Goal: Task Accomplishment & Management: Complete application form

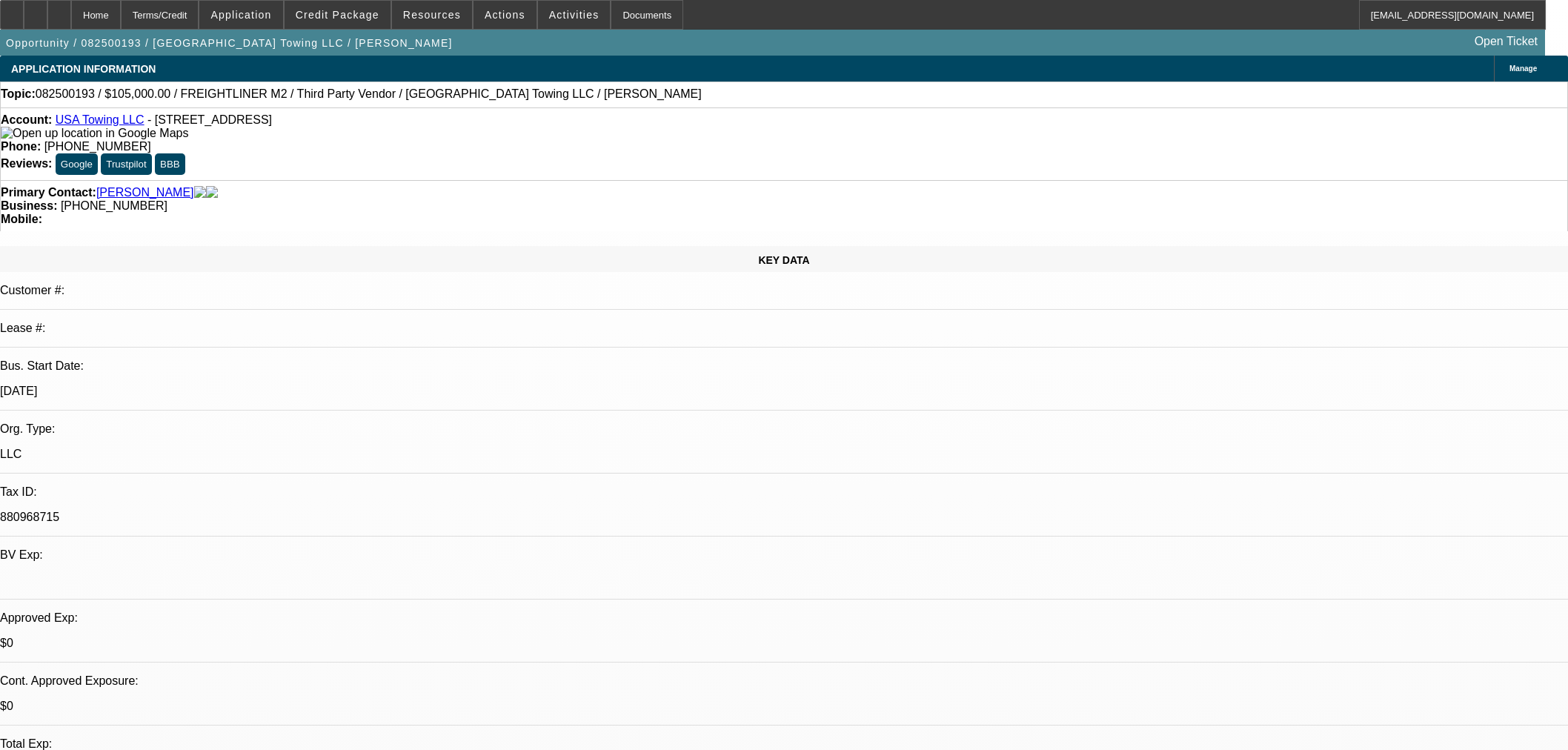
select select "0"
select select "2"
select select "0"
select select "6"
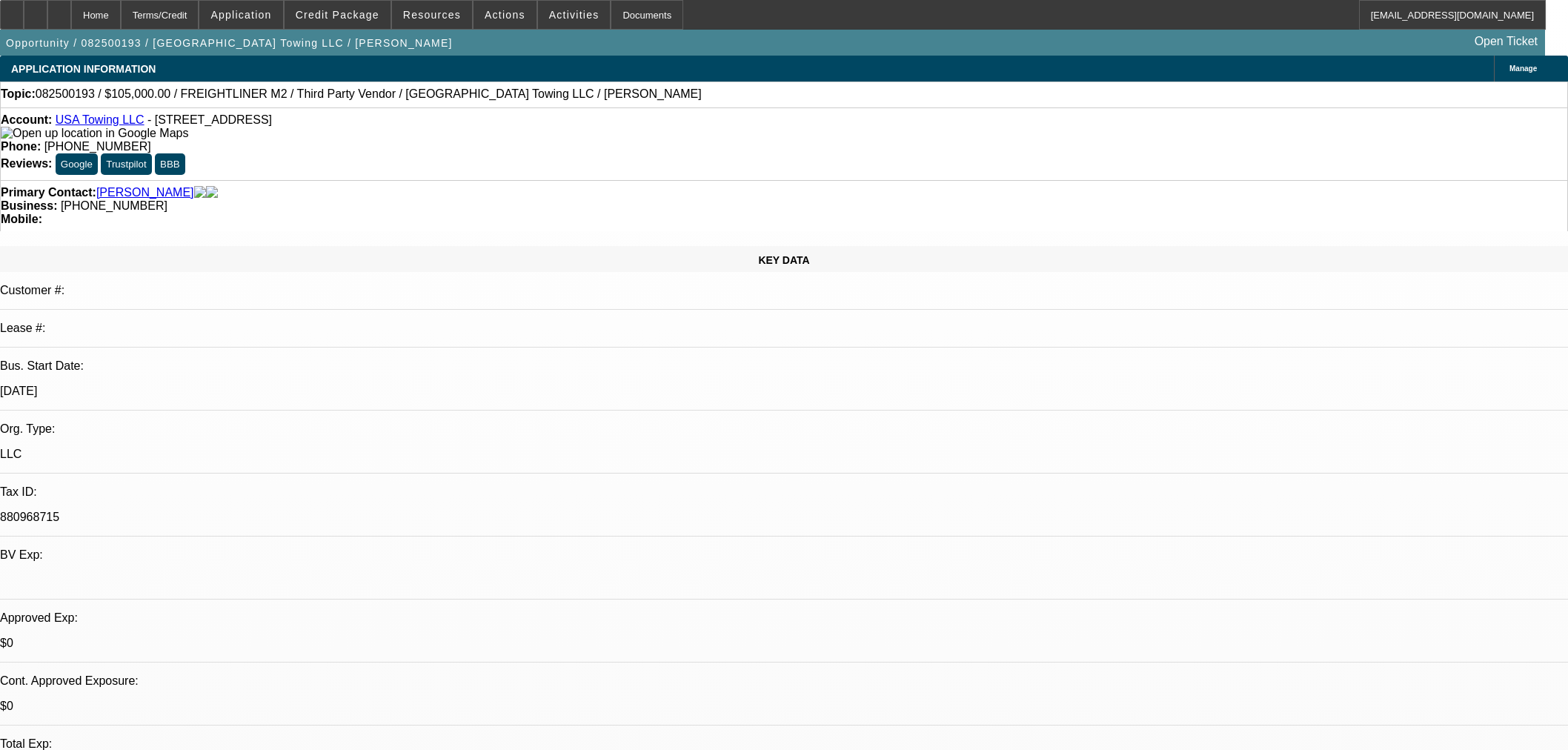
select select "0"
select select "2"
select select "0"
select select "6"
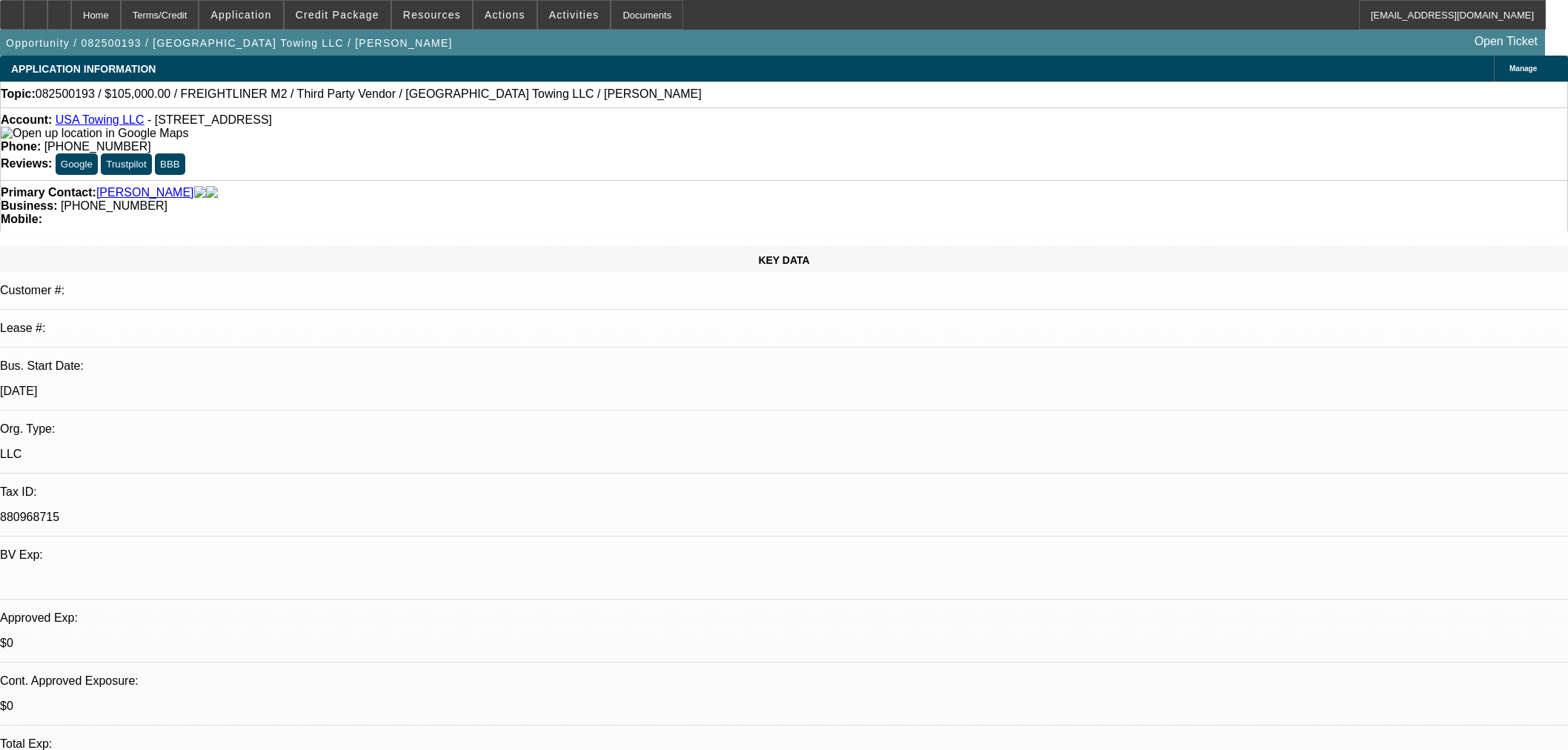
select select "0"
select select "2"
select select "0"
select select "6"
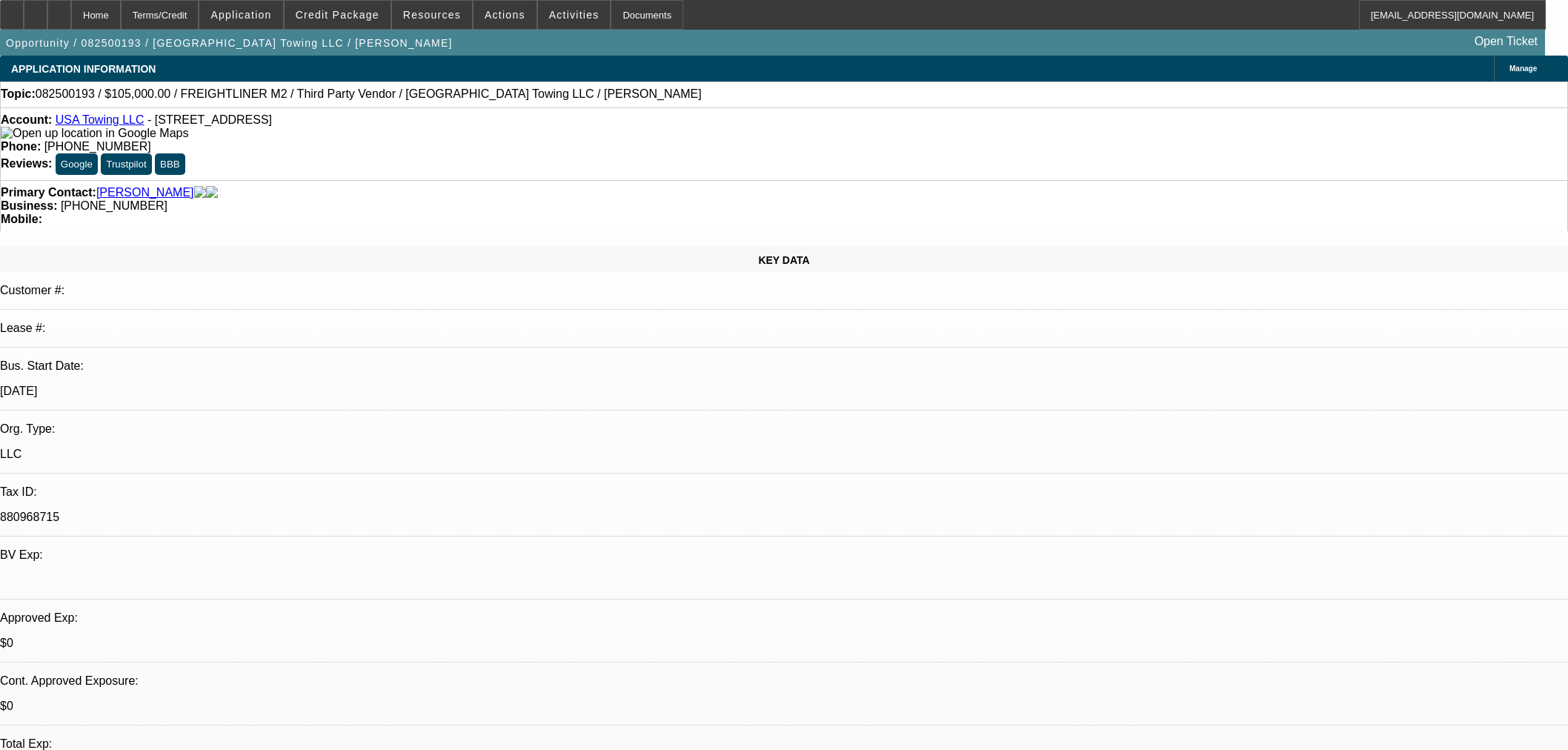
select select "0.1"
select select "0"
select select "2"
select select "0"
select select "6"
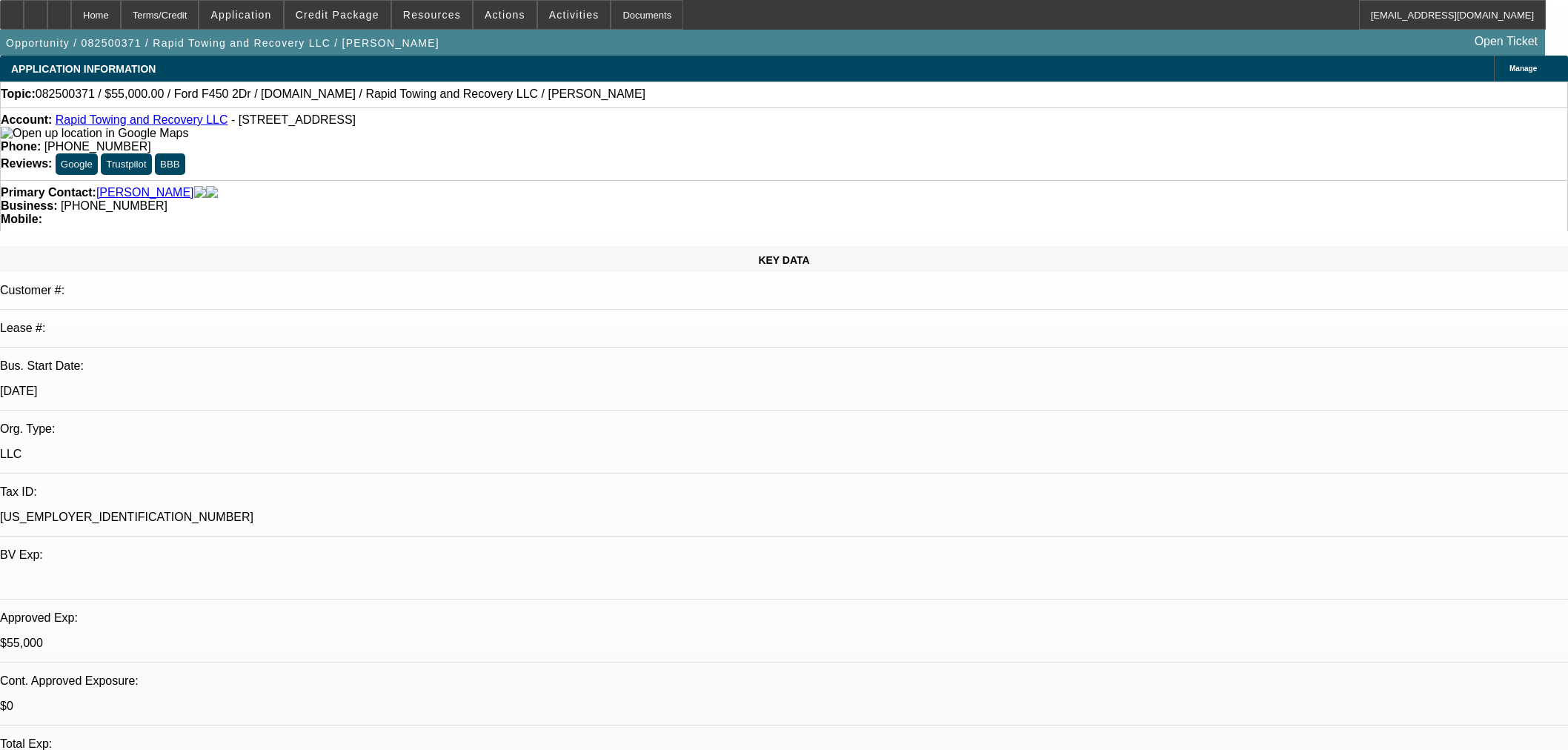
select select "2"
select select "0"
select select "6"
select select "0"
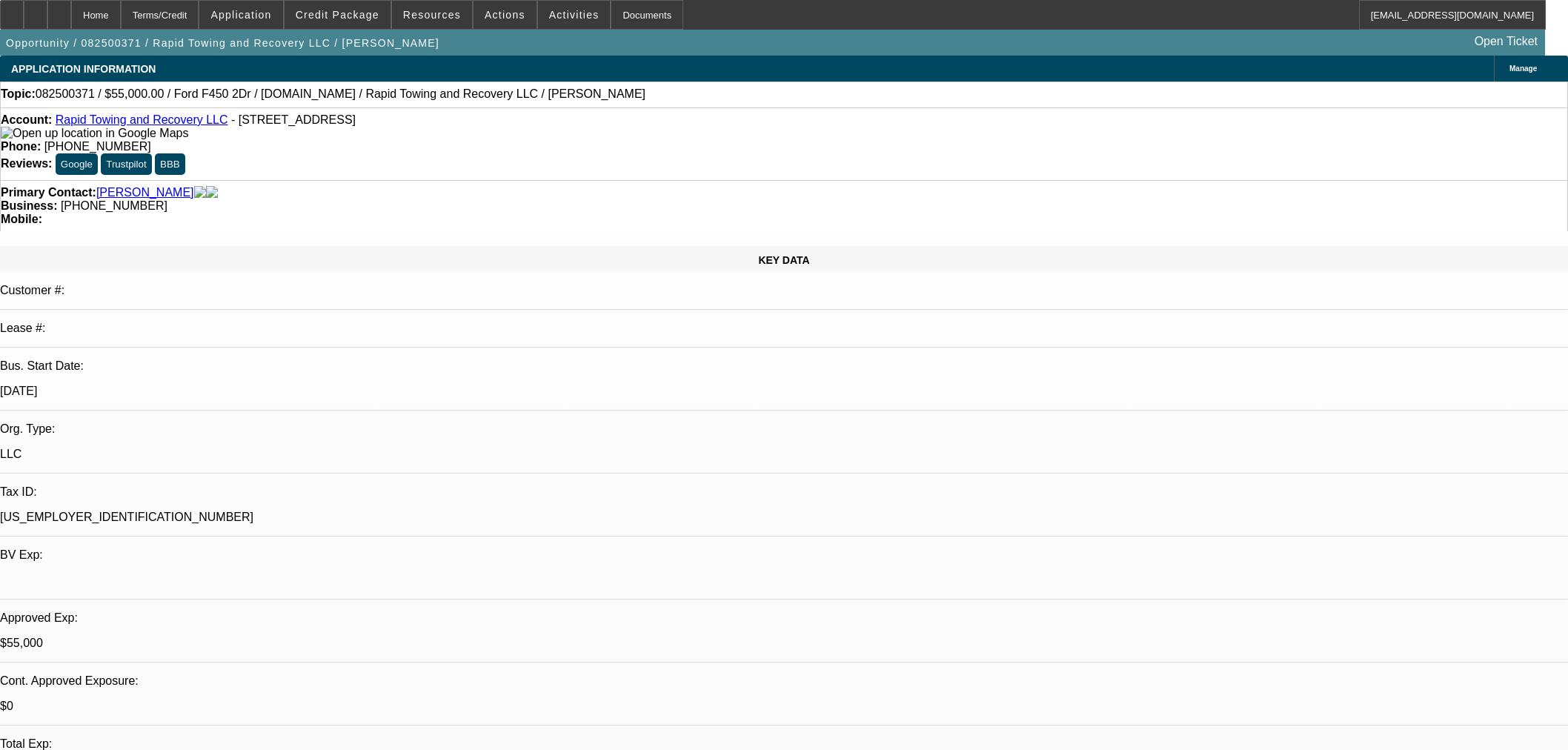
select select "2"
select select "0"
select select "6"
select select "0"
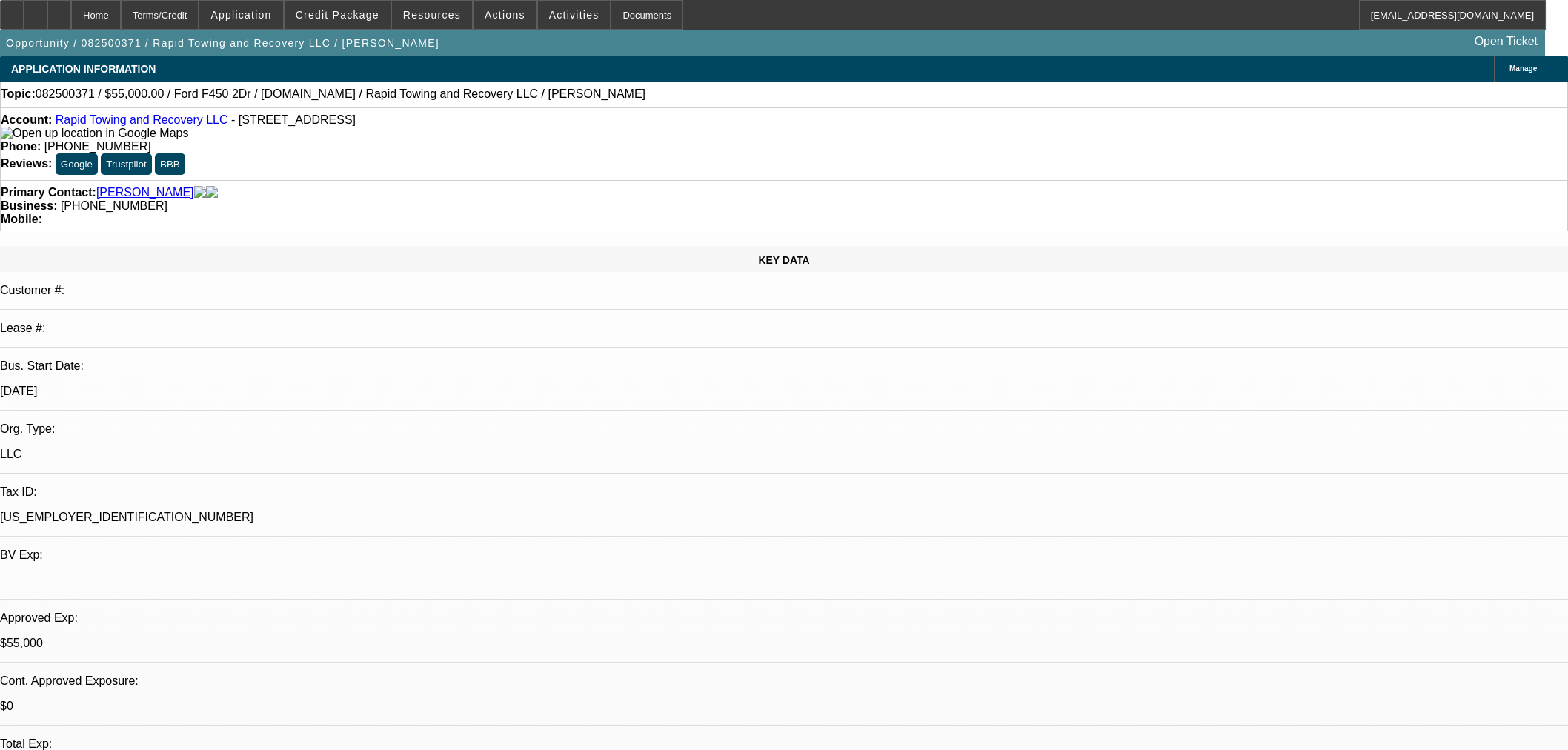
select select "2"
select select "0"
select select "6"
select select "0"
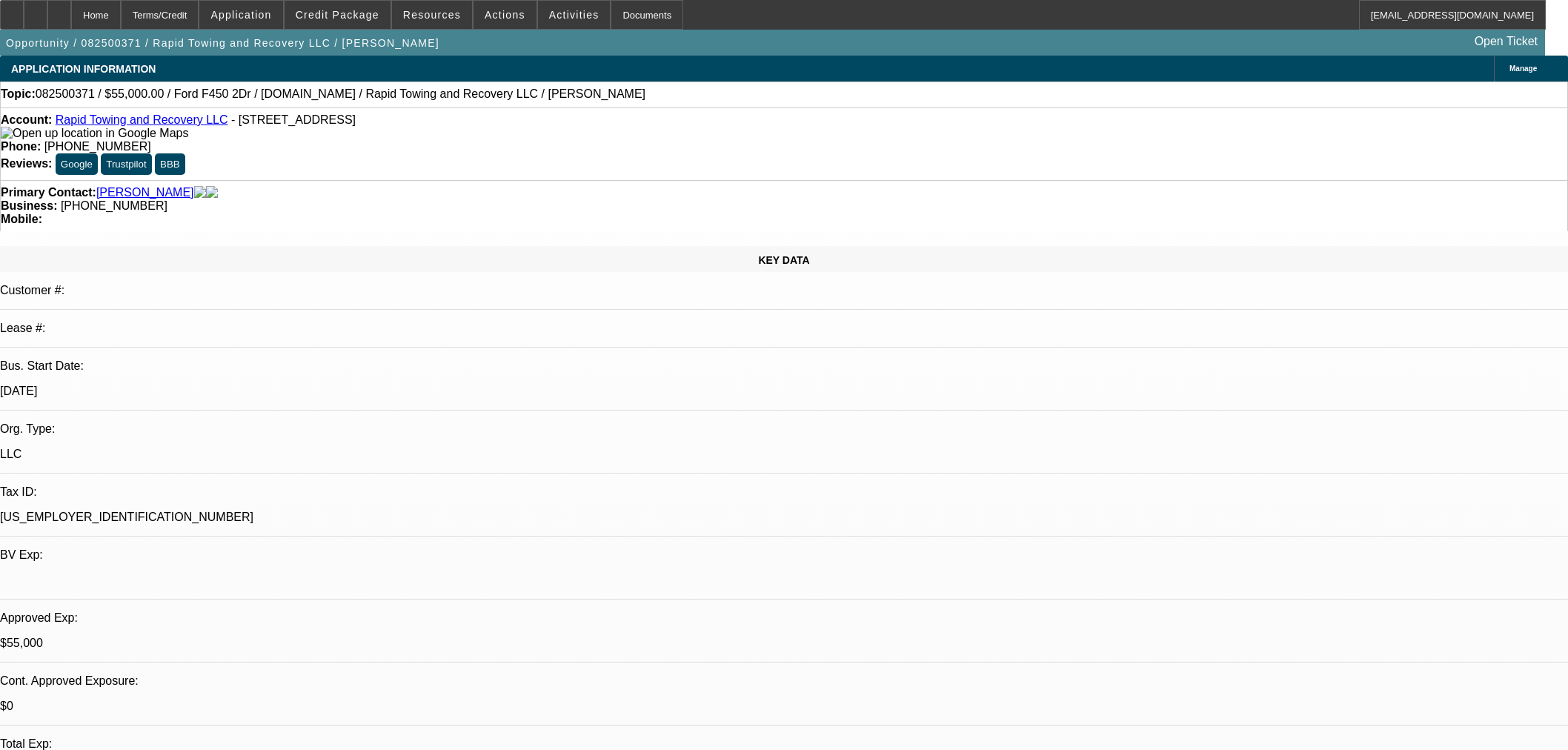
select select "0"
select select "3"
select select "0"
select select "6"
select select "0"
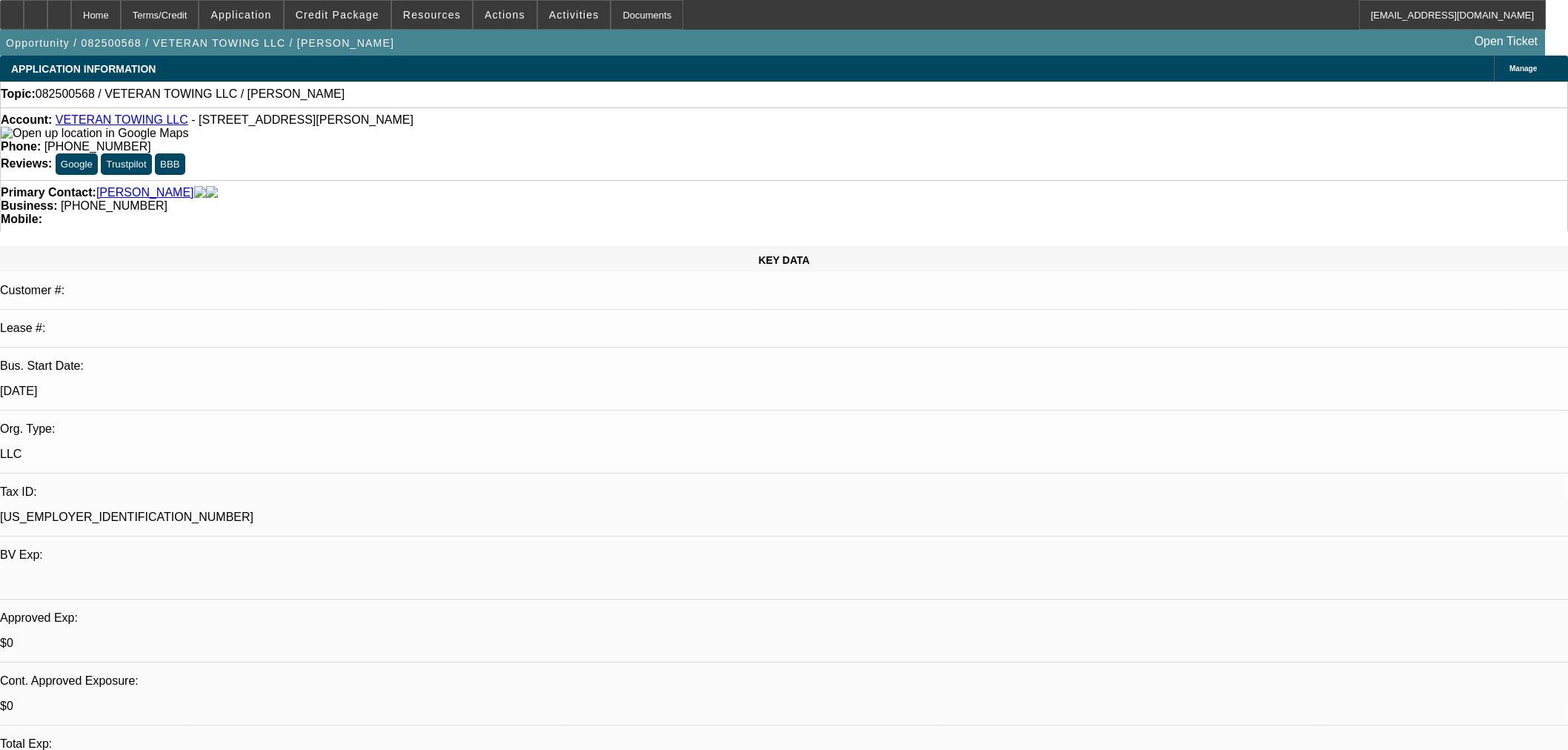
select select "2"
select select "0.1"
select select "4"
click at [365, 22] on span at bounding box center [338, 15] width 106 height 35
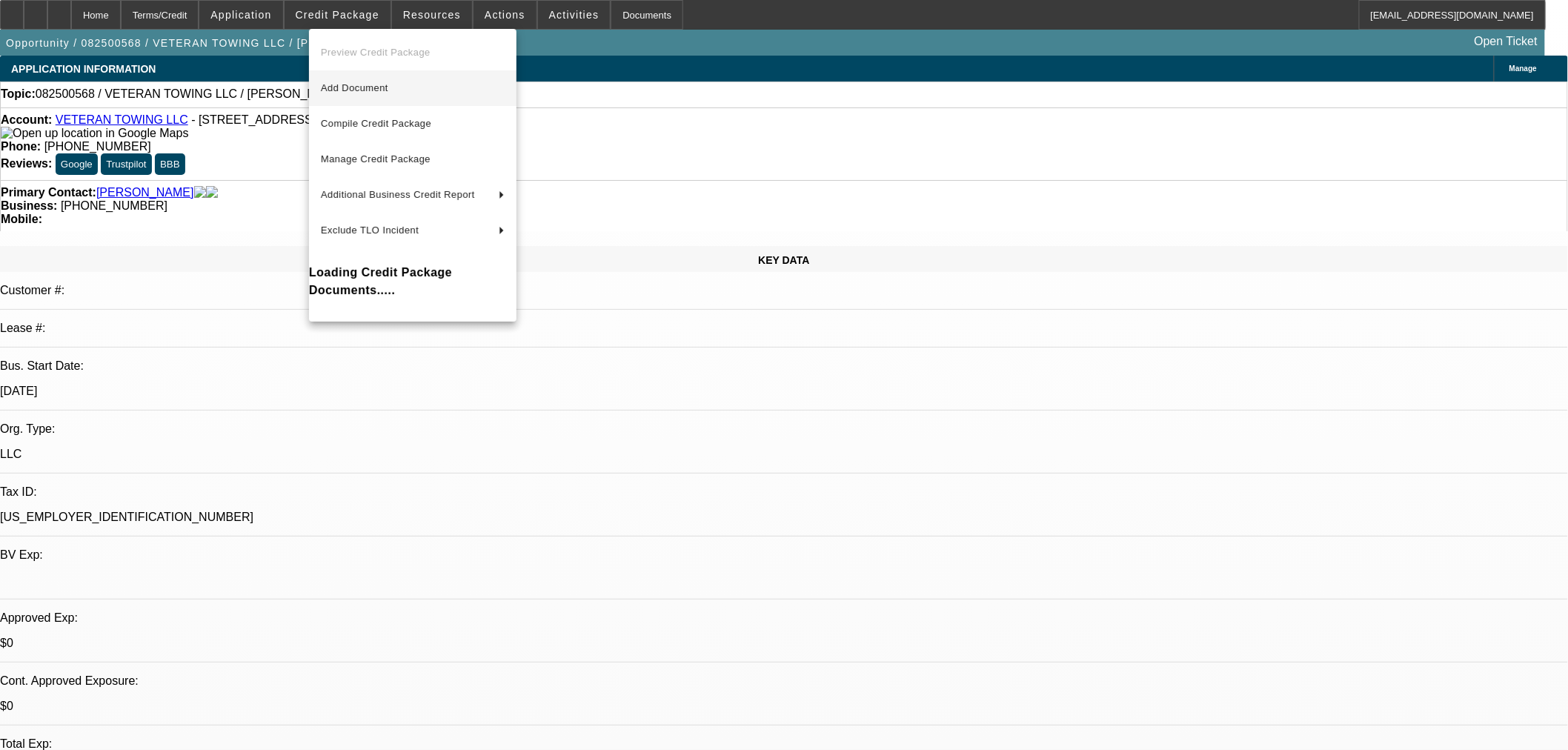
click at [362, 94] on span "Add Document" at bounding box center [413, 87] width 184 height 18
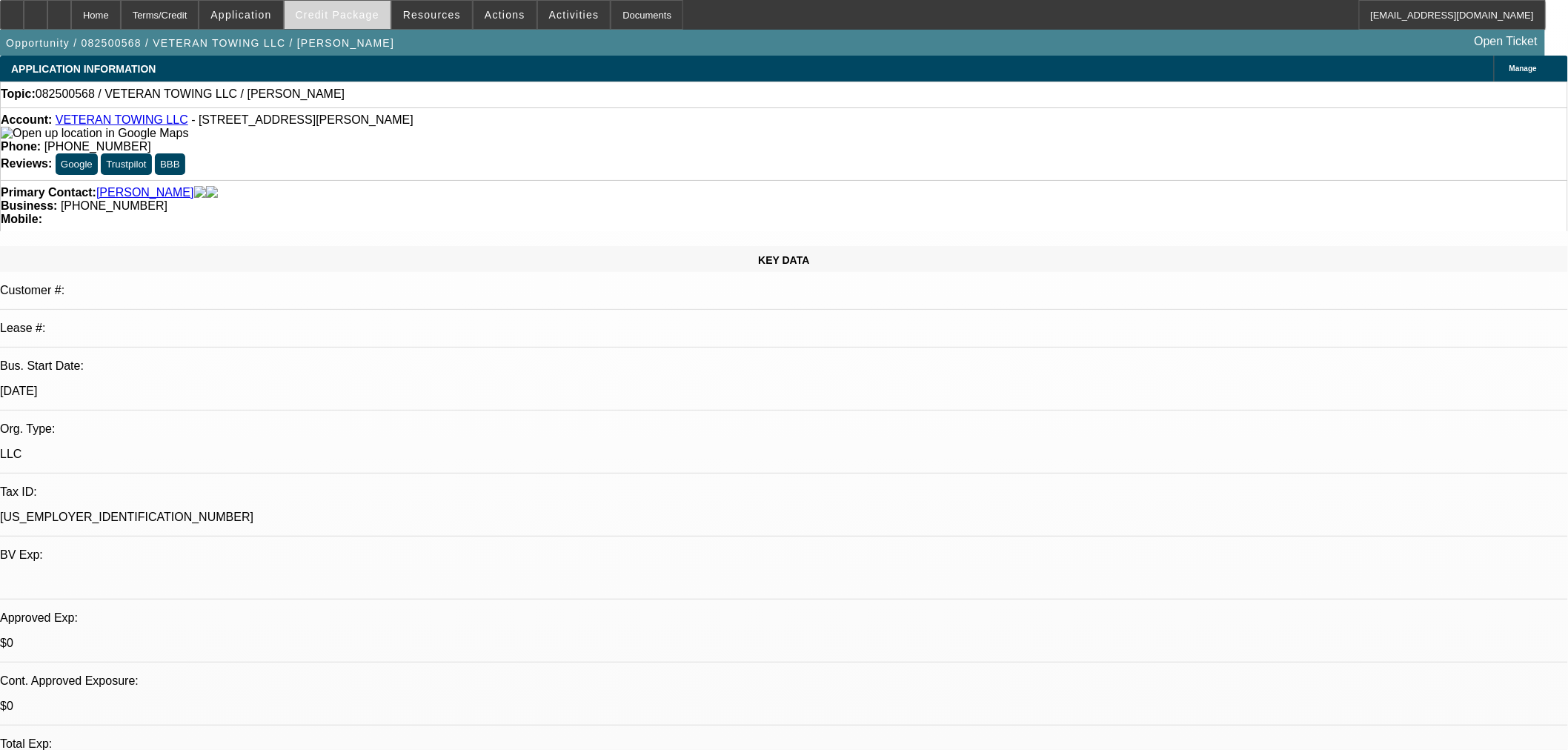
click at [347, 20] on span at bounding box center [338, 15] width 106 height 35
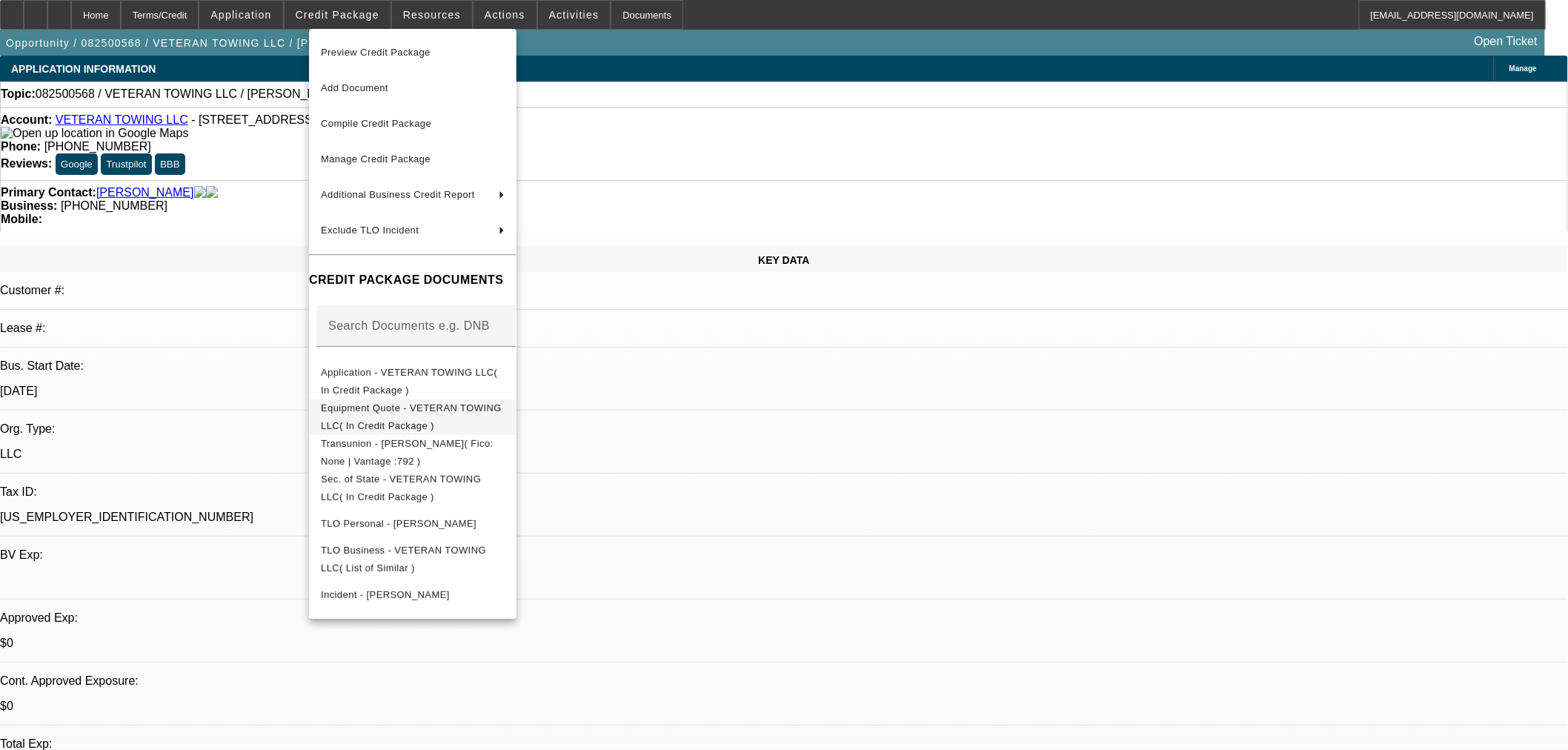
click at [373, 417] on span "Equipment Quote - VETERAN TOWING LLC( In Credit Package )" at bounding box center [413, 417] width 184 height 35
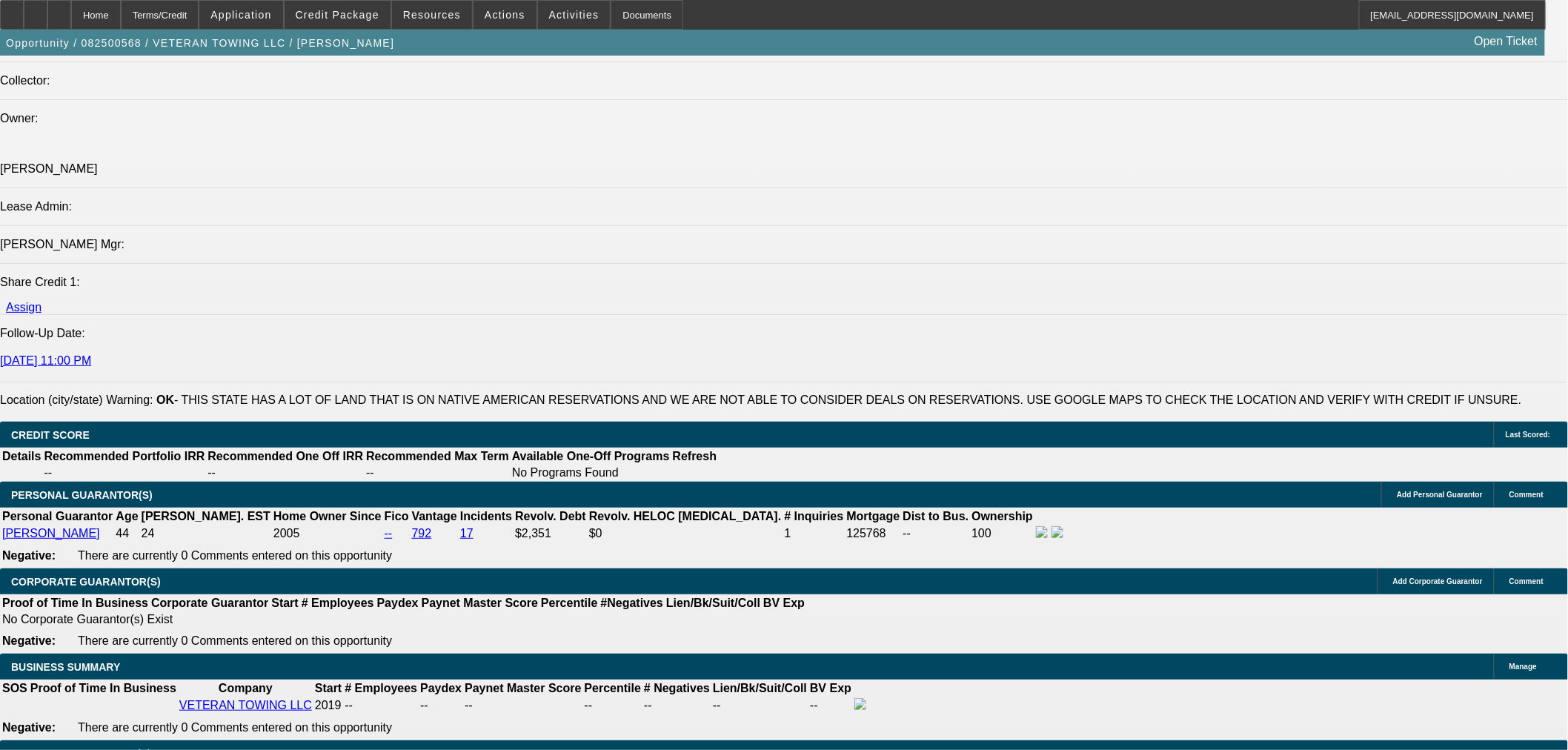
scroll to position [1729, 0]
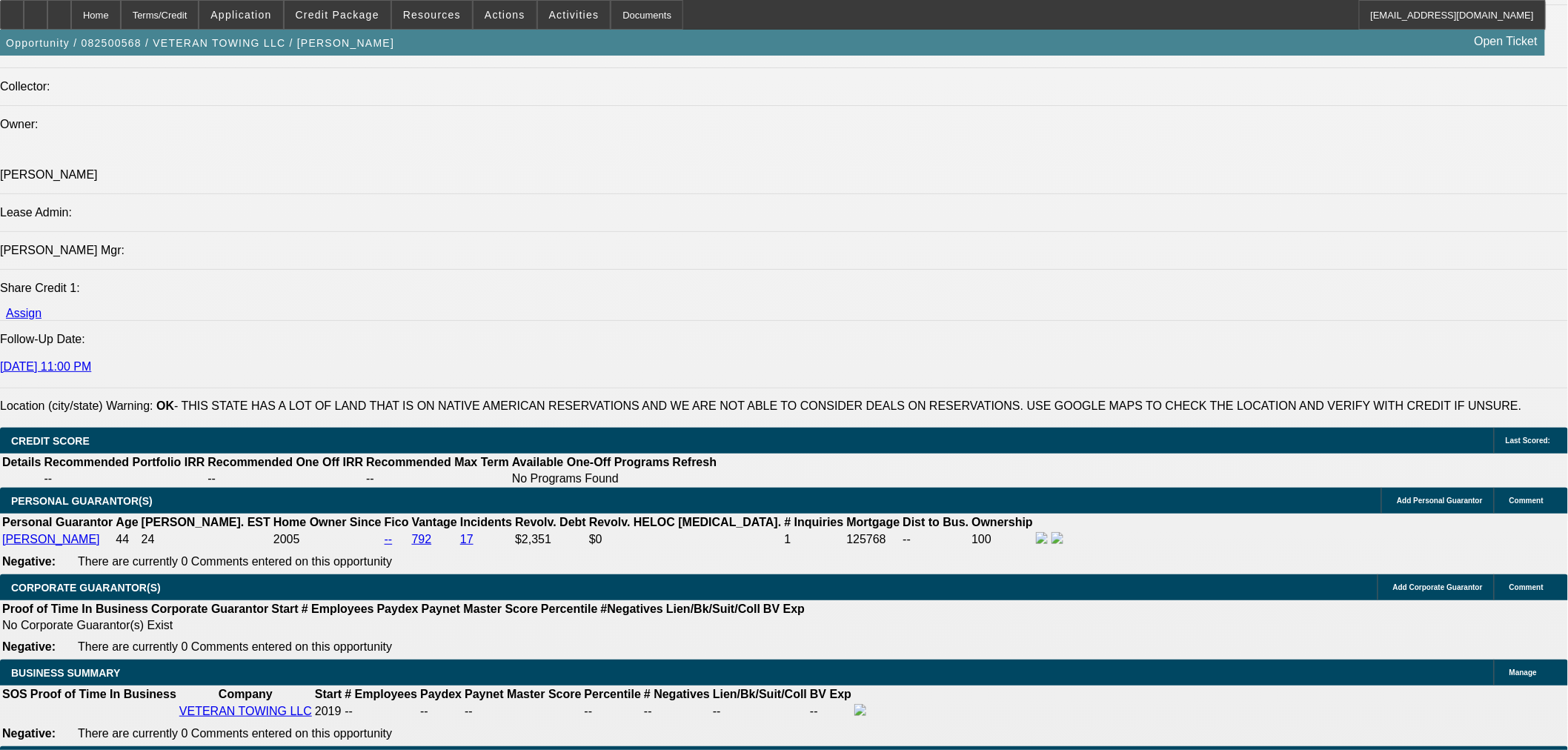
drag, startPoint x: 314, startPoint y: 280, endPoint x: 314, endPoint y: 296, distance: 16.0
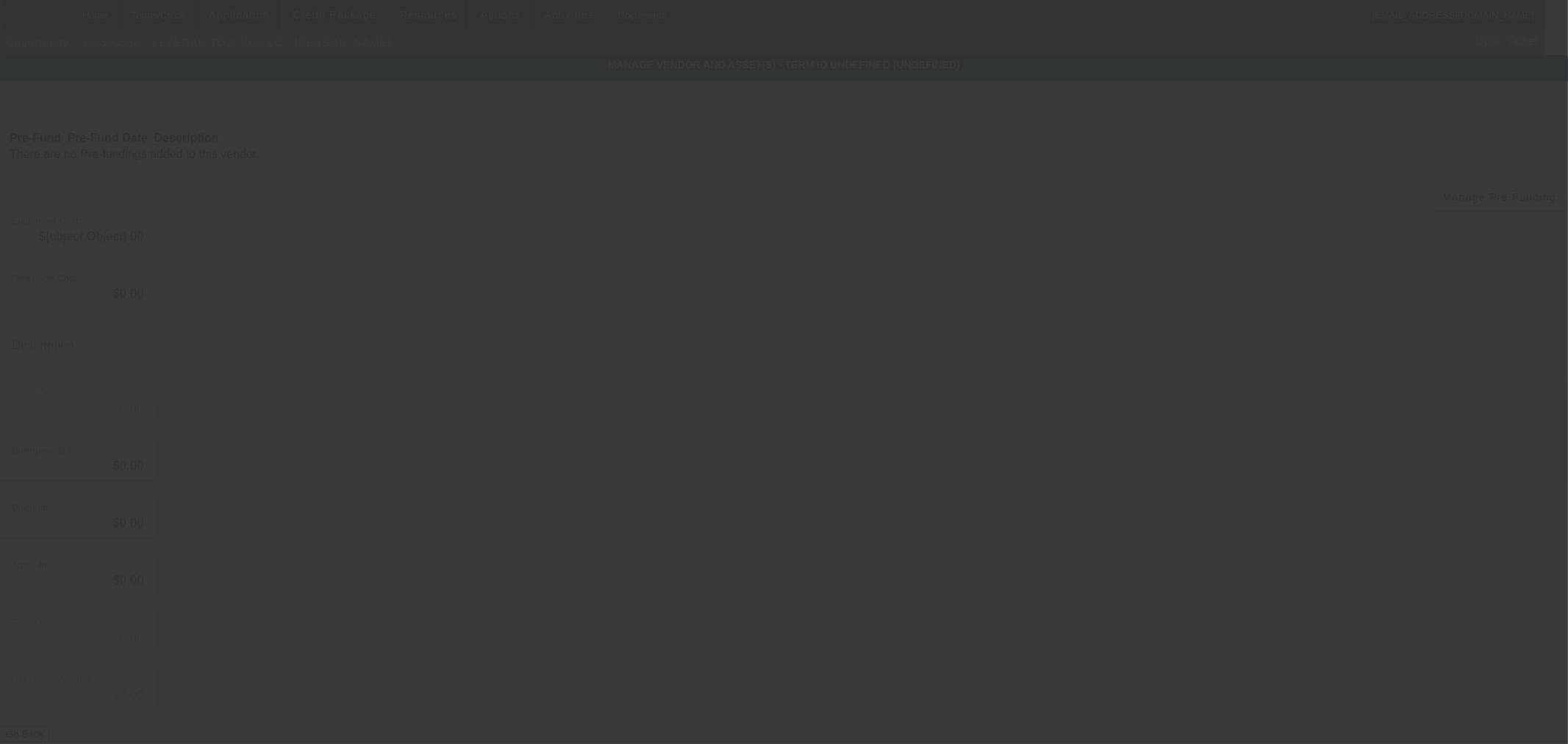
type input "$68,000.00"
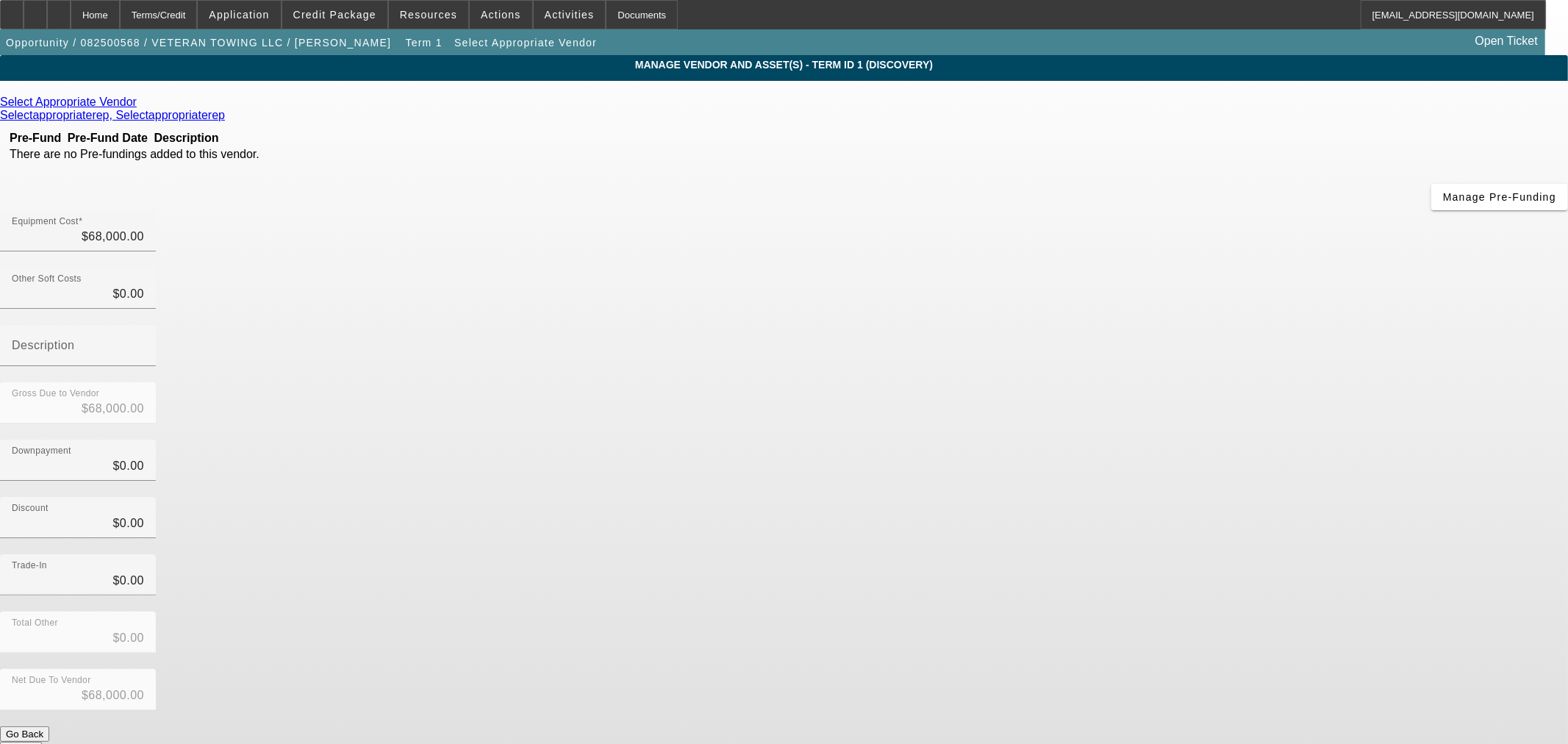
click at [141, 103] on icon at bounding box center [141, 102] width 0 height 13
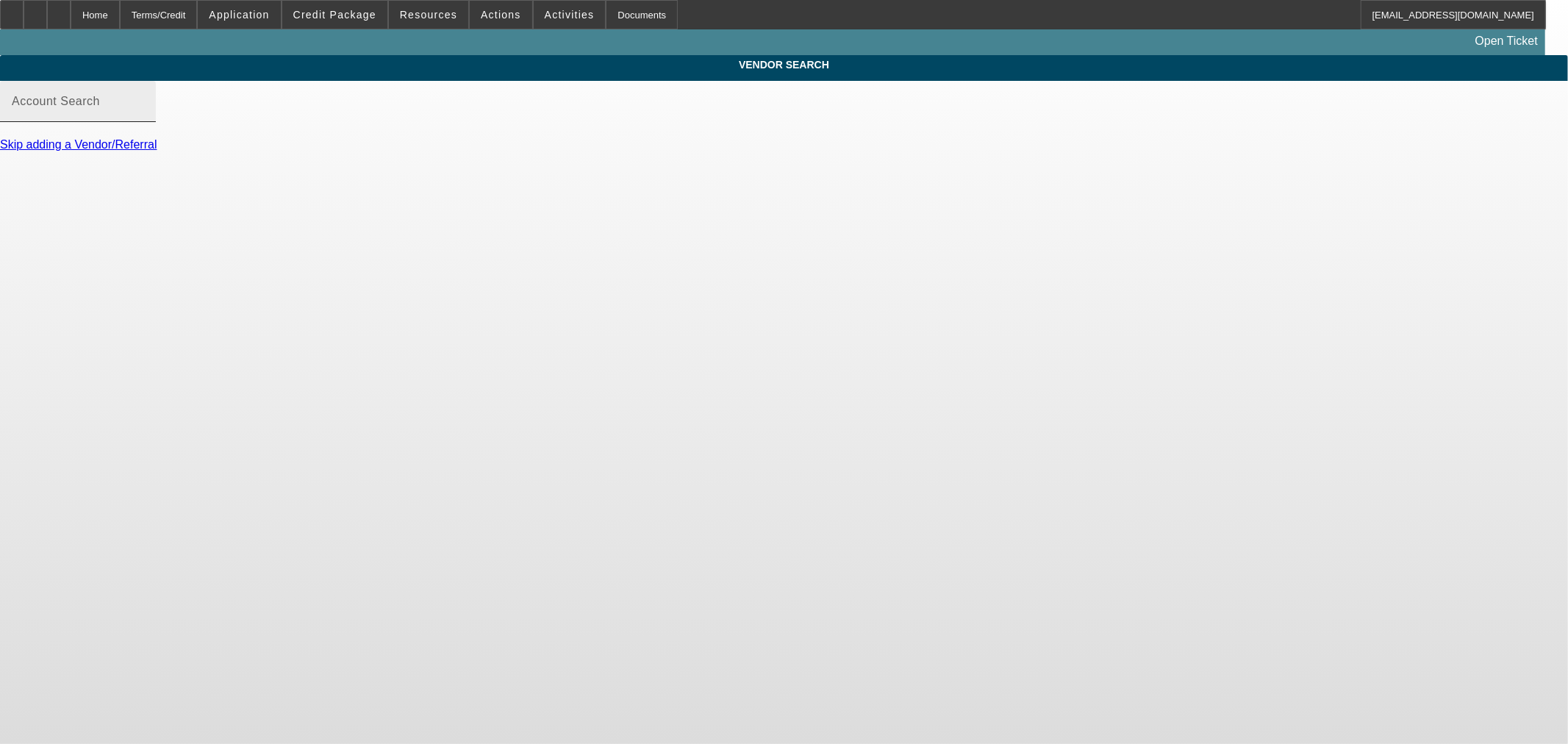
click at [145, 113] on input "Account Search" at bounding box center [78, 107] width 133 height 17
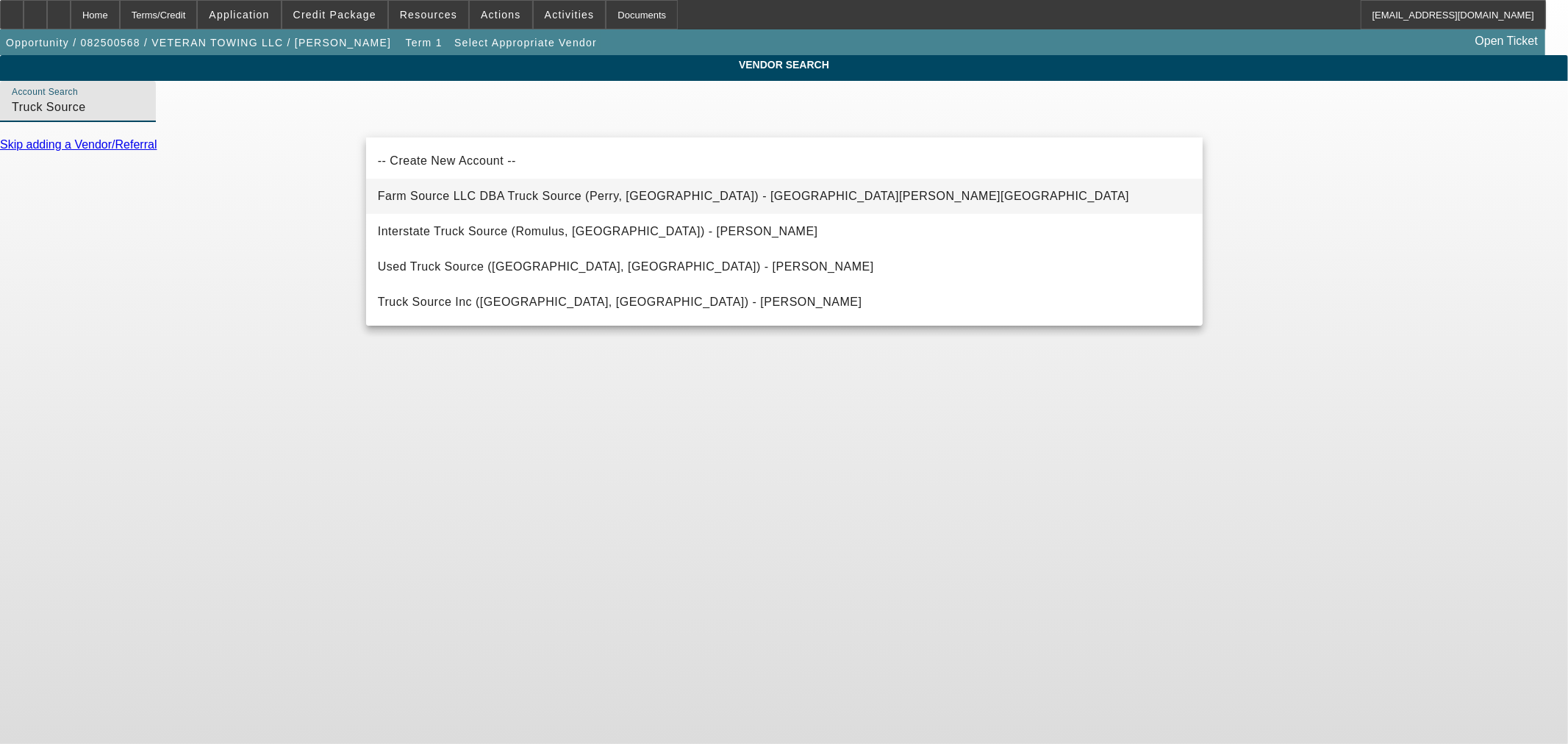
click at [466, 203] on span "Farm Source LLC DBA Truck Source (Perry, OK) - Harding, Eldon" at bounding box center [753, 196] width 751 height 17
type input "Farm Source LLC DBA Truck Source (Perry, OK) - Harding, Eldon"
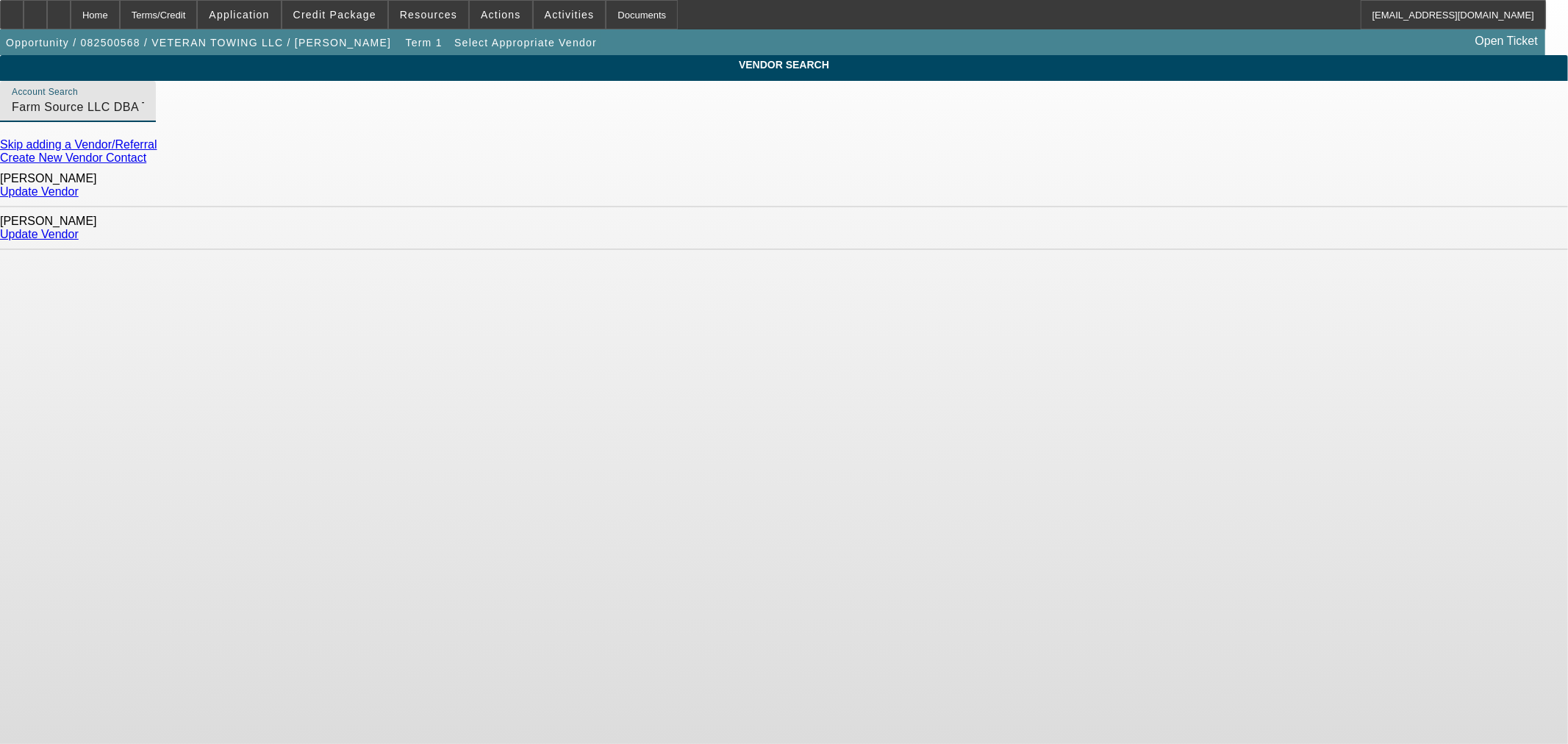
click at [78, 228] on link "Update Vendor" at bounding box center [39, 235] width 78 height 13
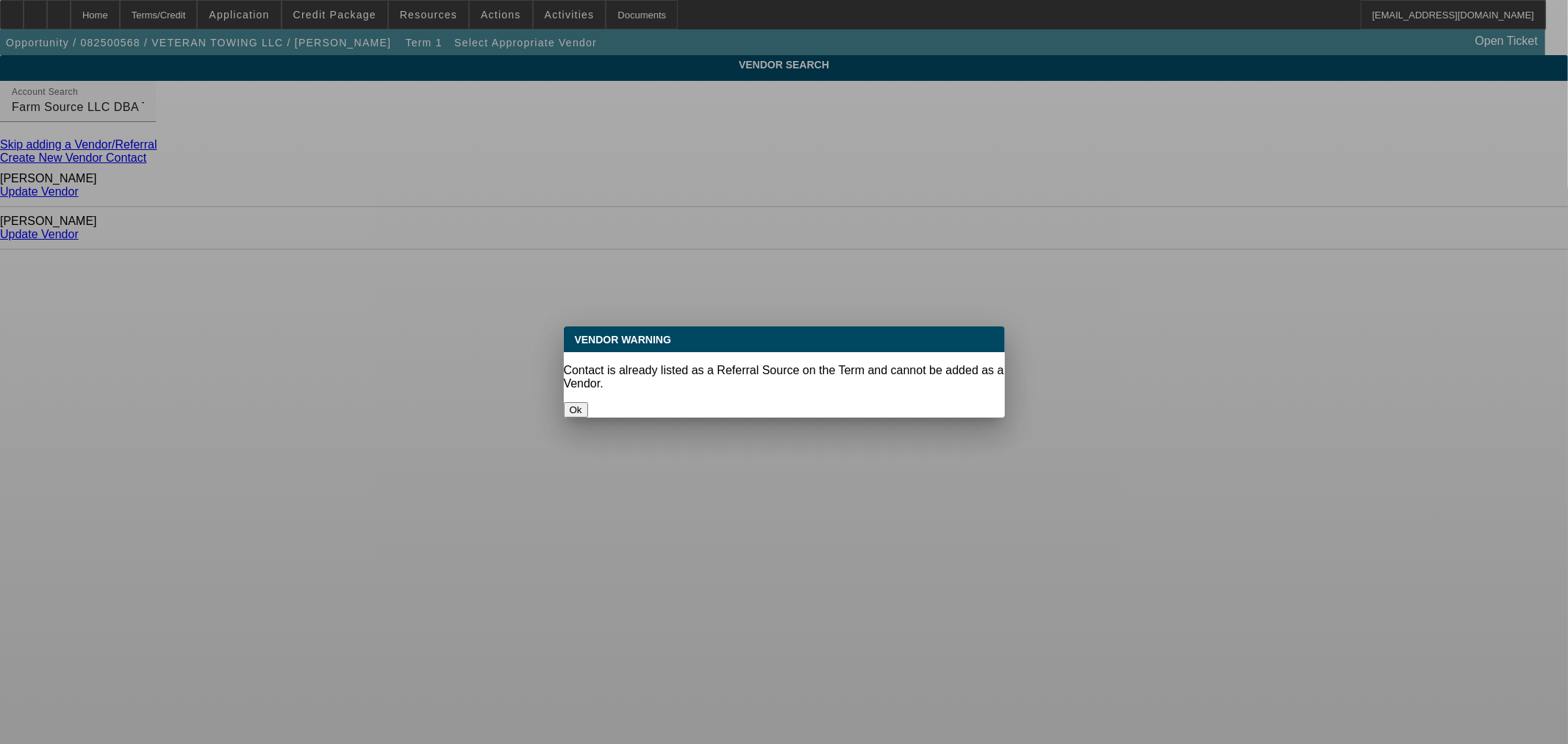
click at [588, 402] on button "Ok" at bounding box center [576, 410] width 24 height 16
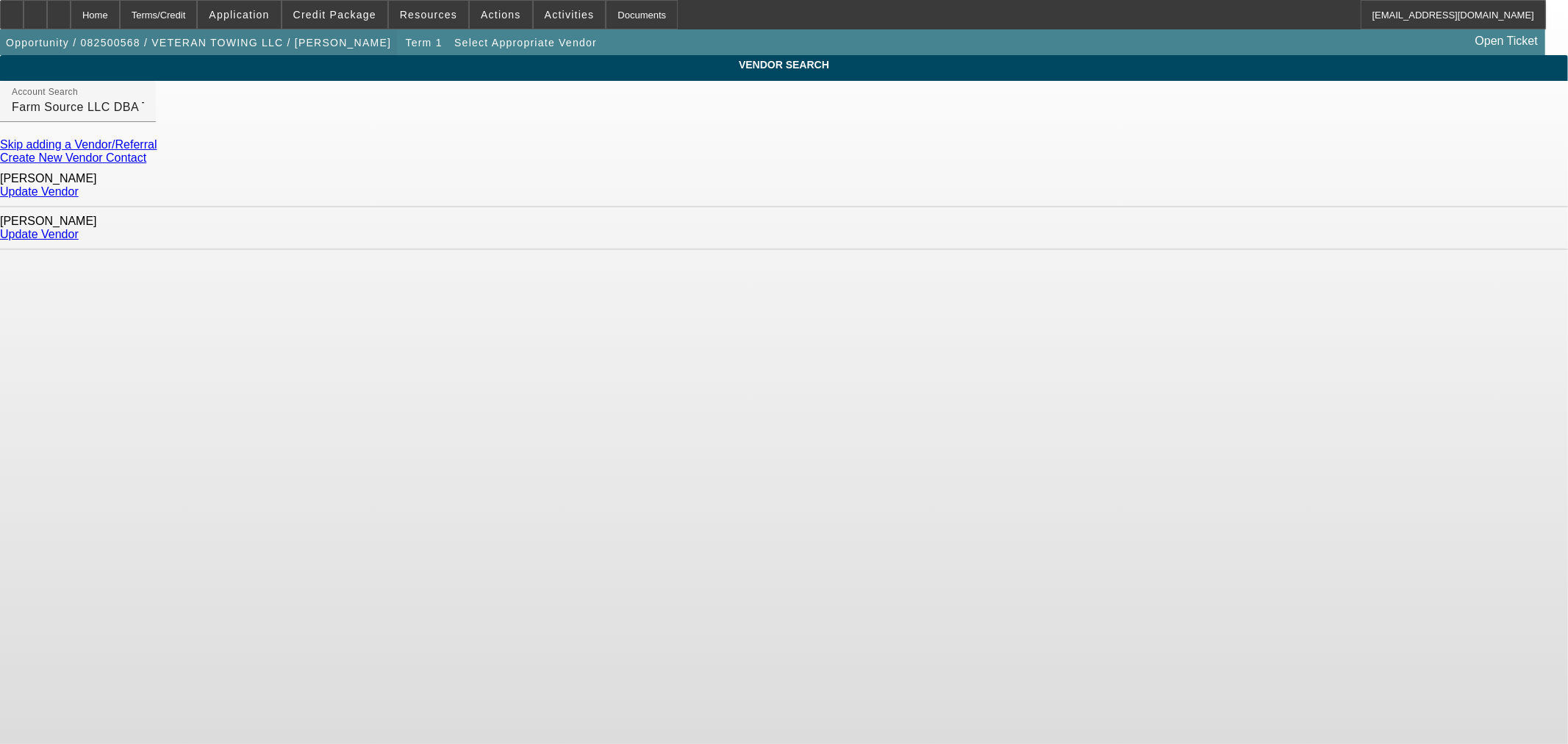
drag, startPoint x: 130, startPoint y: 8, endPoint x: 127, endPoint y: 46, distance: 38.1
click at [120, 8] on div "Home" at bounding box center [96, 15] width 50 height 29
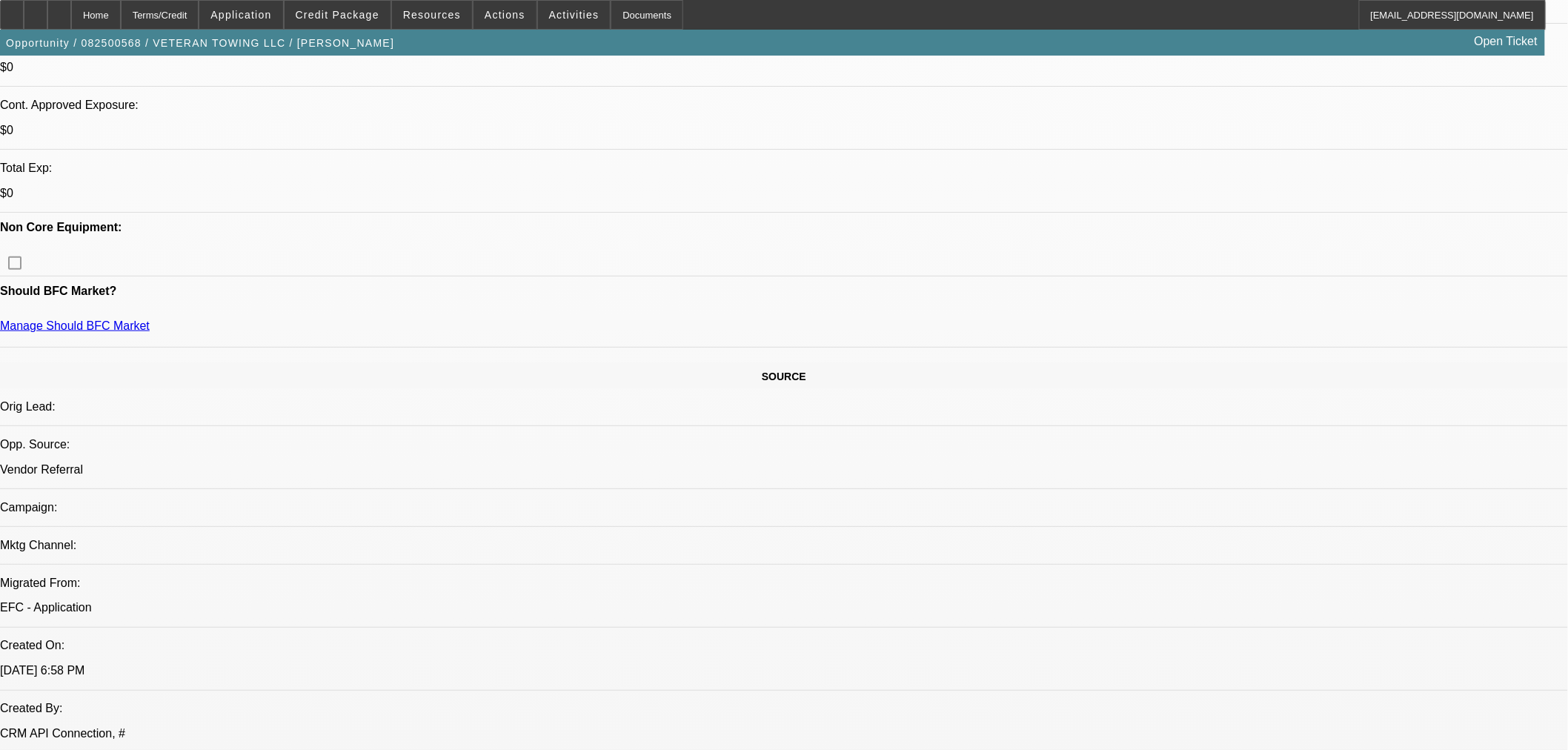
select select "0"
select select "2"
select select "0.1"
select select "4"
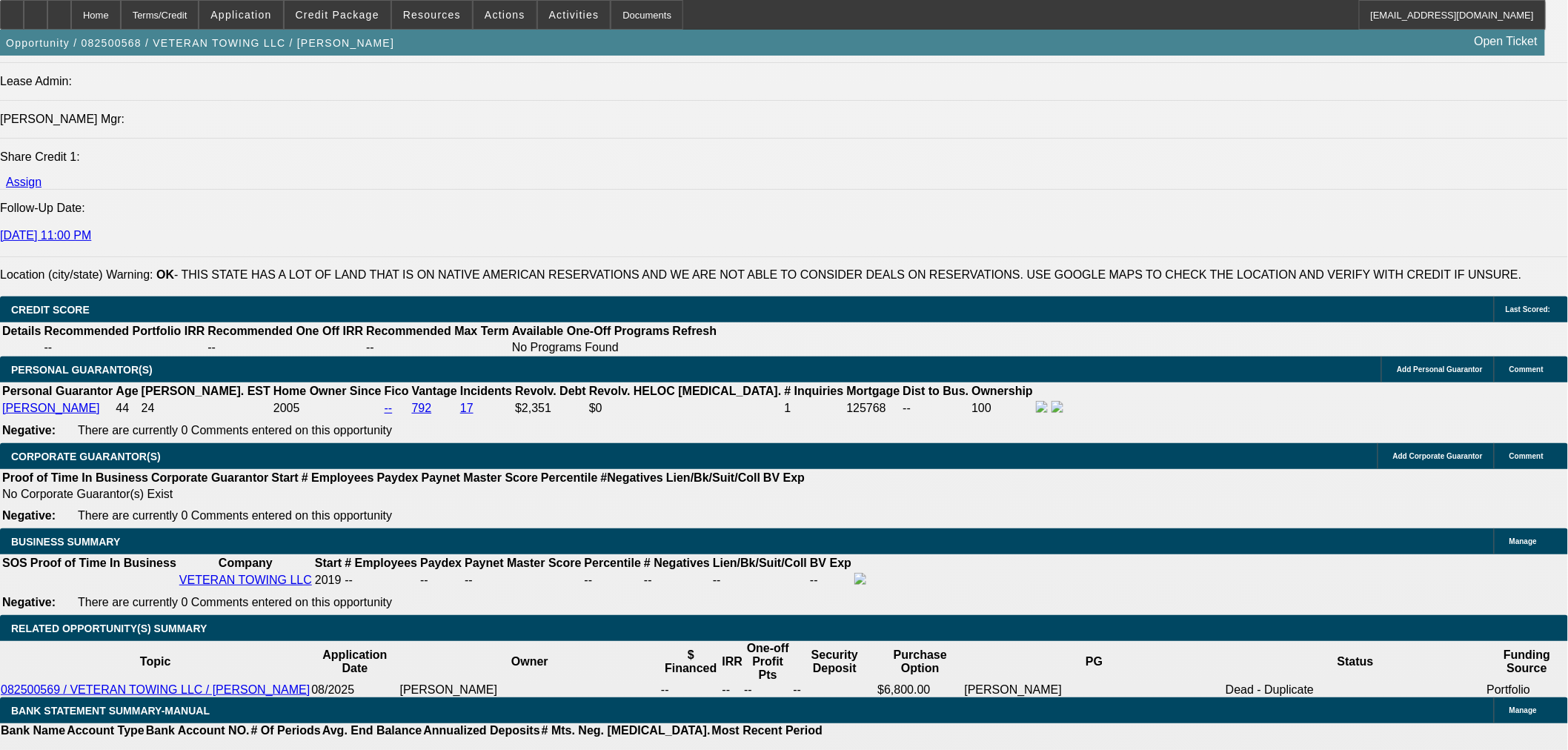
scroll to position [2092, 0]
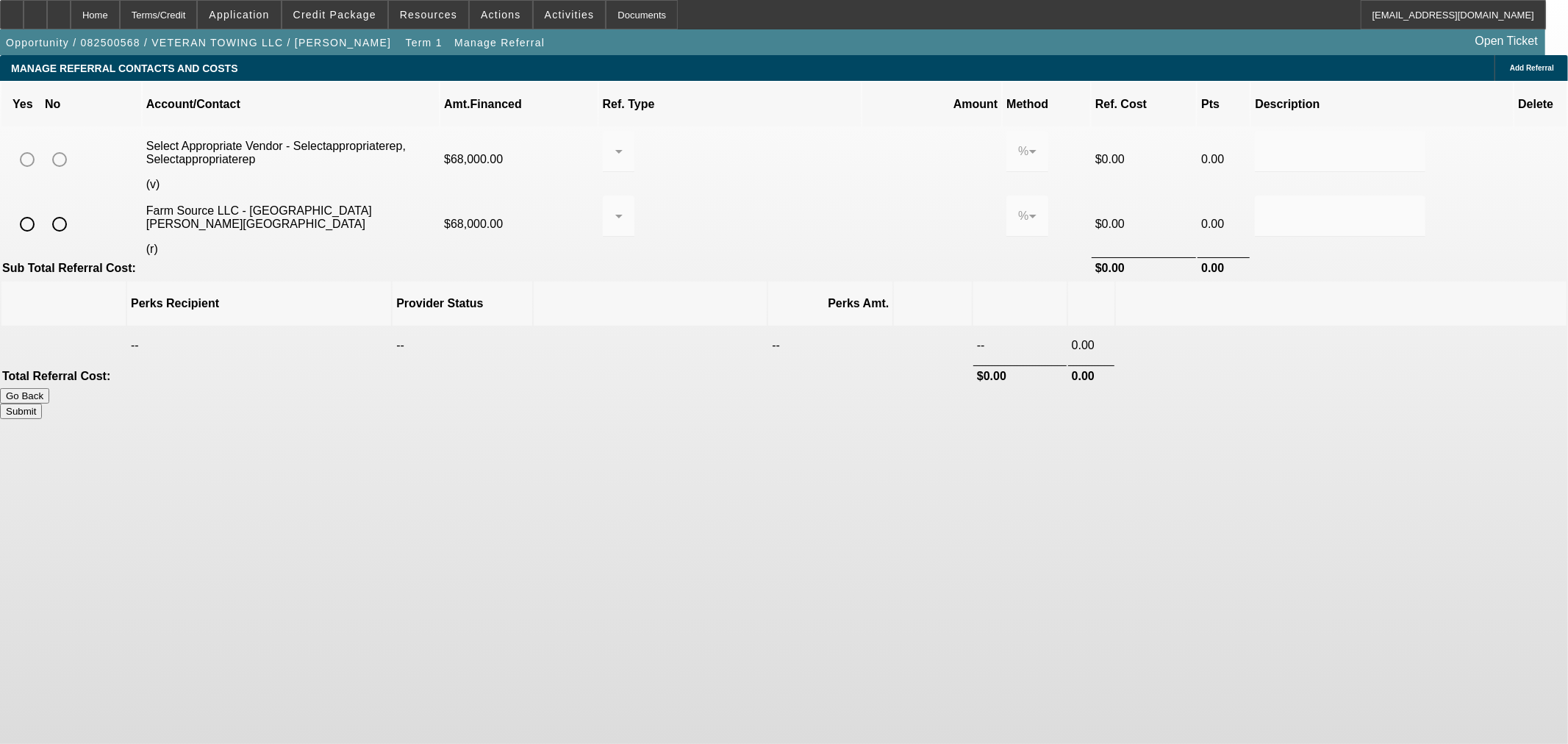
click at [1518, 210] on icon at bounding box center [1526, 224] width 15 height 28
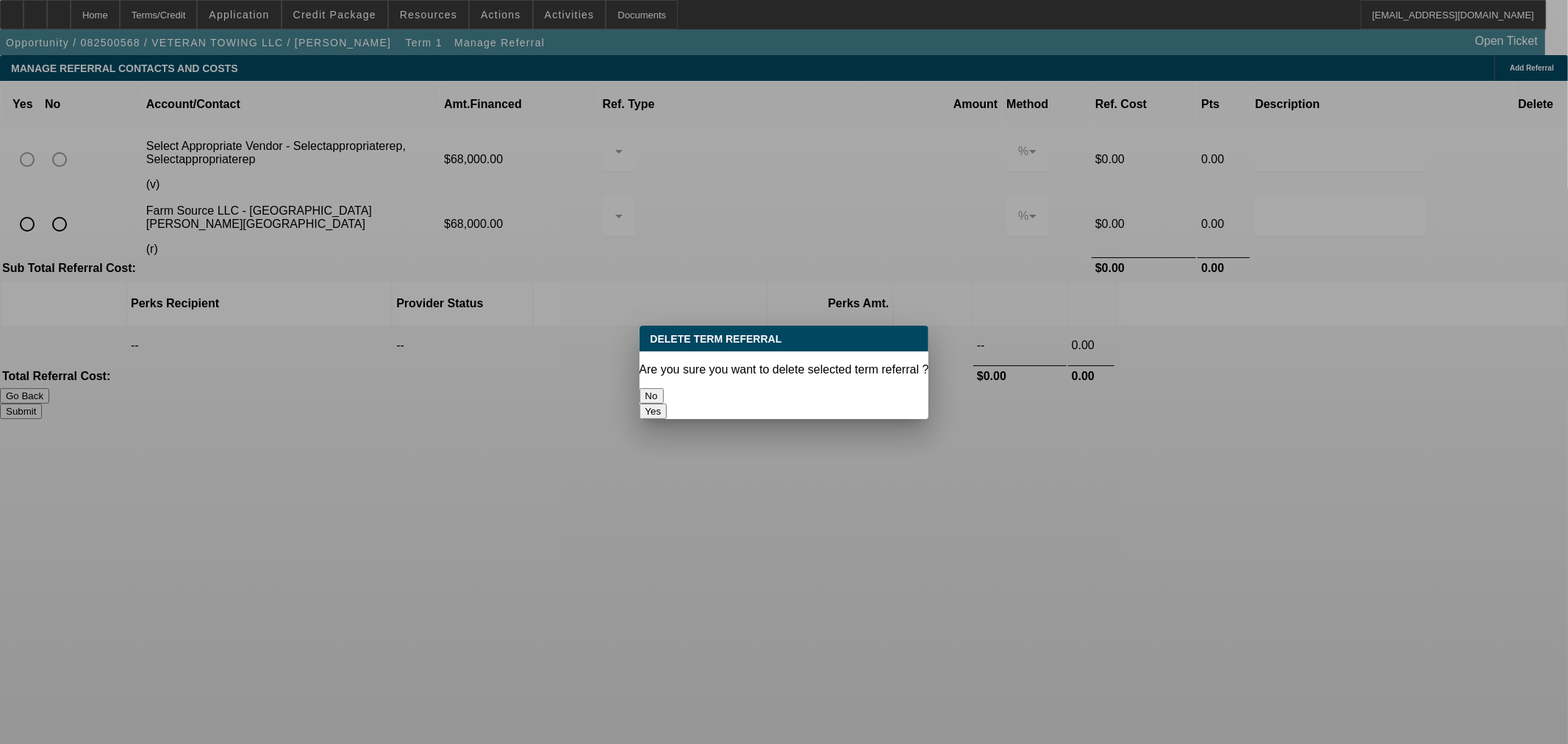
click at [668, 403] on button "Yes" at bounding box center [654, 411] width 28 height 16
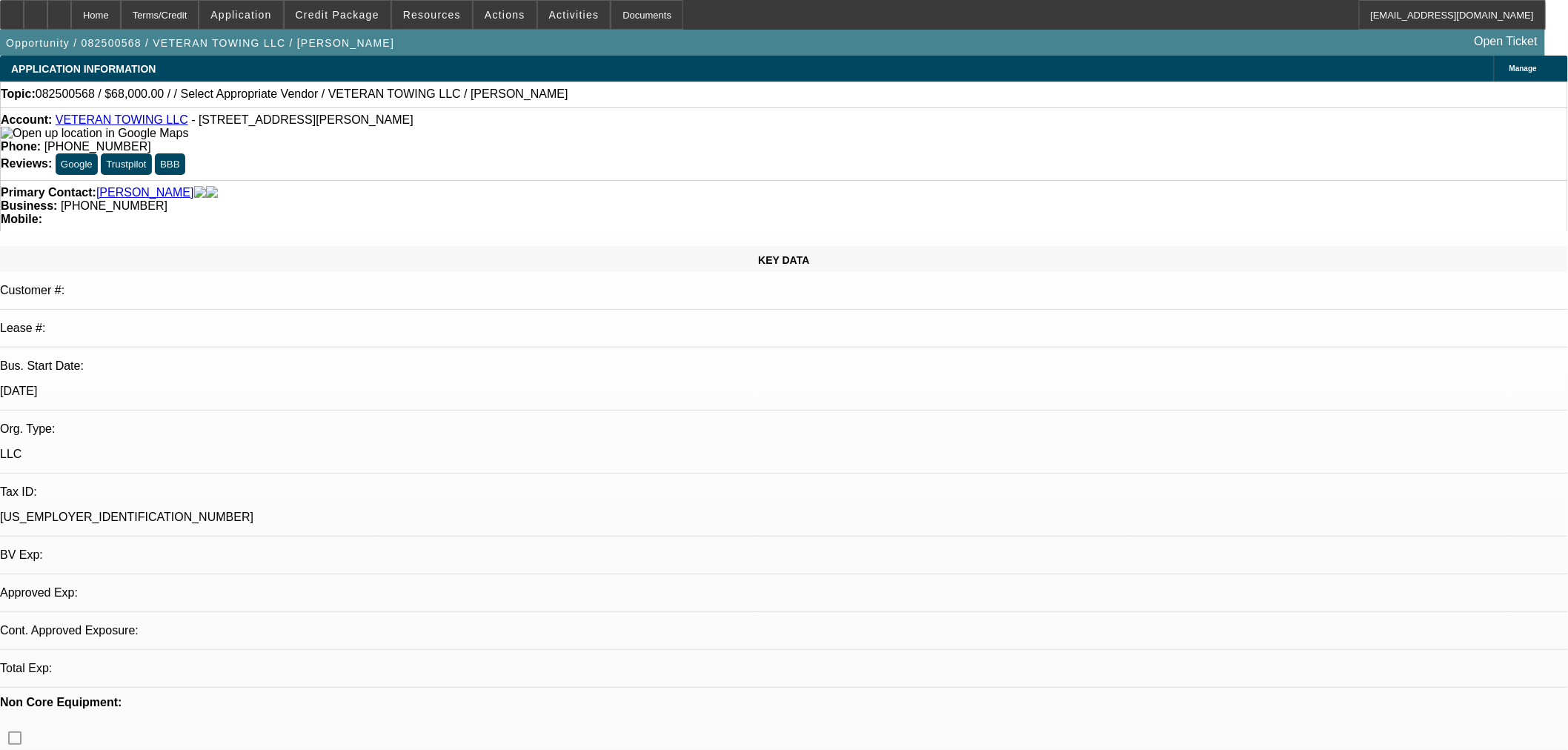
select select "0"
select select "2"
select select "0.1"
select select "4"
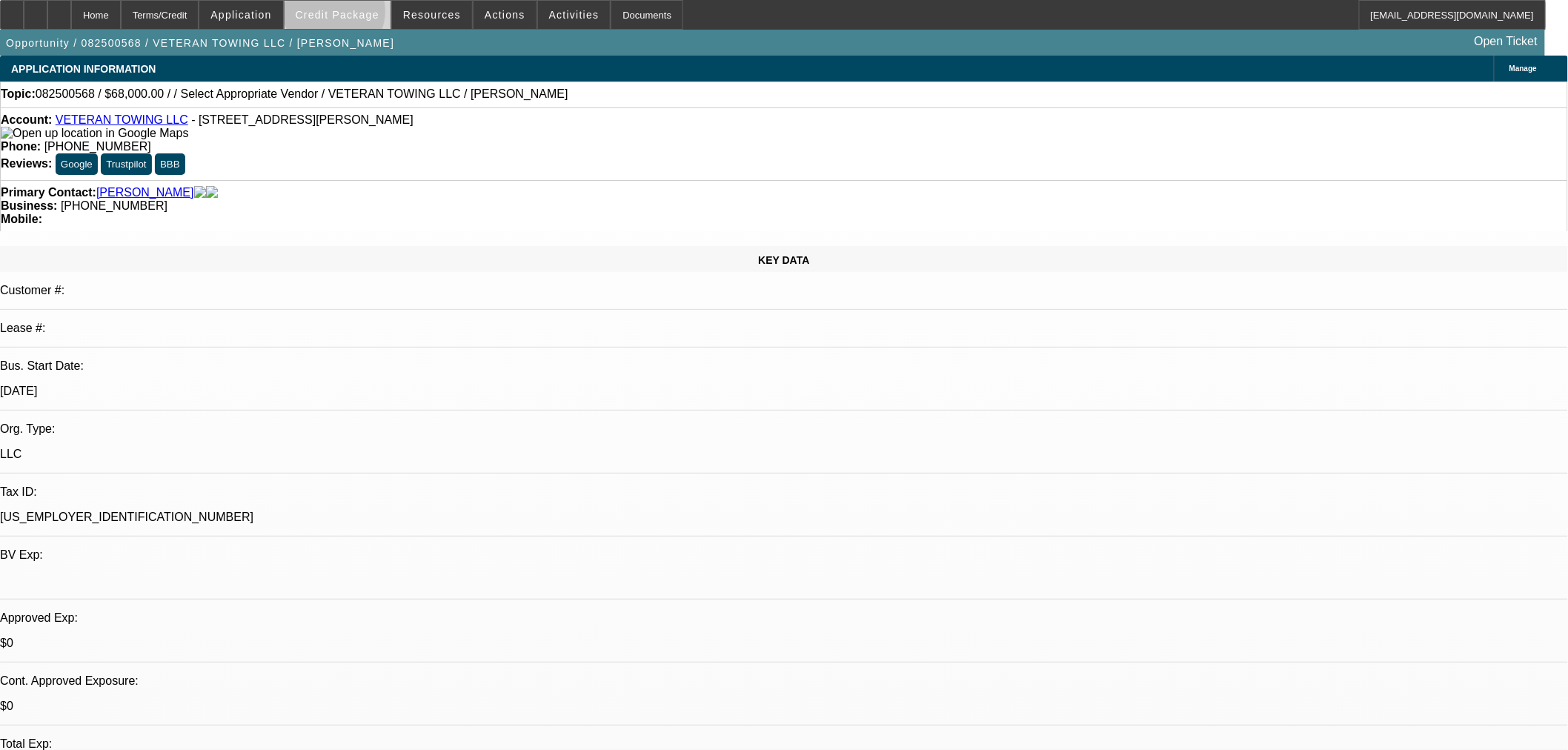
click at [359, 15] on span "Credit Package" at bounding box center [338, 15] width 84 height 12
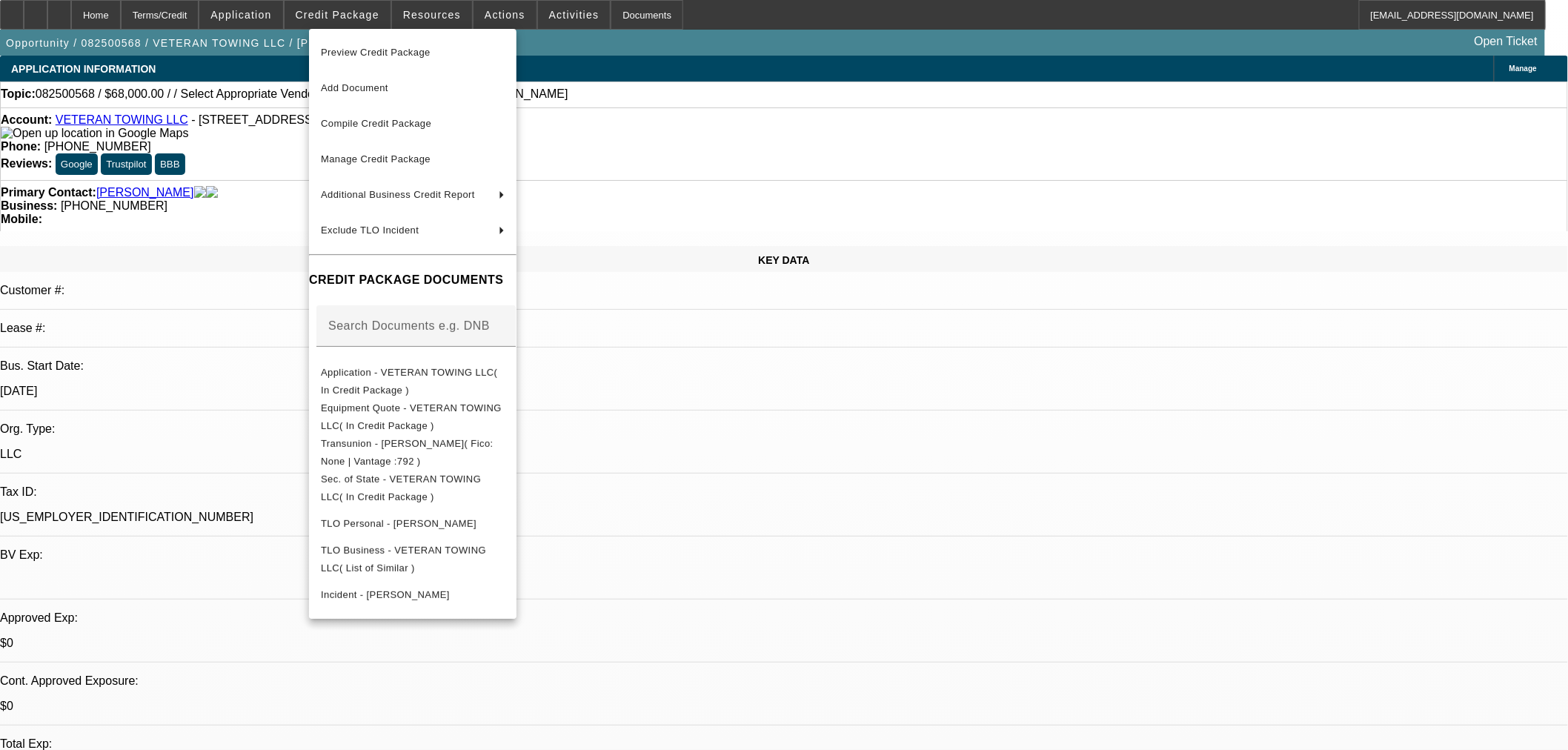
click at [922, 439] on div at bounding box center [784, 375] width 1568 height 750
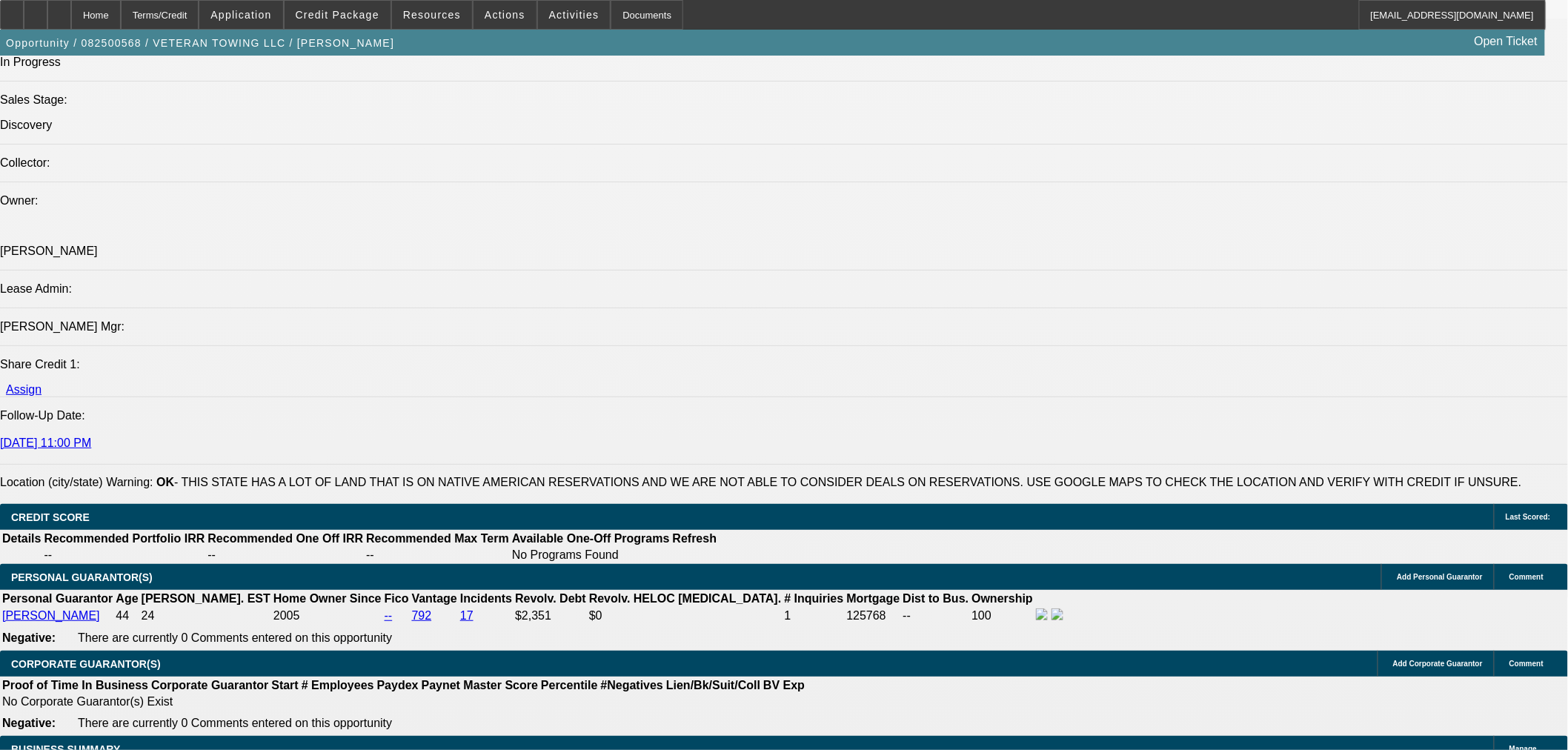
scroll to position [1812, 0]
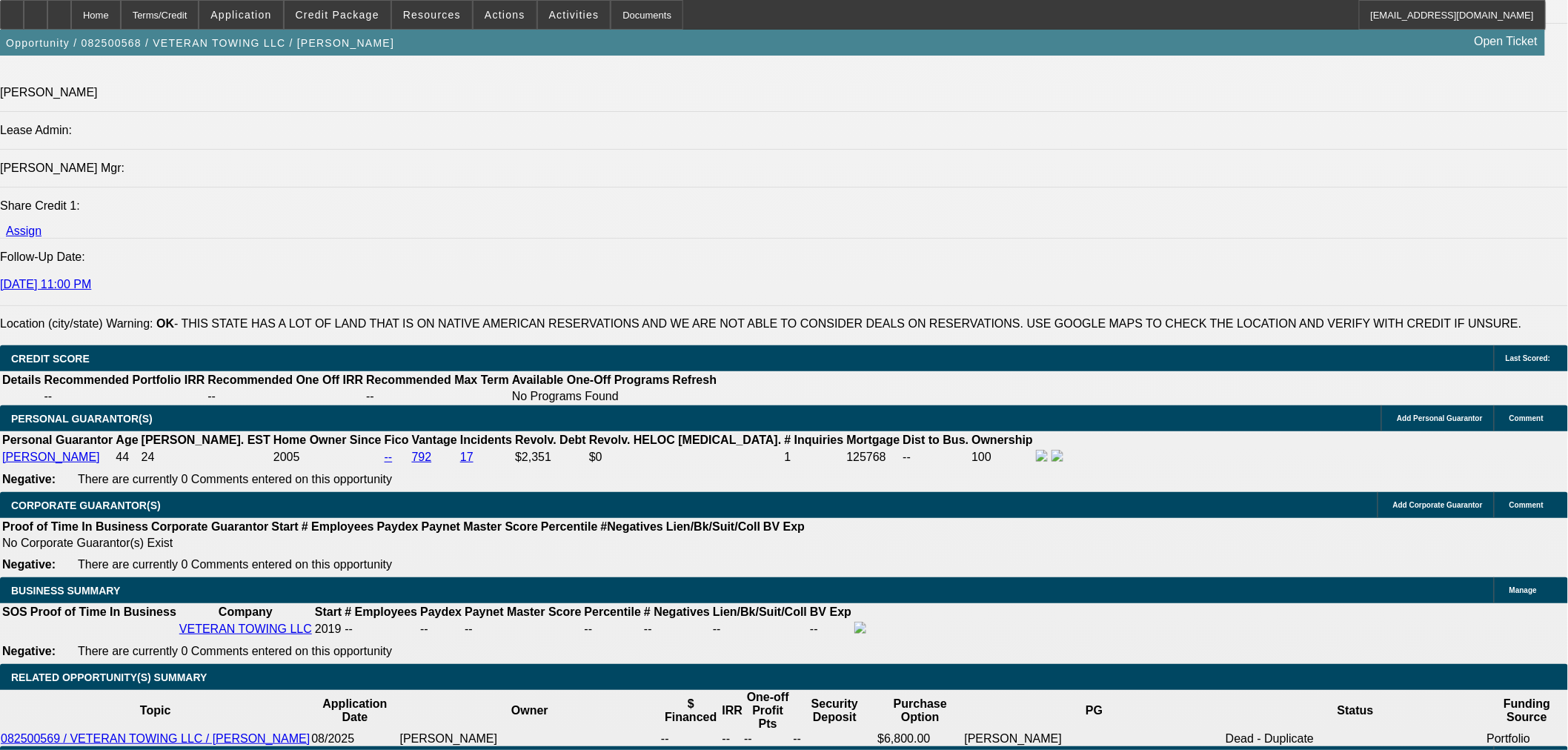
type input "$0.00"
type input "UNKNOWN"
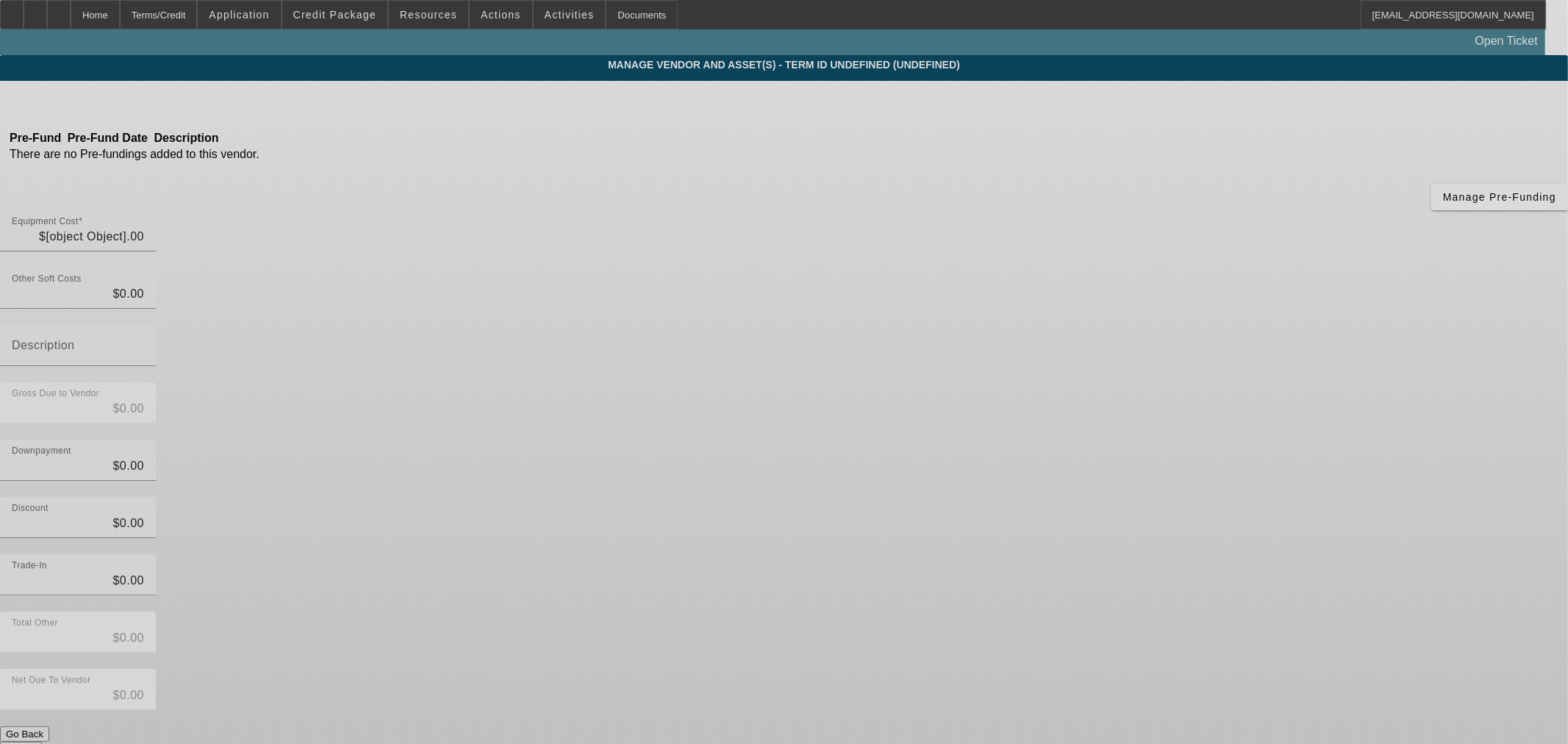
type input "$68,000.00"
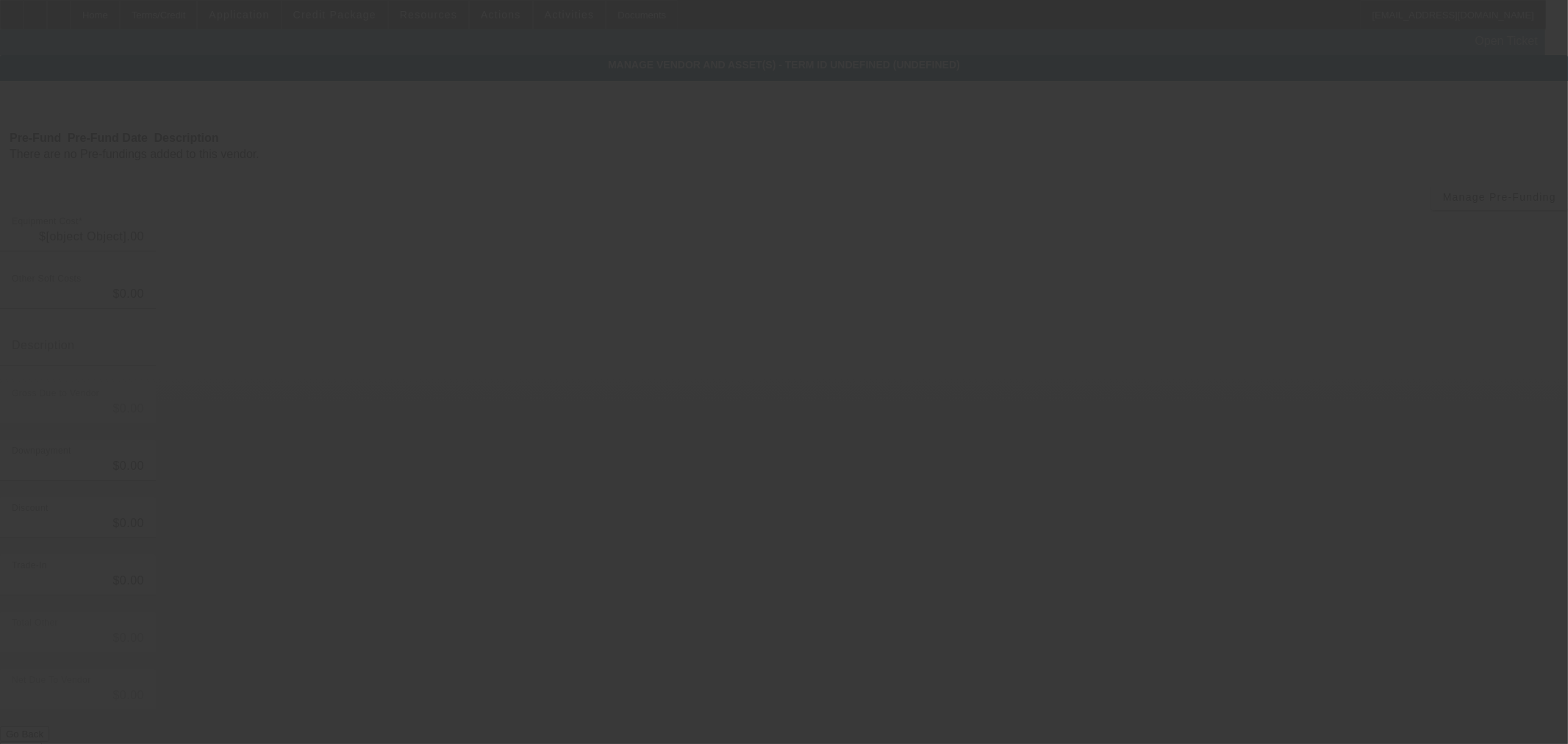
type input "$68,000.00"
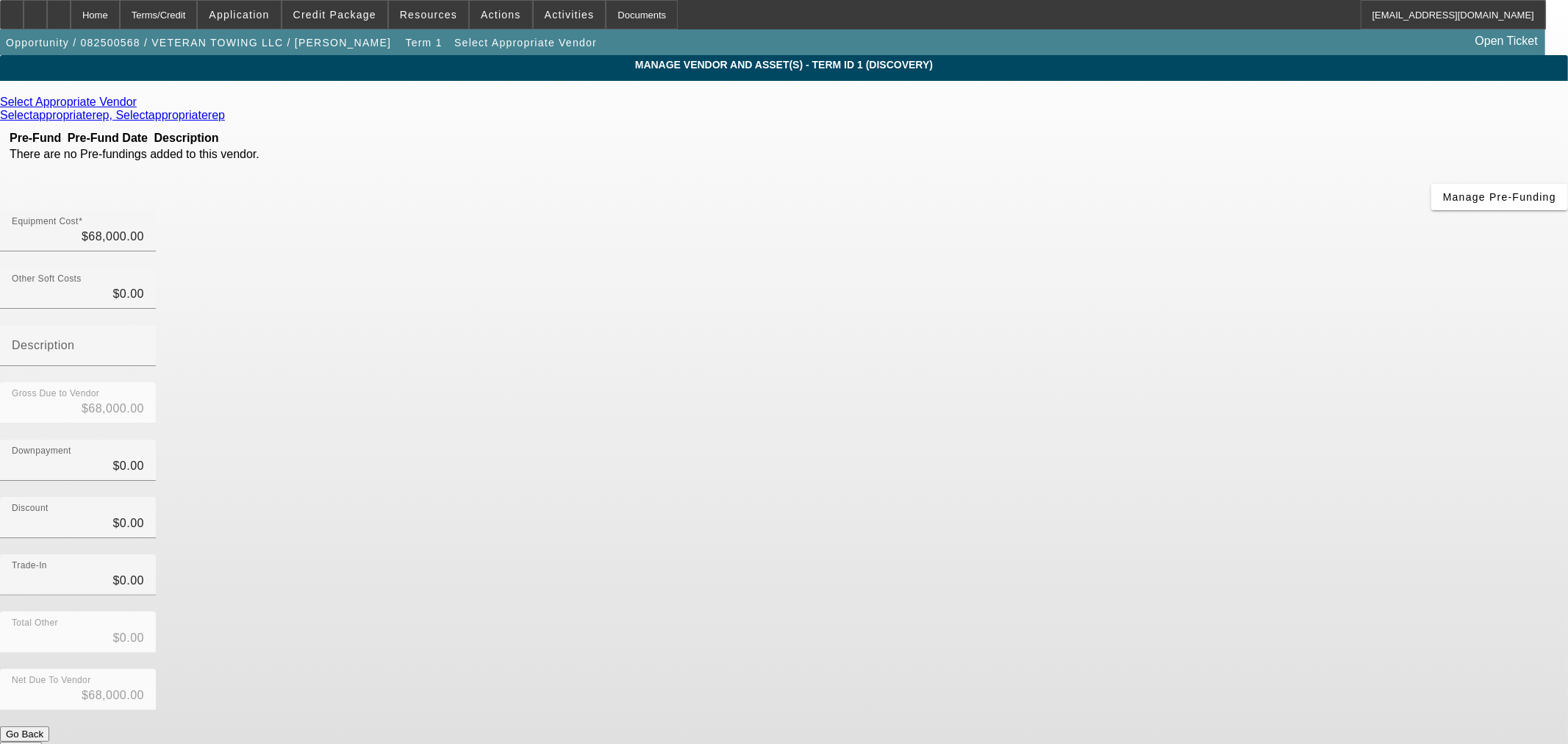
click at [141, 101] on icon at bounding box center [141, 102] width 0 height 13
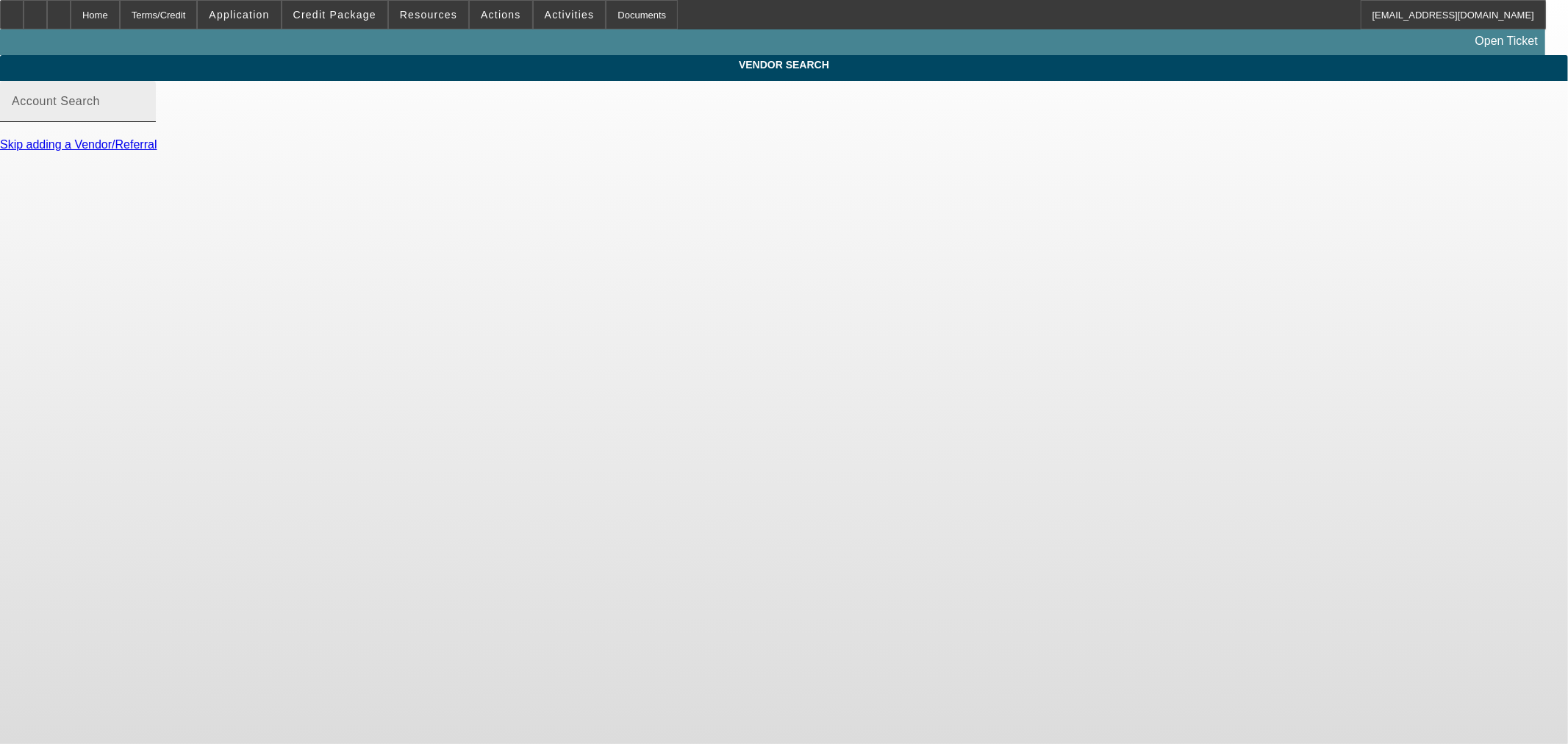
click at [145, 108] on div "Account Search" at bounding box center [78, 101] width 133 height 41
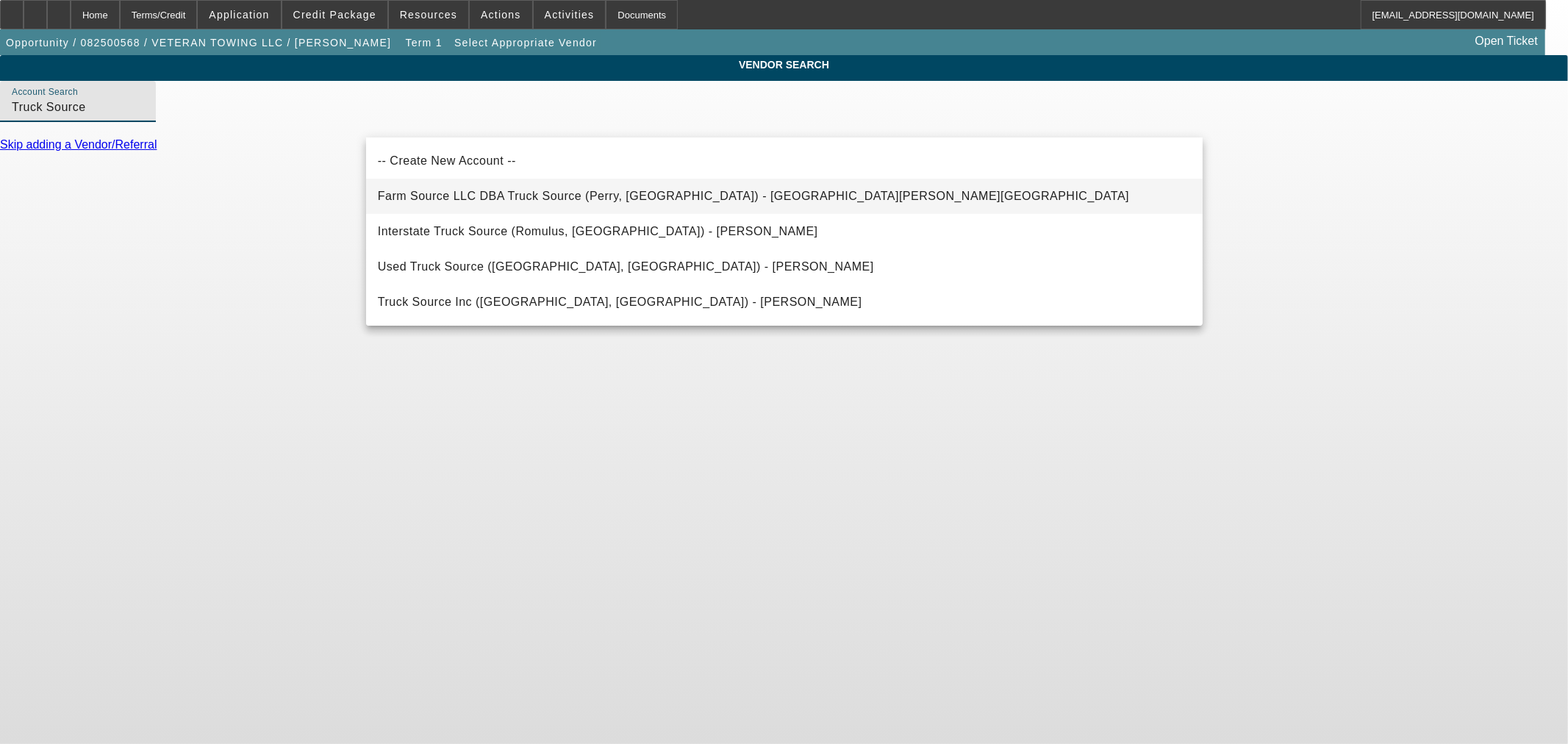
click at [489, 207] on mat-option "Farm Source LLC DBA Truck Source (Perry, OK) - Harding, Eldon" at bounding box center [784, 196] width 837 height 35
type input "Farm Source LLC DBA Truck Source (Perry, OK) - Harding, Eldon"
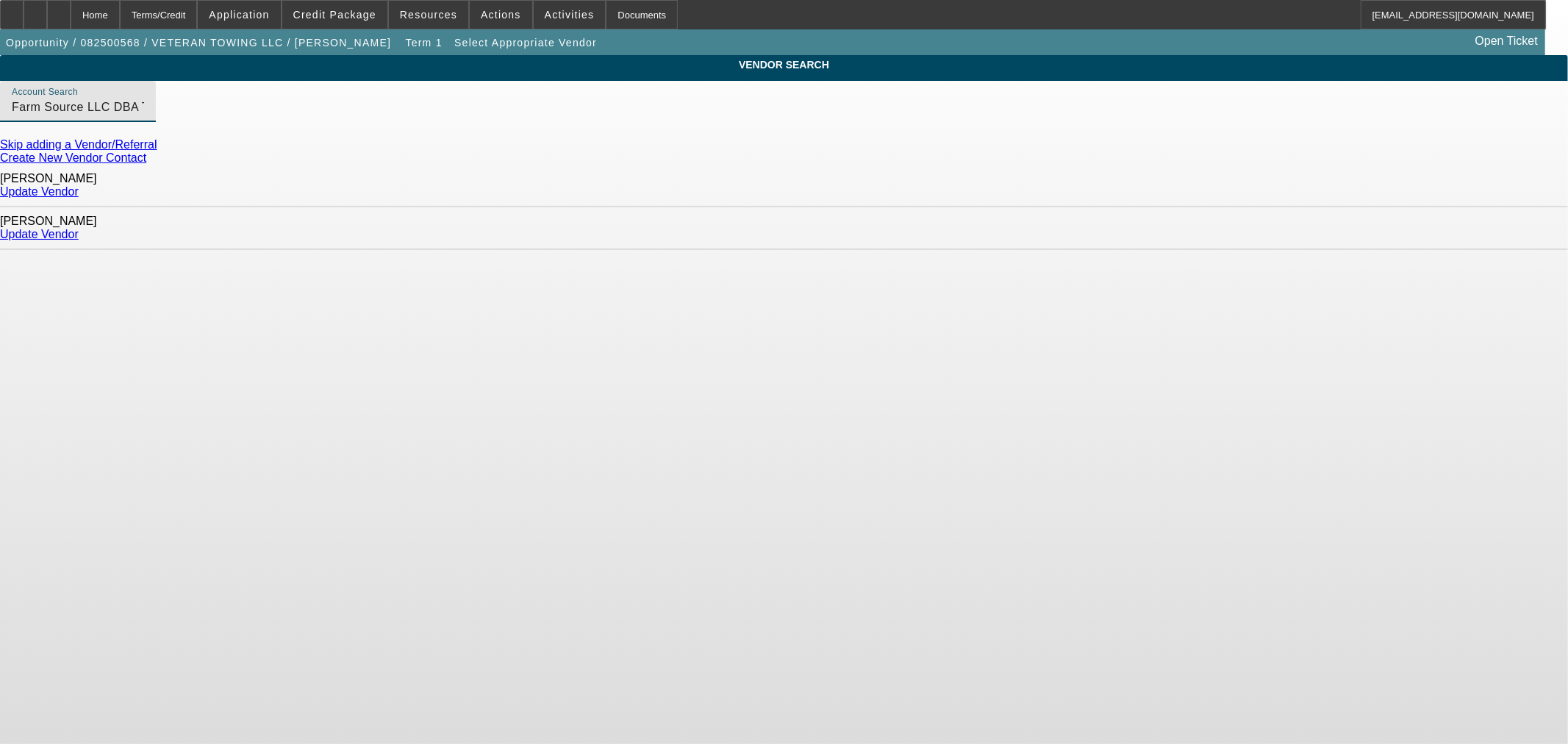
click at [78, 228] on link "Update Vendor" at bounding box center [39, 235] width 78 height 13
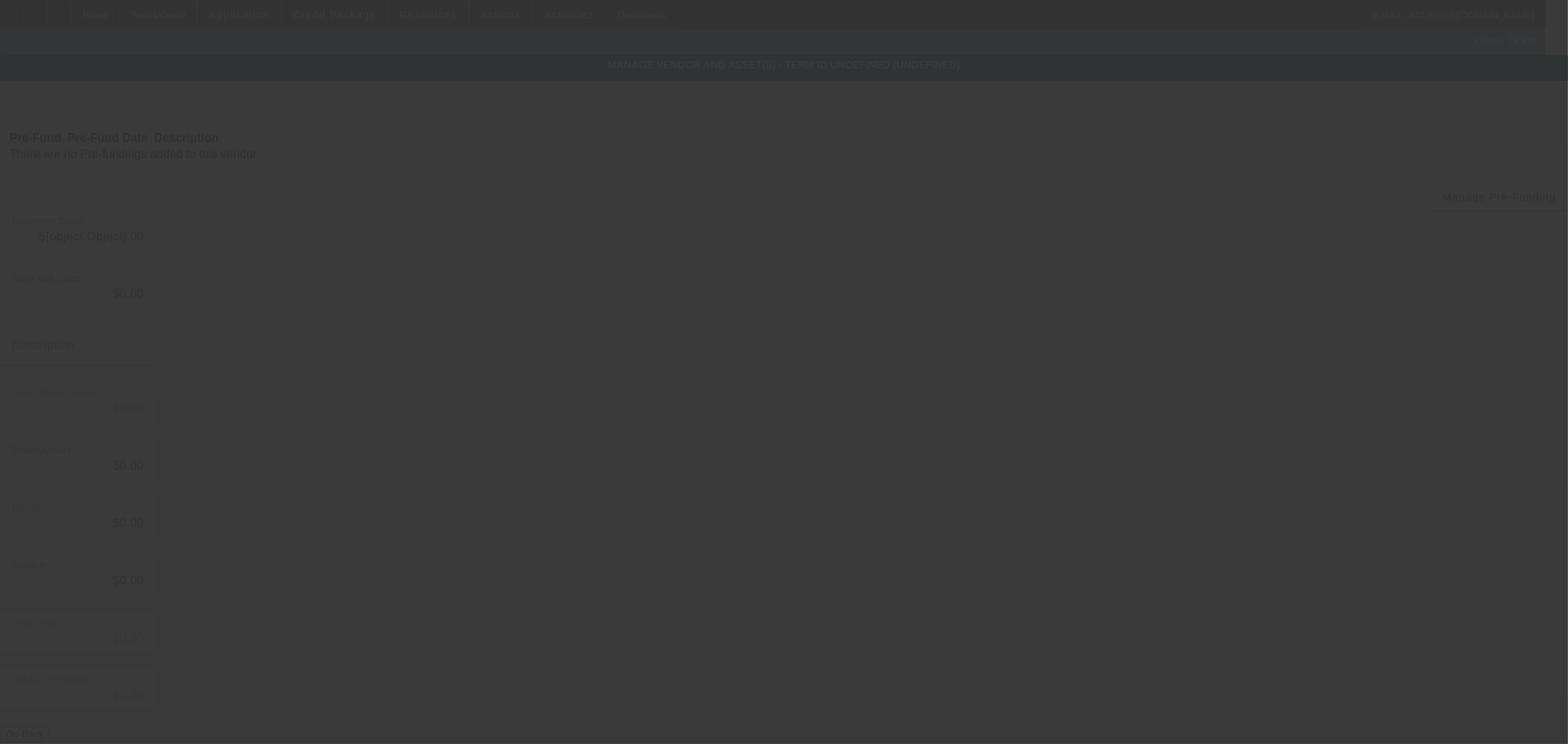
type input "$68,000.00"
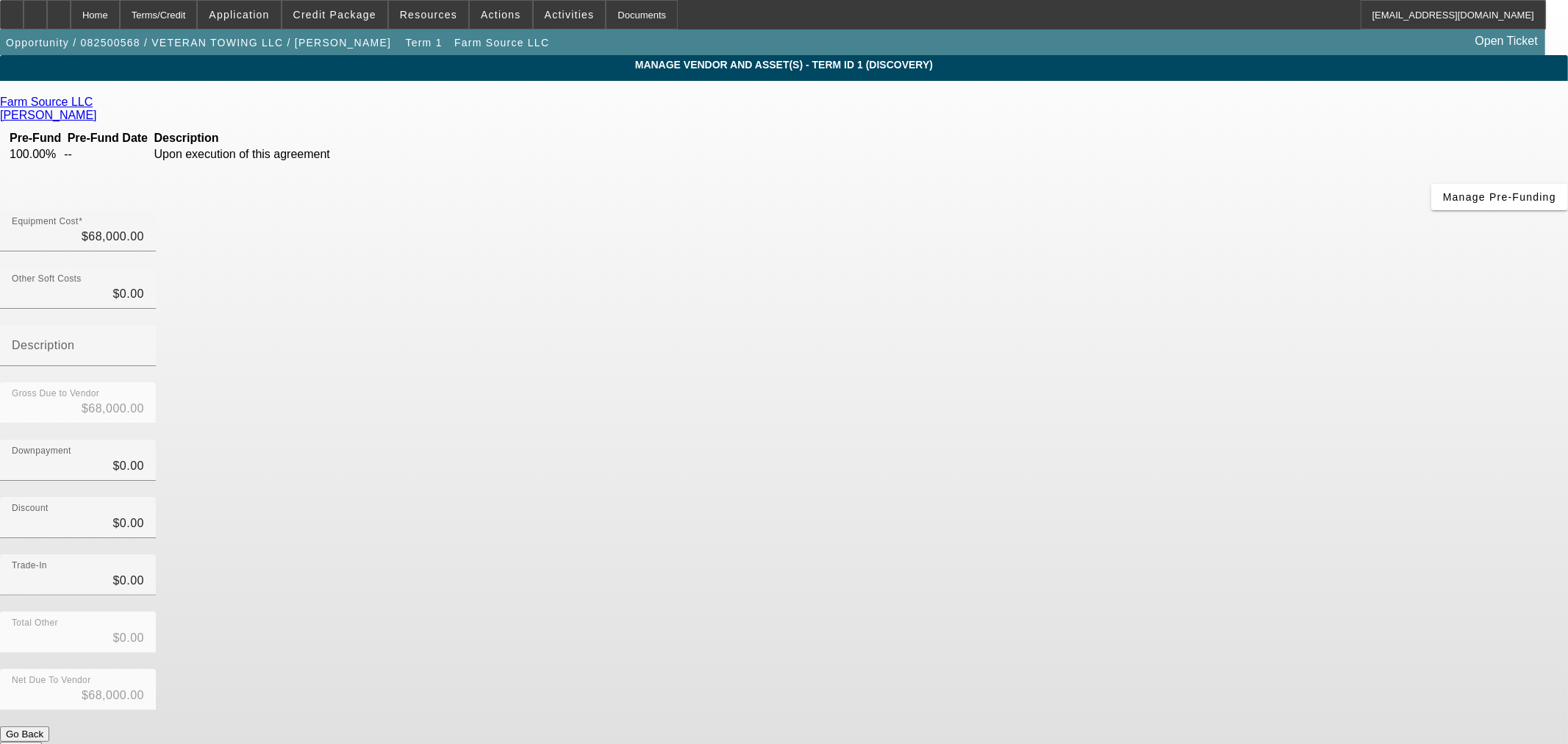
drag, startPoint x: 1158, startPoint y: 652, endPoint x: 1155, endPoint y: 667, distance: 15.3
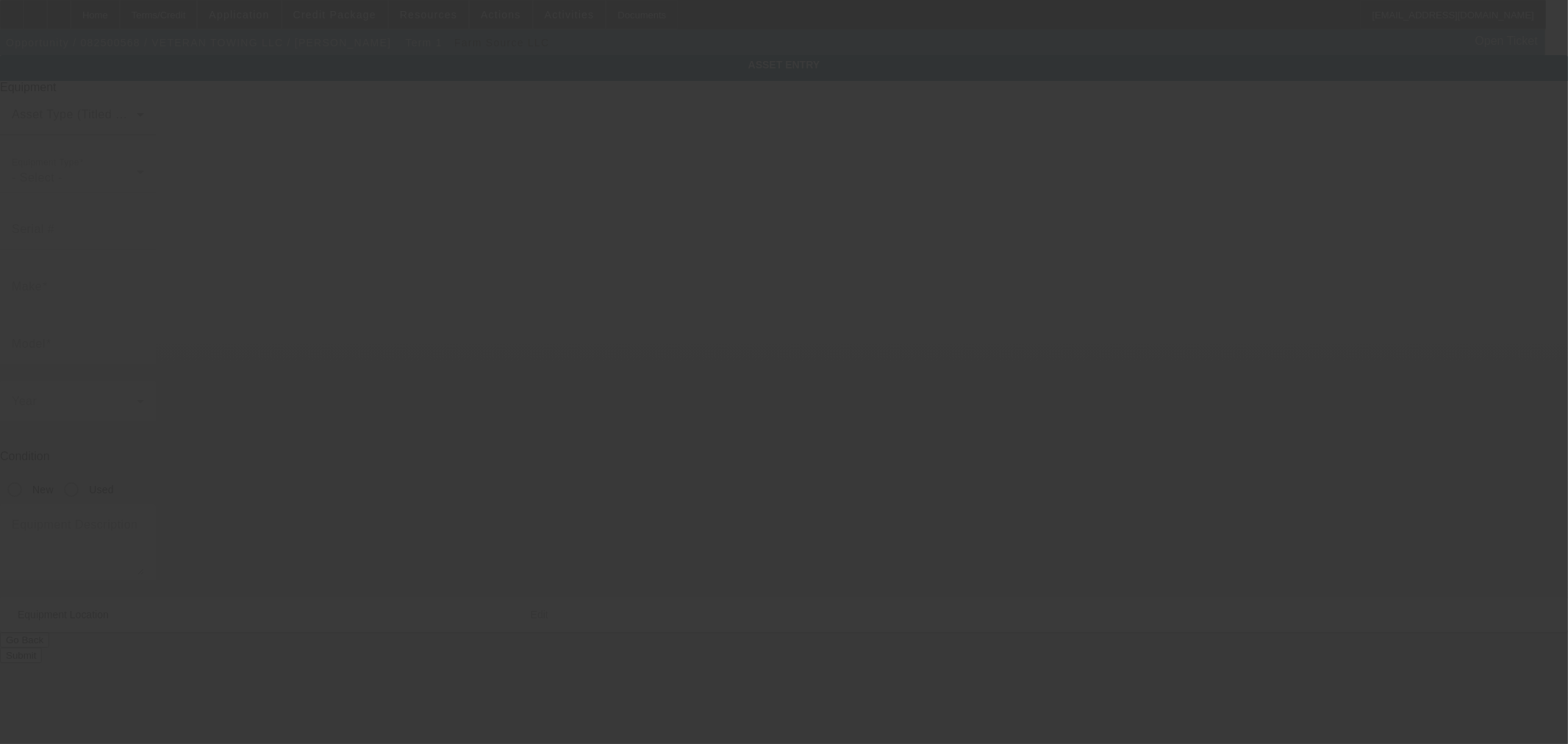
type textarea "Make: Ford; Model: F600"
type input "10377 N 2400Rd"
type input "Weatherford"
type input "73096"
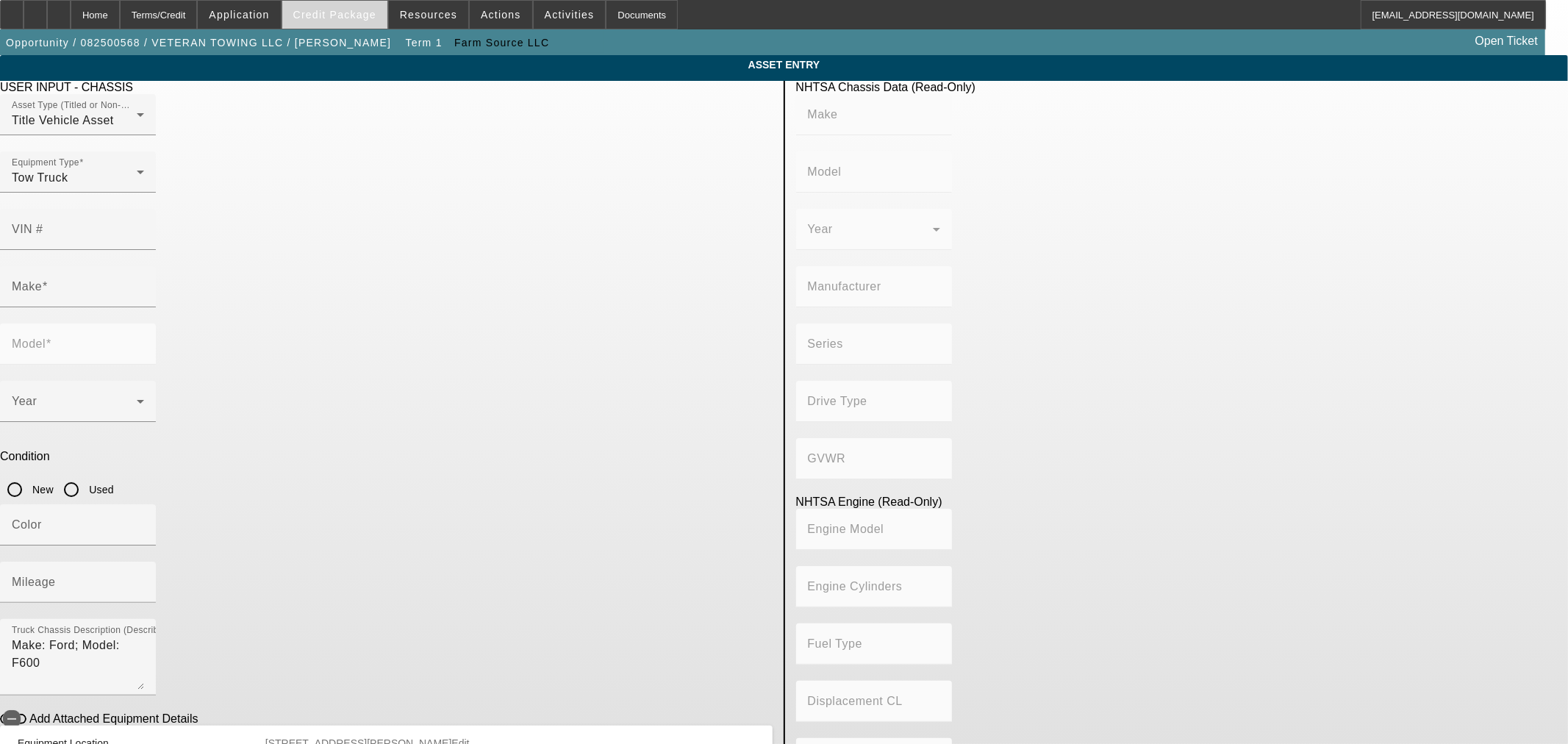
click at [364, 17] on span "Credit Package" at bounding box center [335, 15] width 83 height 12
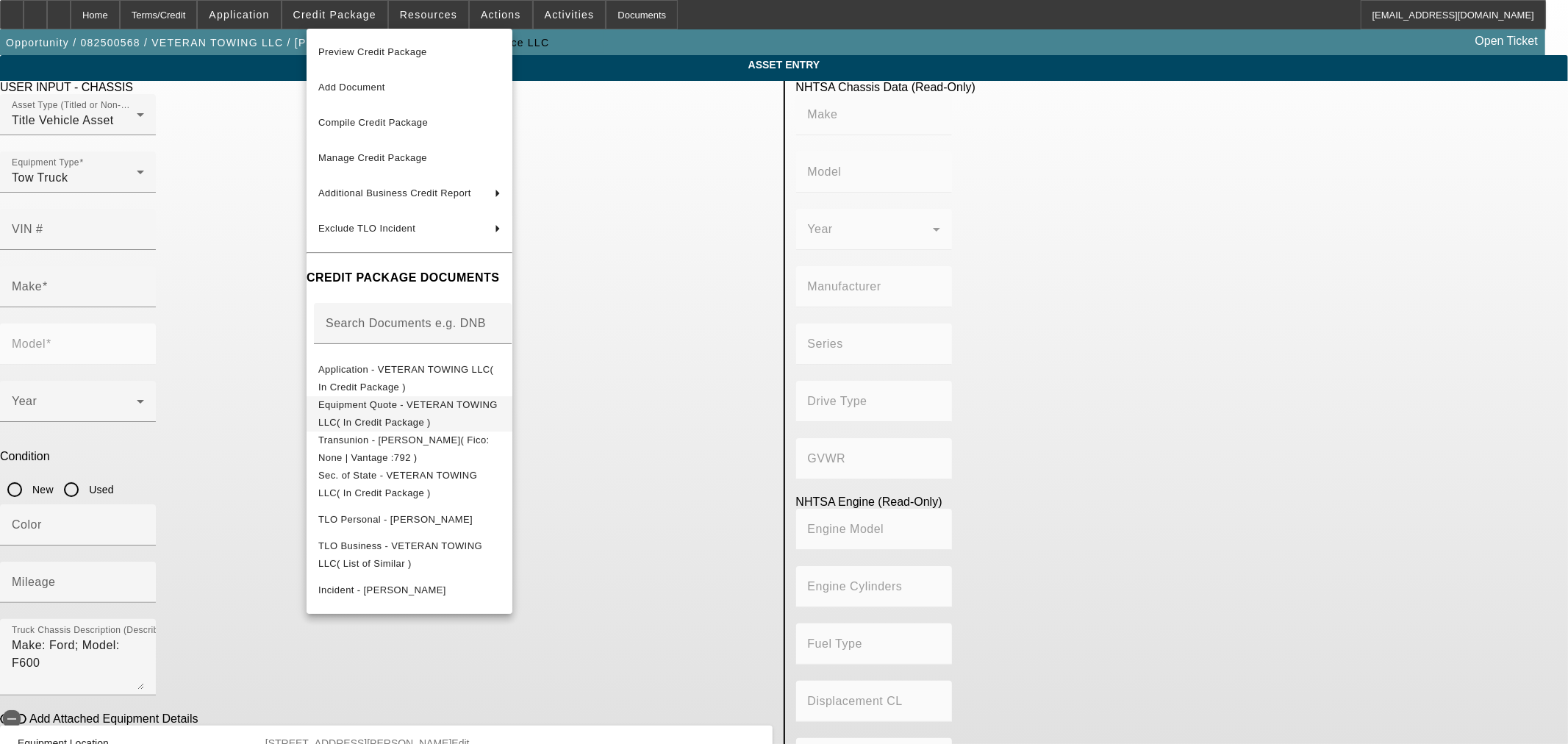
click at [346, 403] on span "Equipment Quote - VETERAN TOWING LLC( In Credit Package )" at bounding box center [408, 413] width 180 height 29
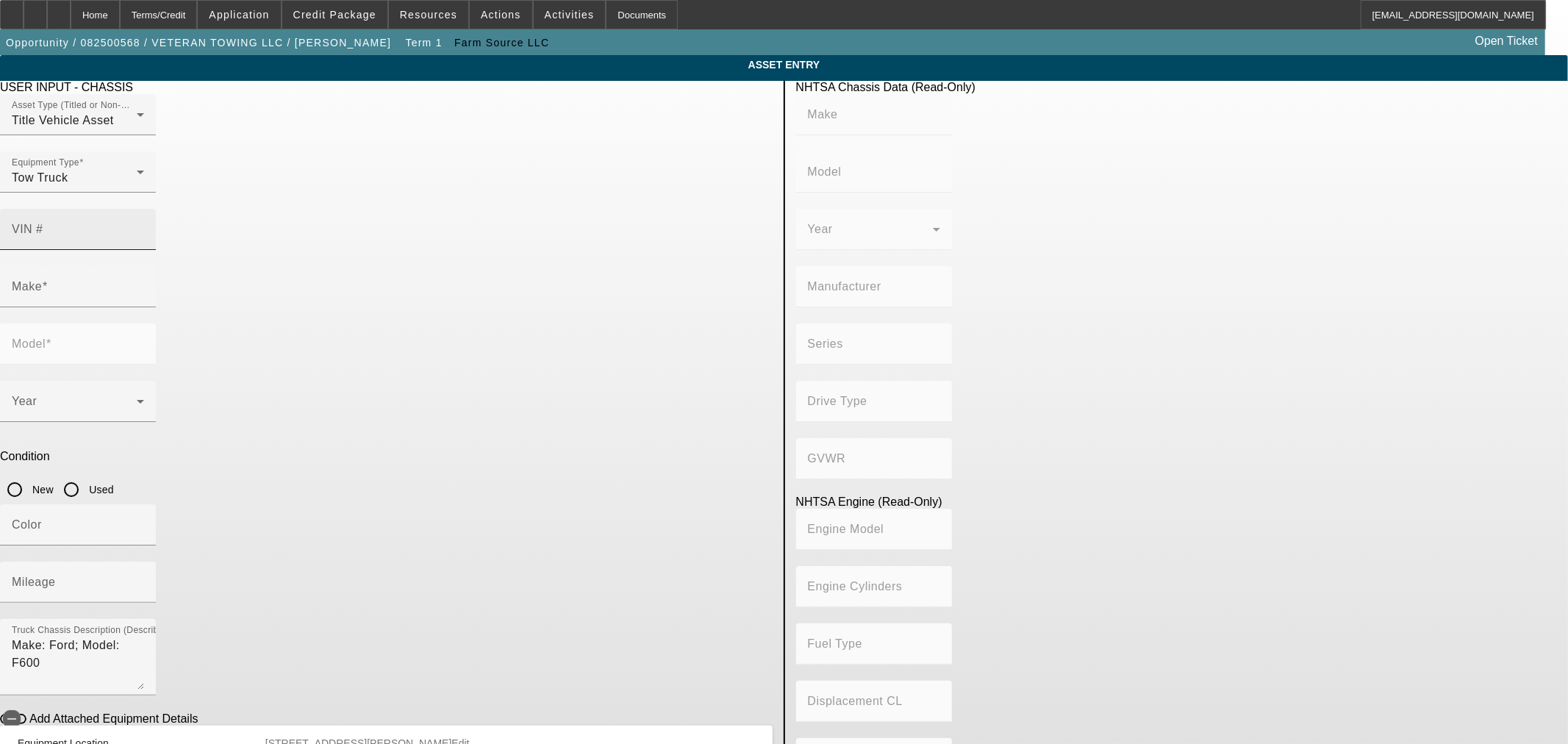
click at [145, 227] on input "VIN #" at bounding box center [78, 235] width 133 height 17
paste input "1Fdff6lt0nda08452"
type input "1Fdff6lt0nda08452"
type input "FORD"
type input "F-600"
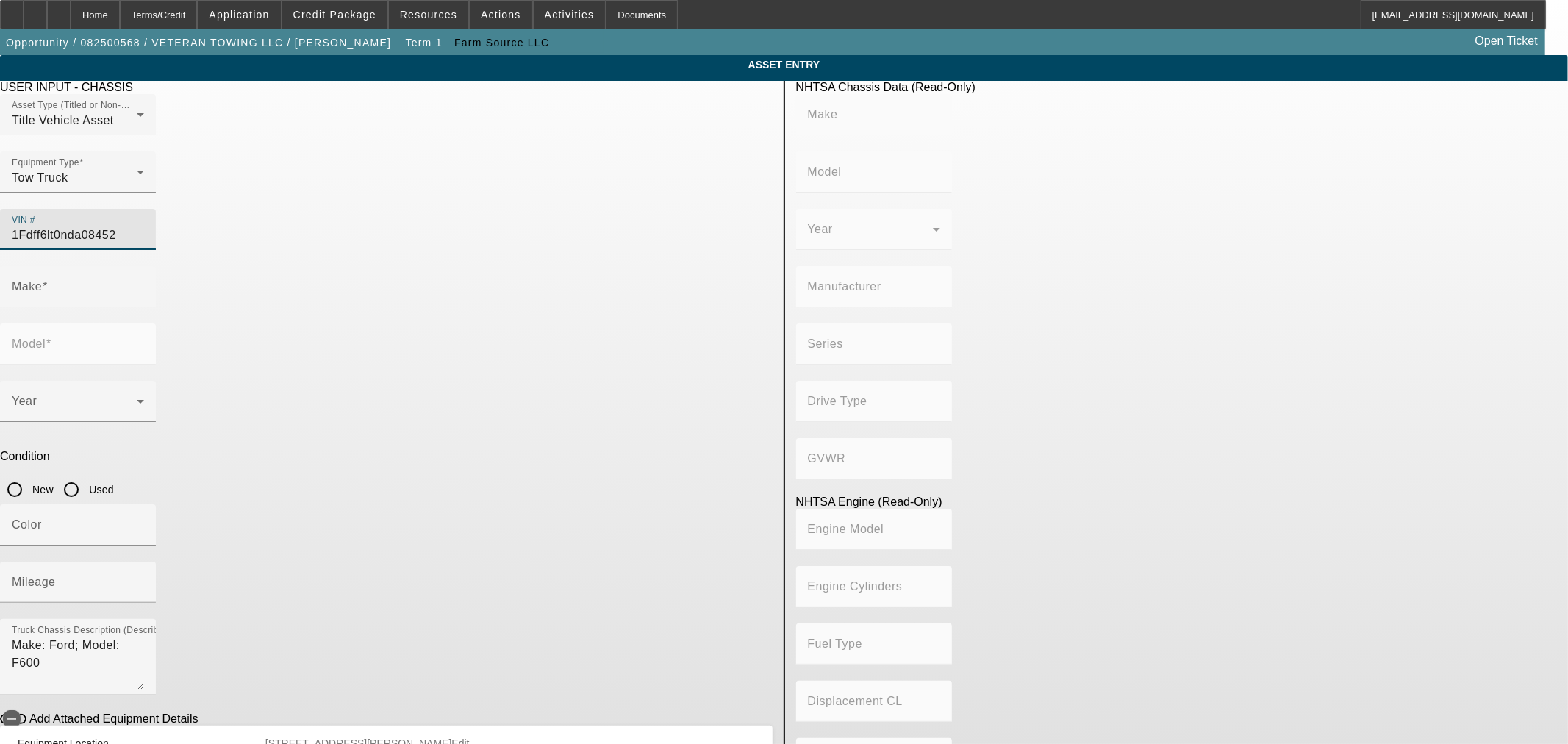
type input "FORD MOTOR COMPANY"
type input "F-Series Super Duty - Dual Rear Wheel"
type input "4WD/4-Wheel Drive/4x4"
type input "Class 6: 19,501 - 26,000 lb (8,845 - 11,794 kg)"
type input "8"
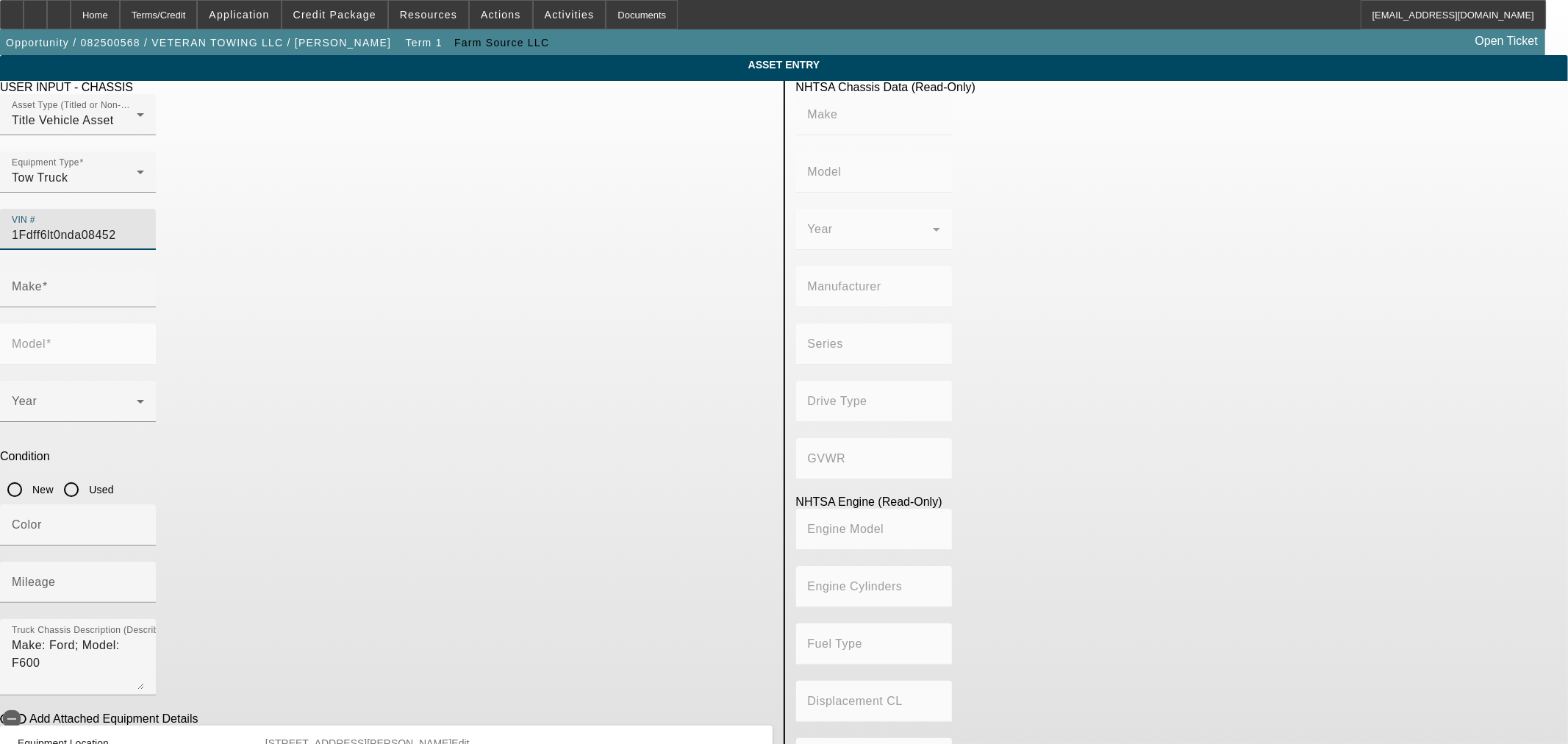
type input "Diesel"
type input "408.85908543470"
type input "6.7"
type input "1FDFF6LT0NDA08452"
click at [86, 475] on input "Used" at bounding box center [71, 490] width 29 height 29
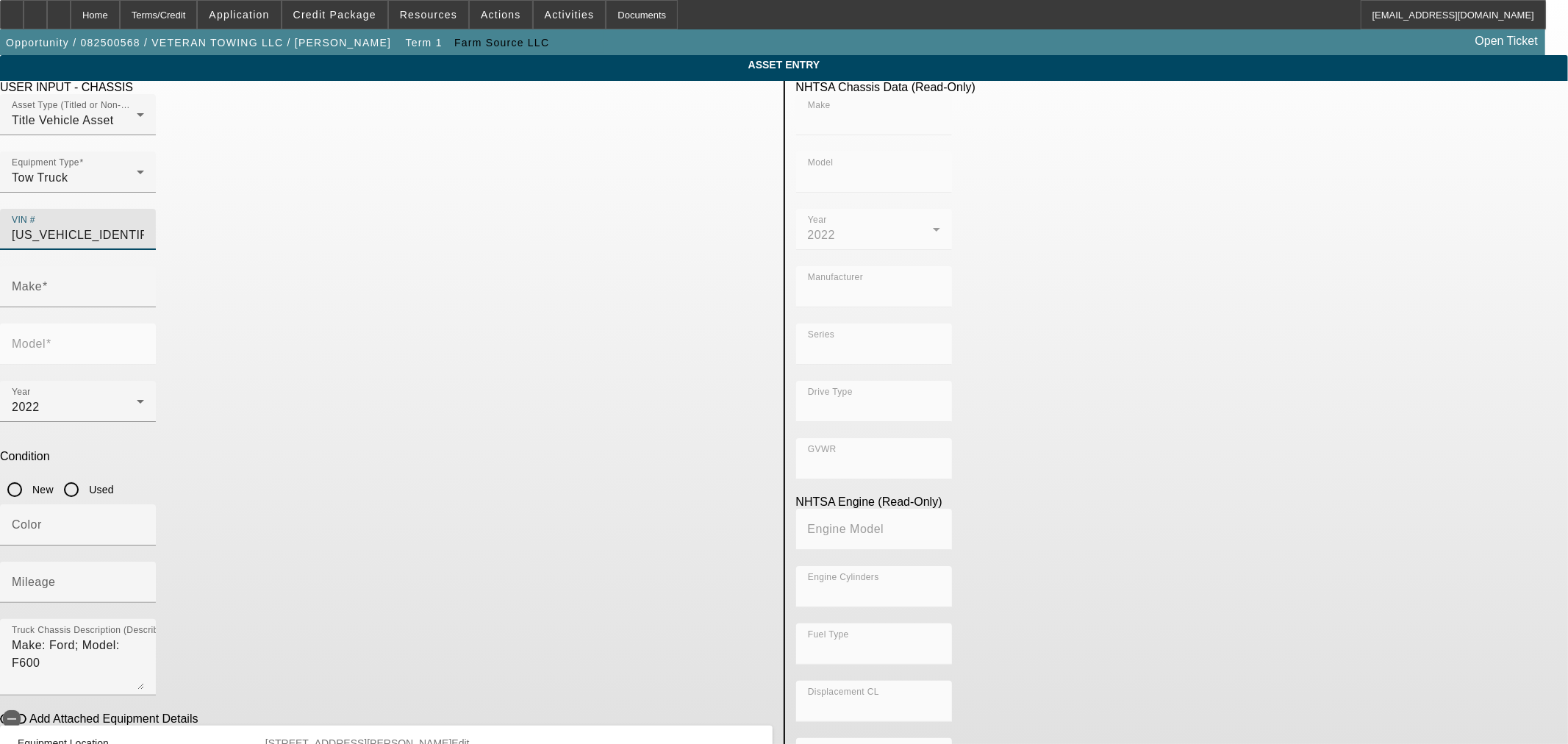
radio input "true"
type input "FORD"
type input "F-600"
type input "FORD"
type input "F-600"
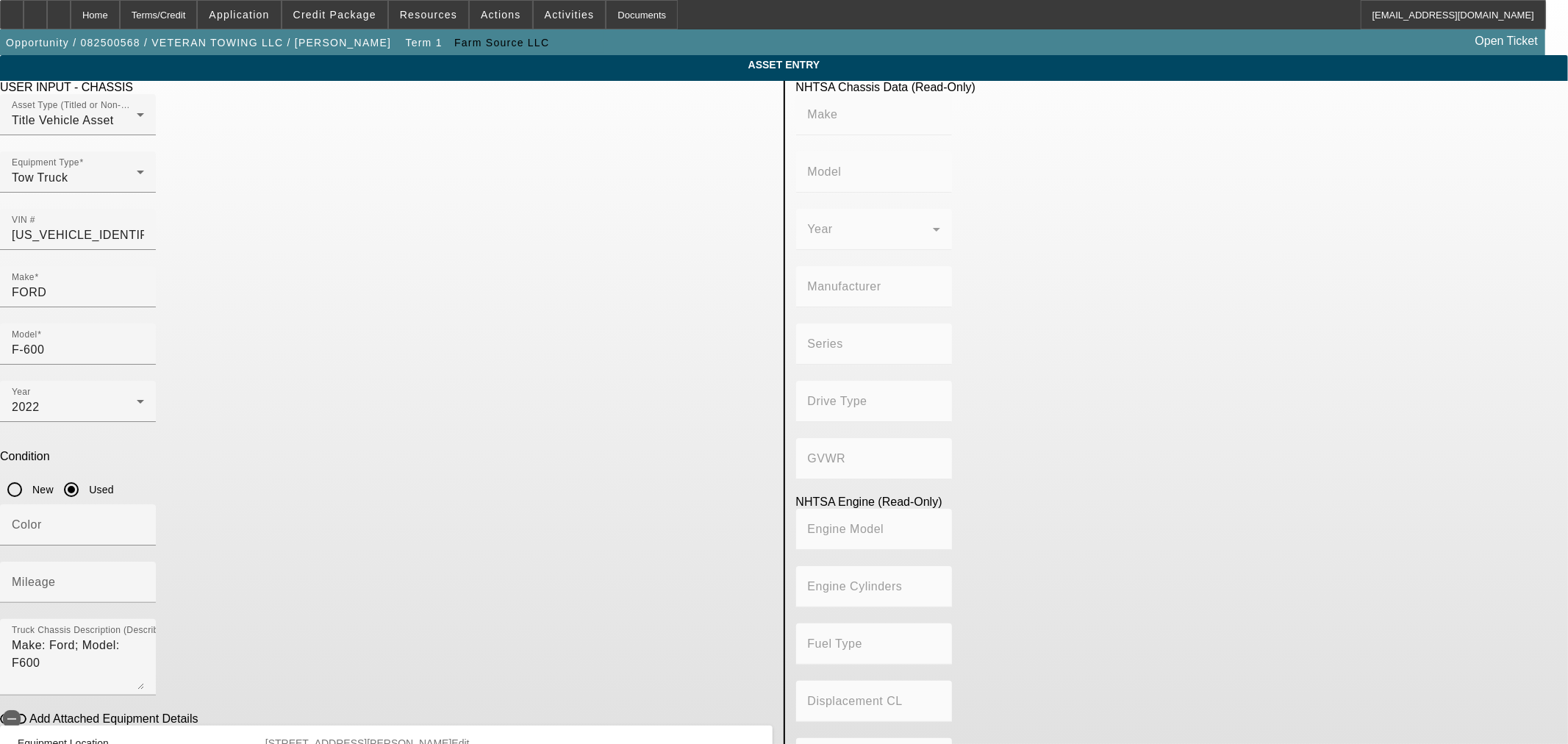
type input "FORD MOTOR COMPANY"
type input "F-Series Super Duty - Dual Rear Wheel"
type input "4WD/4-Wheel Drive/4x4"
type input "Class 6: 19,501 - 26,000 lb (8,845 - 11,794 kg)"
type input "8"
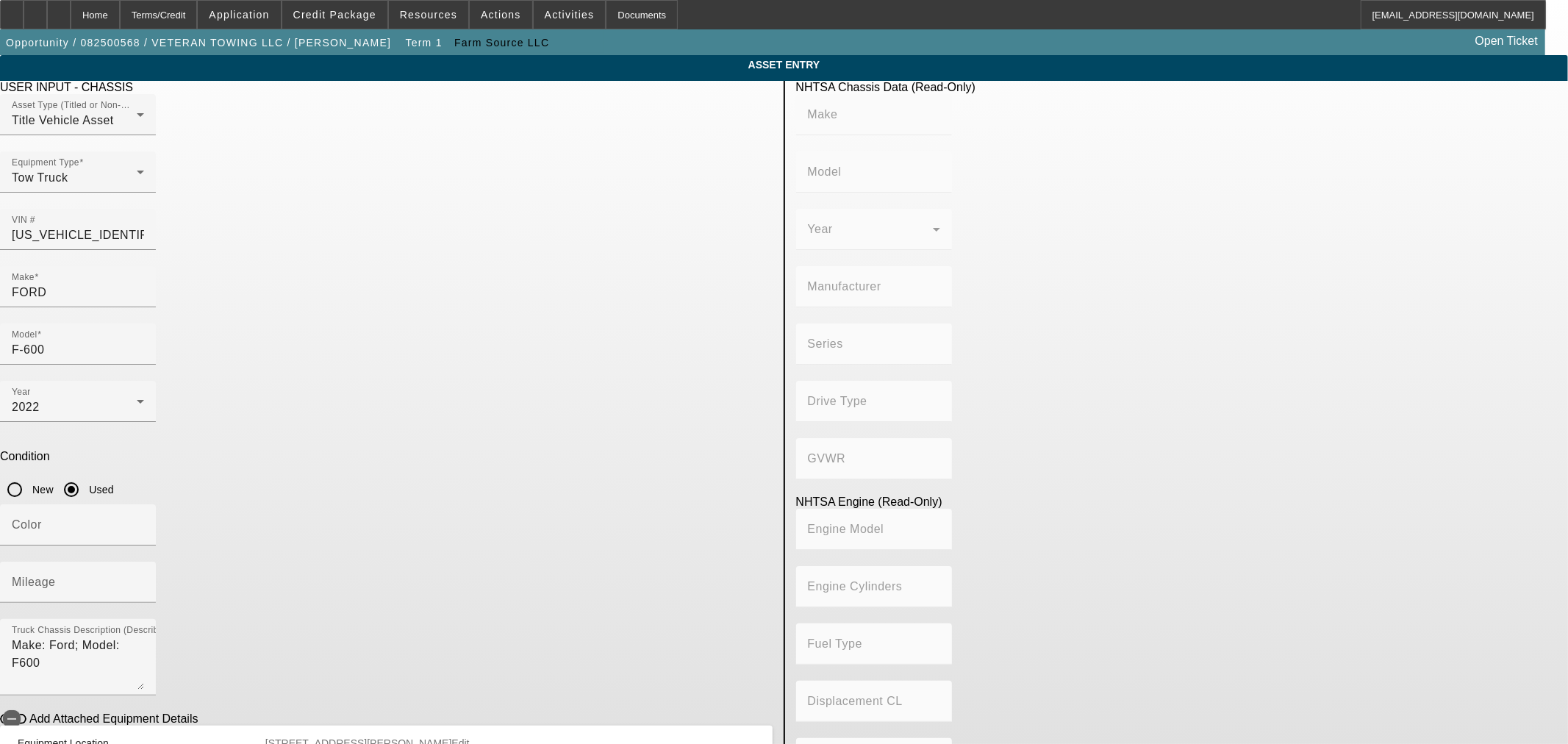
type input "Diesel"
type input "408.85908543470"
type input "6.7"
click at [56, 575] on mat-label "Mileage" at bounding box center [34, 582] width 44 height 13
click at [145, 579] on input "Mileage" at bounding box center [78, 587] width 133 height 17
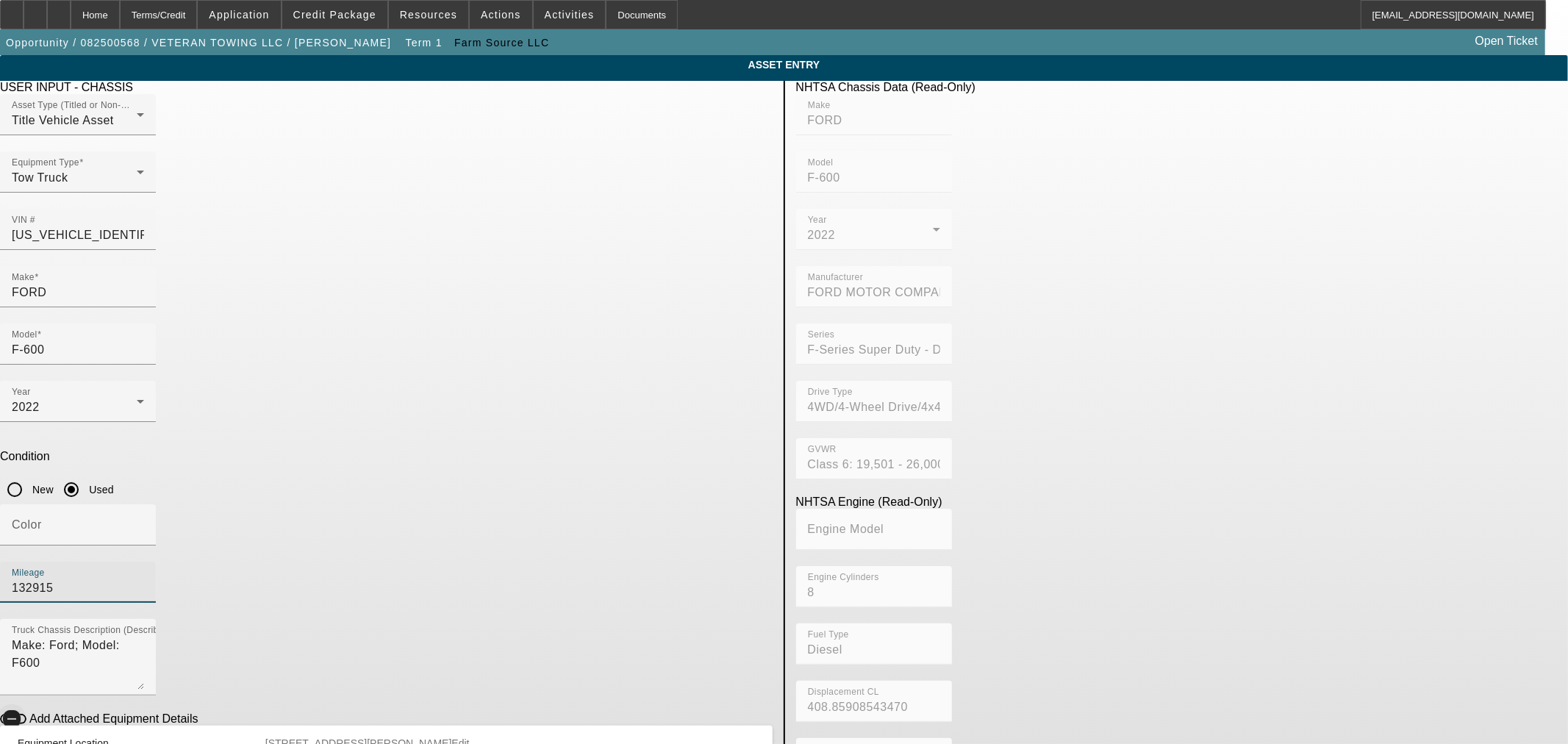
type input "132915"
click at [18, 713] on icon "button" at bounding box center [12, 719] width 13 height 13
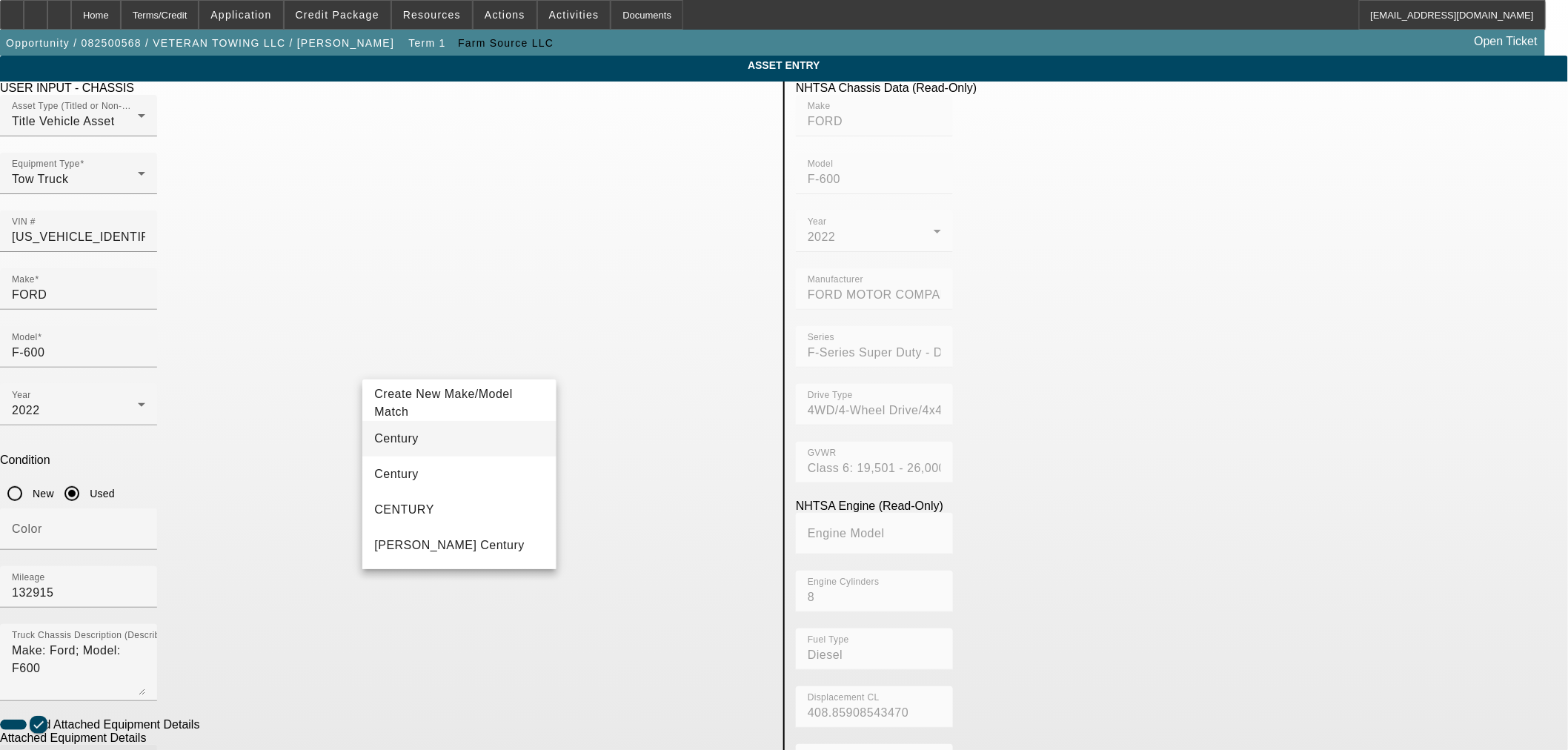
click at [414, 439] on mat-option "Century" at bounding box center [459, 439] width 193 height 35
type input "Century"
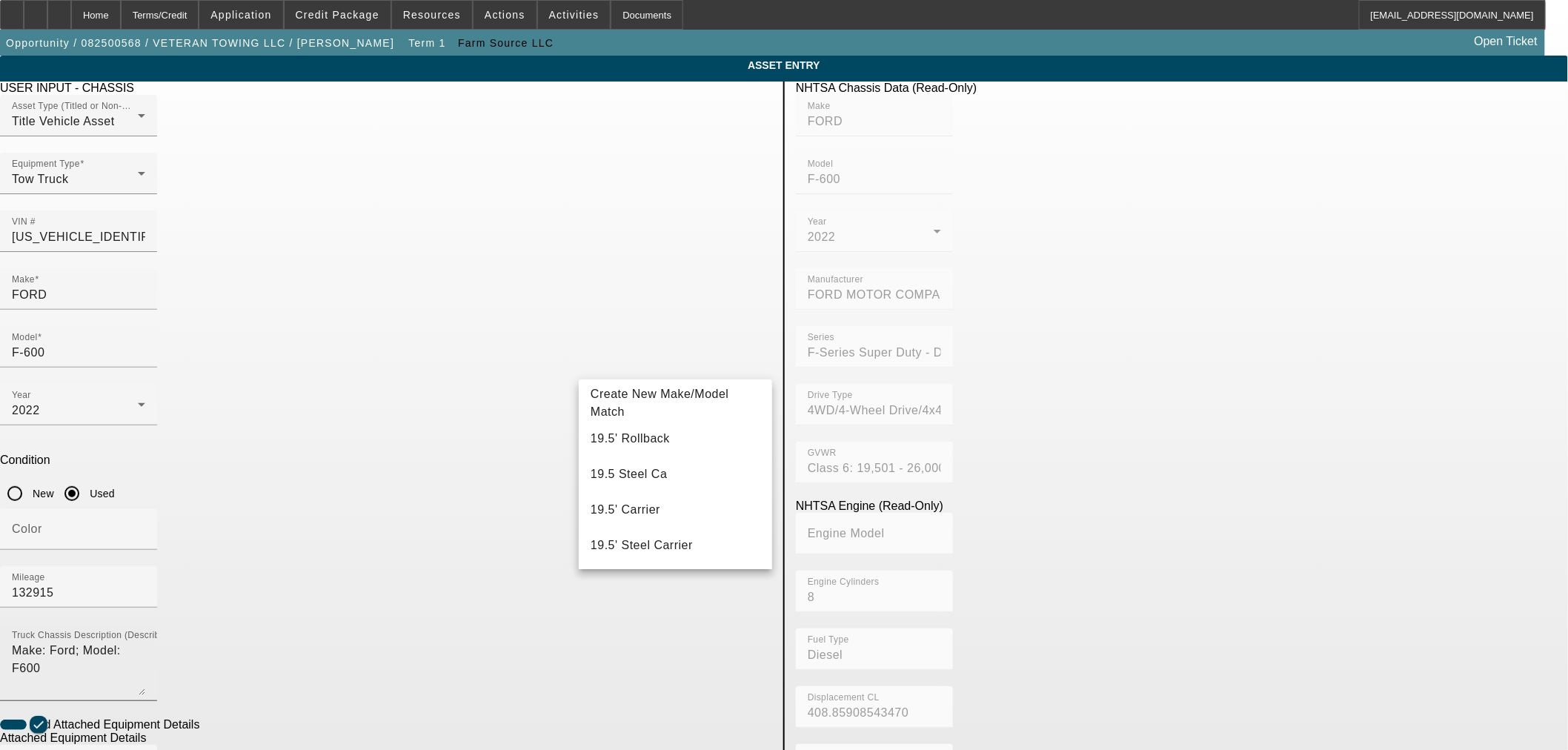
click at [640, 436] on span "19.5' Rollback" at bounding box center [629, 439] width 79 height 13
type input "19.5' Rollback"
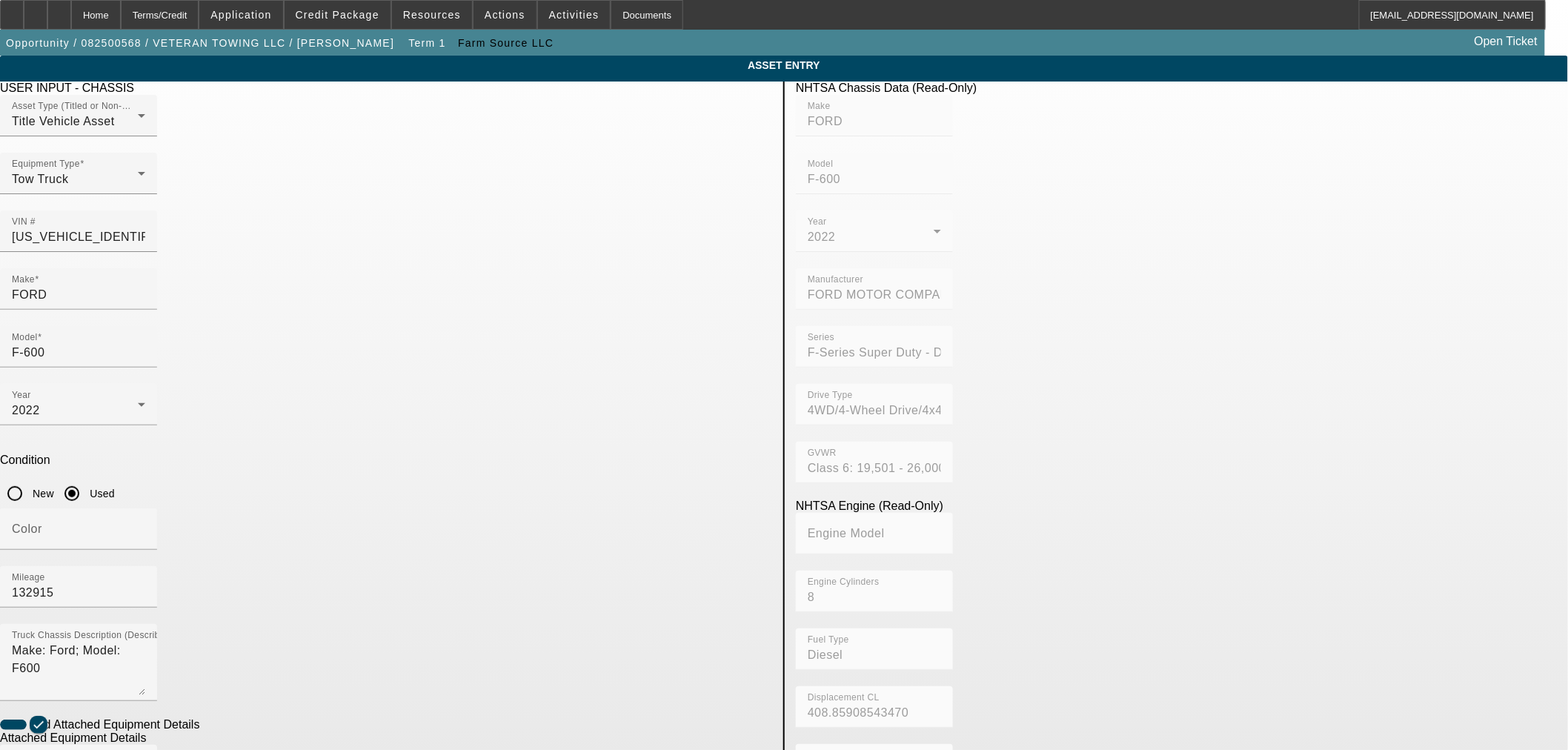
radio input "true"
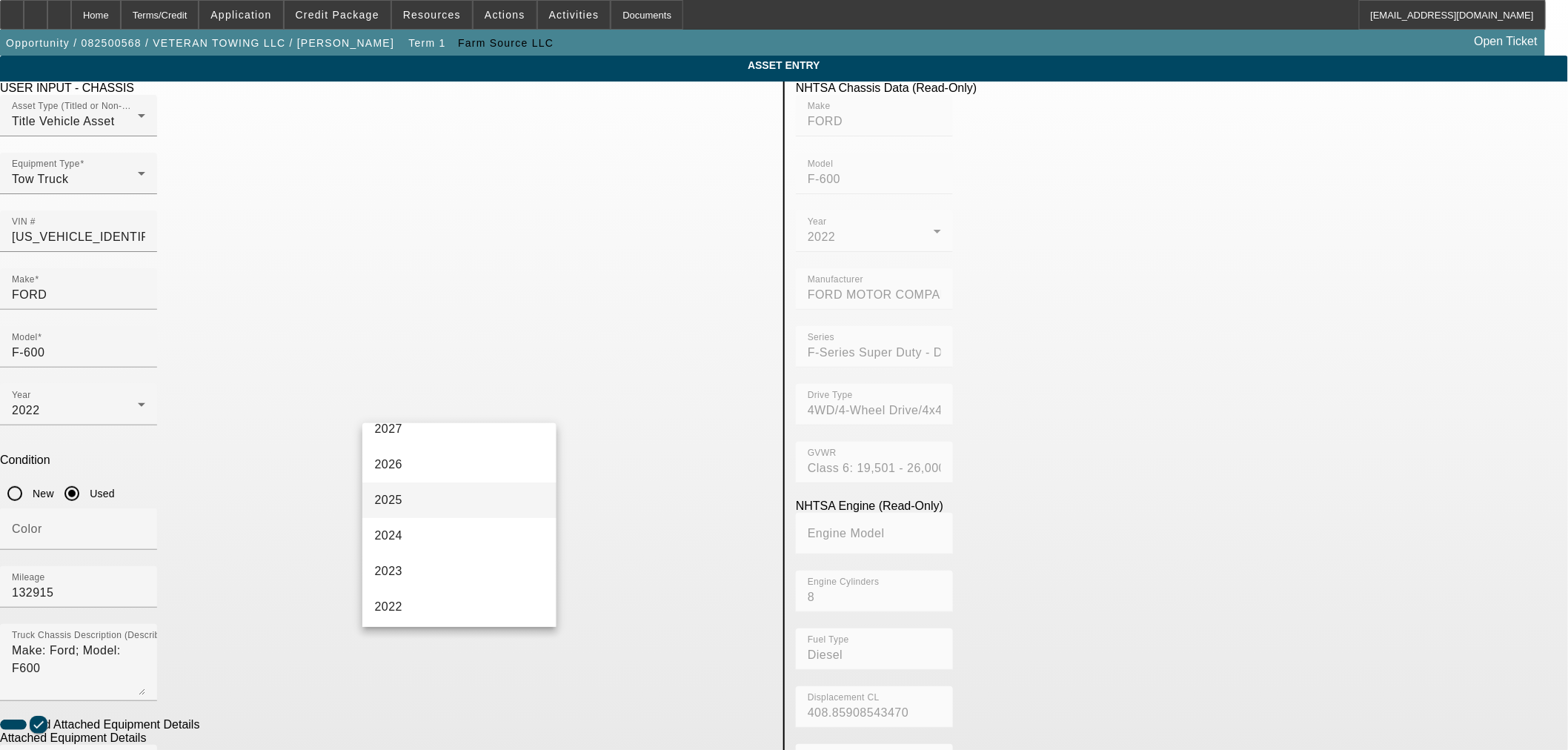
scroll to position [83, 0]
click at [423, 576] on mat-option "2022" at bounding box center [459, 578] width 193 height 35
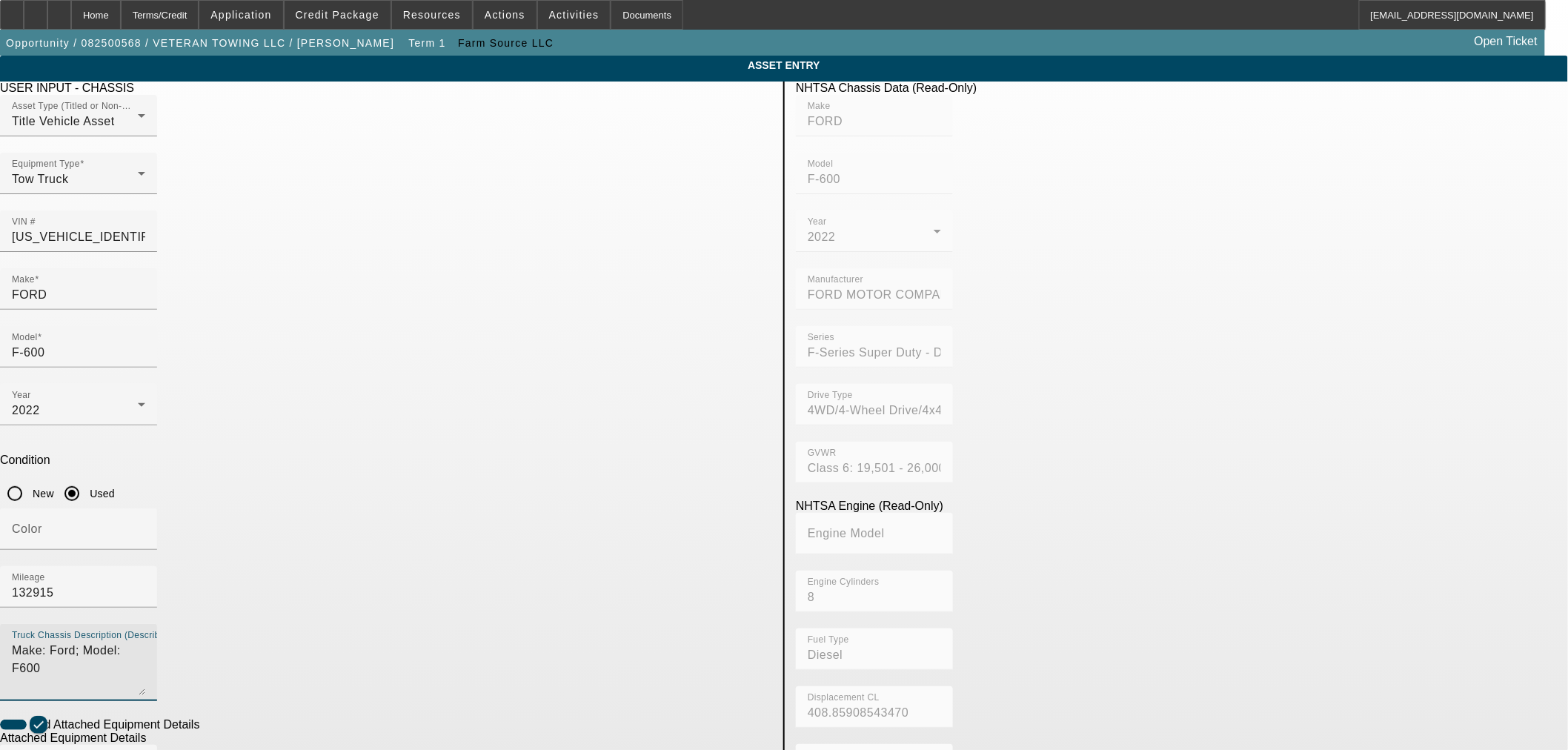
drag, startPoint x: 533, startPoint y: 439, endPoint x: 45, endPoint y: 428, distance: 488.1
click at [68, 435] on app-asset-collateral-manage "ASSET ENTRY Delete asset USER INPUT - CHASSIS Asset Type (Titled or Non-Titled)…" at bounding box center [784, 632] width 1568 height 1154
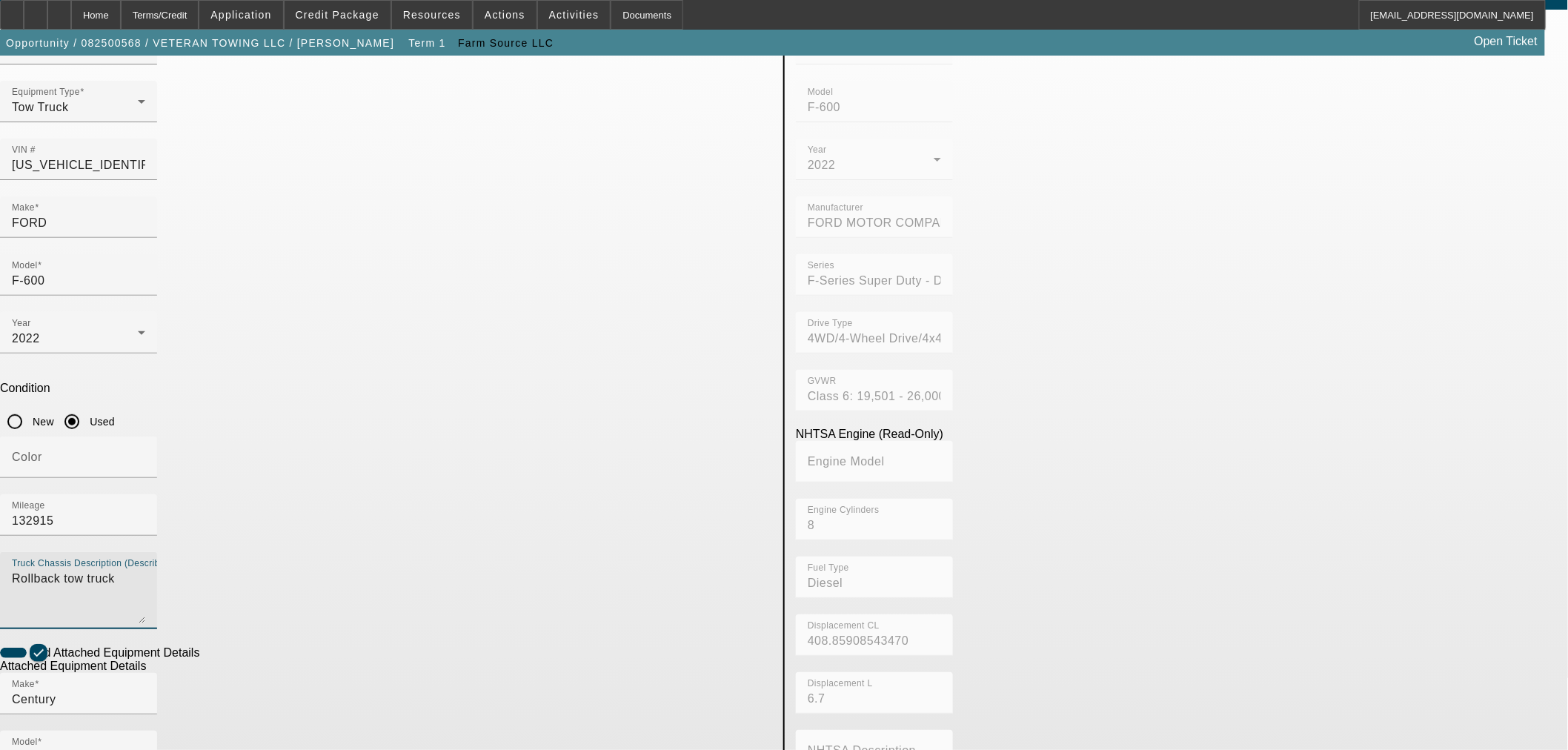
scroll to position [195, 0]
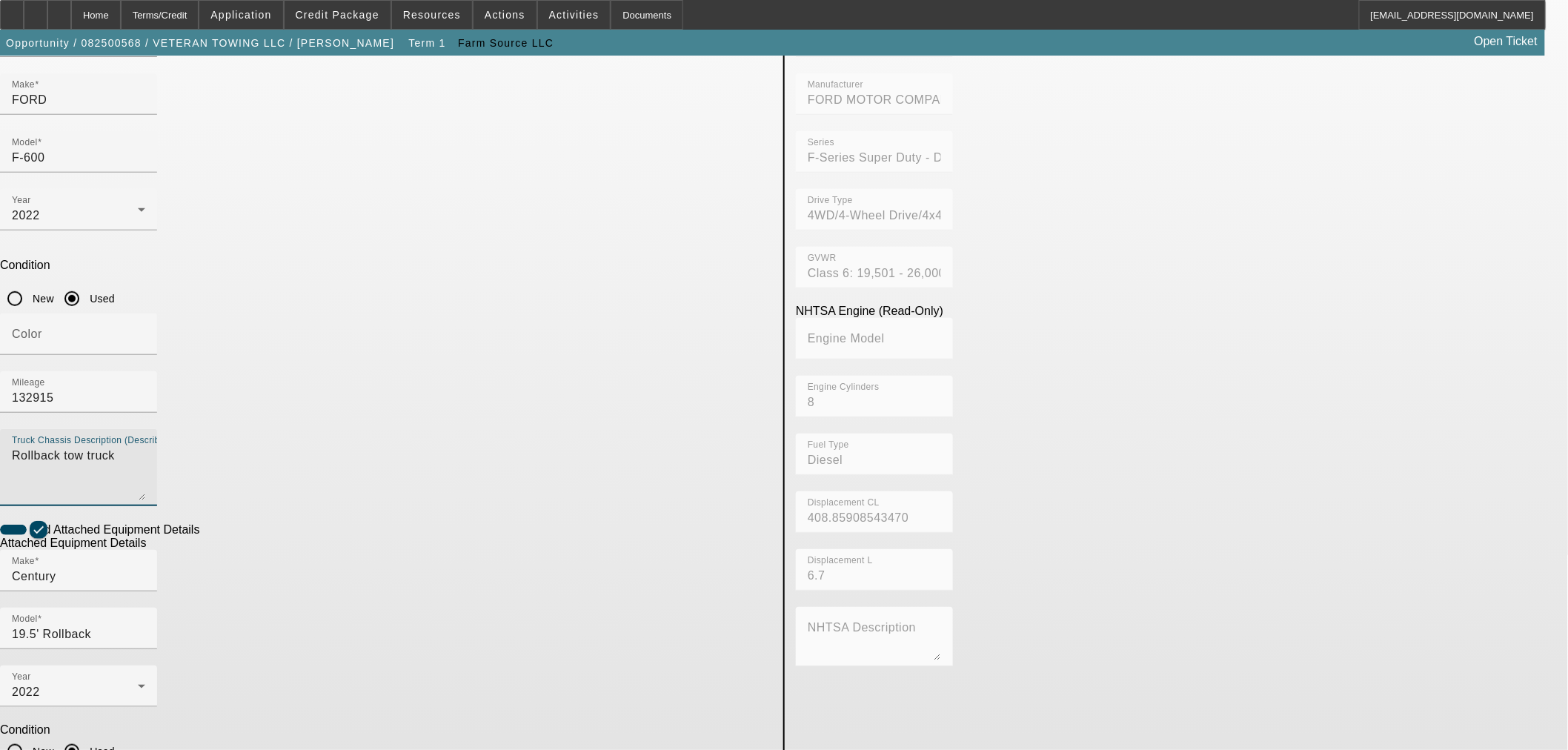
type textarea "Rollback tow truck"
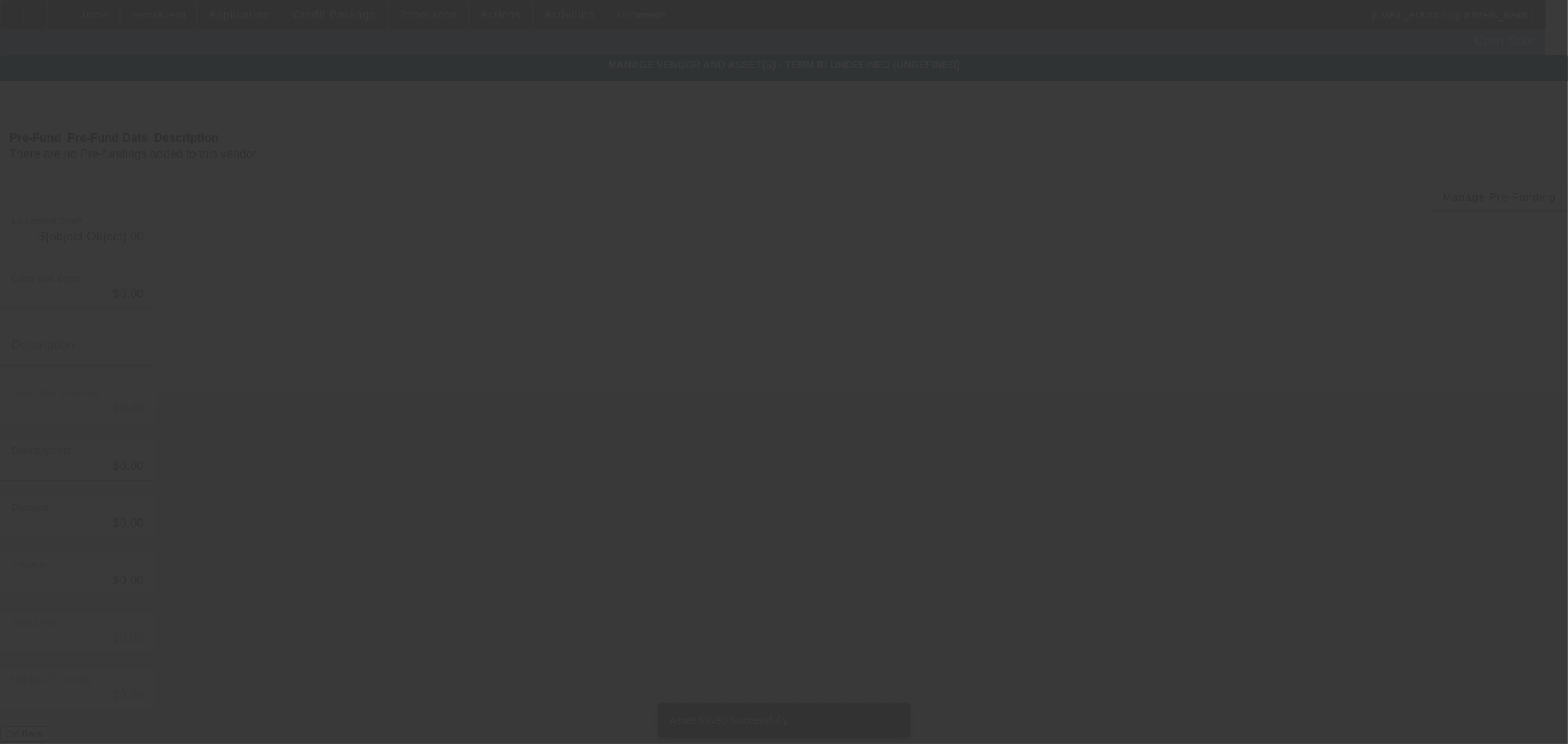
type input "$68,000.00"
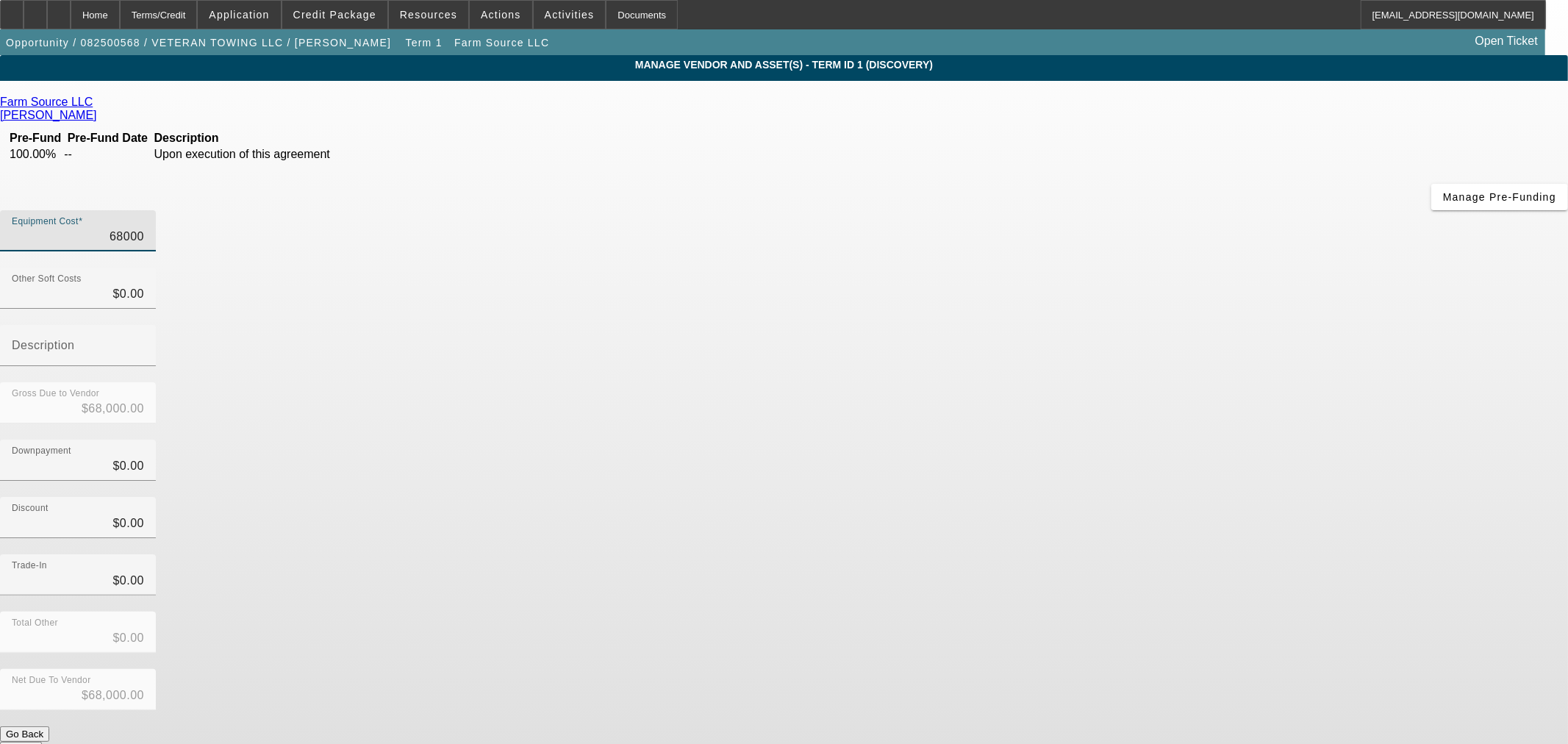
drag, startPoint x: 907, startPoint y: 128, endPoint x: 1171, endPoint y: 113, distance: 264.4
click at [1149, 210] on div "Equipment Cost 68000" at bounding box center [784, 238] width 1568 height 57
type input "6"
type input "$6.00"
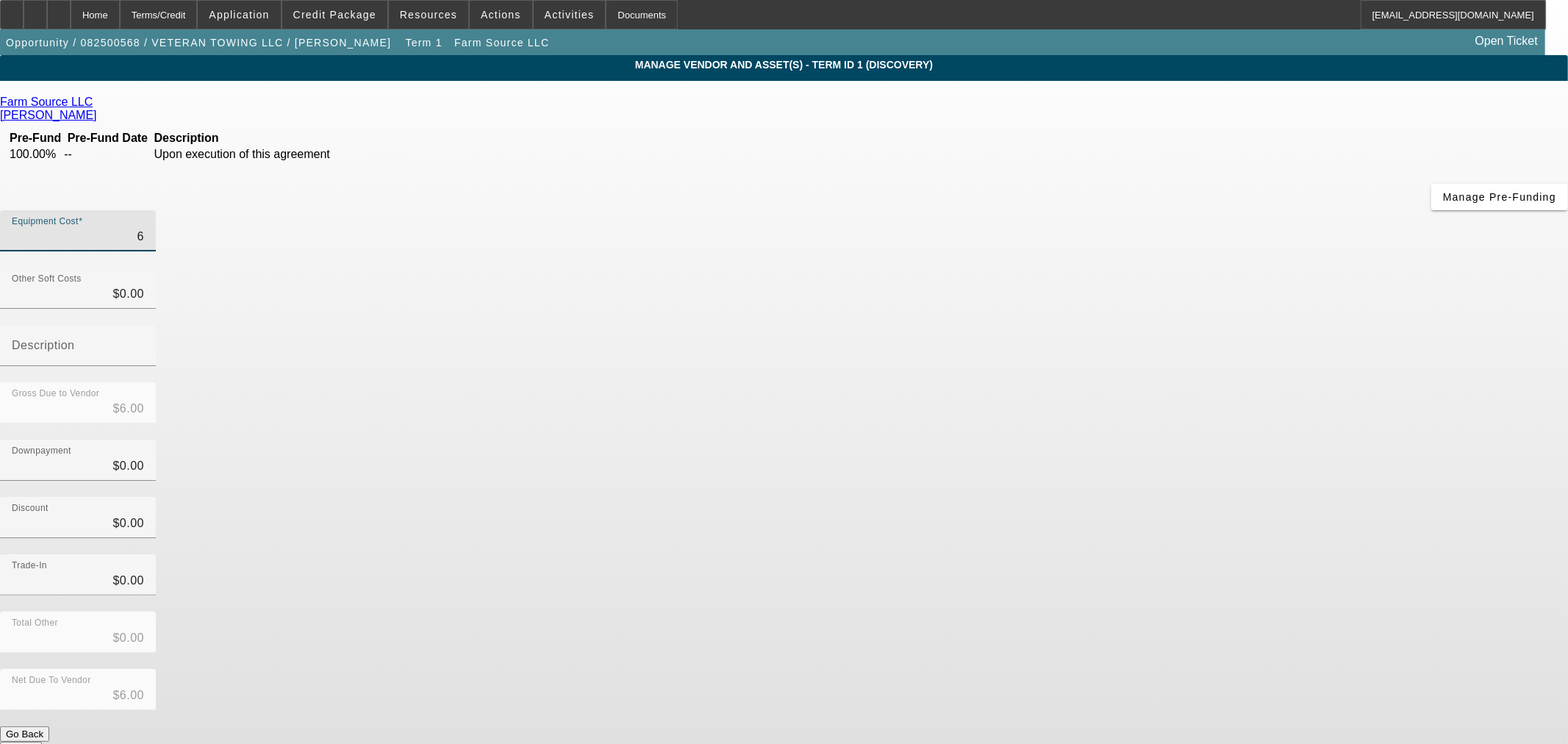
type input "65"
type input "$65.00"
type input "650"
type input "$650.00"
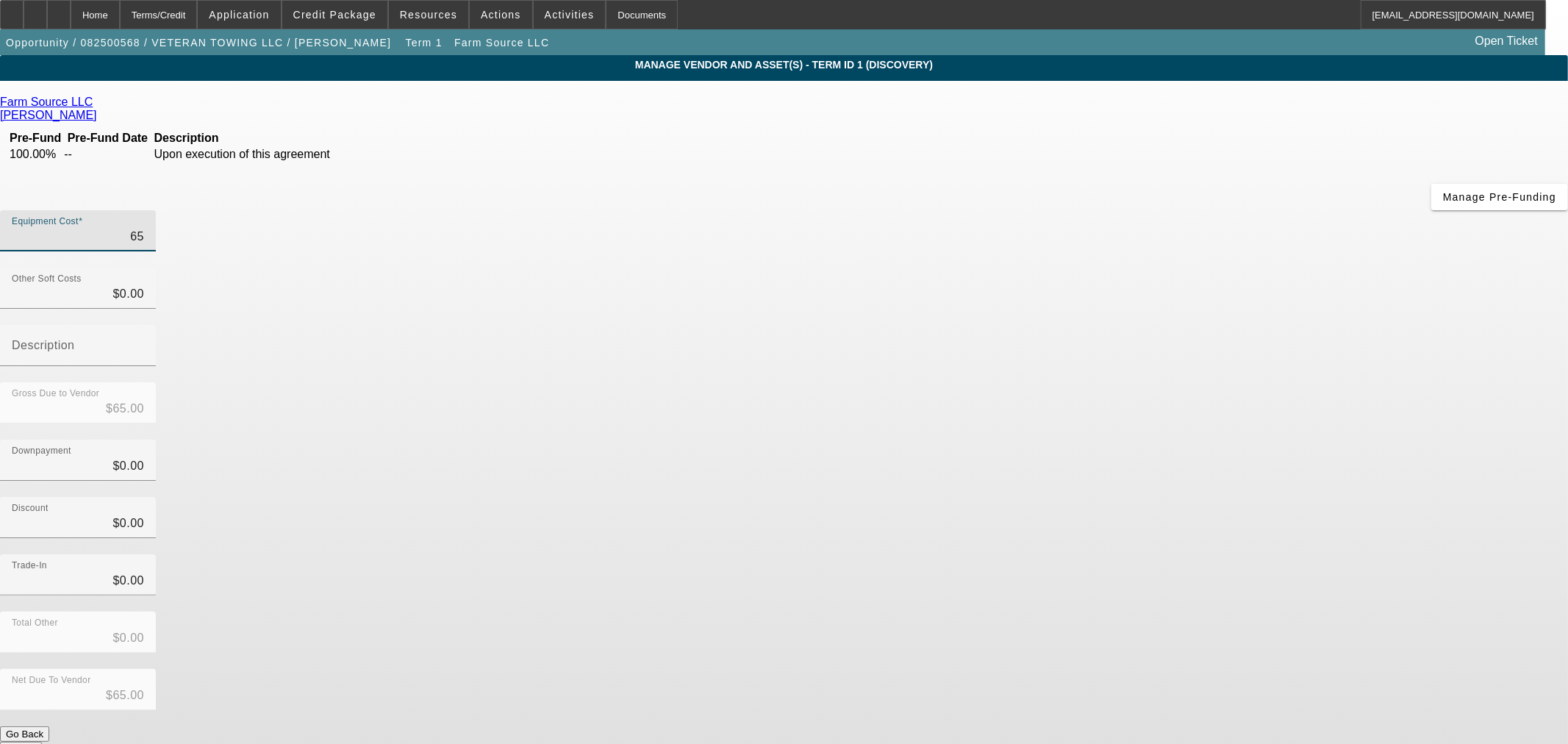
type input "$650.00"
type input "6500"
type input "$6,500.00"
type input "65000"
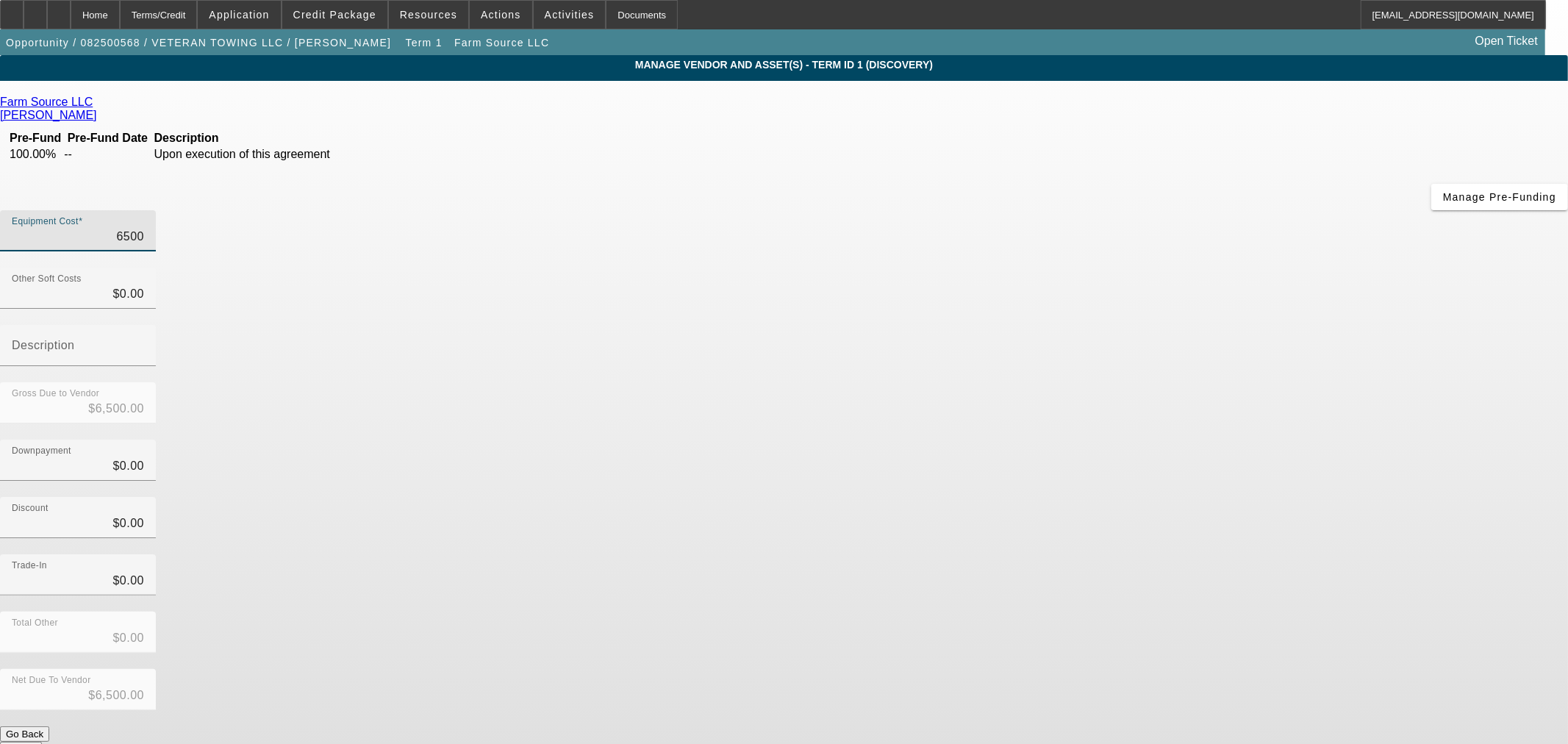
type input "$65,000.00"
click at [1155, 497] on div "Discount $0.00" at bounding box center [784, 526] width 1568 height 57
click at [42, 742] on button "Submit" at bounding box center [21, 750] width 42 height 16
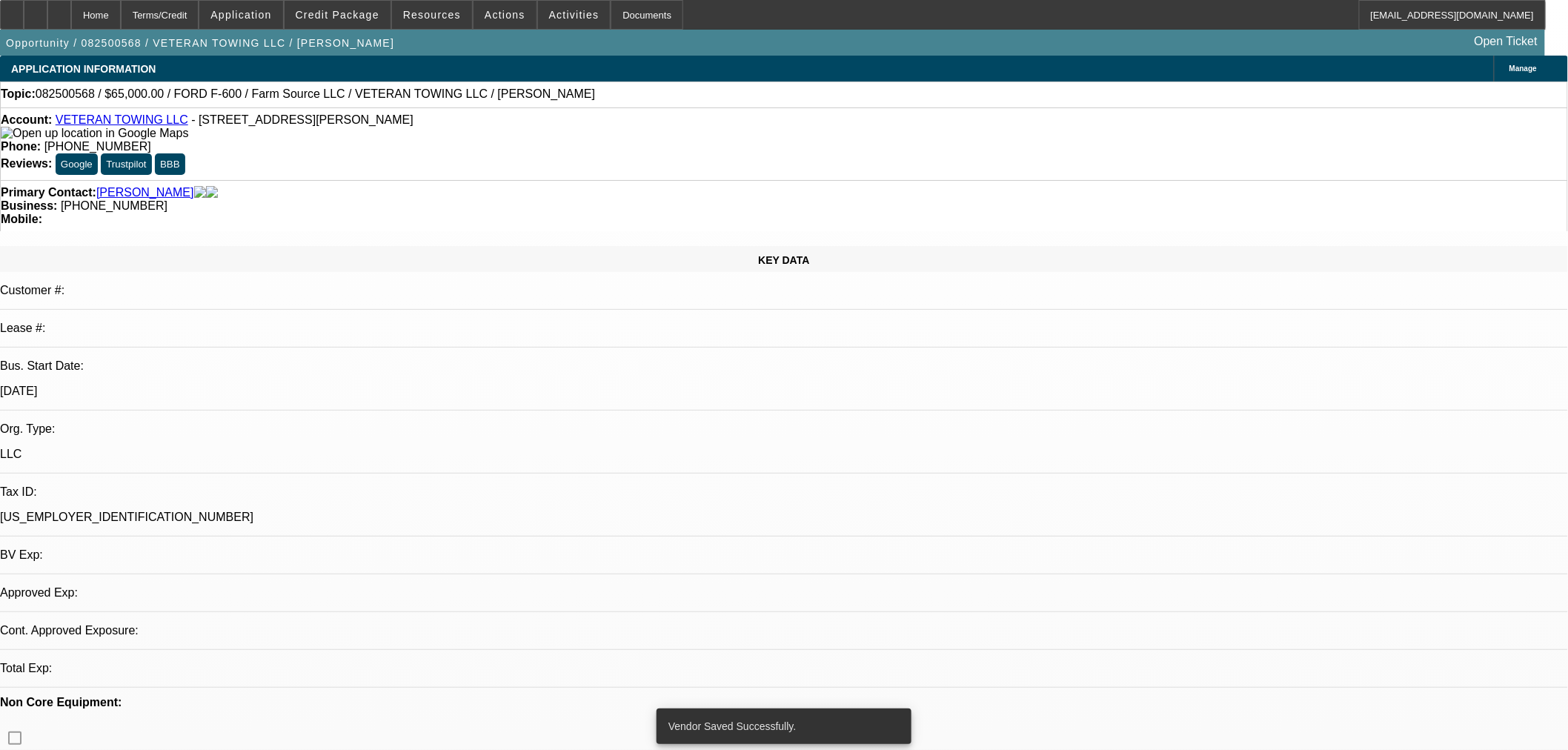
select select "0"
select select "2"
select select "0.1"
select select "4"
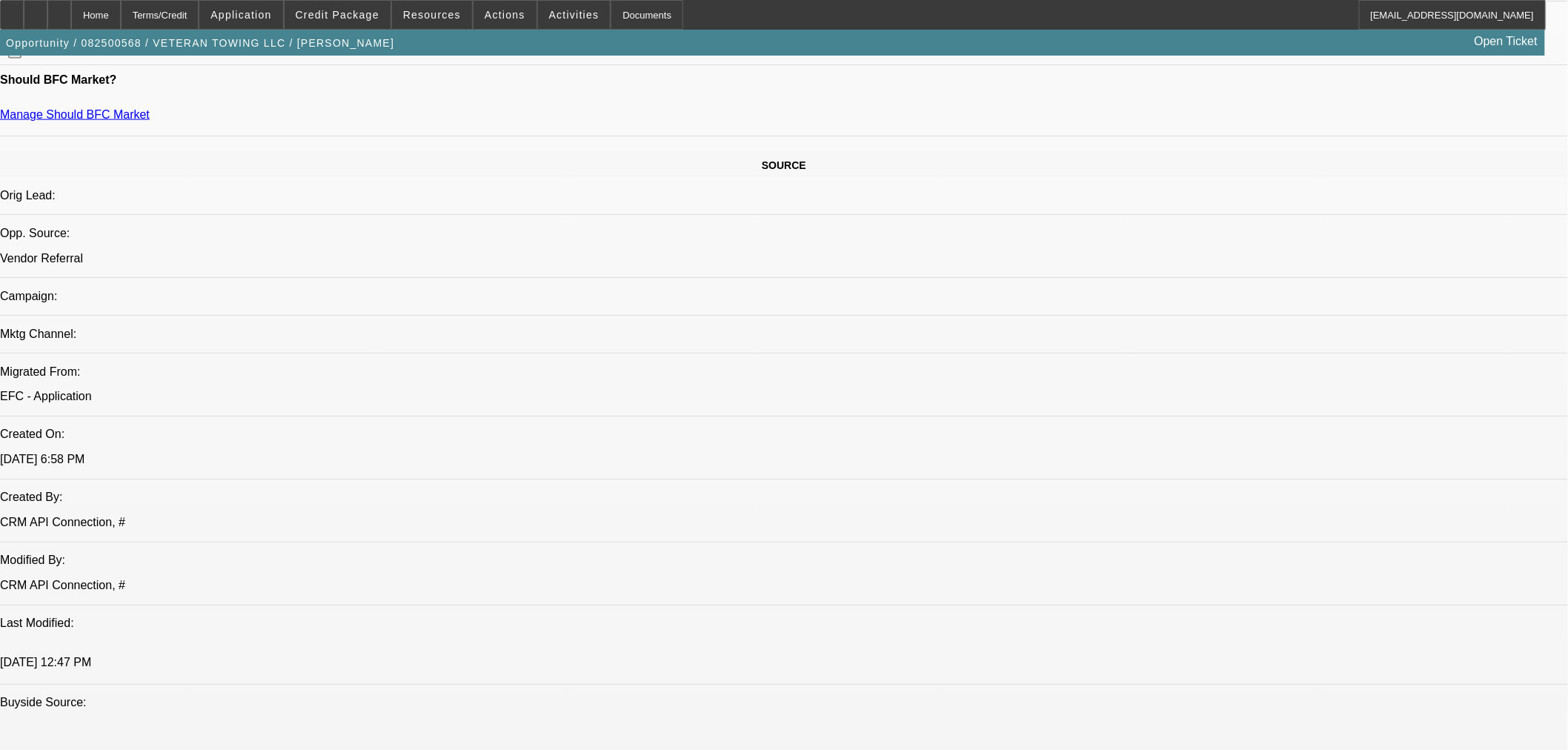
scroll to position [576, 0]
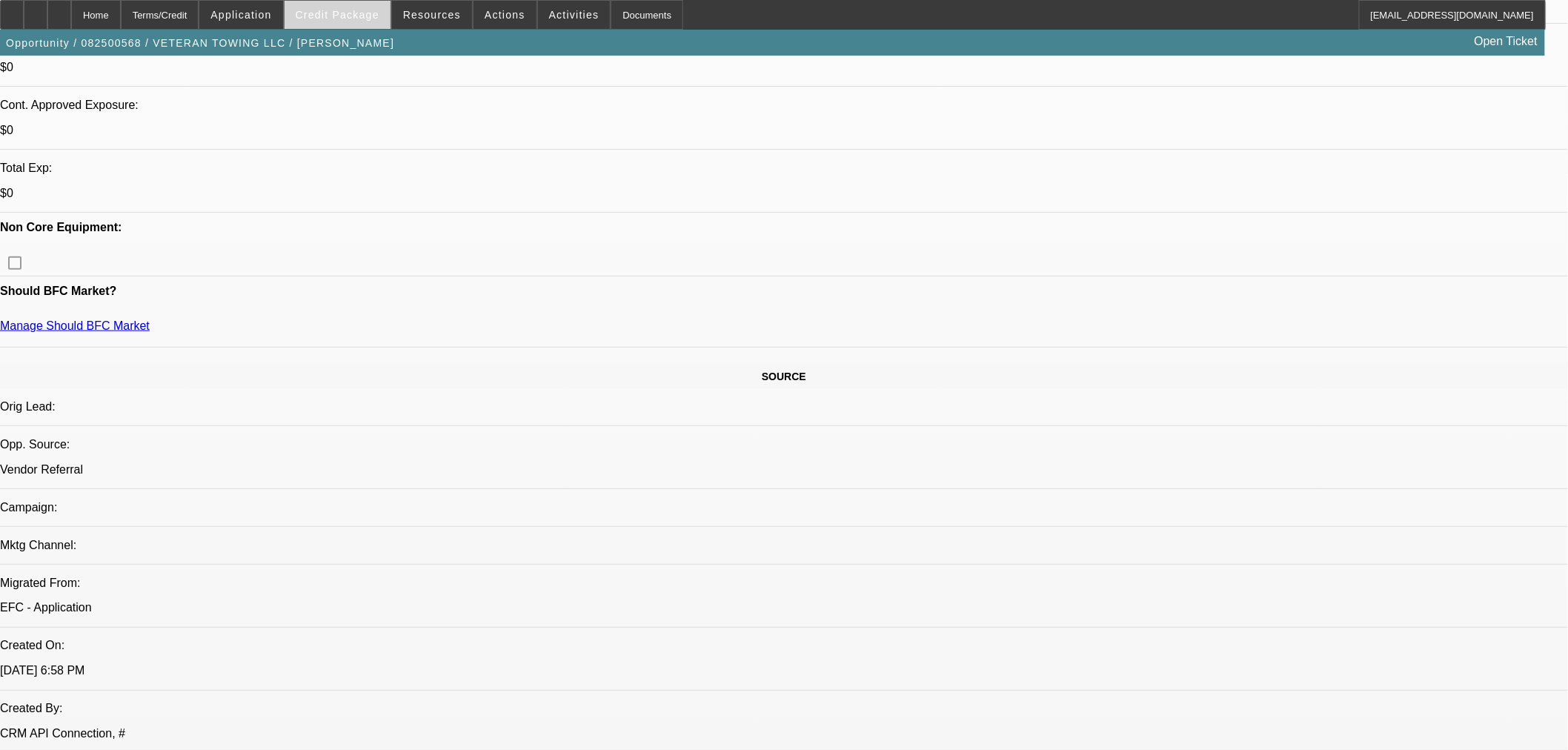
click at [356, 24] on span at bounding box center [338, 15] width 106 height 35
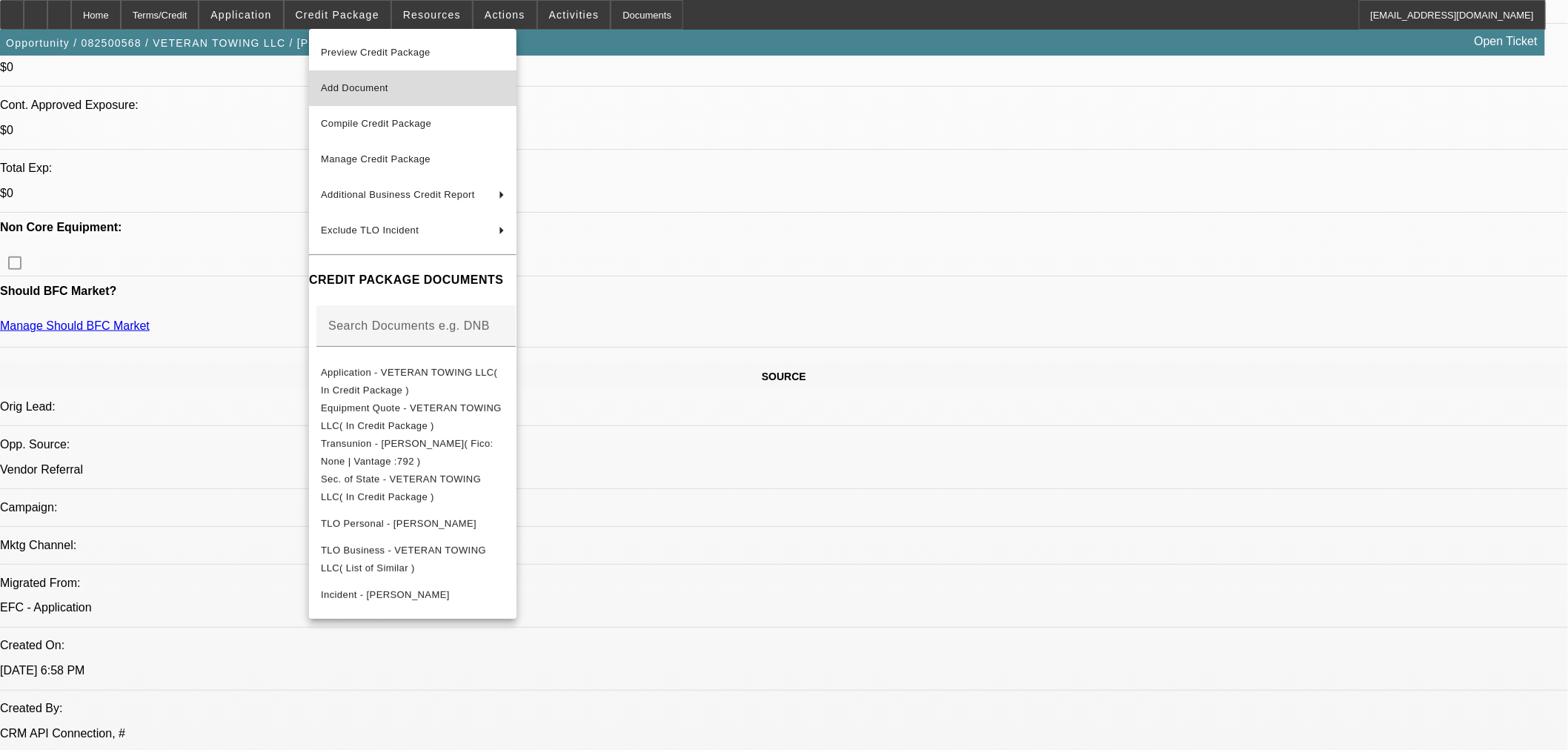
click at [345, 86] on span "Add Document" at bounding box center [354, 88] width 68 height 11
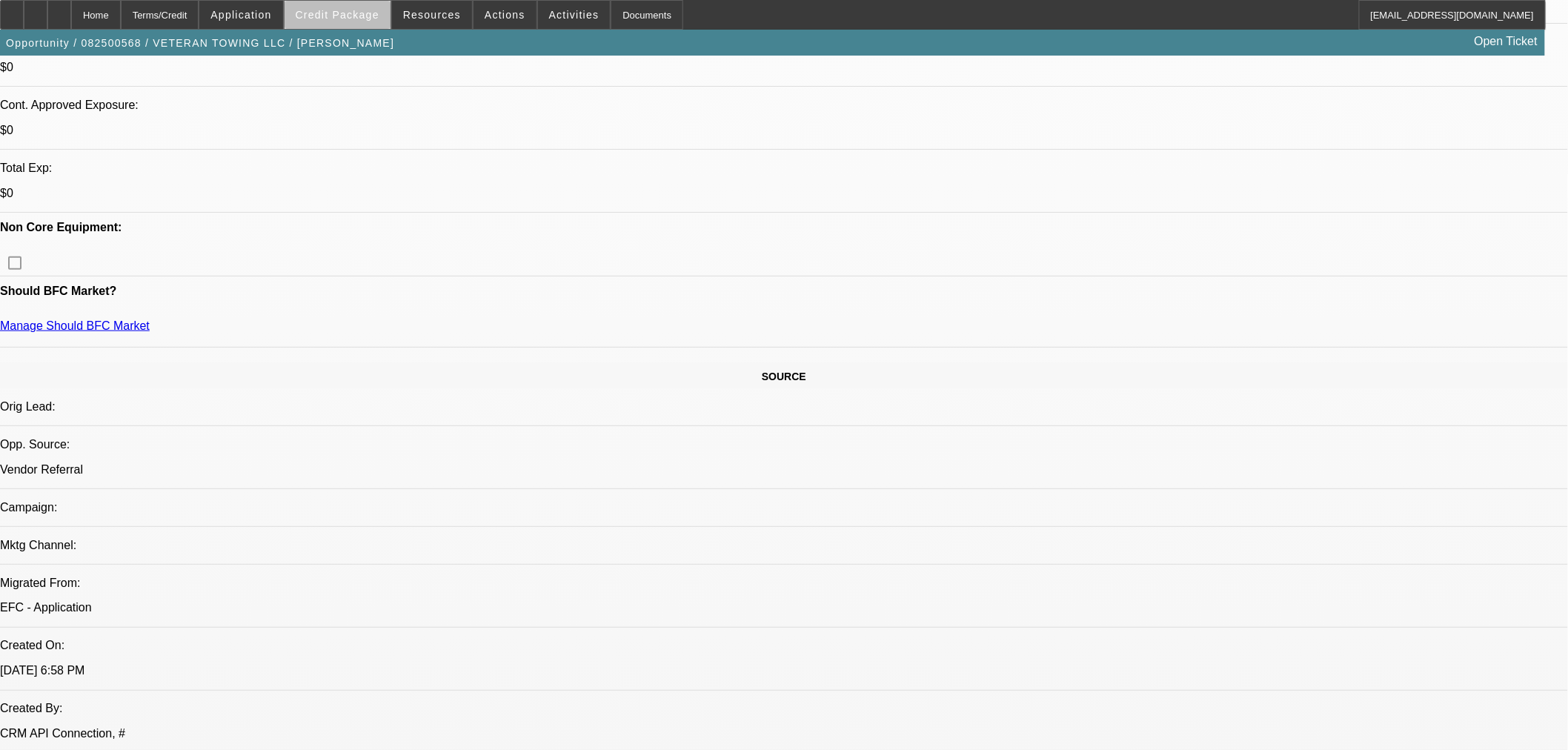
click at [367, 17] on span "Credit Package" at bounding box center [338, 15] width 84 height 12
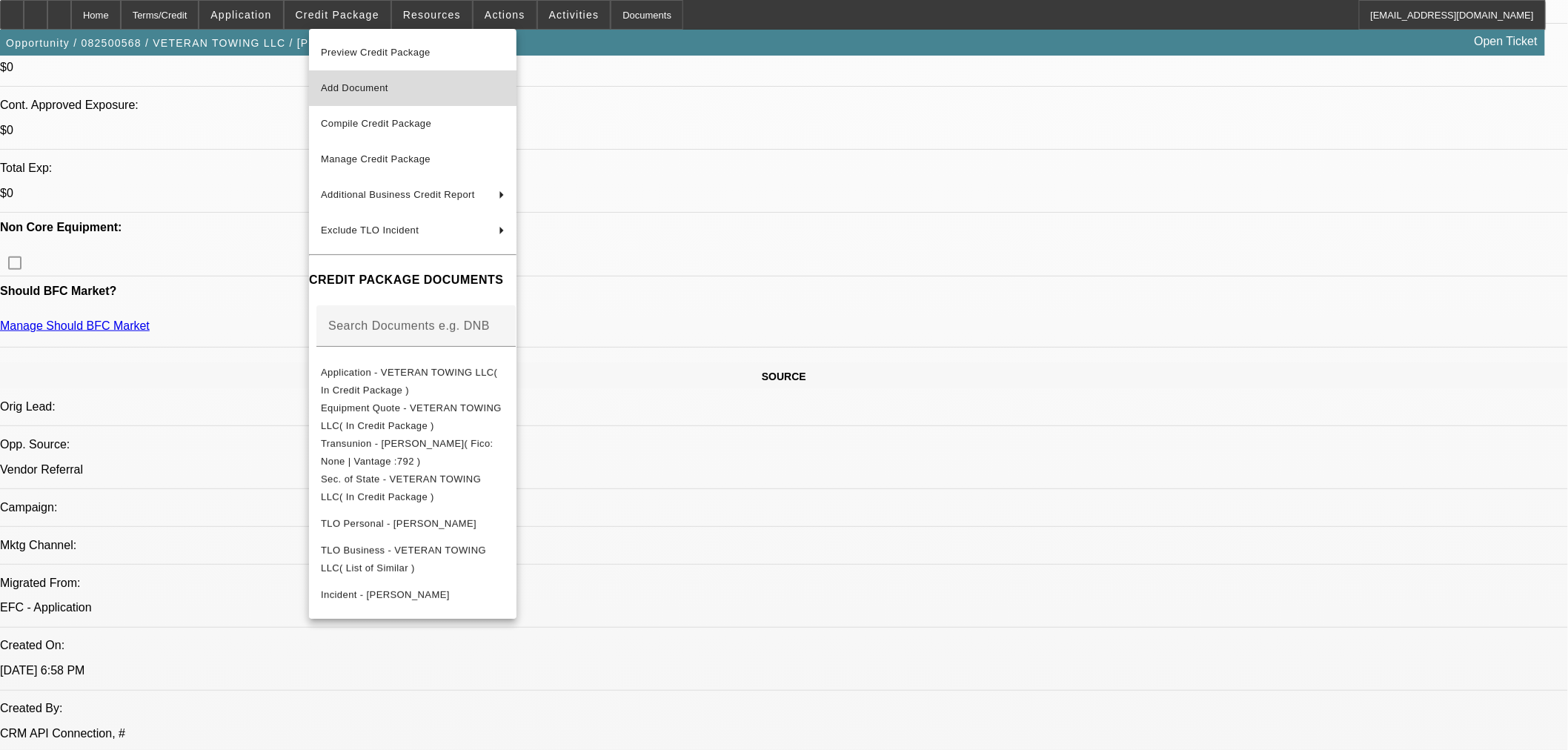
click at [426, 83] on span "Add Document" at bounding box center [413, 87] width 184 height 18
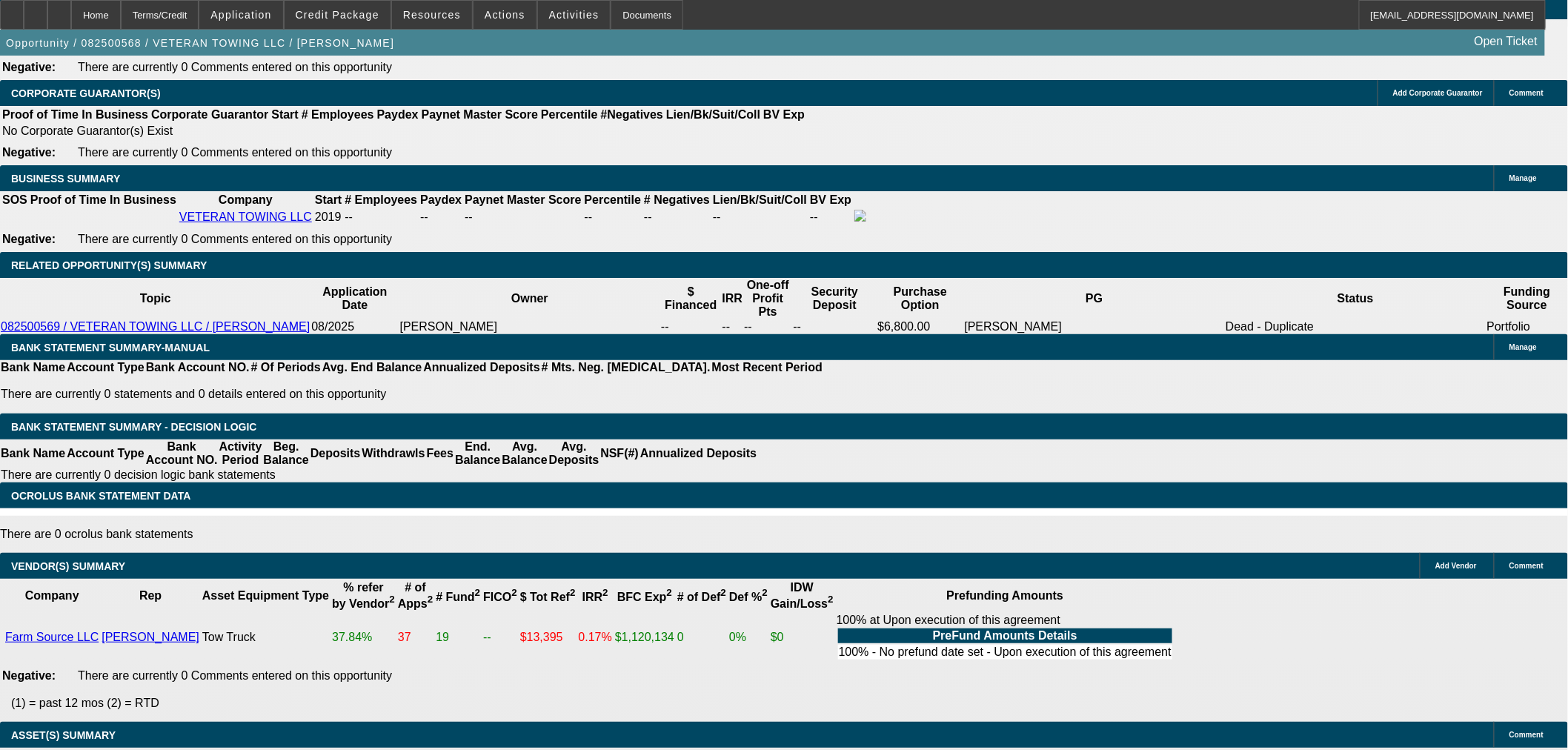
scroll to position [1729, 0]
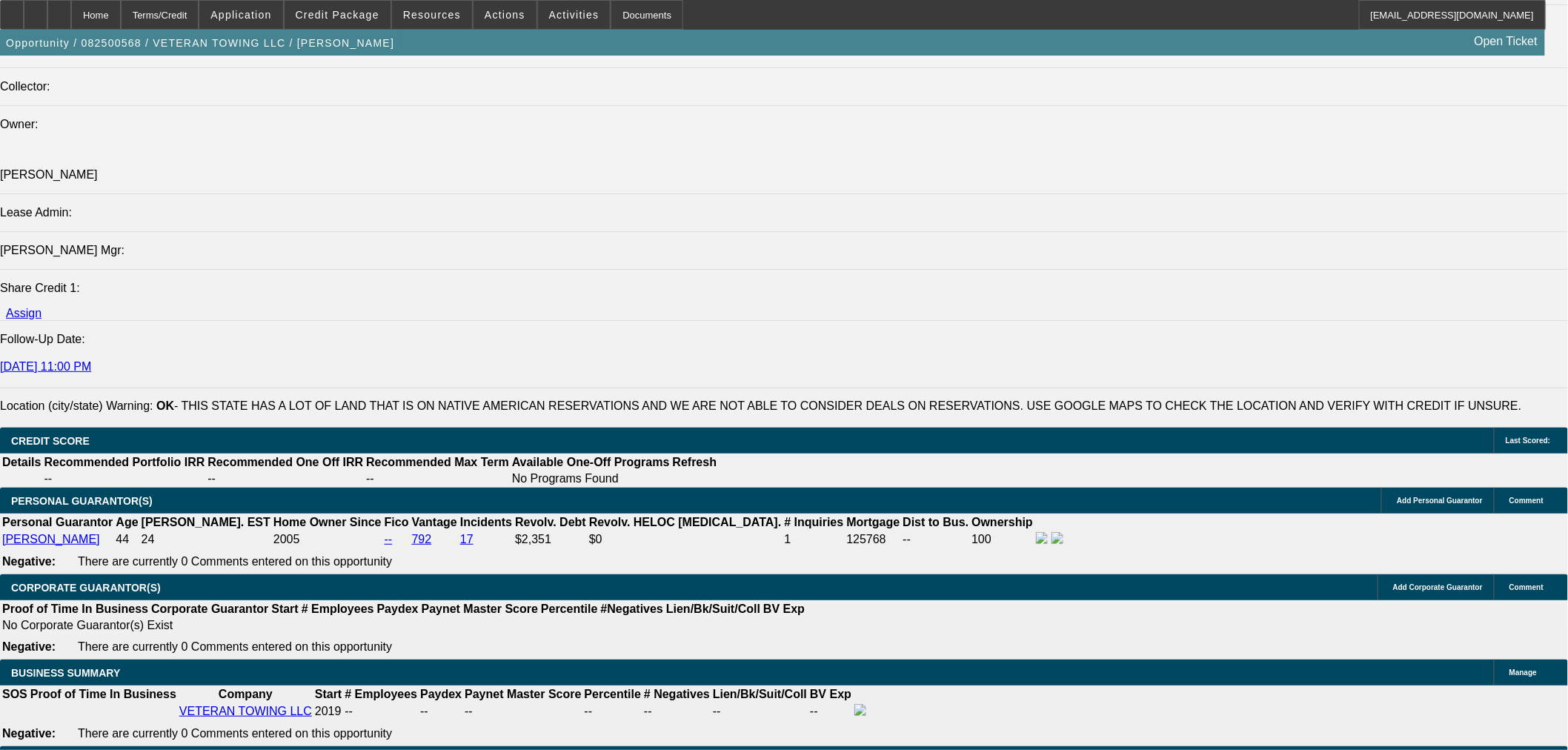
drag, startPoint x: 307, startPoint y: 590, endPoint x: 465, endPoint y: 569, distance: 159.4
type input "40"
type input "1"
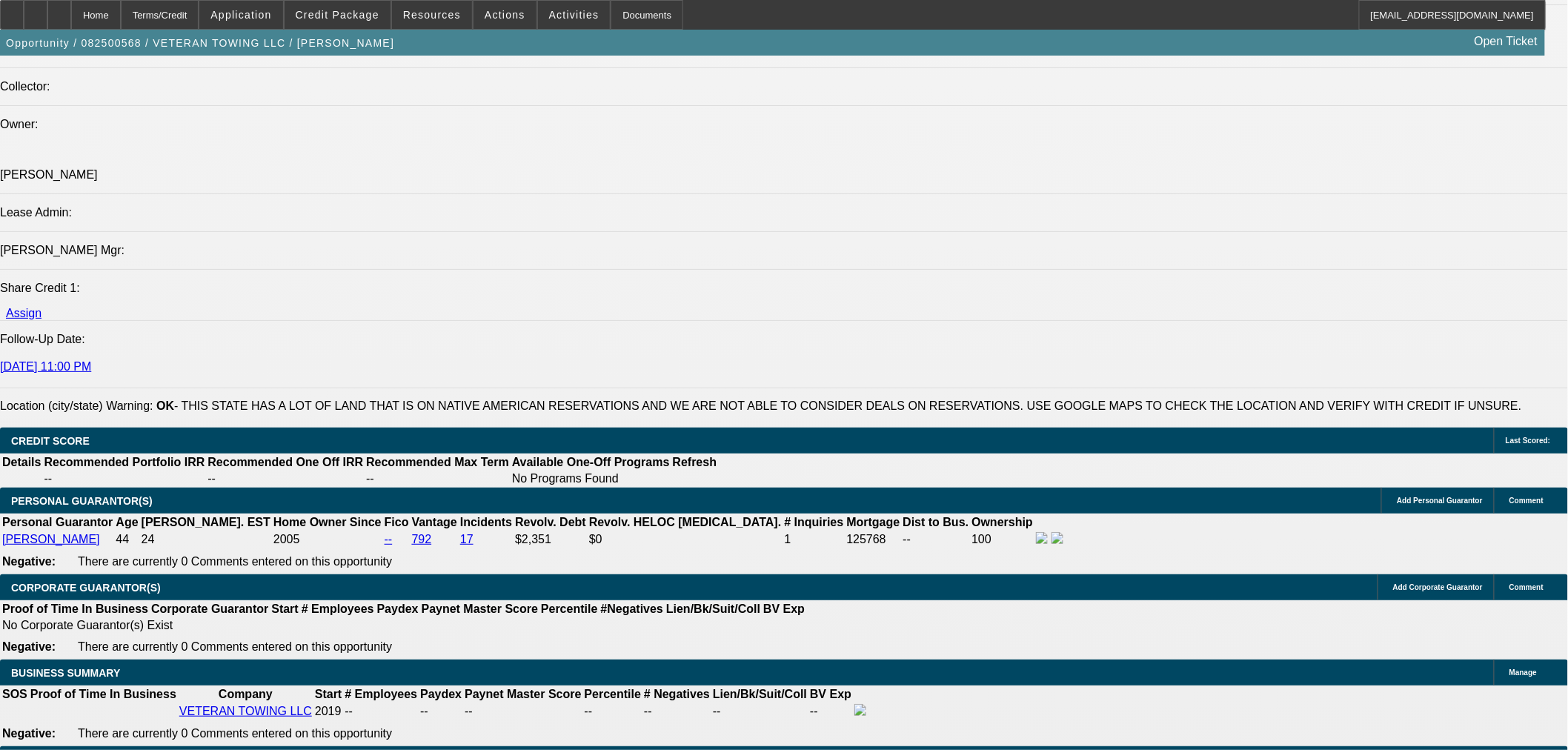
type input "$3,305.82"
type input "$1,652.91"
type input "10"
type input "$3,835.10"
type input "$1,917.55"
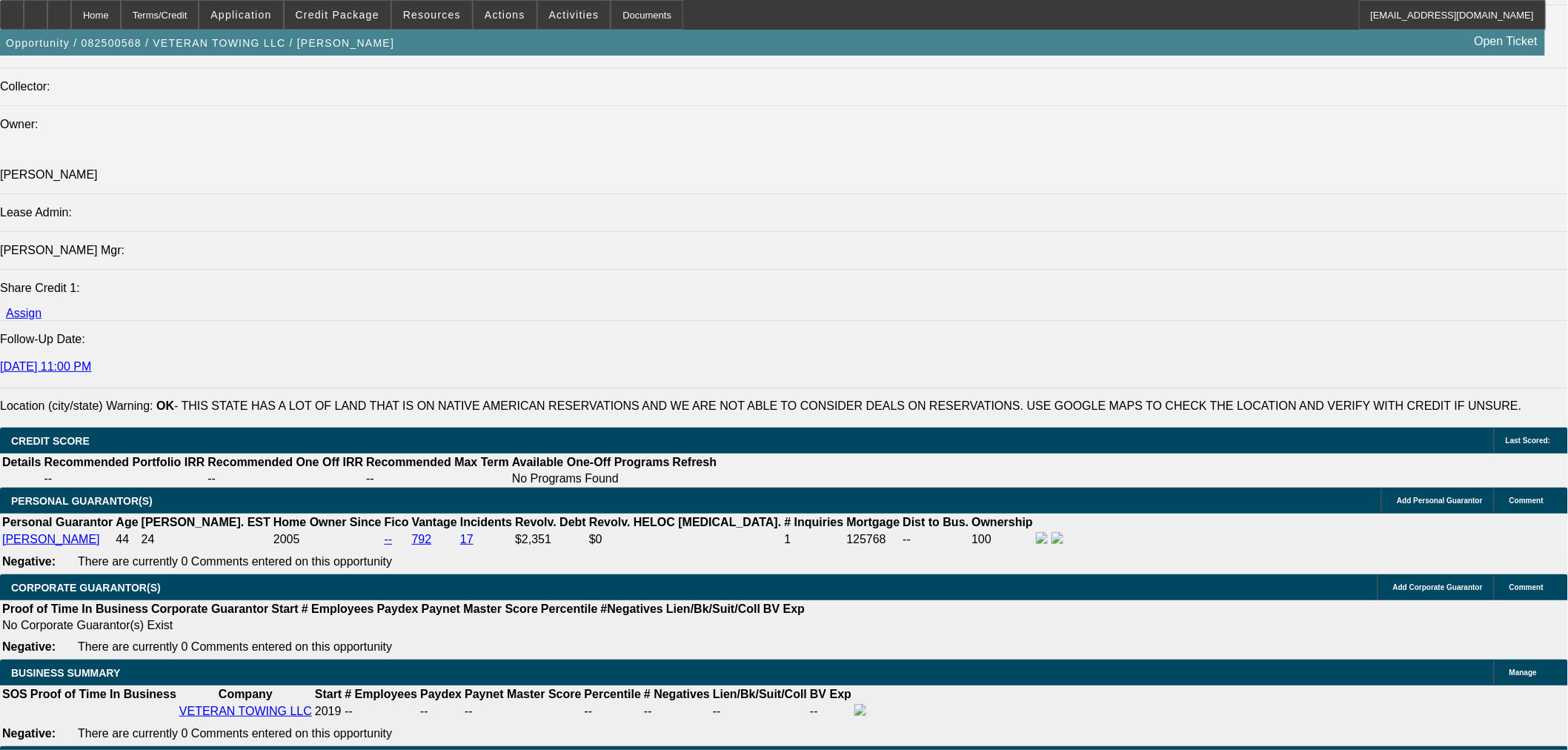
type input "10"
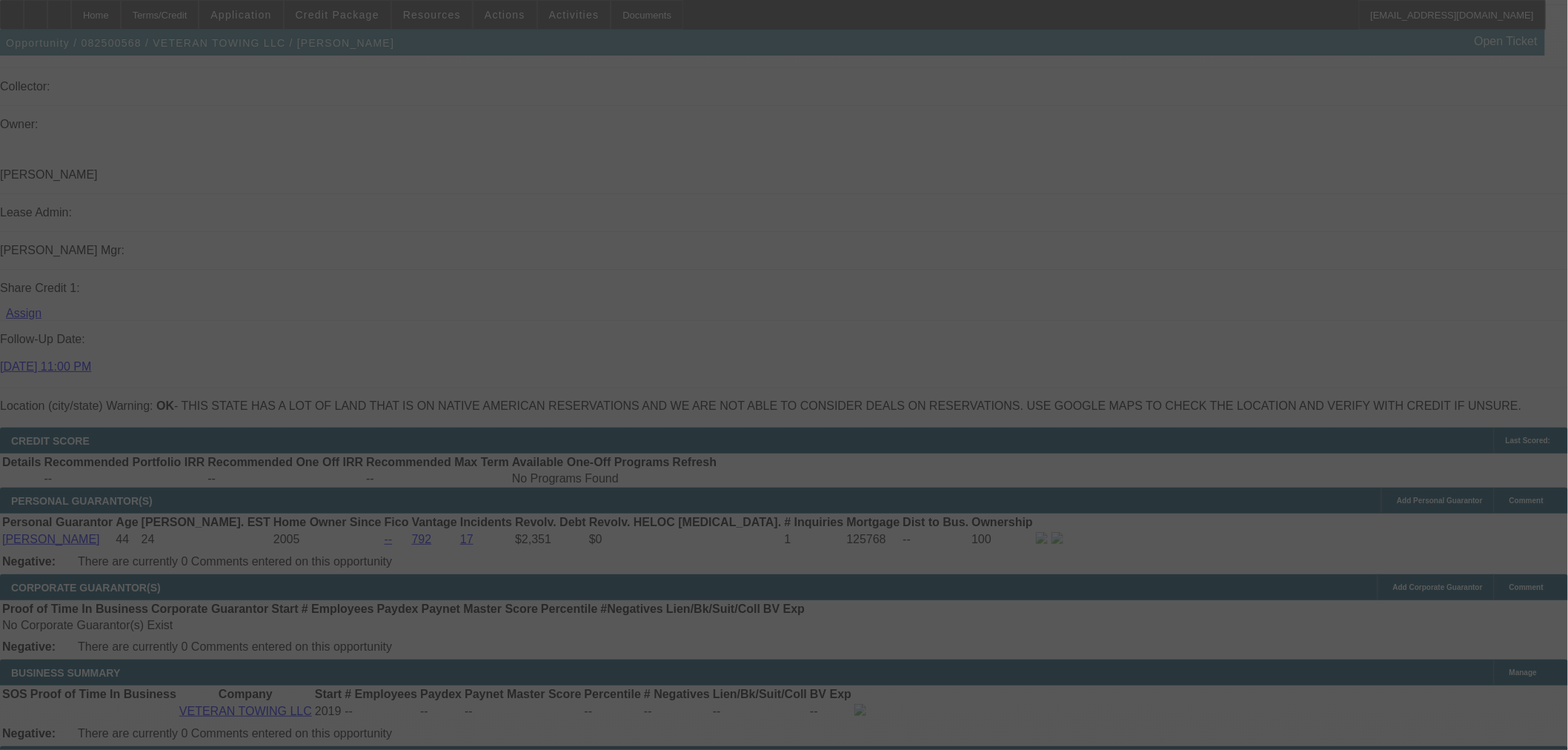
select select "0"
select select "2"
select select "0.1"
select select "4"
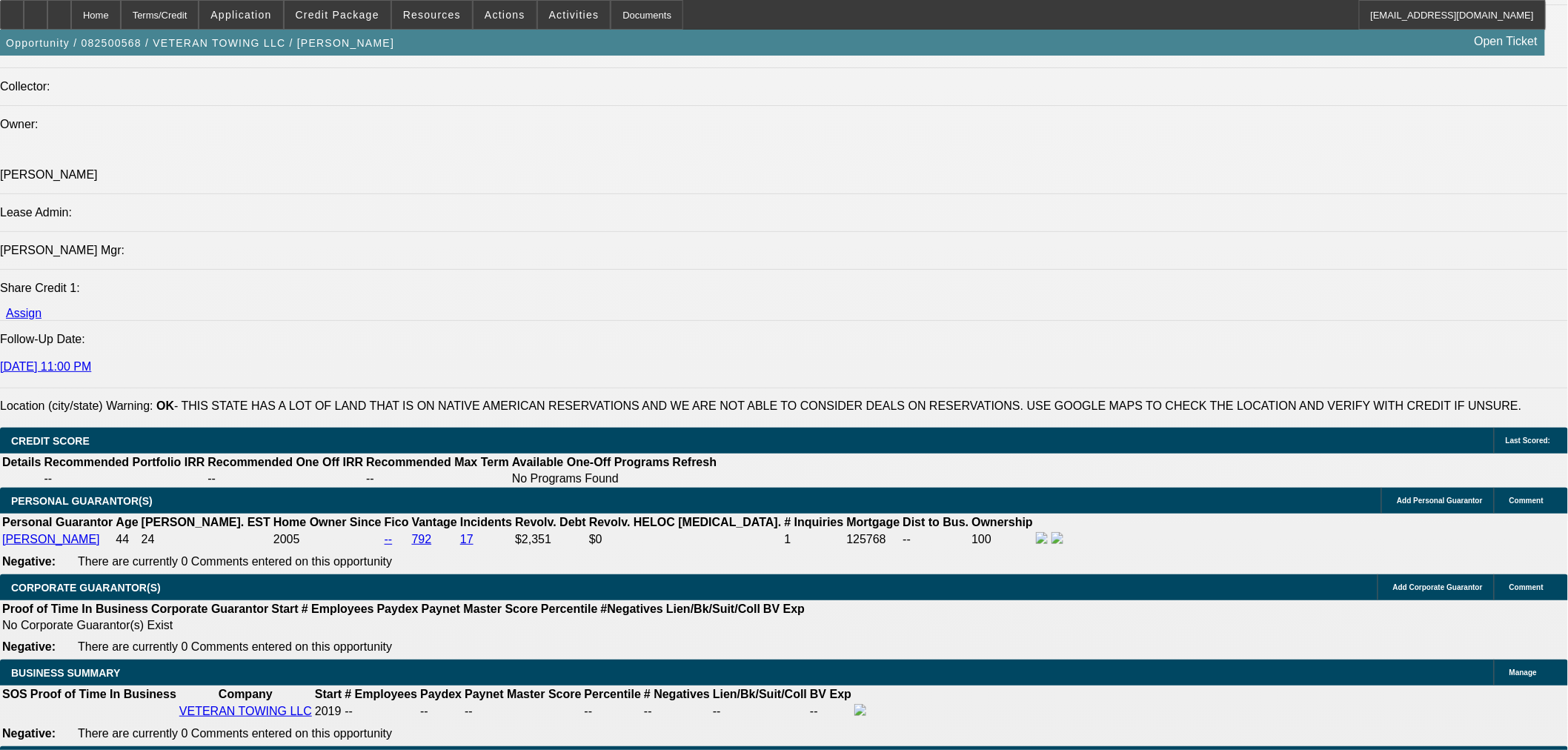
scroll to position [1235, 0]
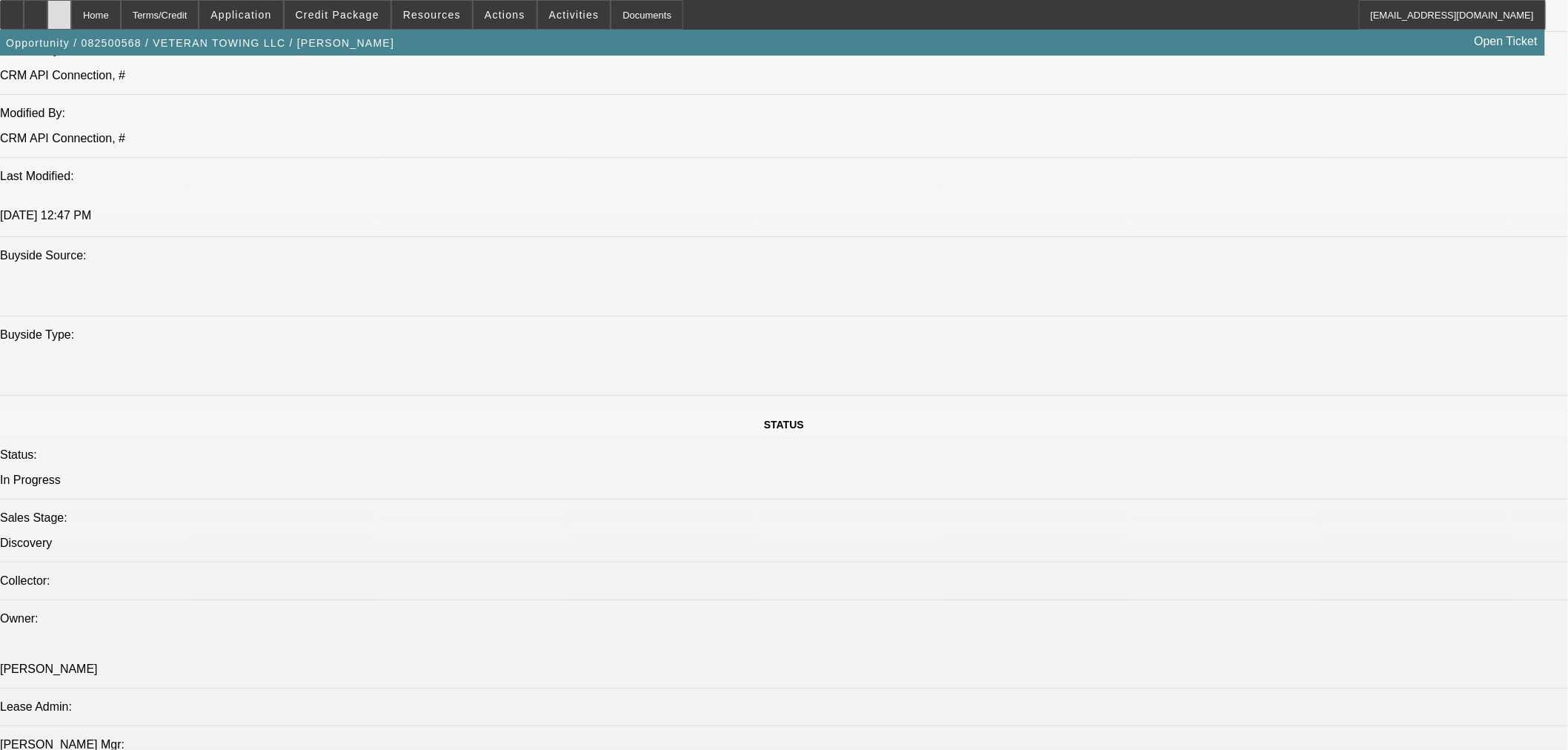
click at [59, 9] on icon at bounding box center [59, 9] width 0 height 0
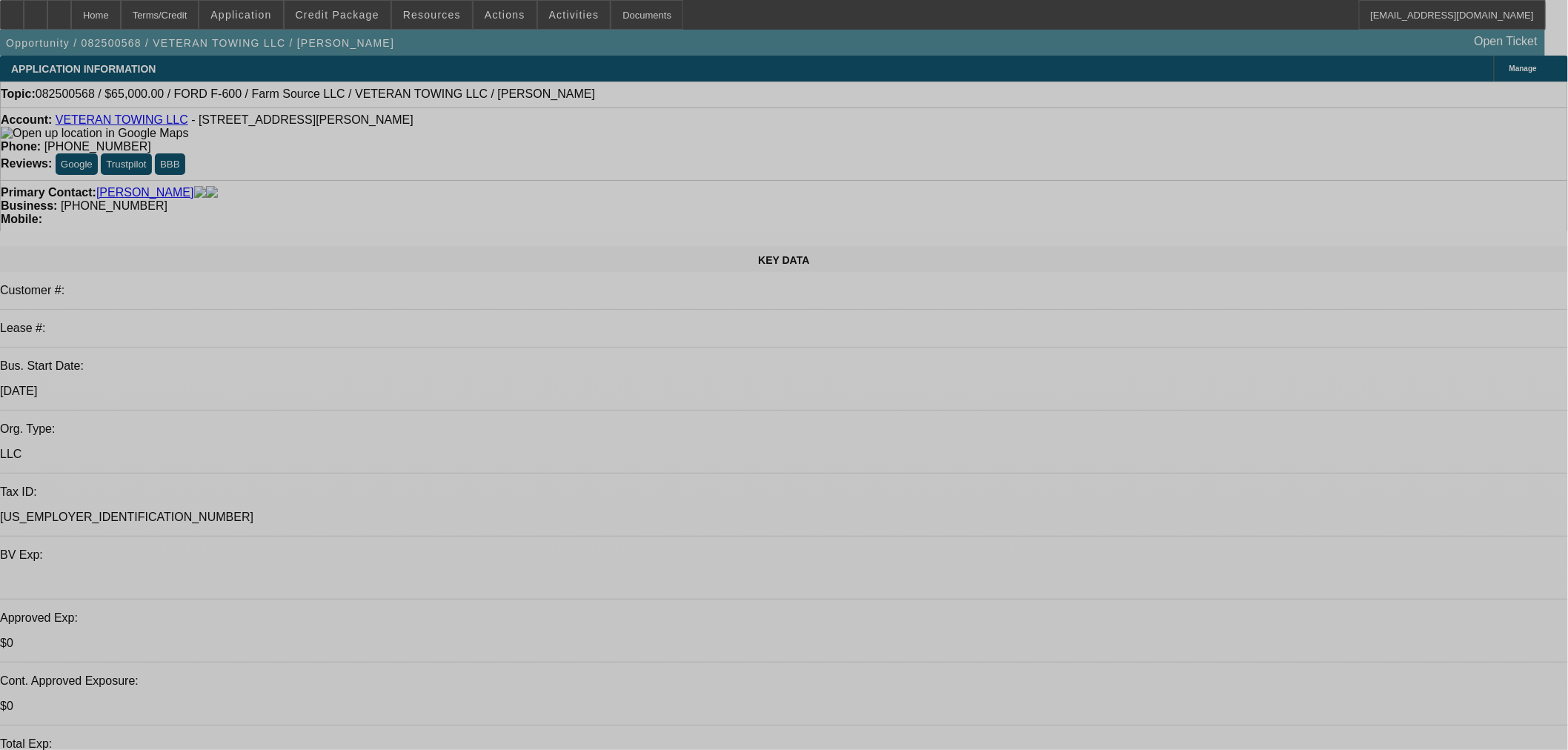
select select "0"
select select "2"
select select "0.1"
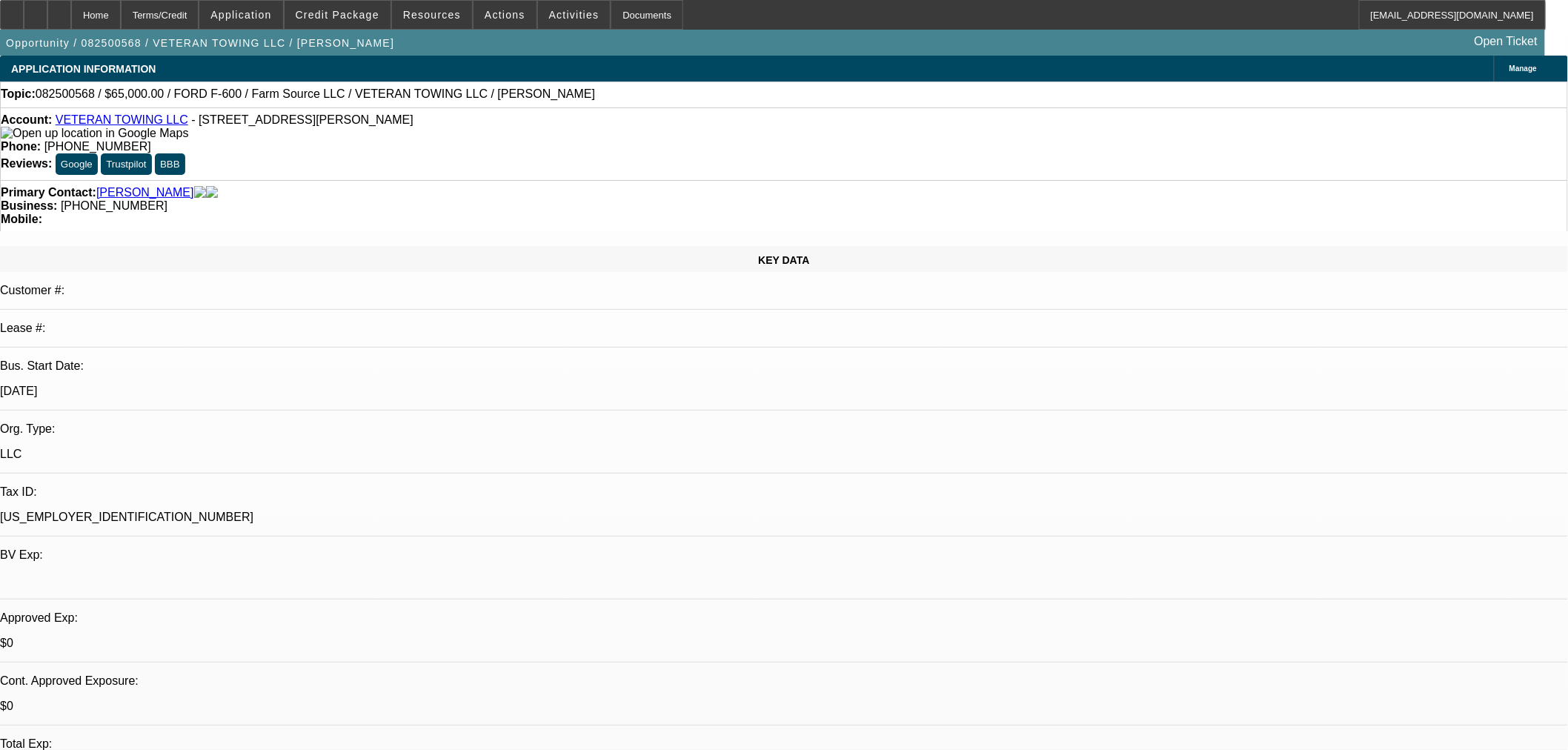
select select "4"
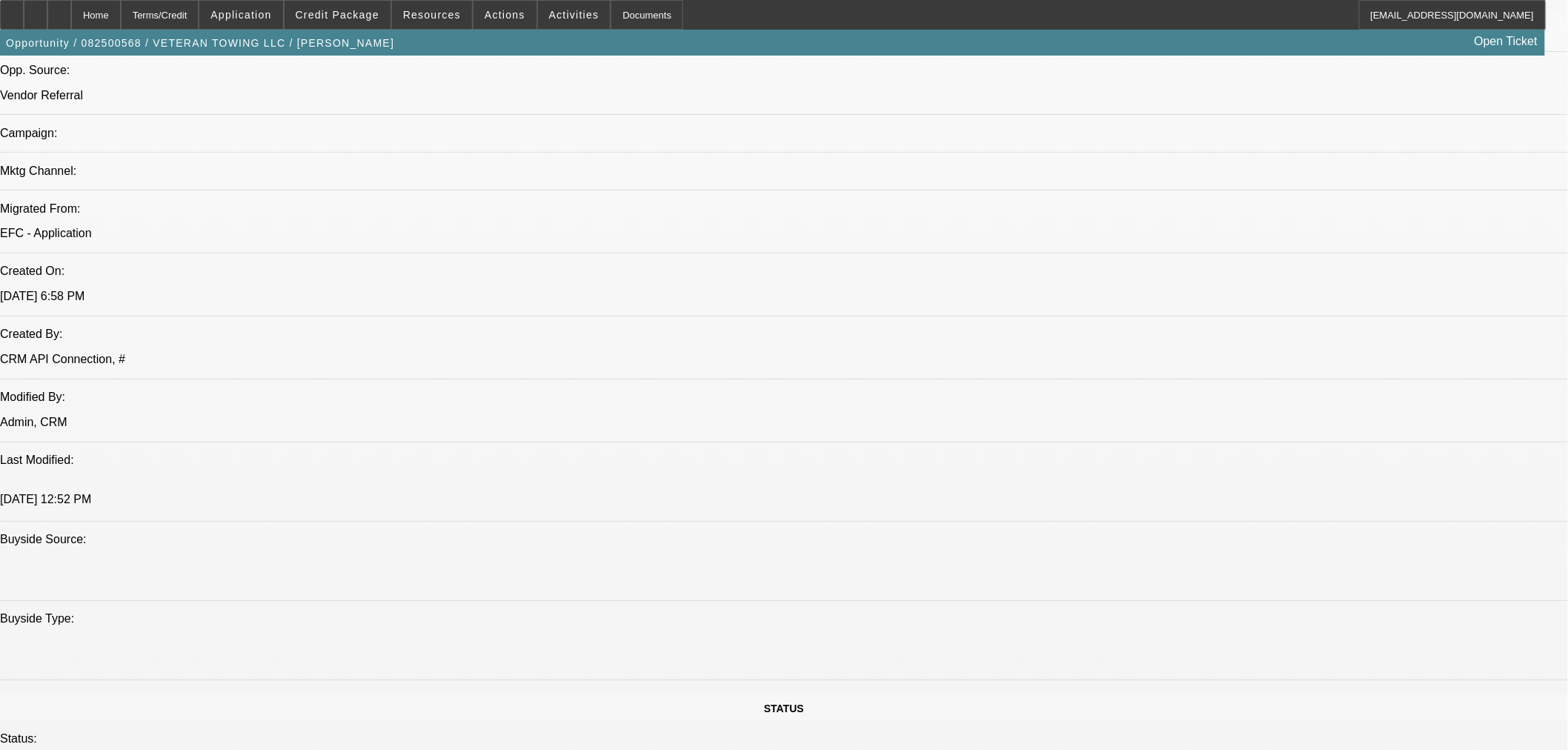
scroll to position [742, 0]
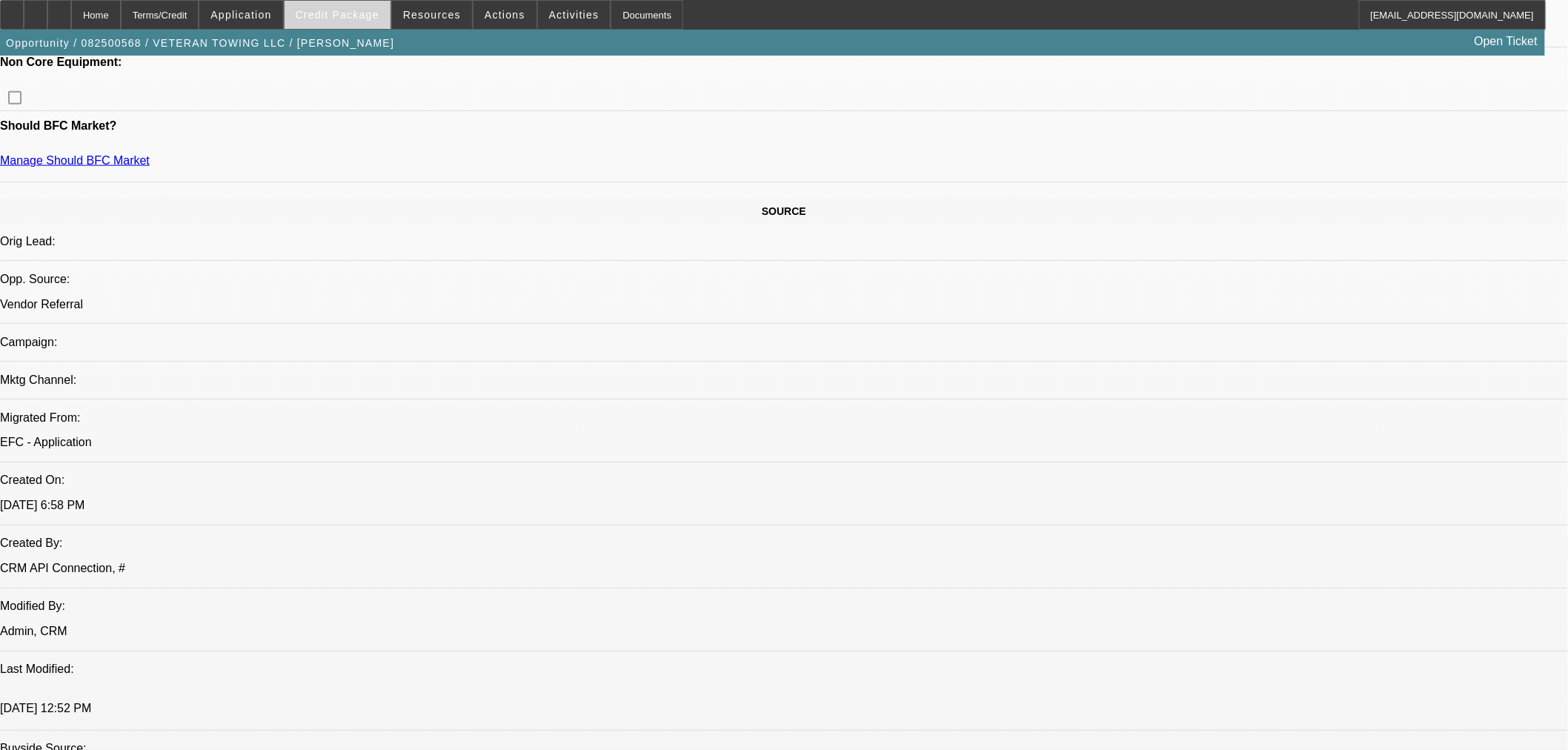
click at [359, 9] on span "Credit Package" at bounding box center [338, 15] width 84 height 12
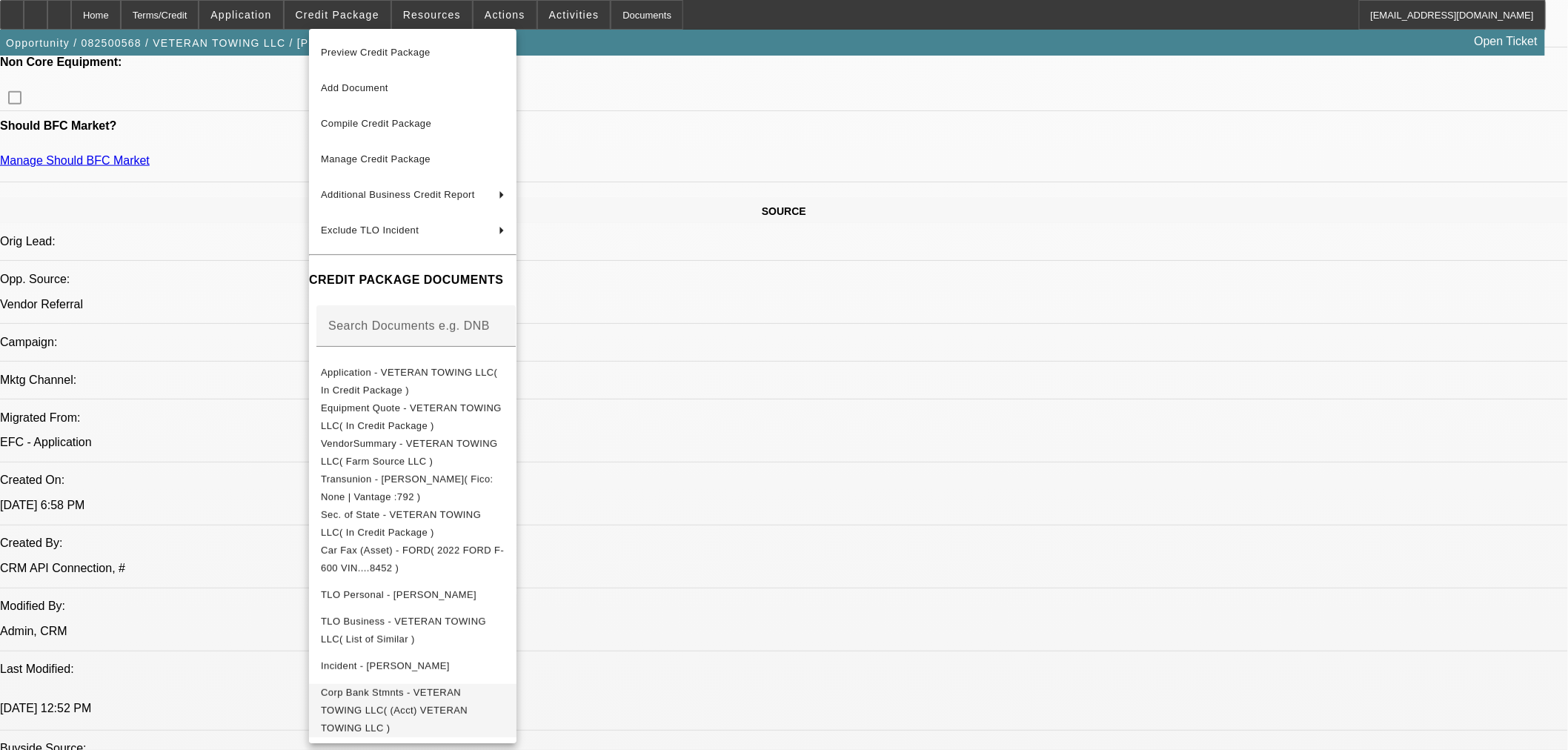
click at [408, 693] on span "Corp Bank Stmnts - VETERAN TOWING LLC( (Acct) VETERAN TOWING LLC )" at bounding box center [394, 710] width 147 height 46
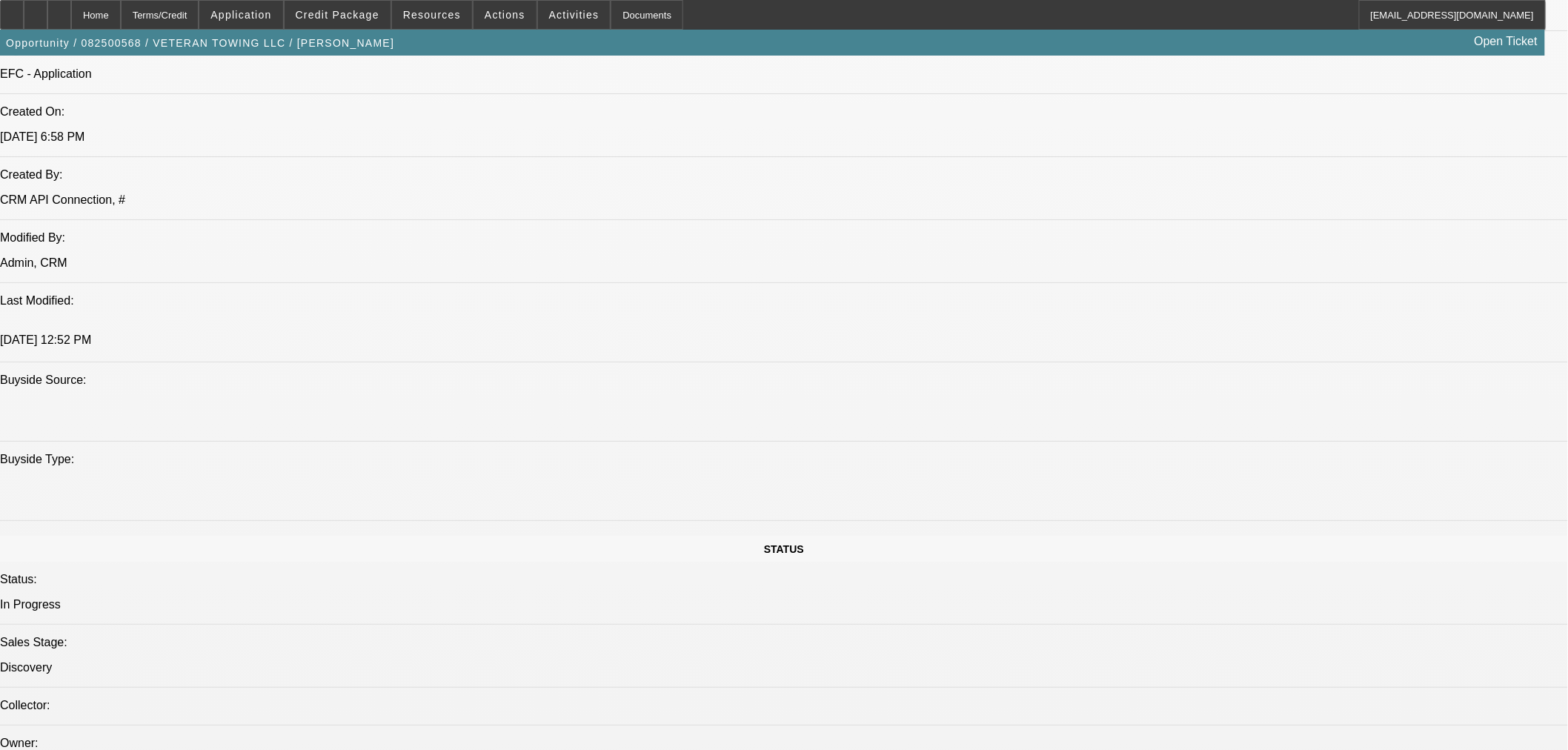
scroll to position [1400, 0]
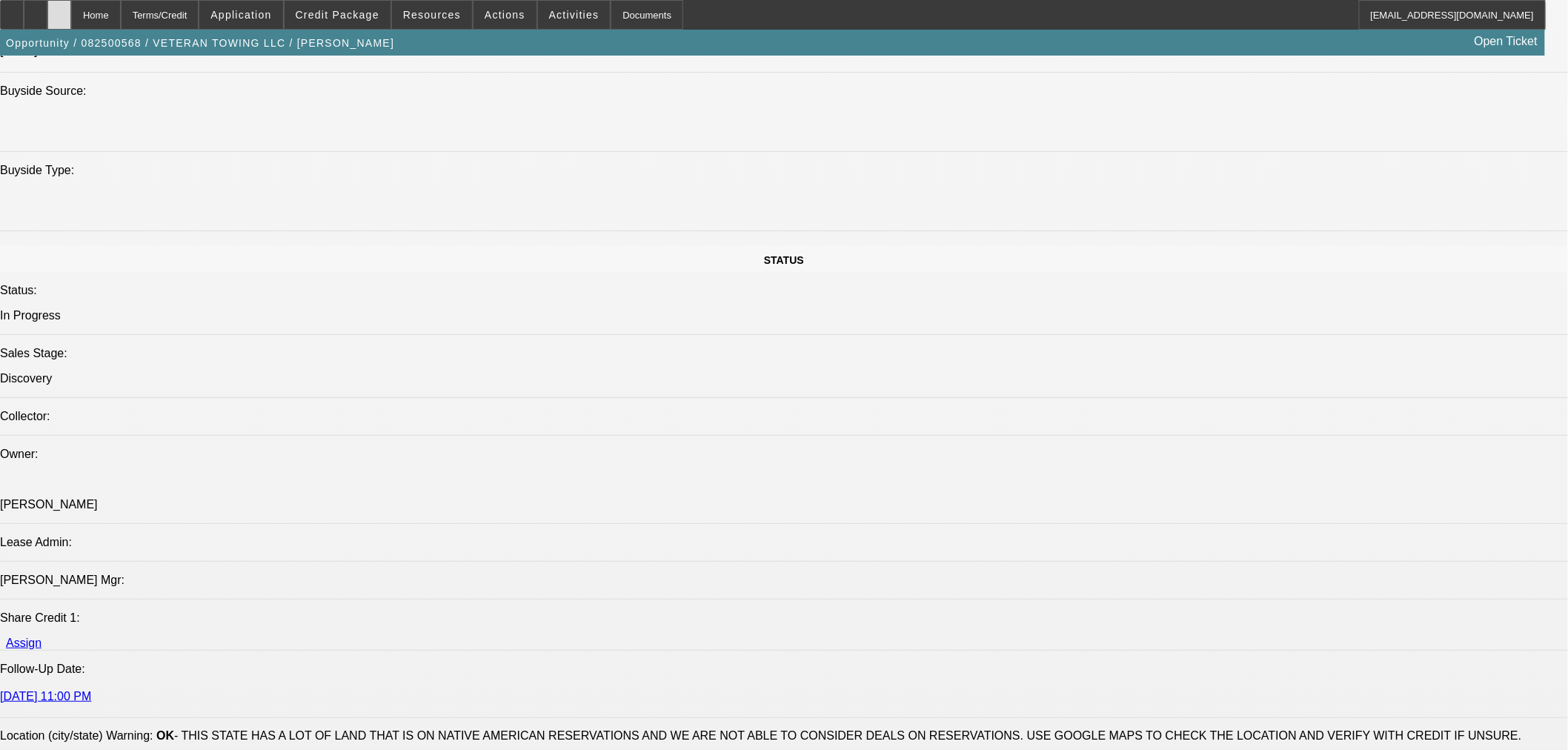
click at [71, 23] on div at bounding box center [59, 15] width 24 height 30
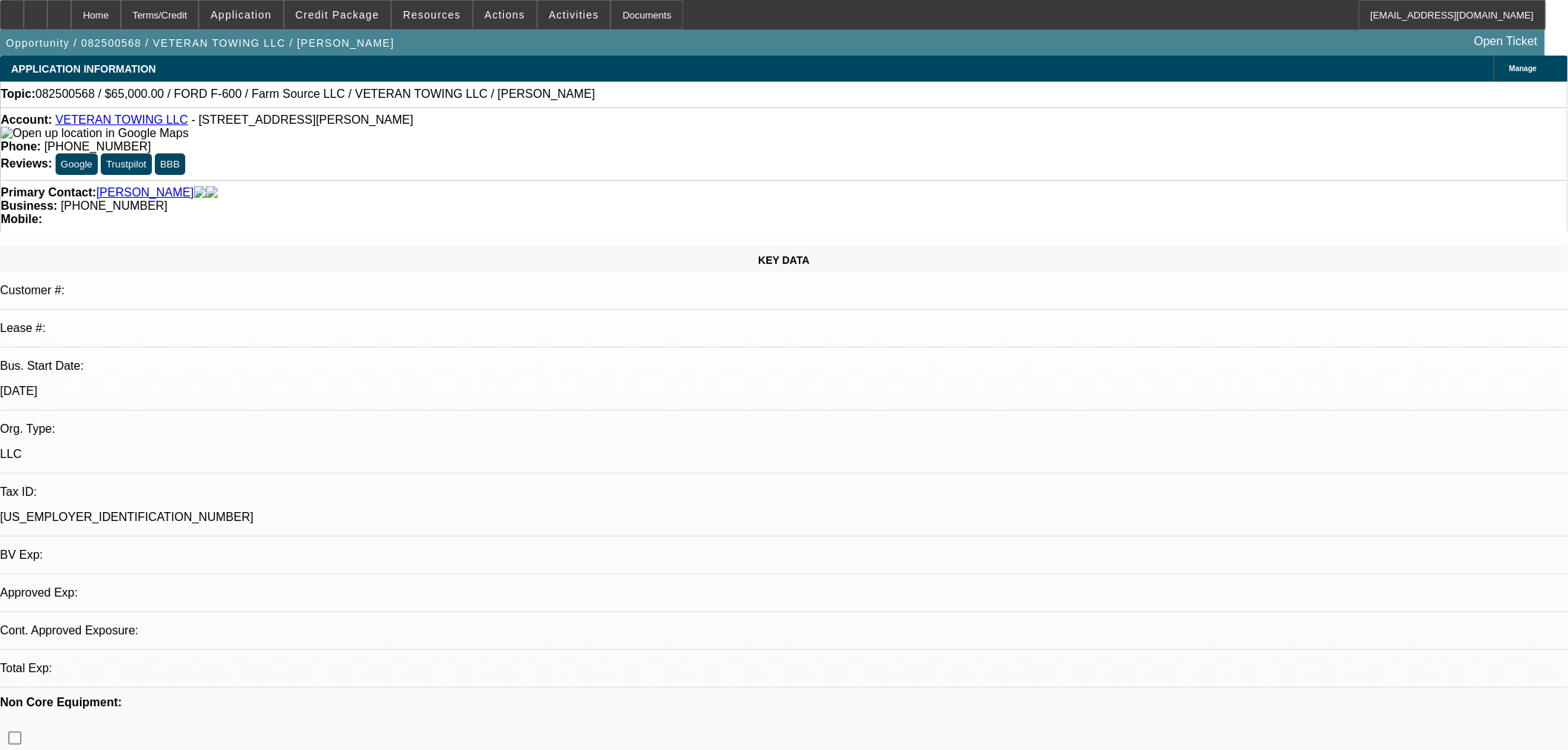
select select "0"
select select "2"
select select "0.1"
select select "4"
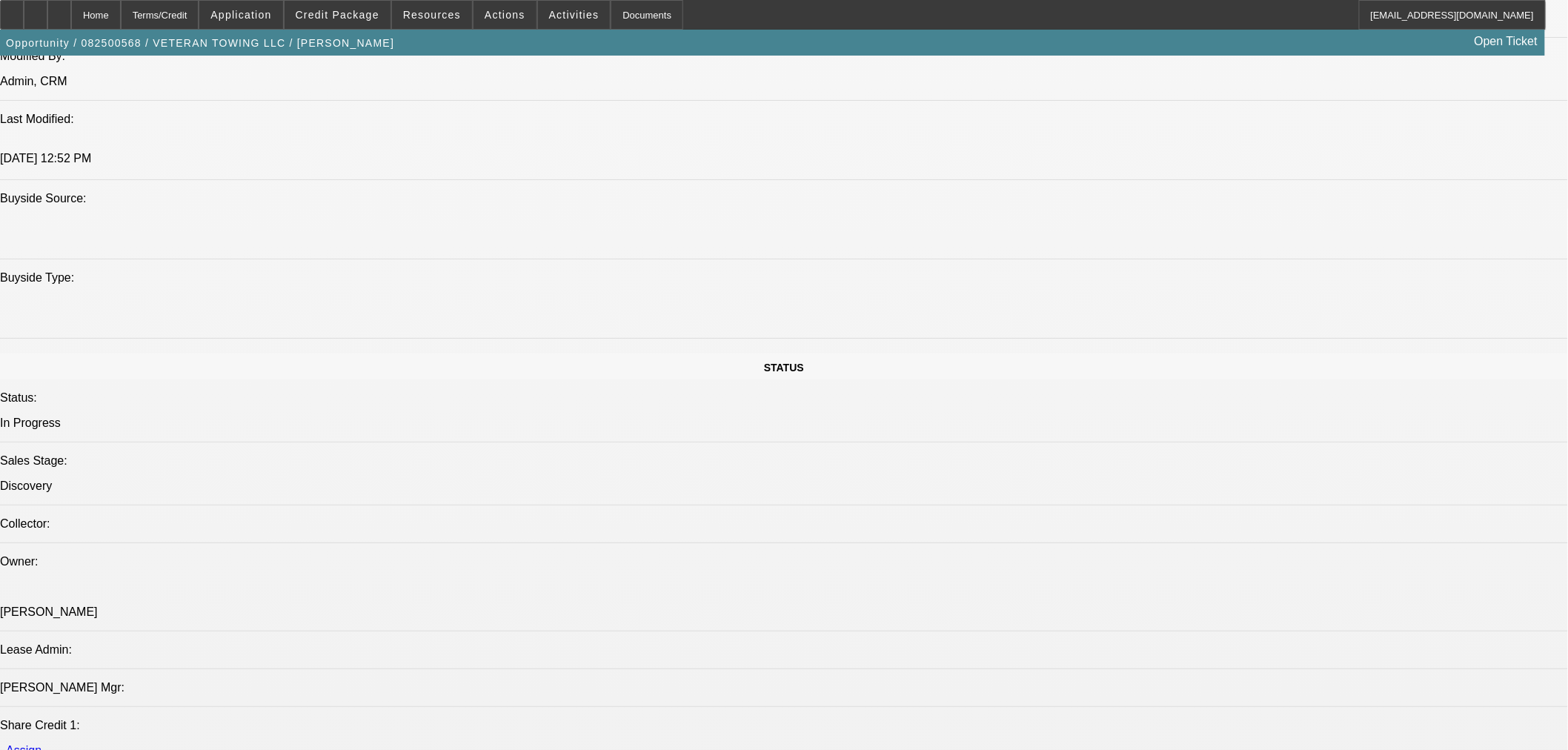
scroll to position [1482, 0]
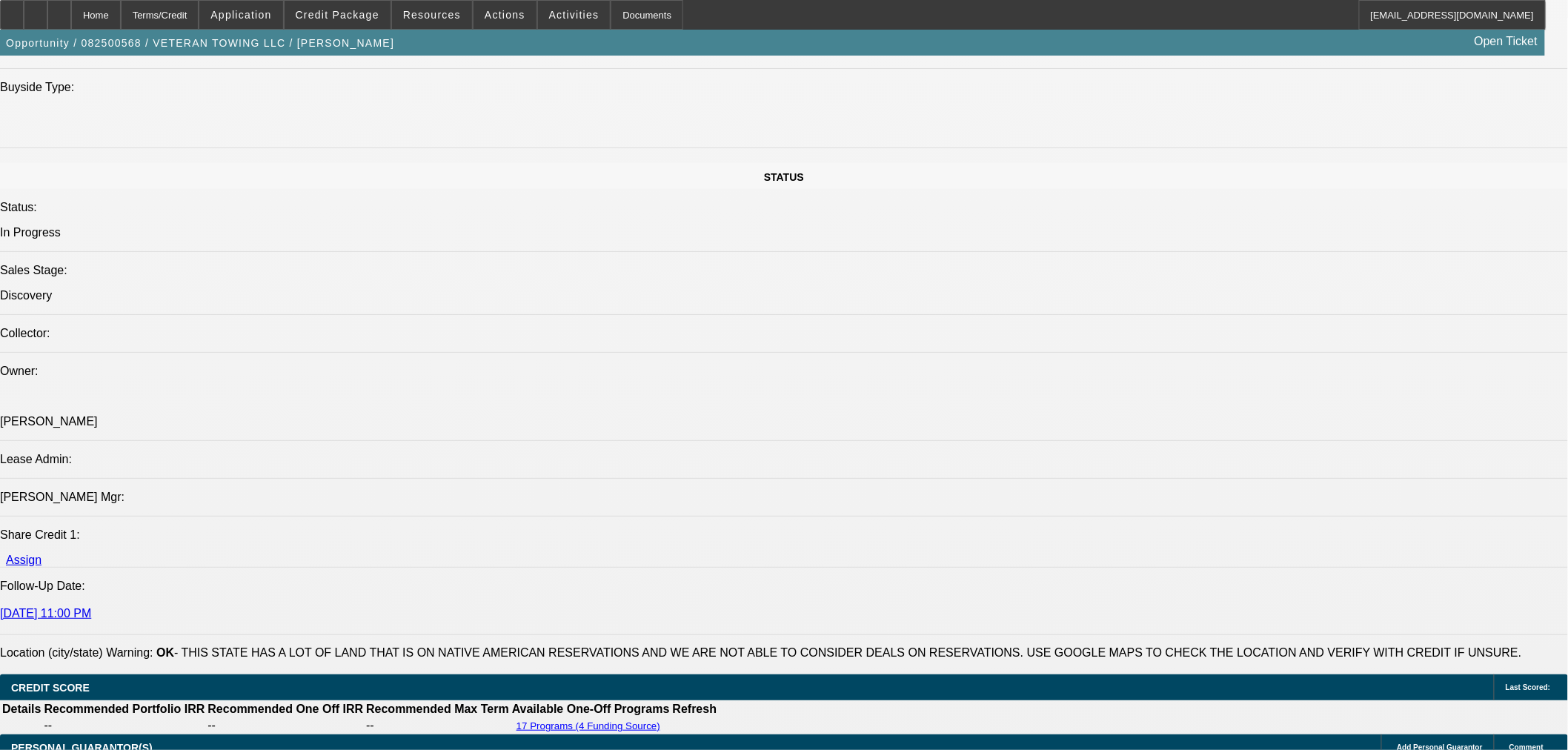
drag, startPoint x: 1002, startPoint y: 353, endPoint x: 982, endPoint y: 370, distance: 26.2
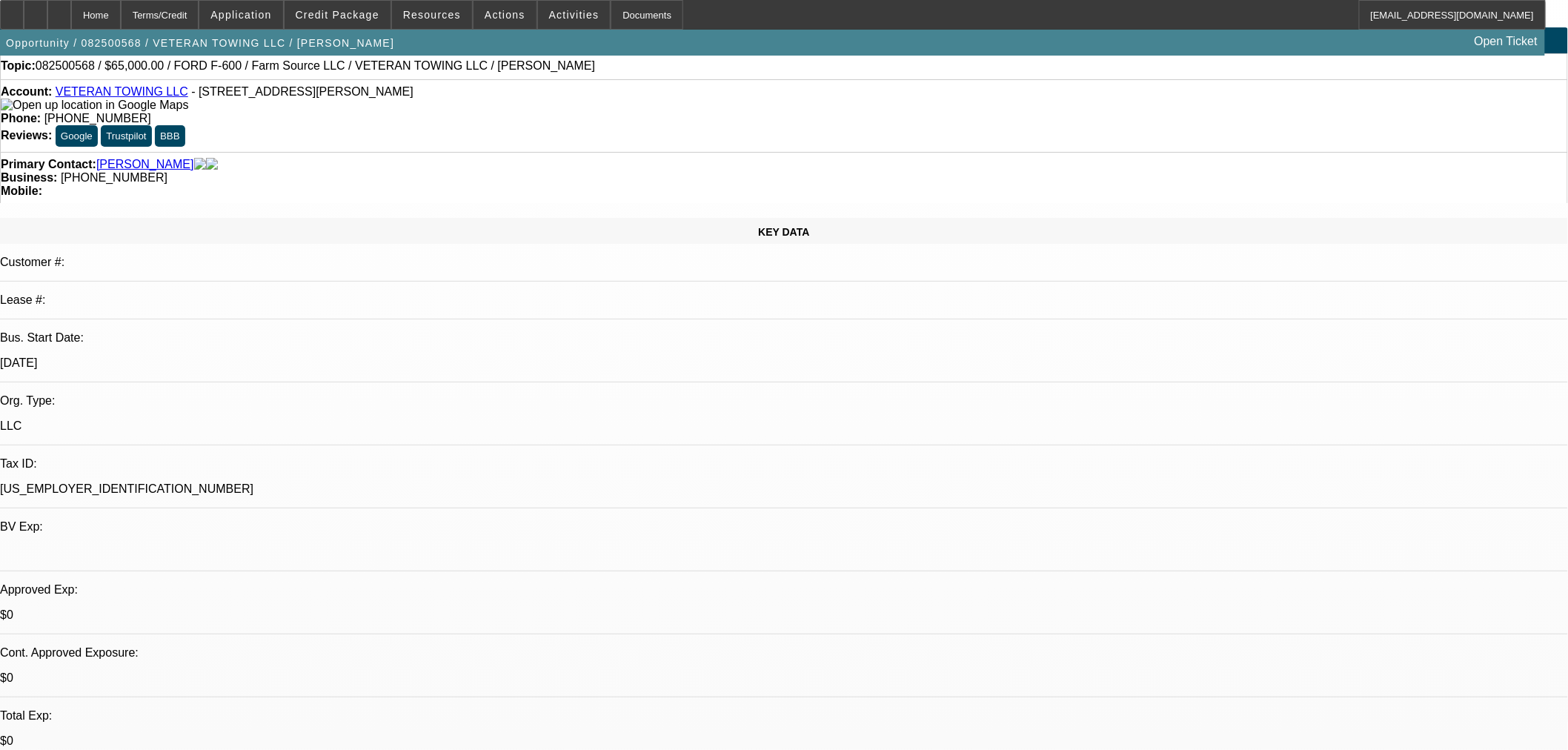
scroll to position [0, 0]
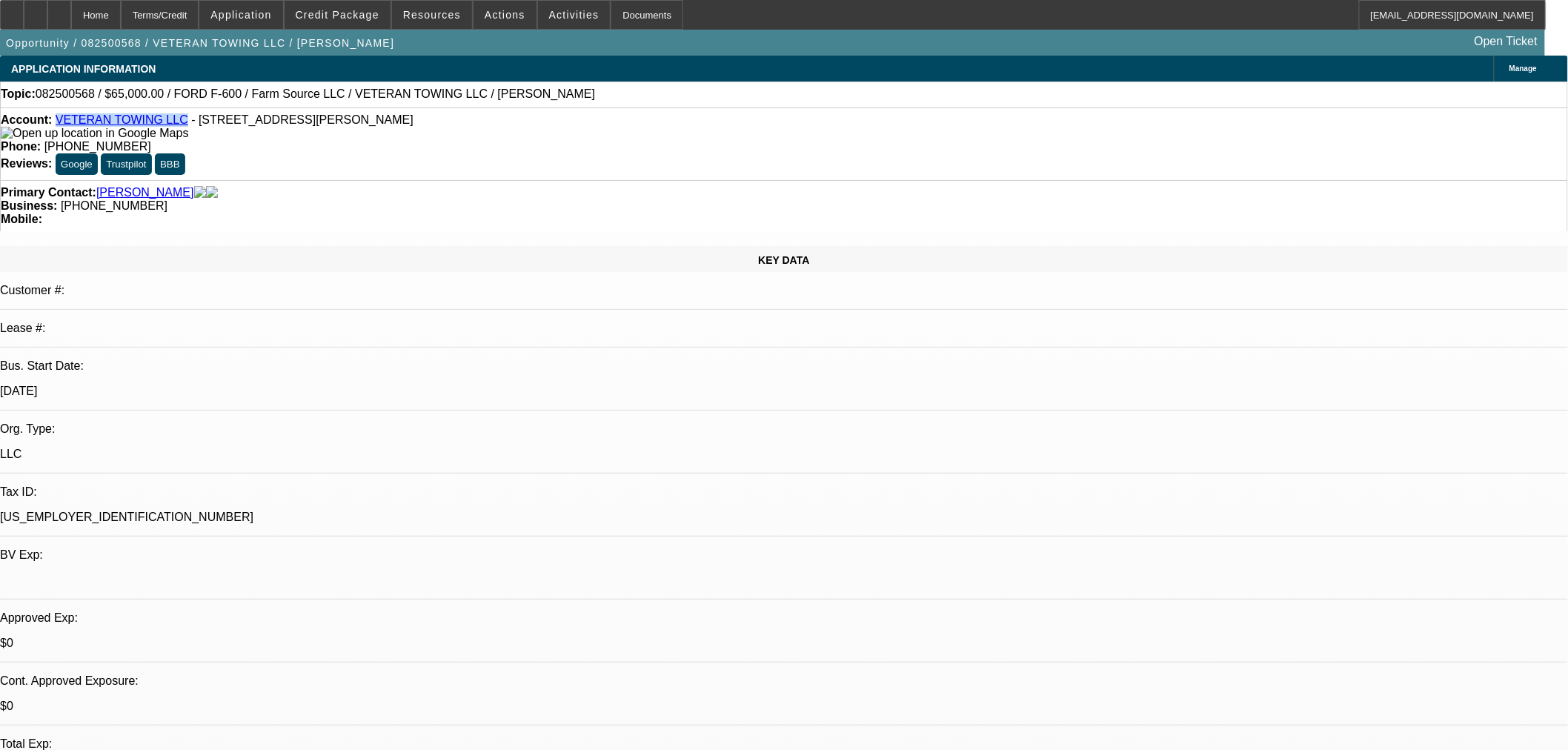
drag, startPoint x: 174, startPoint y: 123, endPoint x: 69, endPoint y: 127, distance: 105.1
click at [69, 127] on div "Account: VETERAN TOWING LLC - 10377 N 2400 Rd, Weatherford, OK 73096" at bounding box center [784, 126] width 1566 height 27
copy link "VETERAN TOWING LLC"
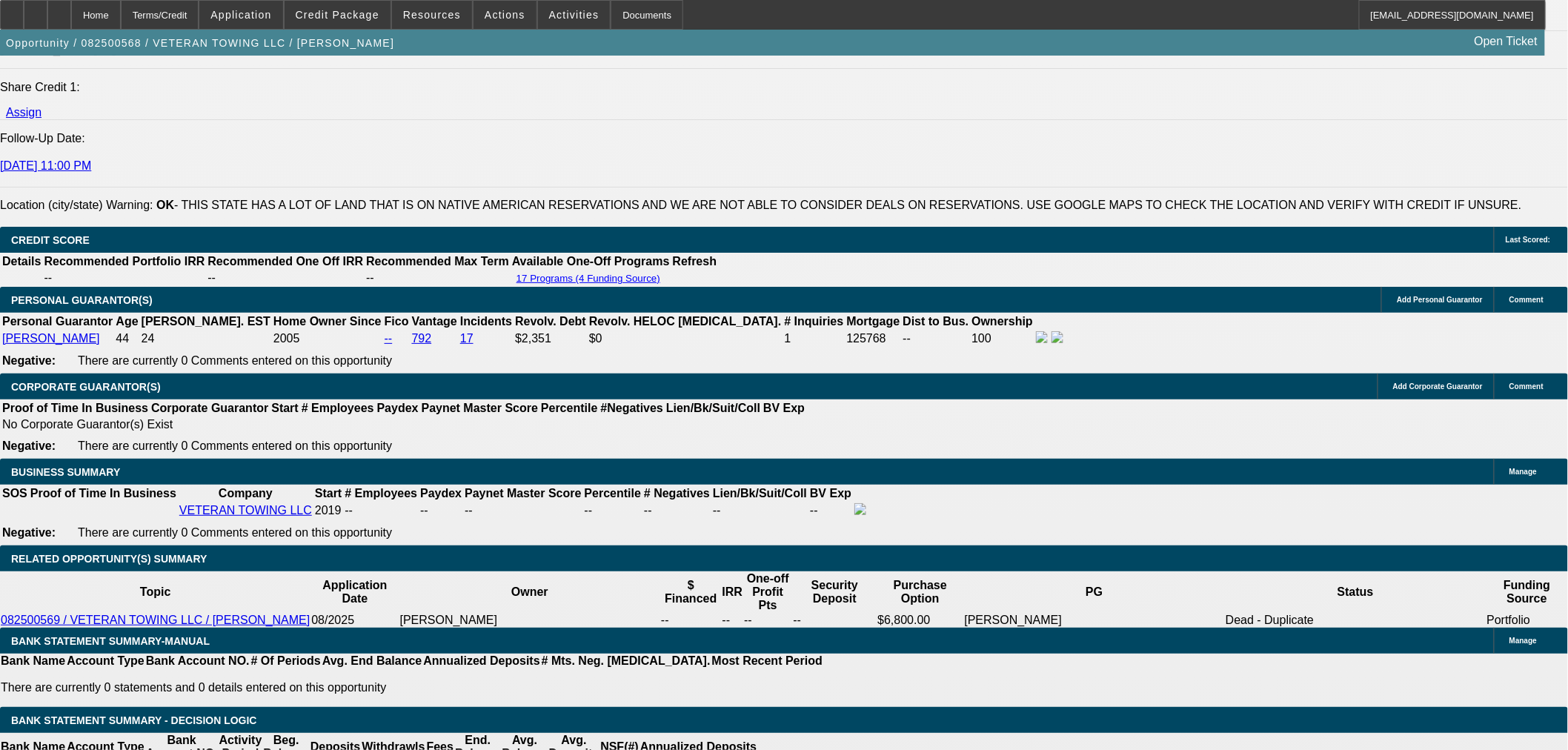
scroll to position [2059, 0]
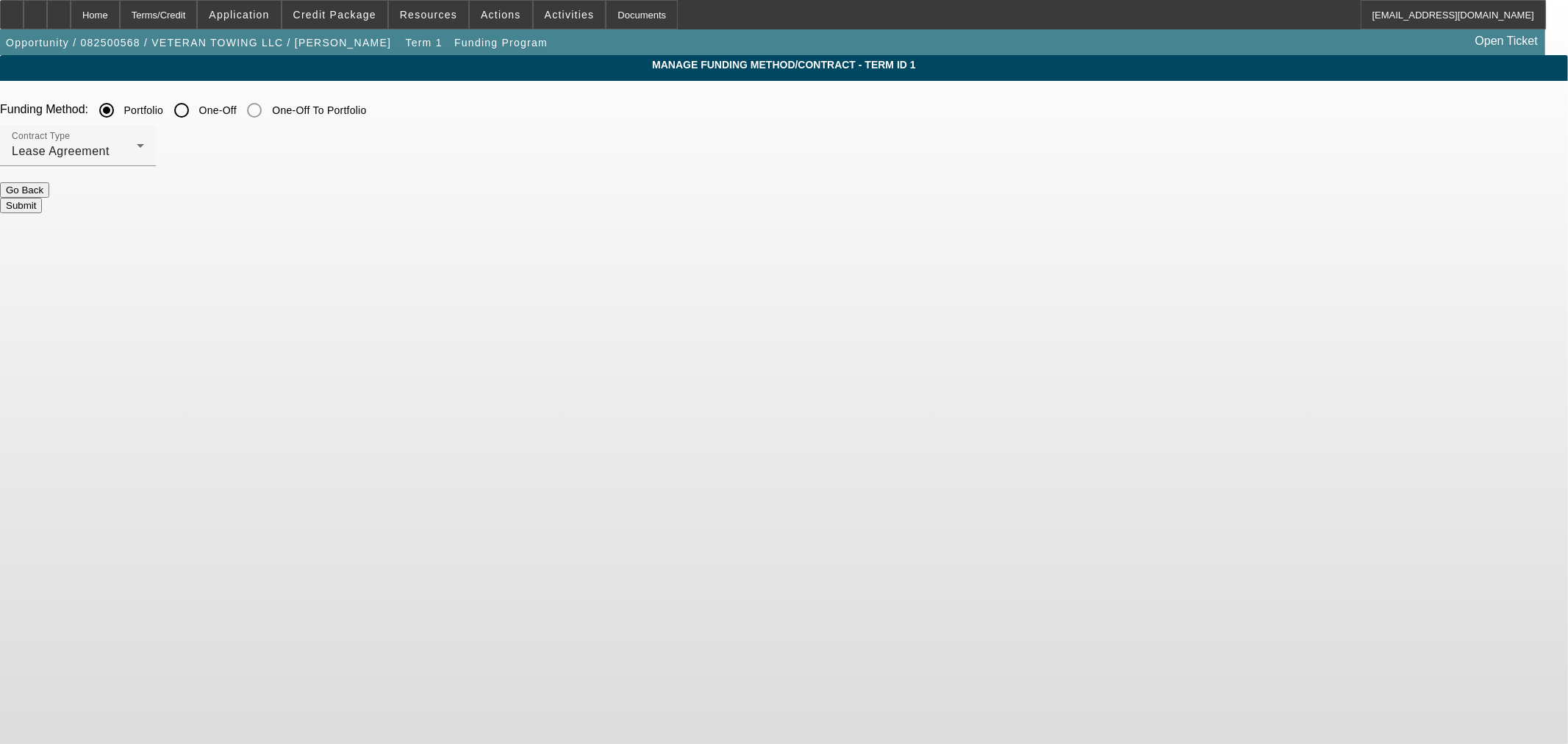
click at [196, 108] on input "One-Off" at bounding box center [181, 110] width 29 height 29
radio input "true"
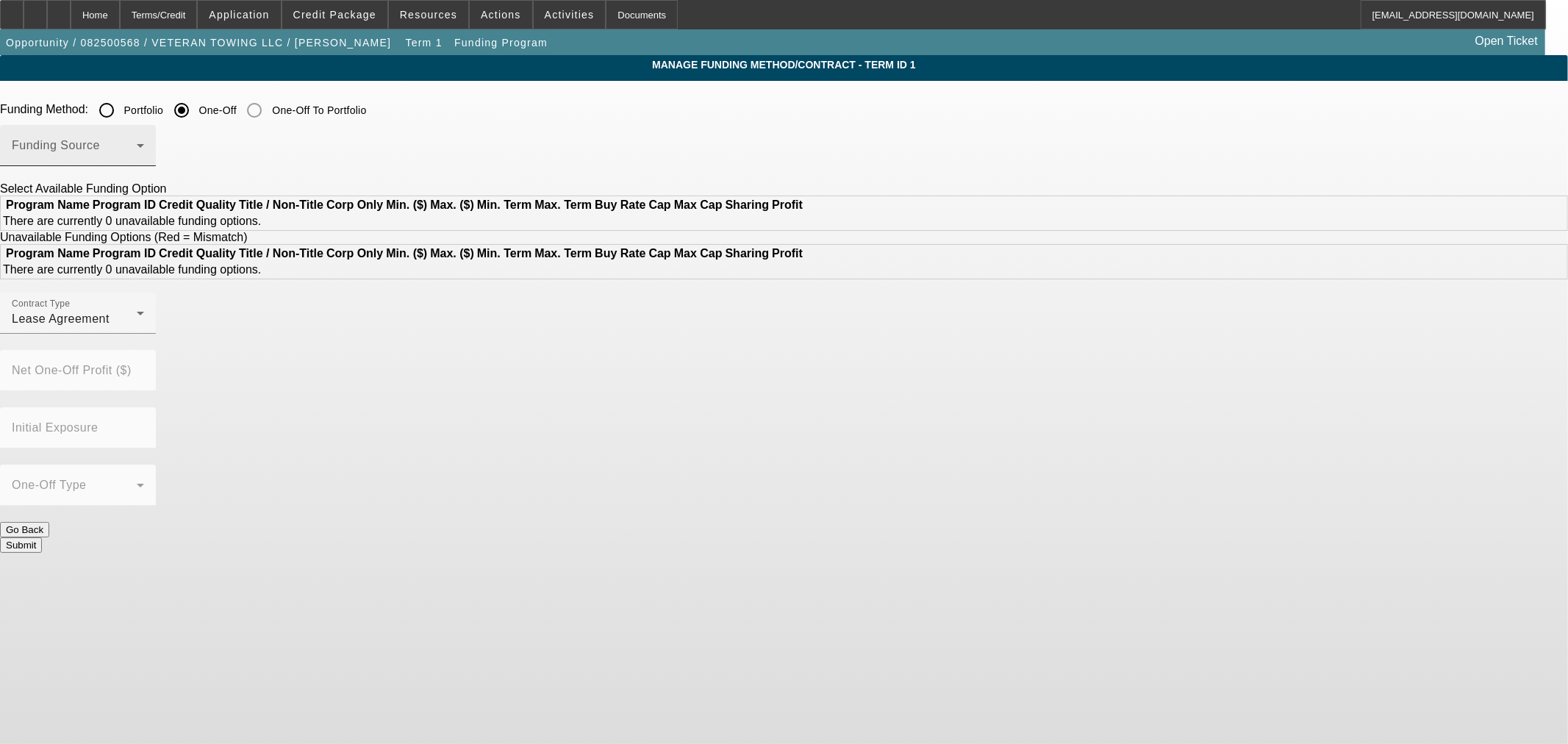
click at [137, 157] on span at bounding box center [75, 151] width 125 height 17
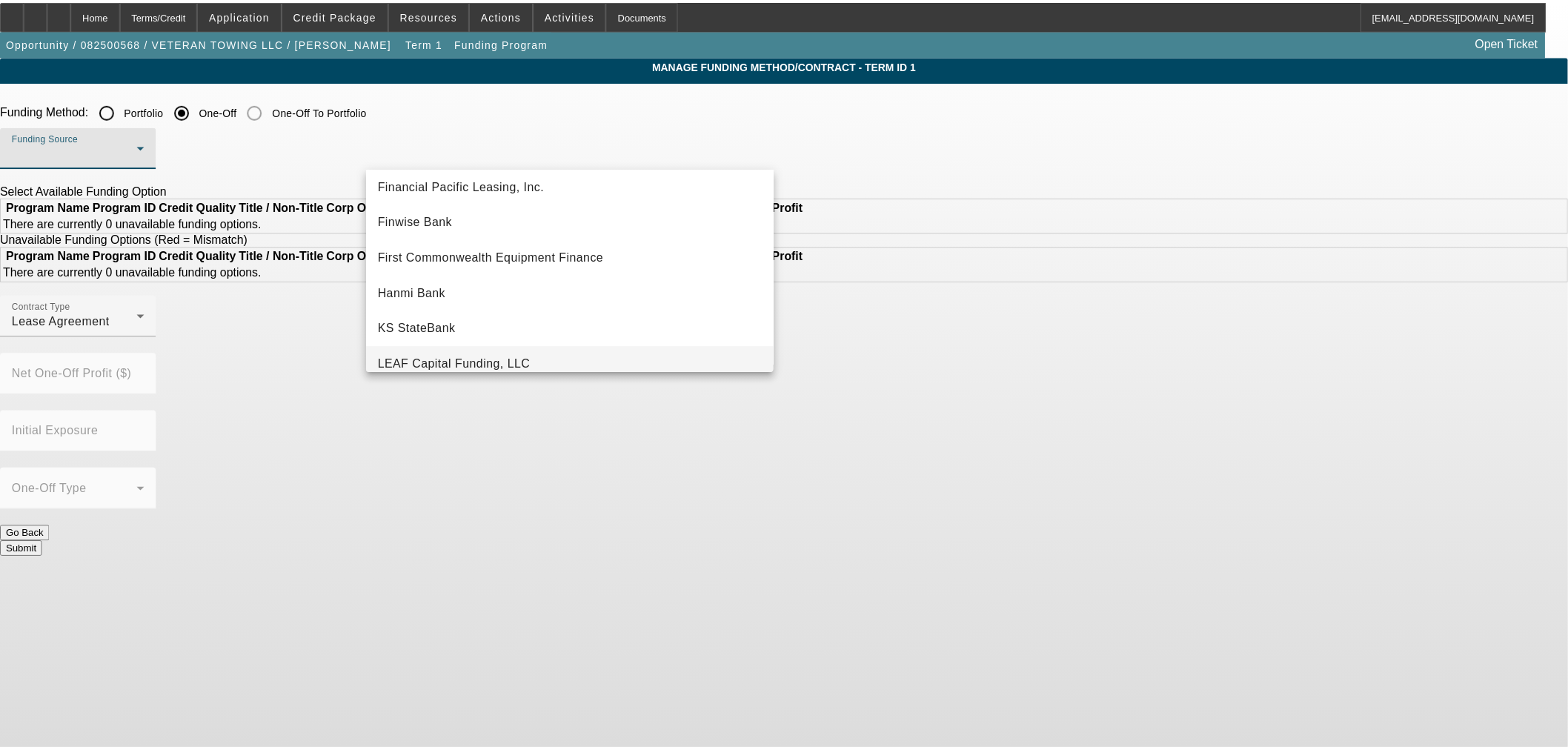
scroll to position [83, 0]
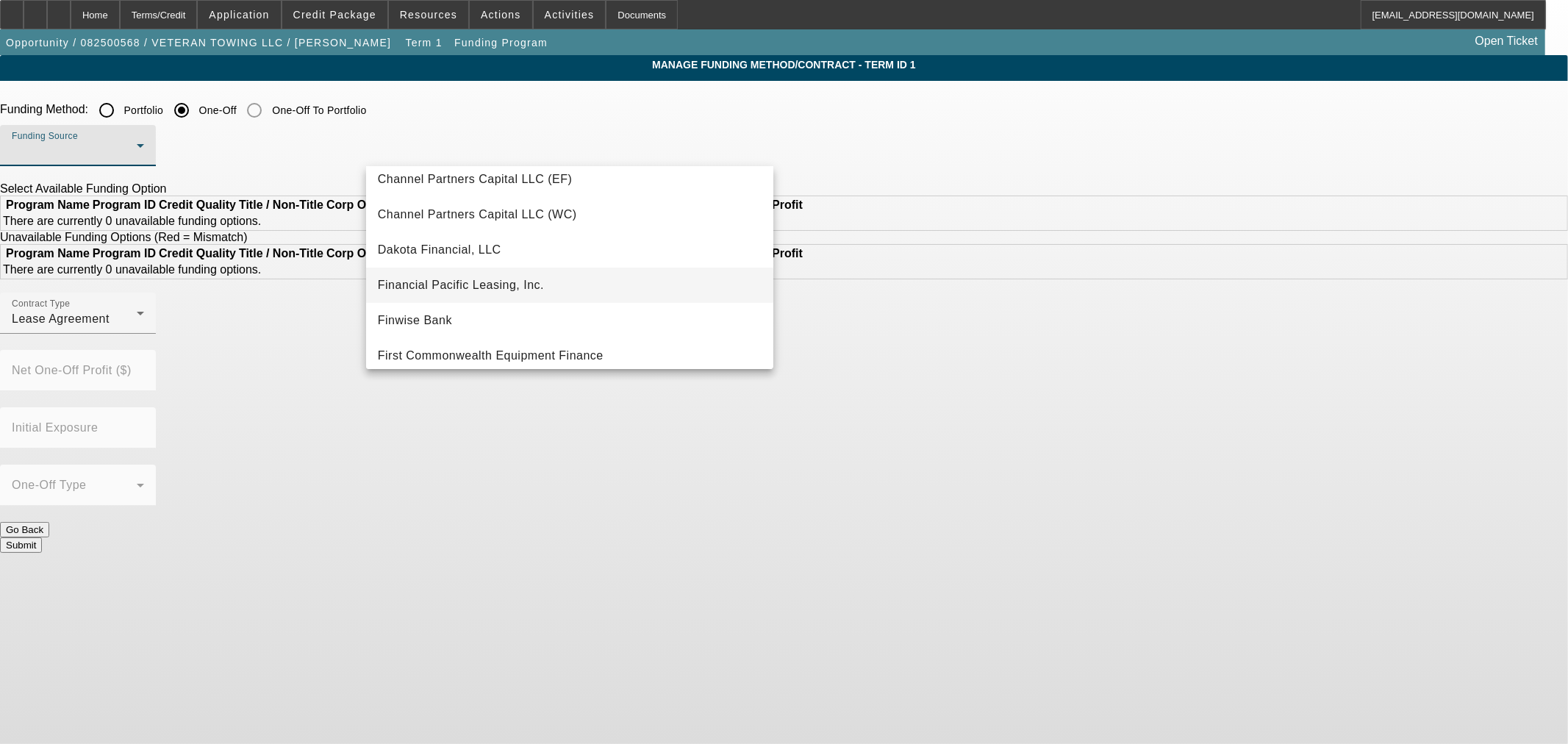
click at [480, 278] on span "Financial Pacific Leasing, Inc." at bounding box center [460, 285] width 166 height 17
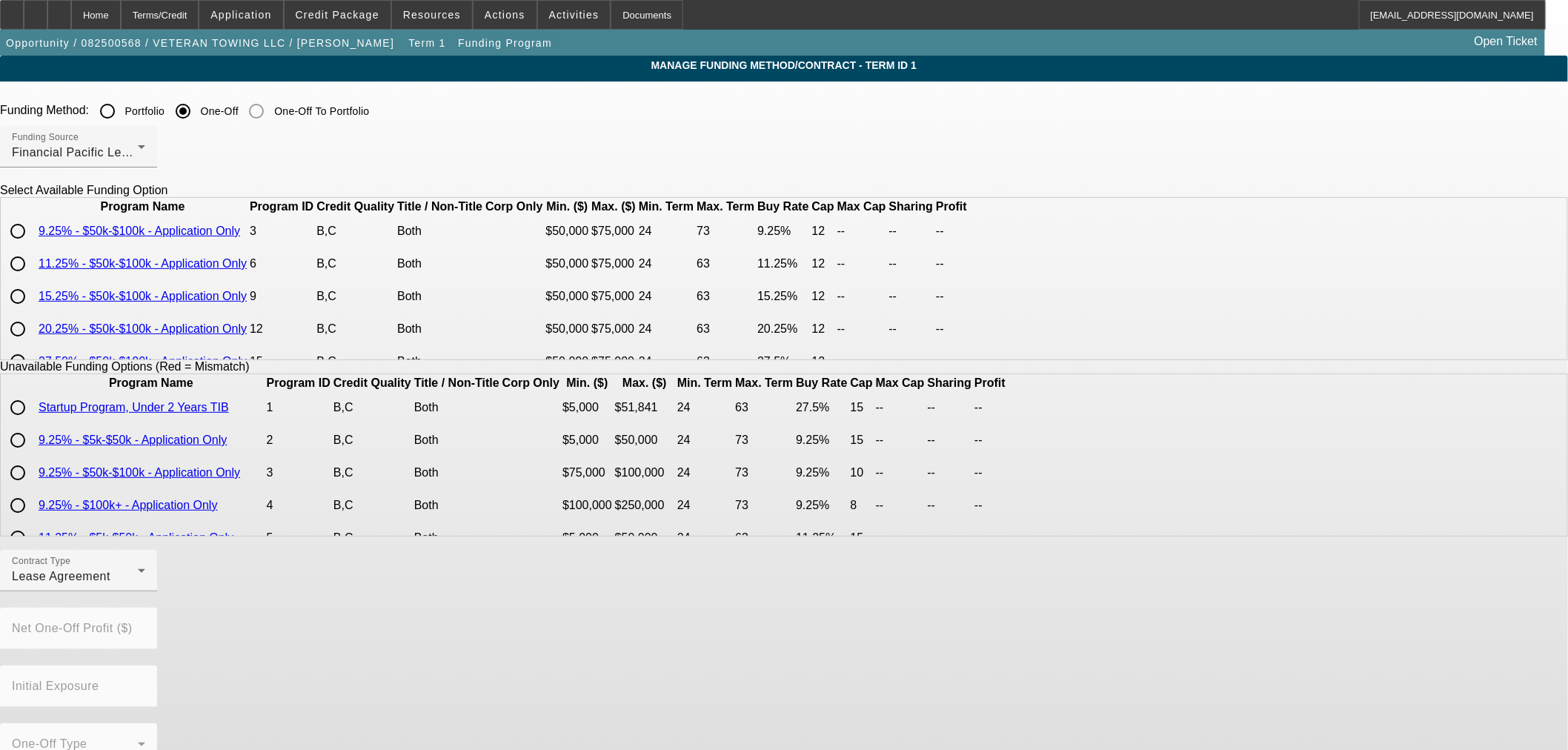
click at [32, 246] on input "radio" at bounding box center [18, 231] width 30 height 30
radio input "true"
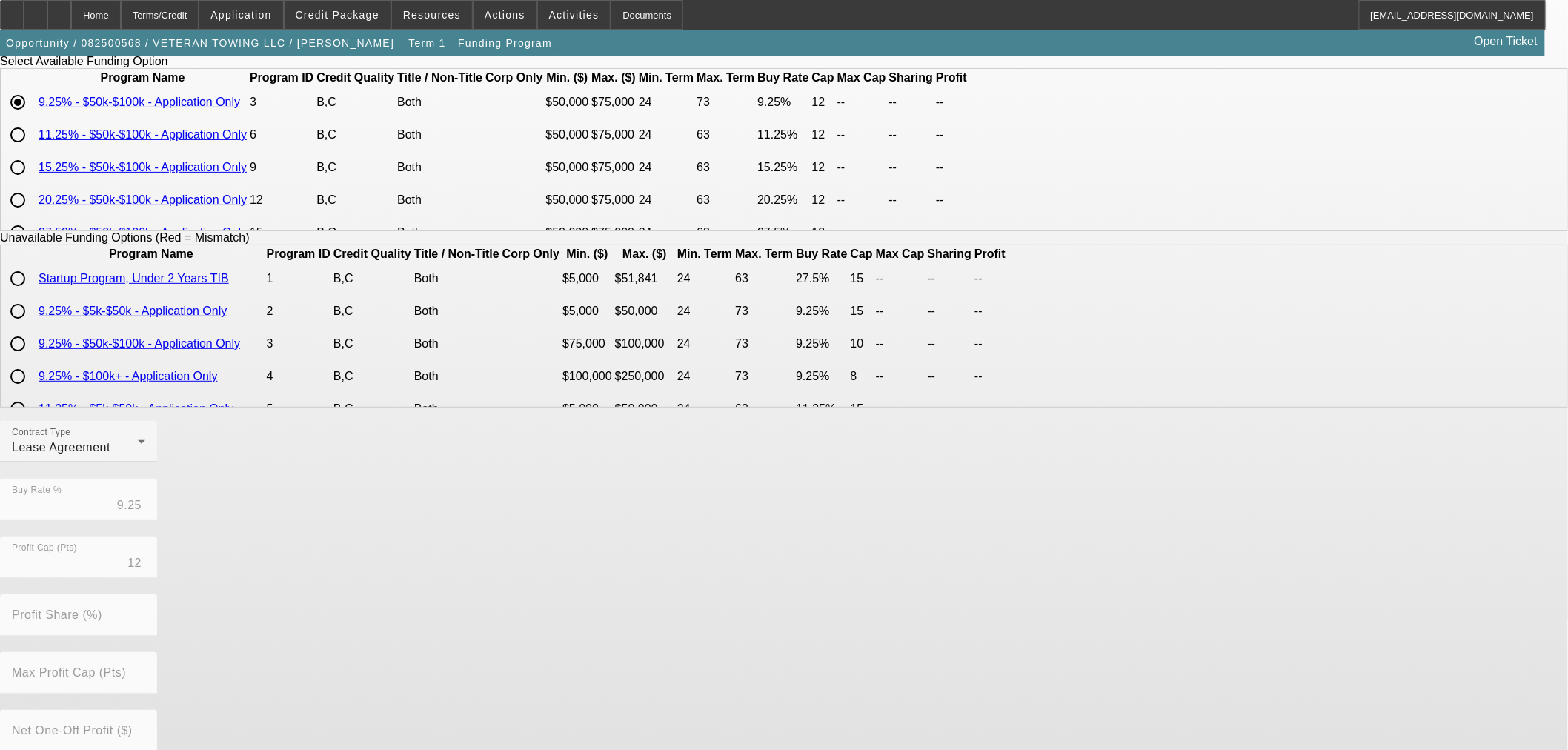
scroll to position [252, 0]
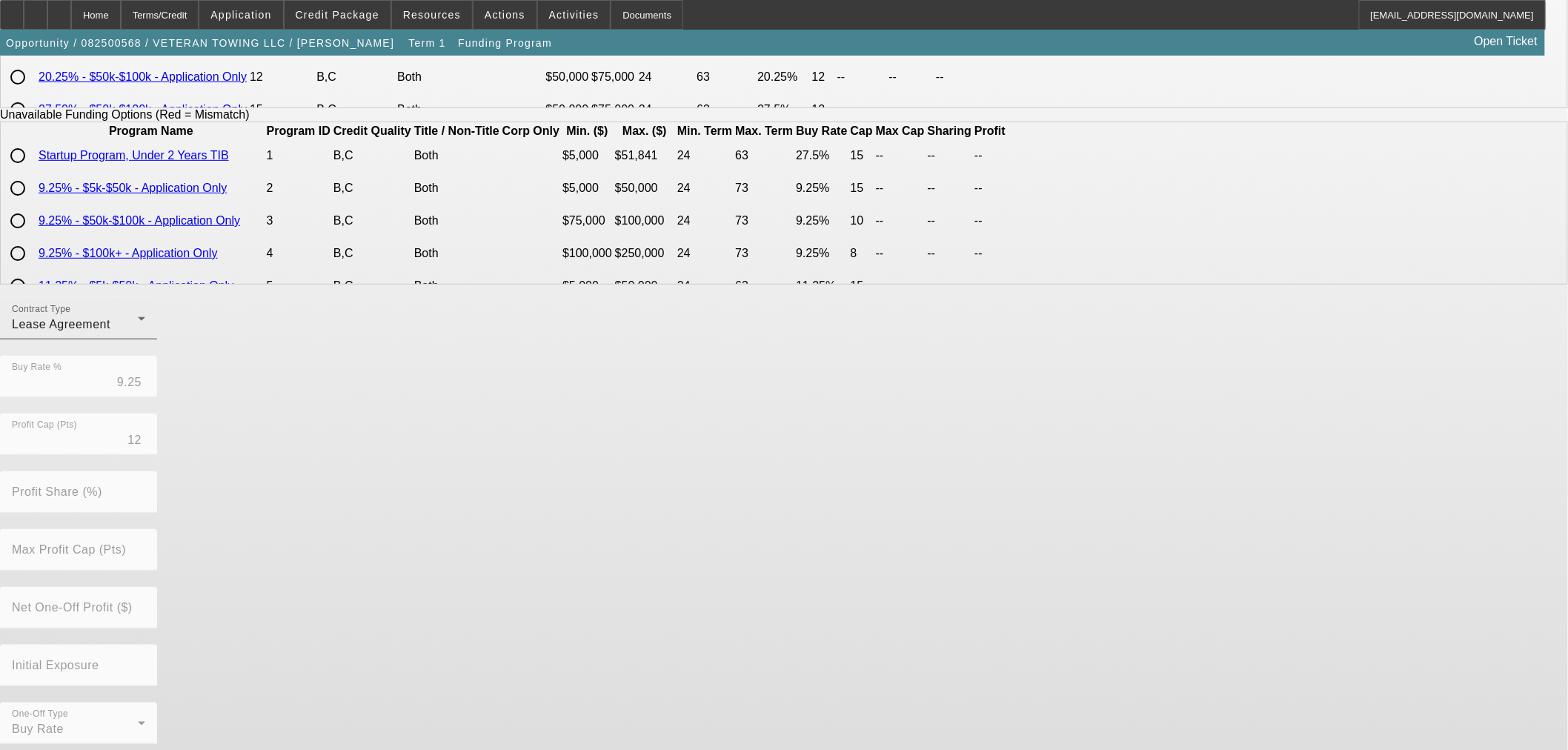
click at [138, 333] on div "Lease Agreement" at bounding box center [75, 324] width 126 height 18
click at [465, 411] on span "Equipment Finance Agreement" at bounding box center [459, 408] width 171 height 35
click at [185, 330] on span "Equipment Finance Agreement" at bounding box center [98, 325] width 173 height 13
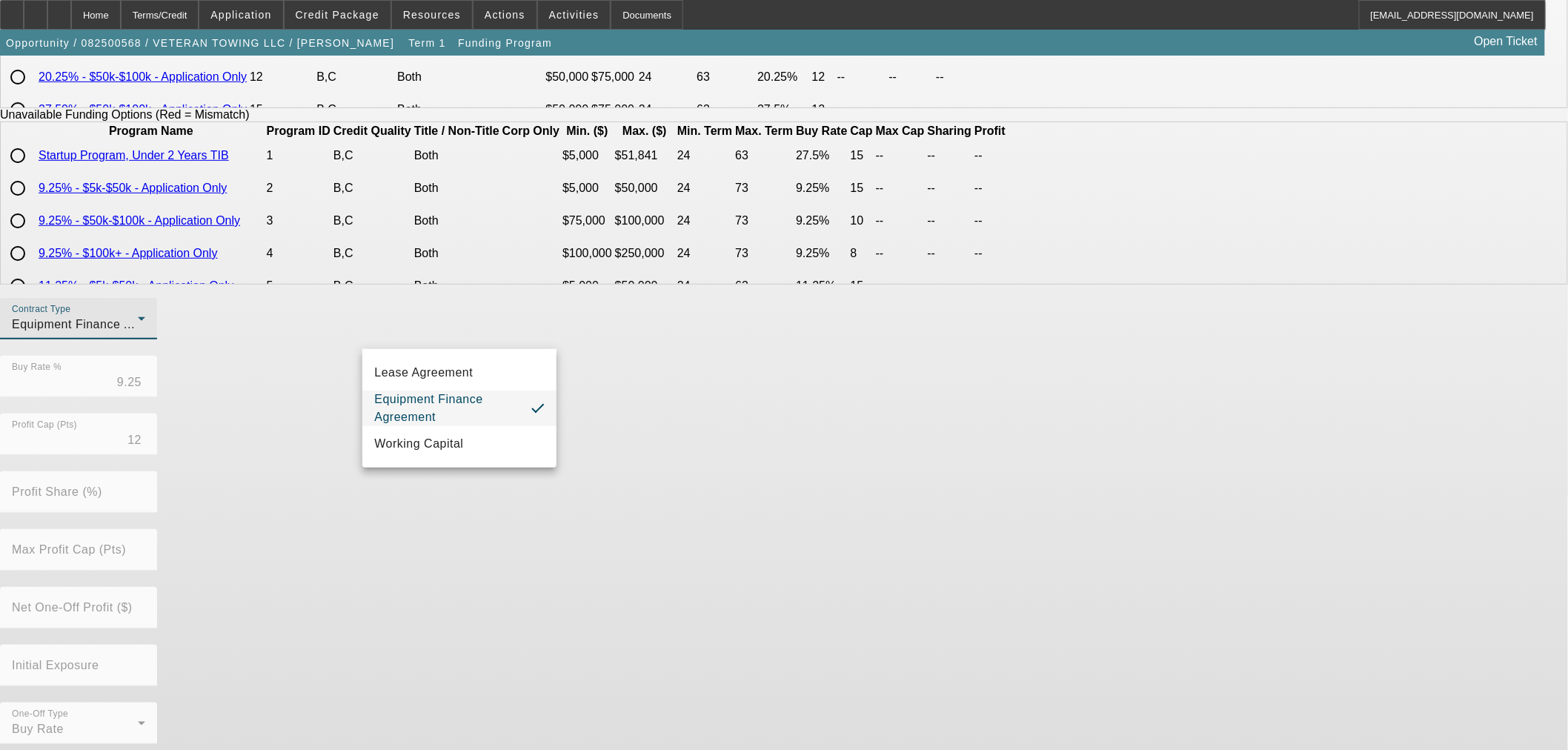
click at [627, 717] on div at bounding box center [784, 375] width 1568 height 750
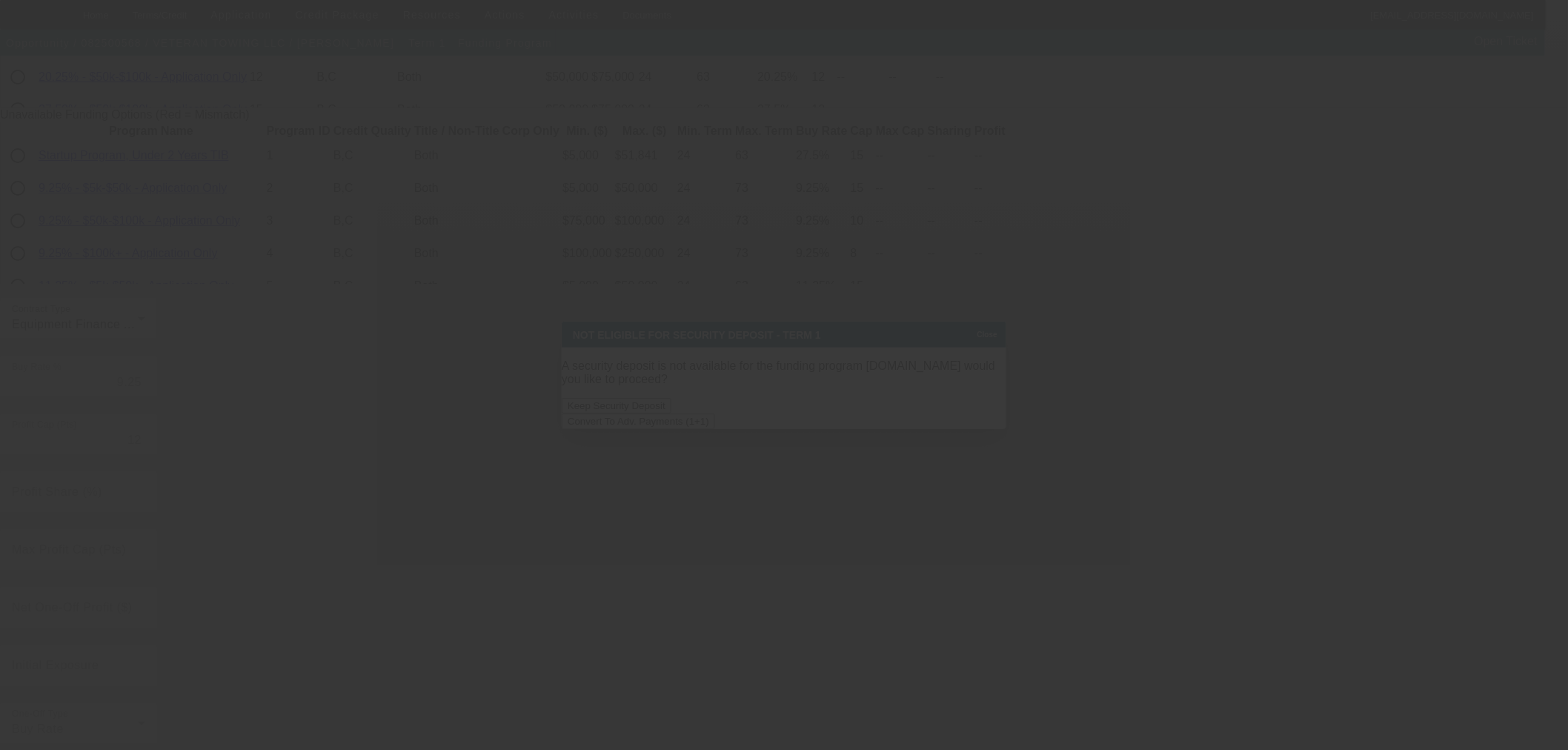
scroll to position [0, 0]
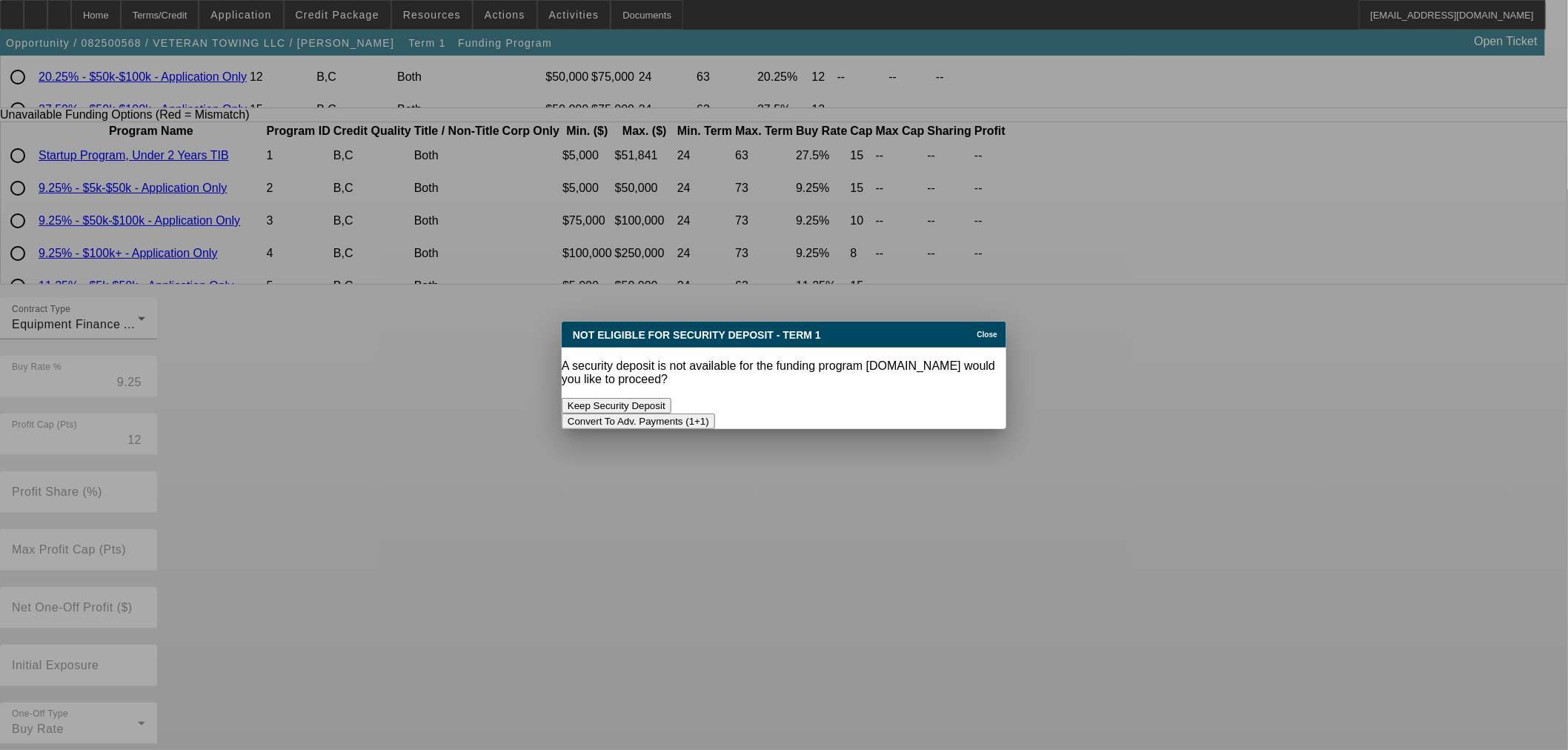
click at [715, 414] on button "Convert To Adv. Payments (1+1)" at bounding box center [637, 421] width 153 height 16
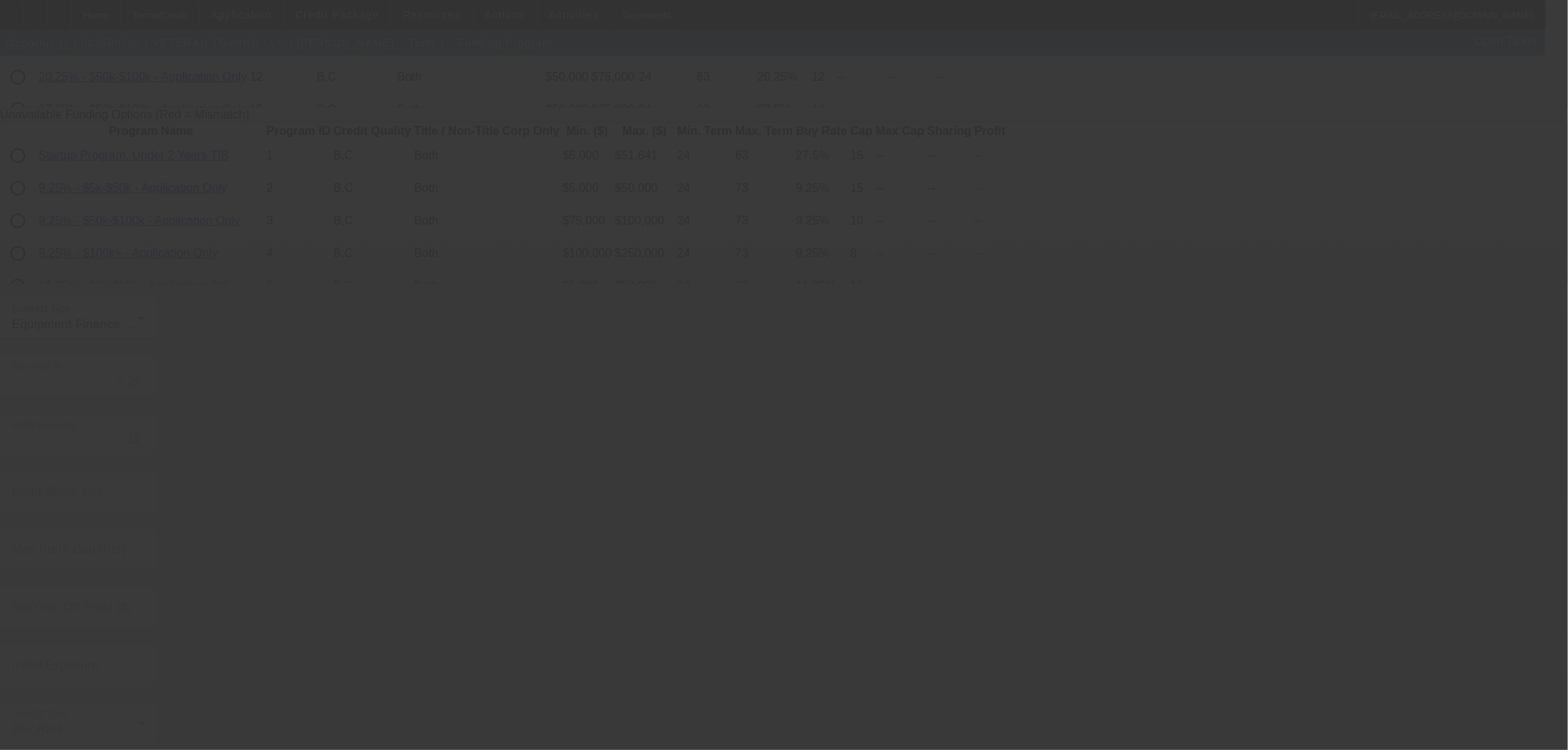
radio input "true"
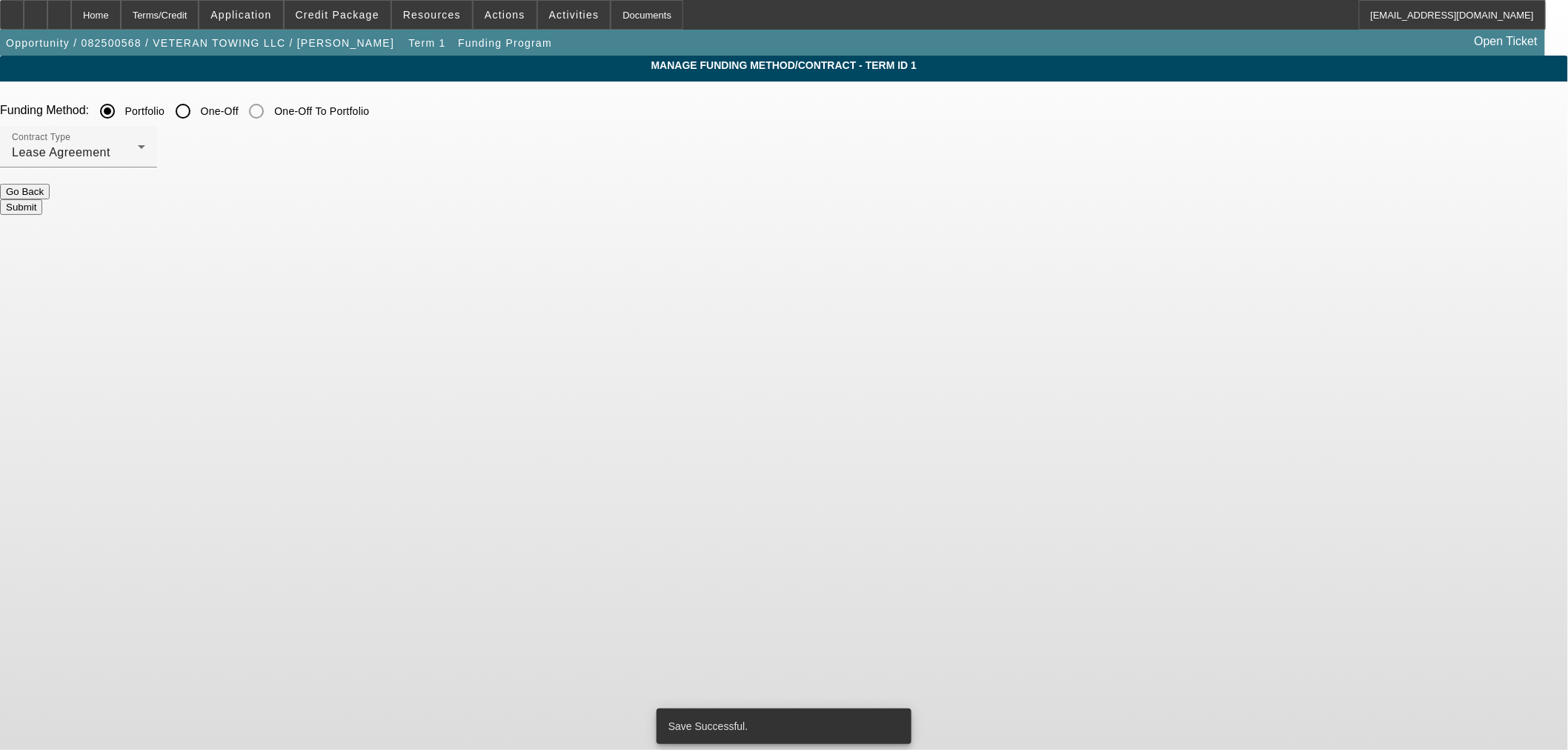
scroll to position [0, 0]
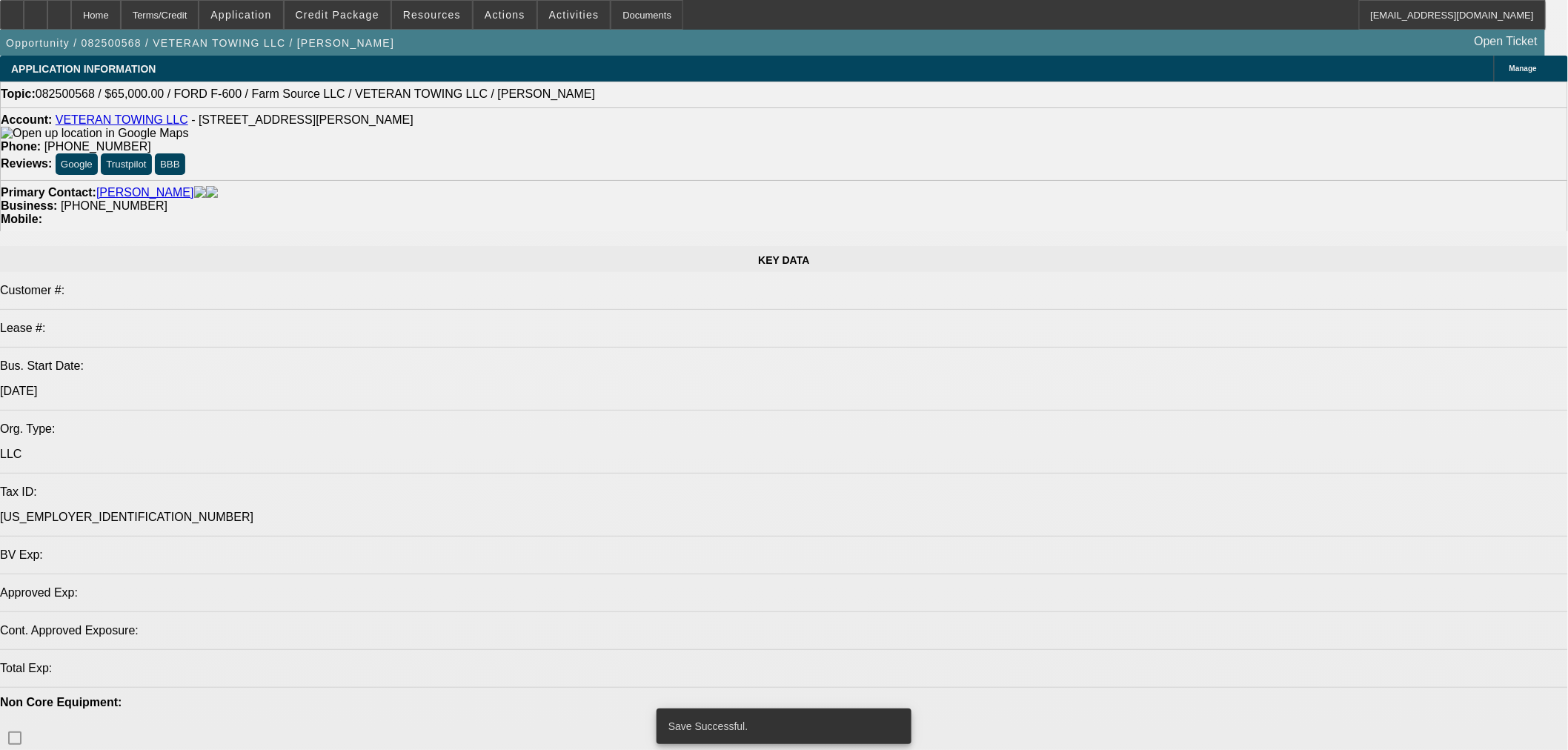
select select "0"
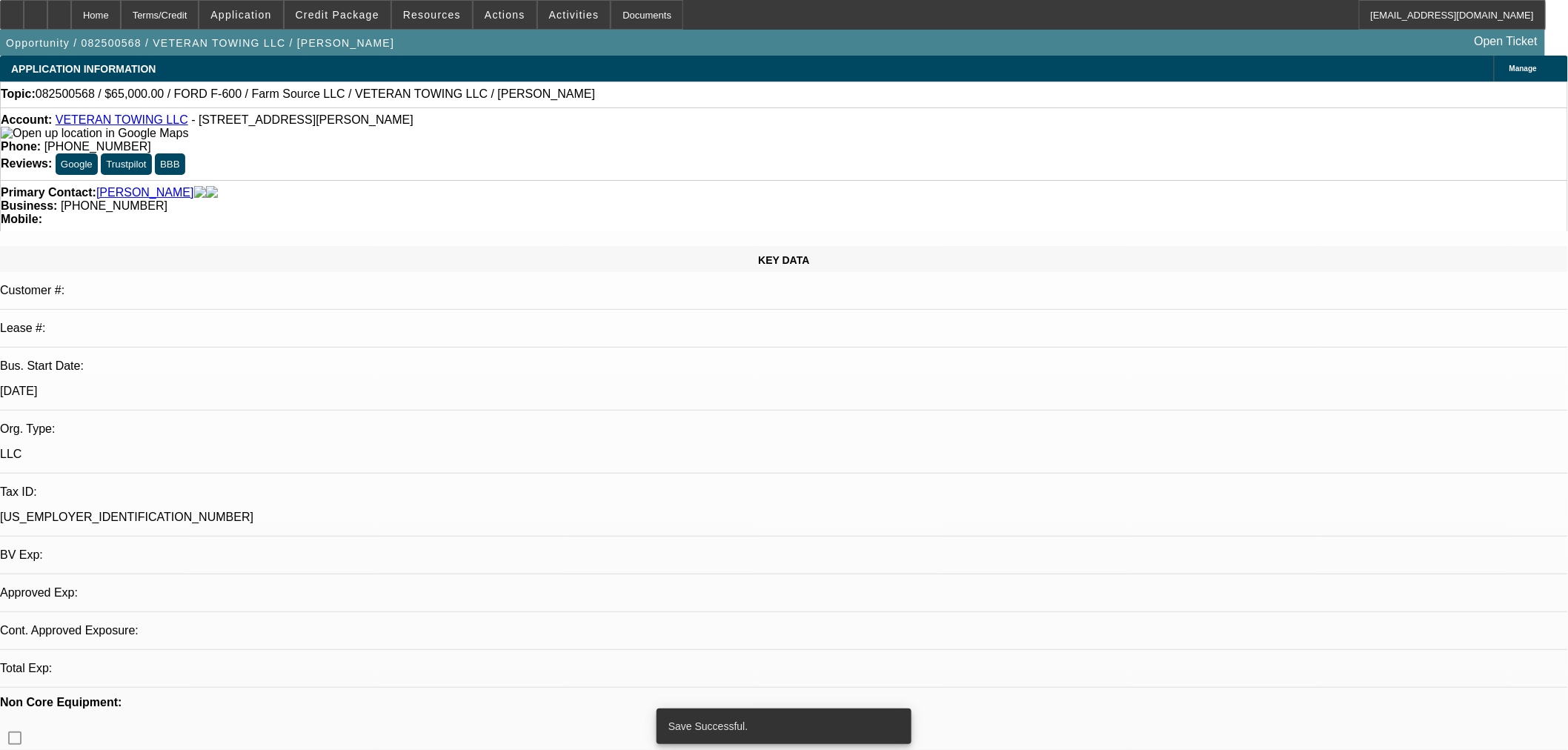
select select "0"
select select "6"
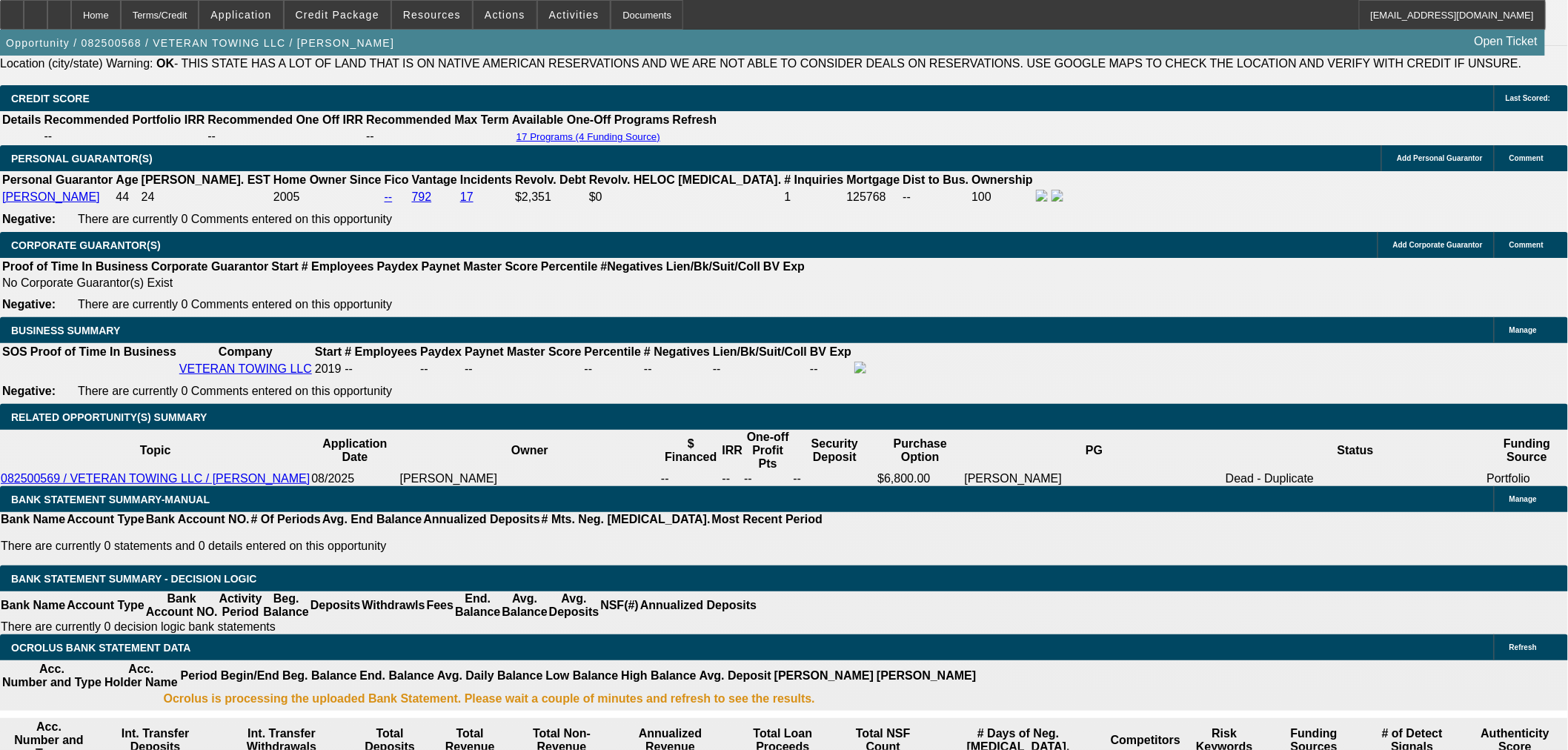
scroll to position [2140, 0]
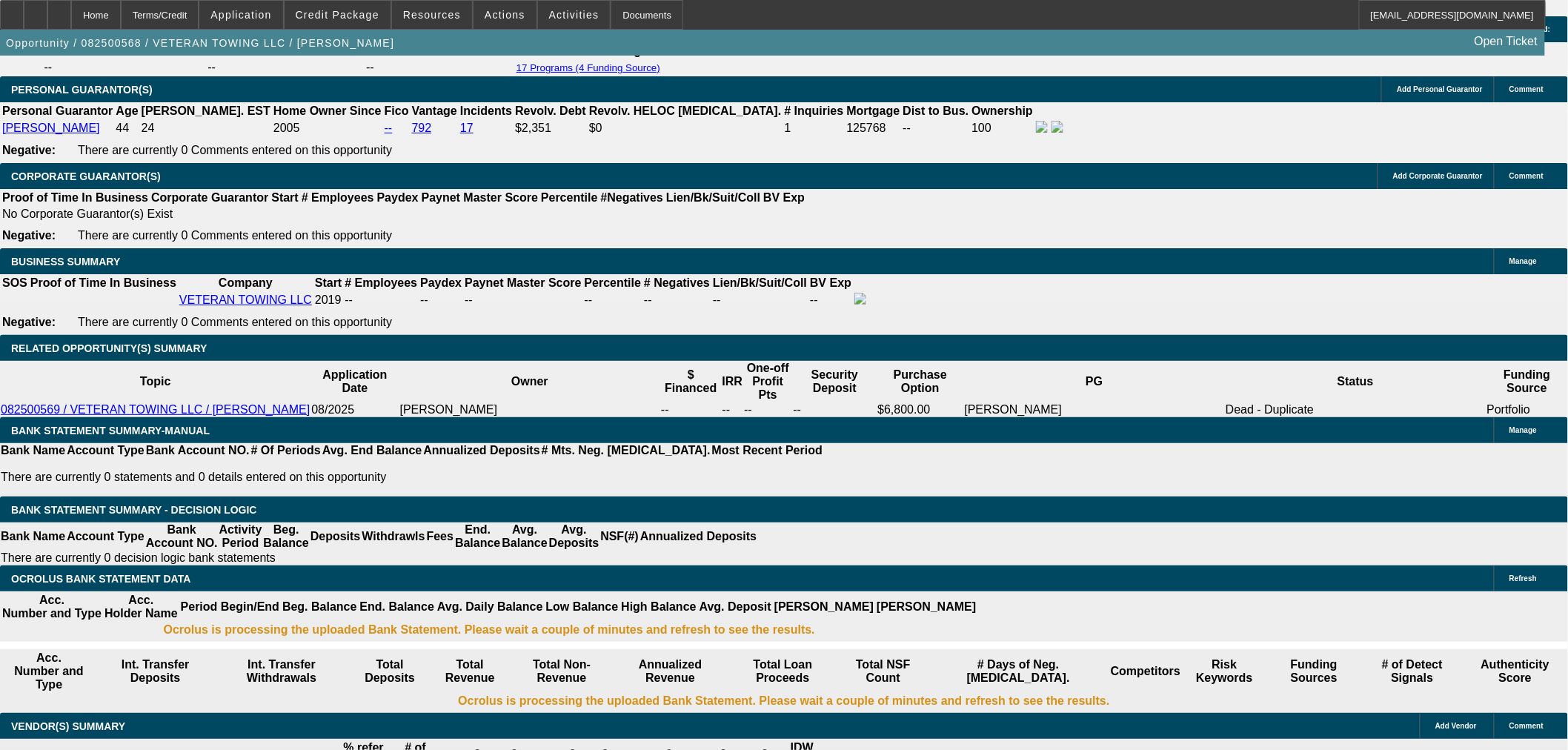
drag, startPoint x: 346, startPoint y: 359, endPoint x: 469, endPoint y: 360, distance: 123.0
type input "1"
type input "UNKNOWN"
type input "12.8"
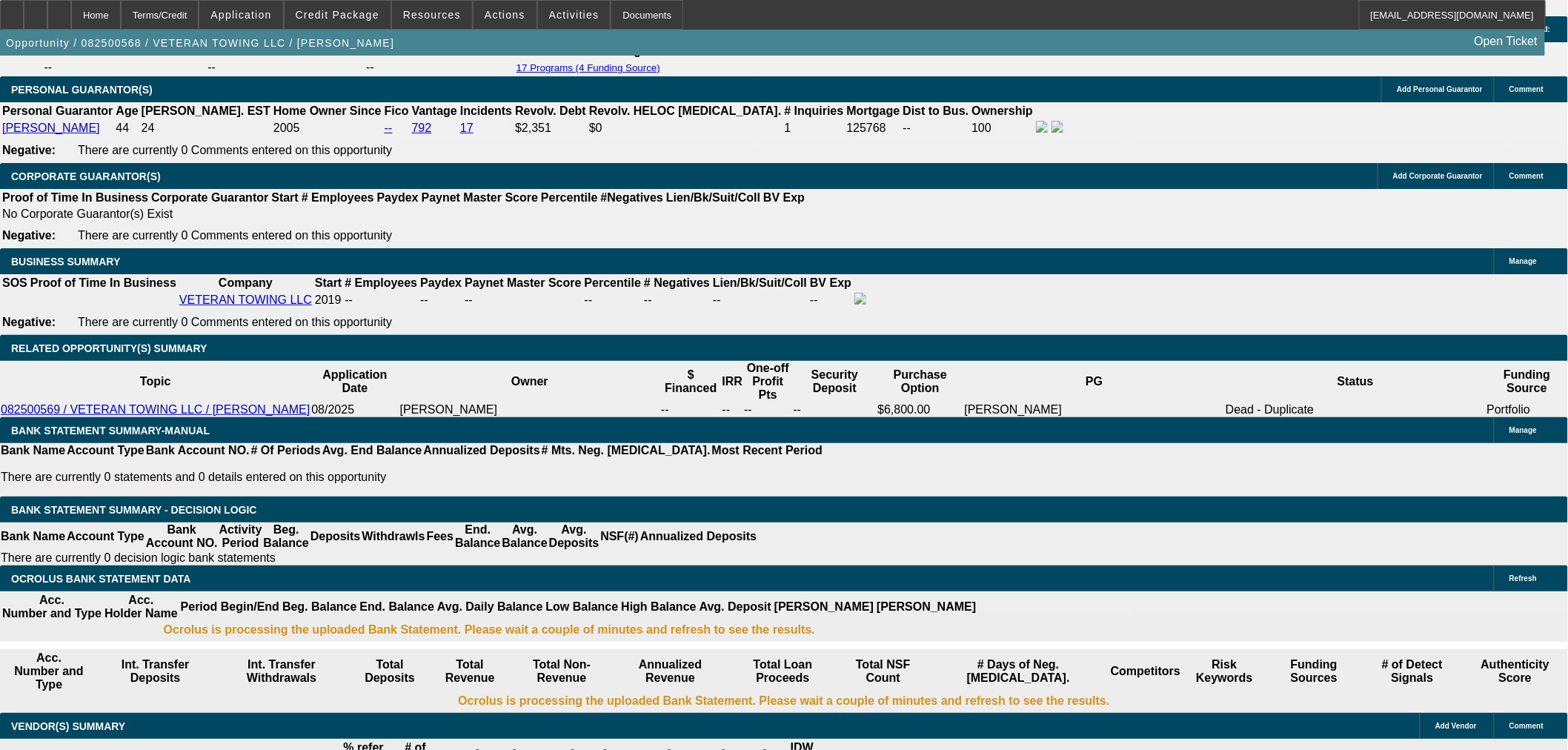
type input "$2,004.77"
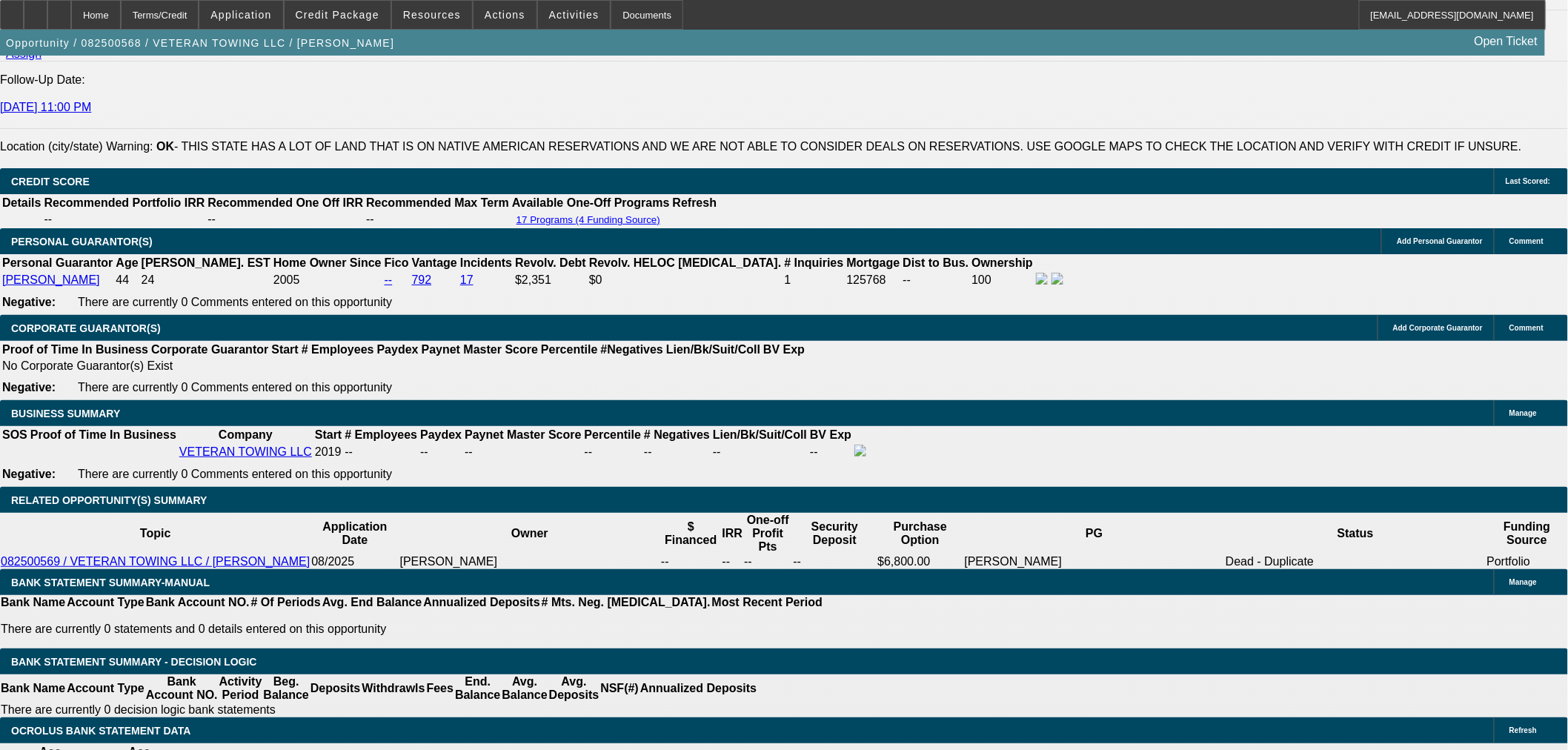
scroll to position [1976, 0]
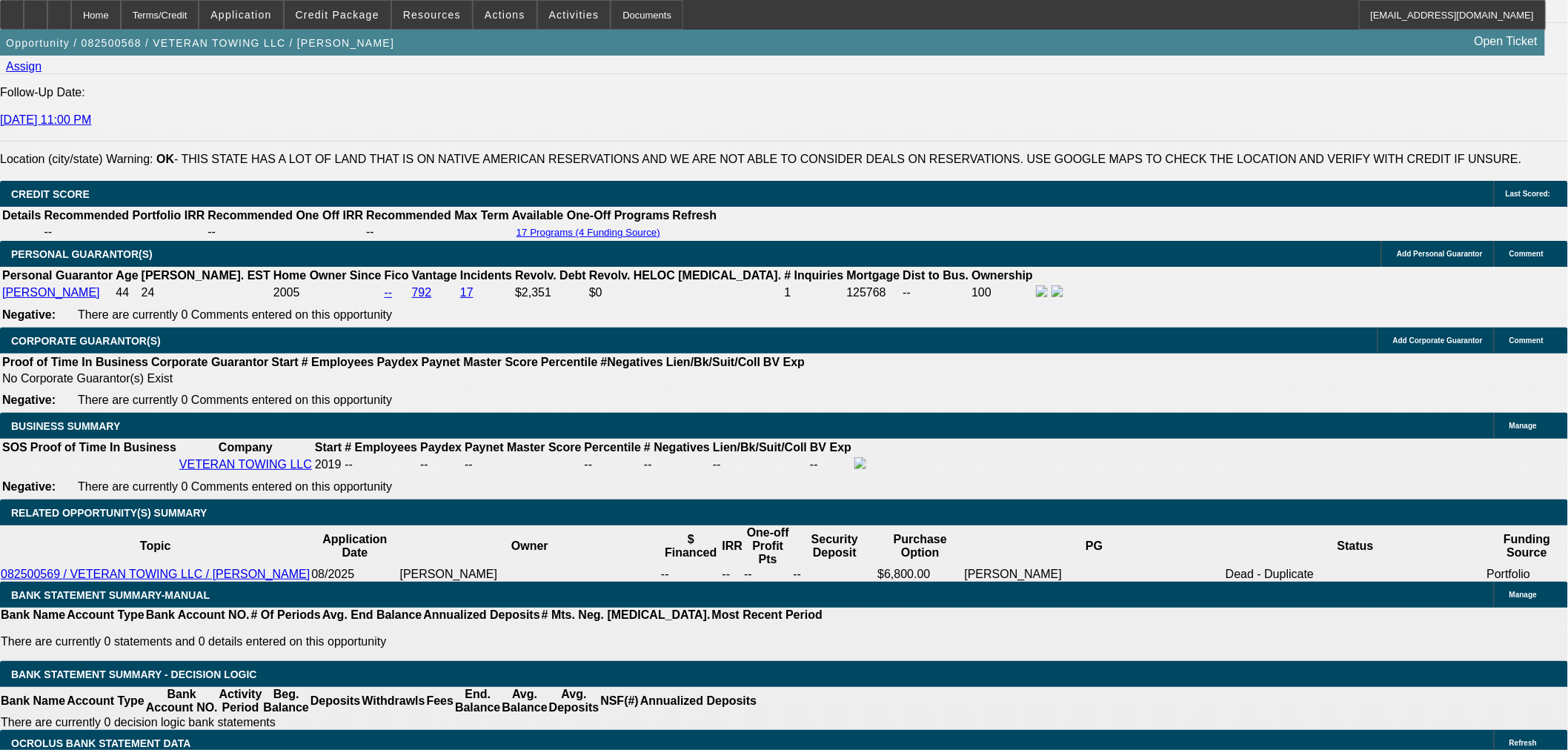
type input "12.8"
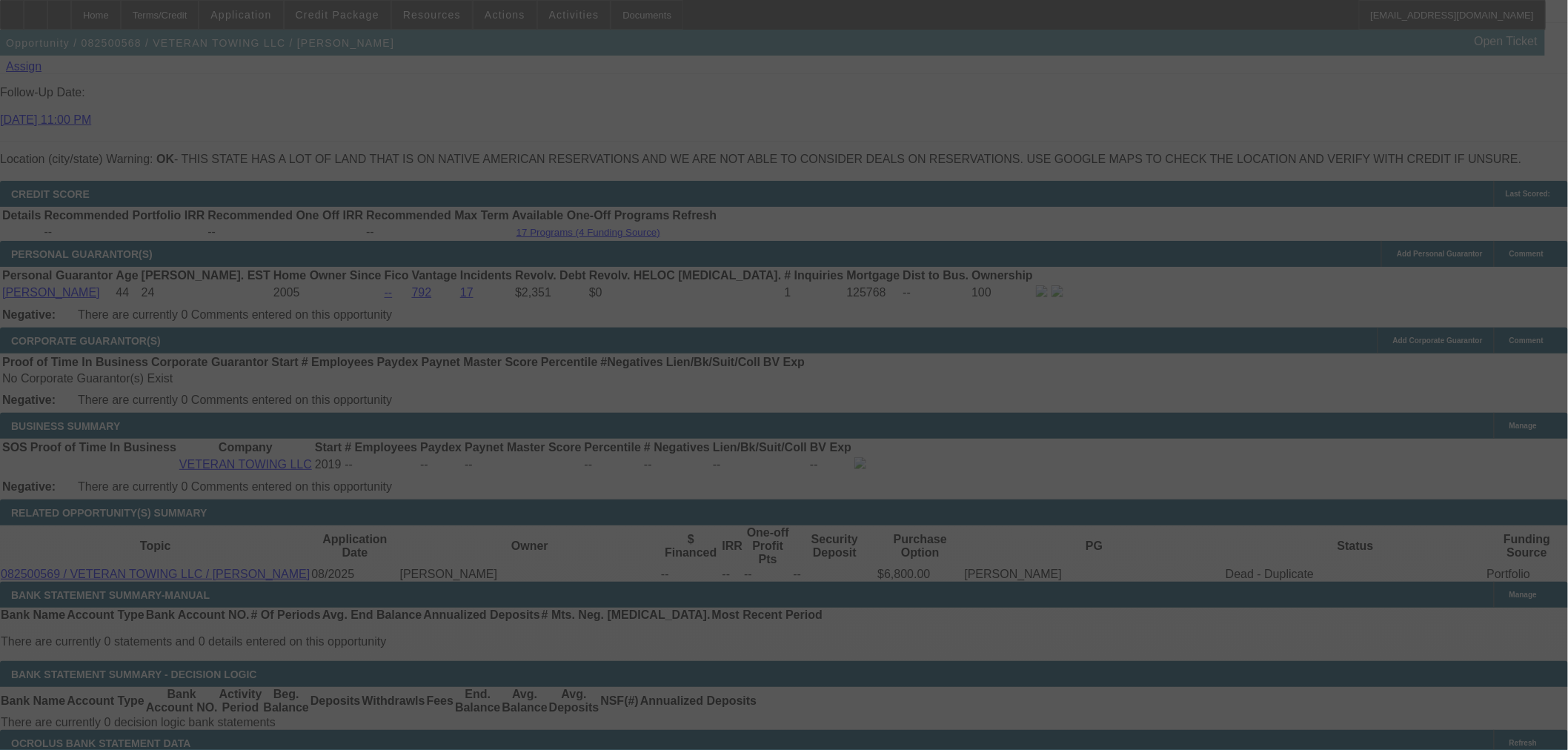
select select "0"
select select "6"
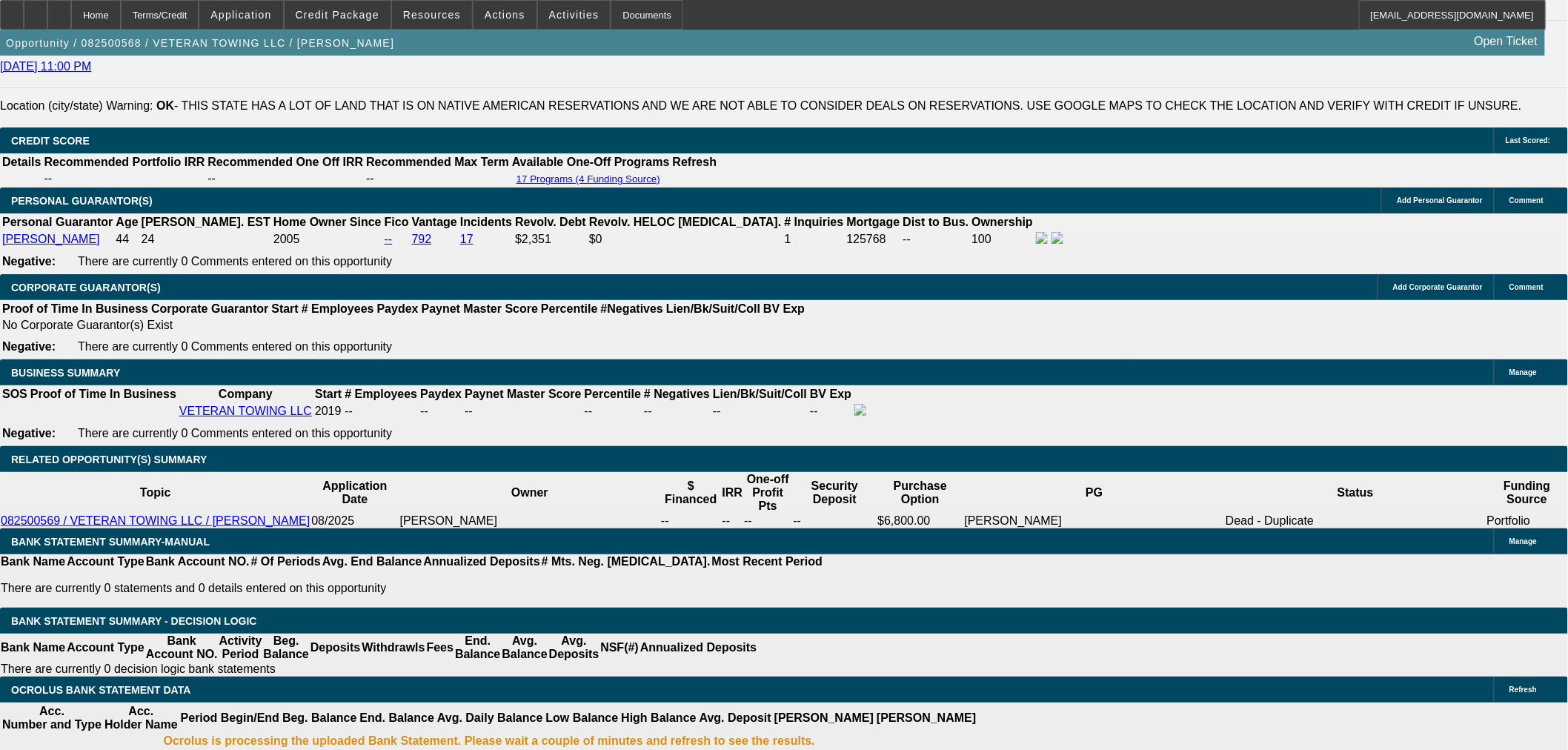
scroll to position [2059, 0]
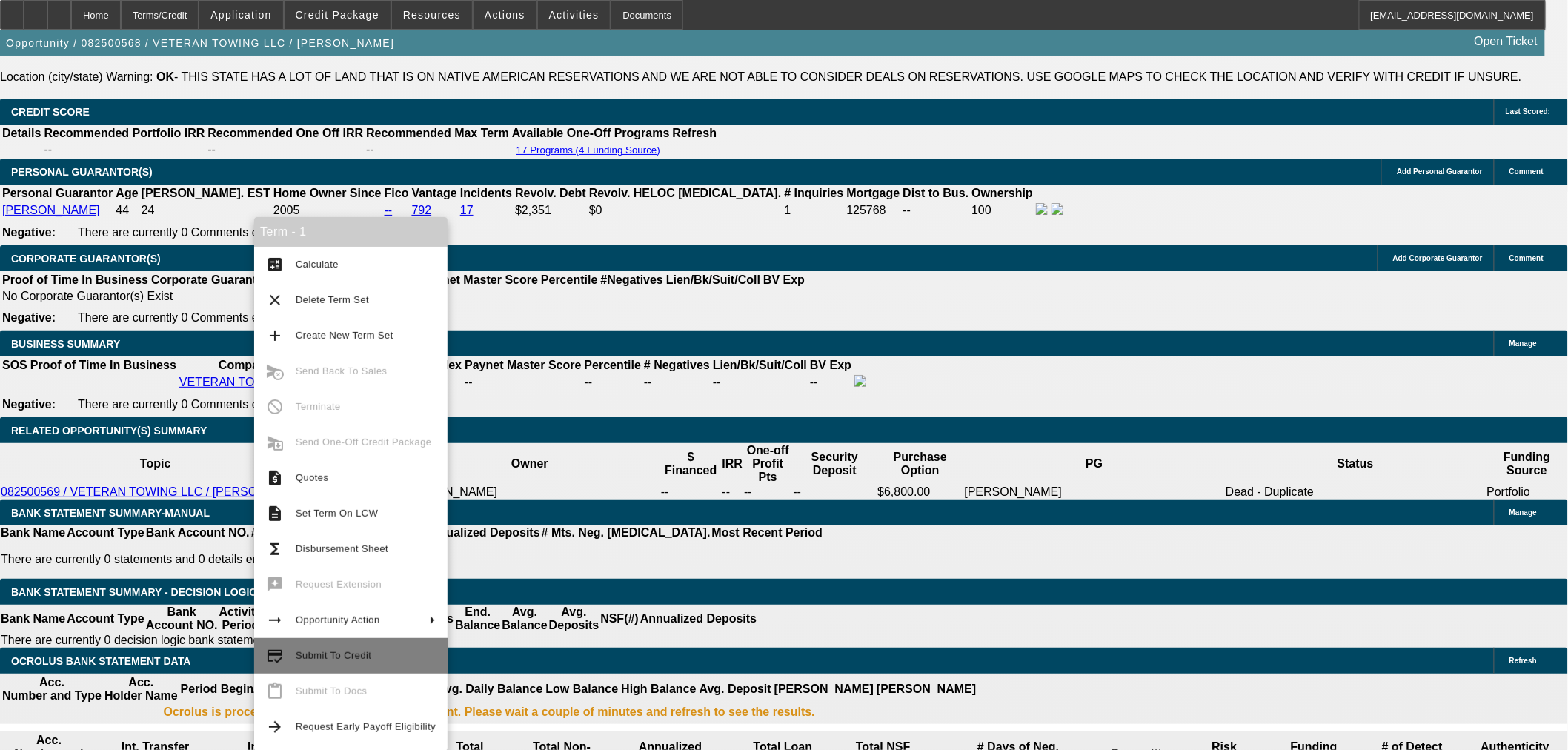
click at [322, 655] on span "Submit To Credit" at bounding box center [333, 655] width 75 height 11
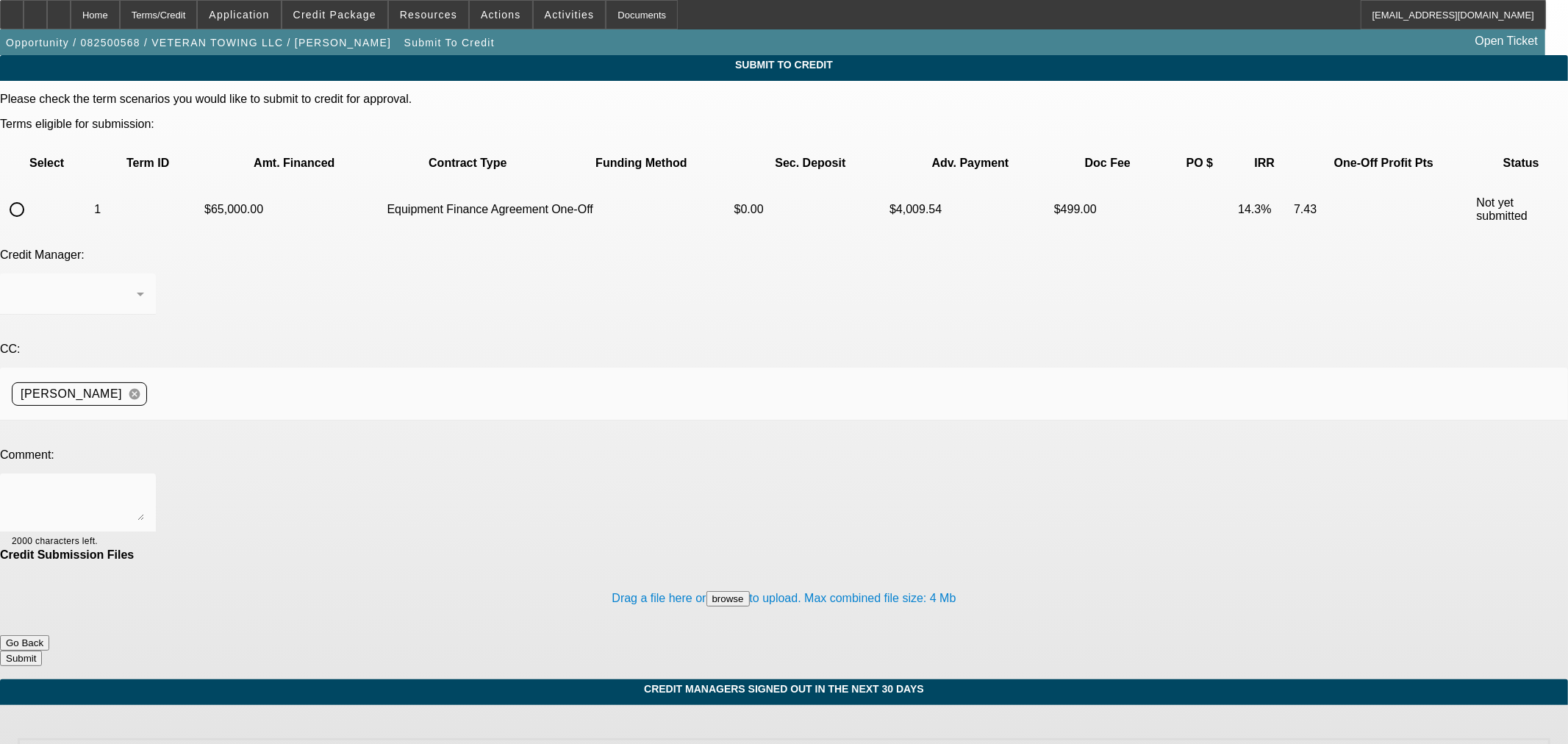
click at [31, 195] on input "radio" at bounding box center [17, 210] width 29 height 29
radio input "true"
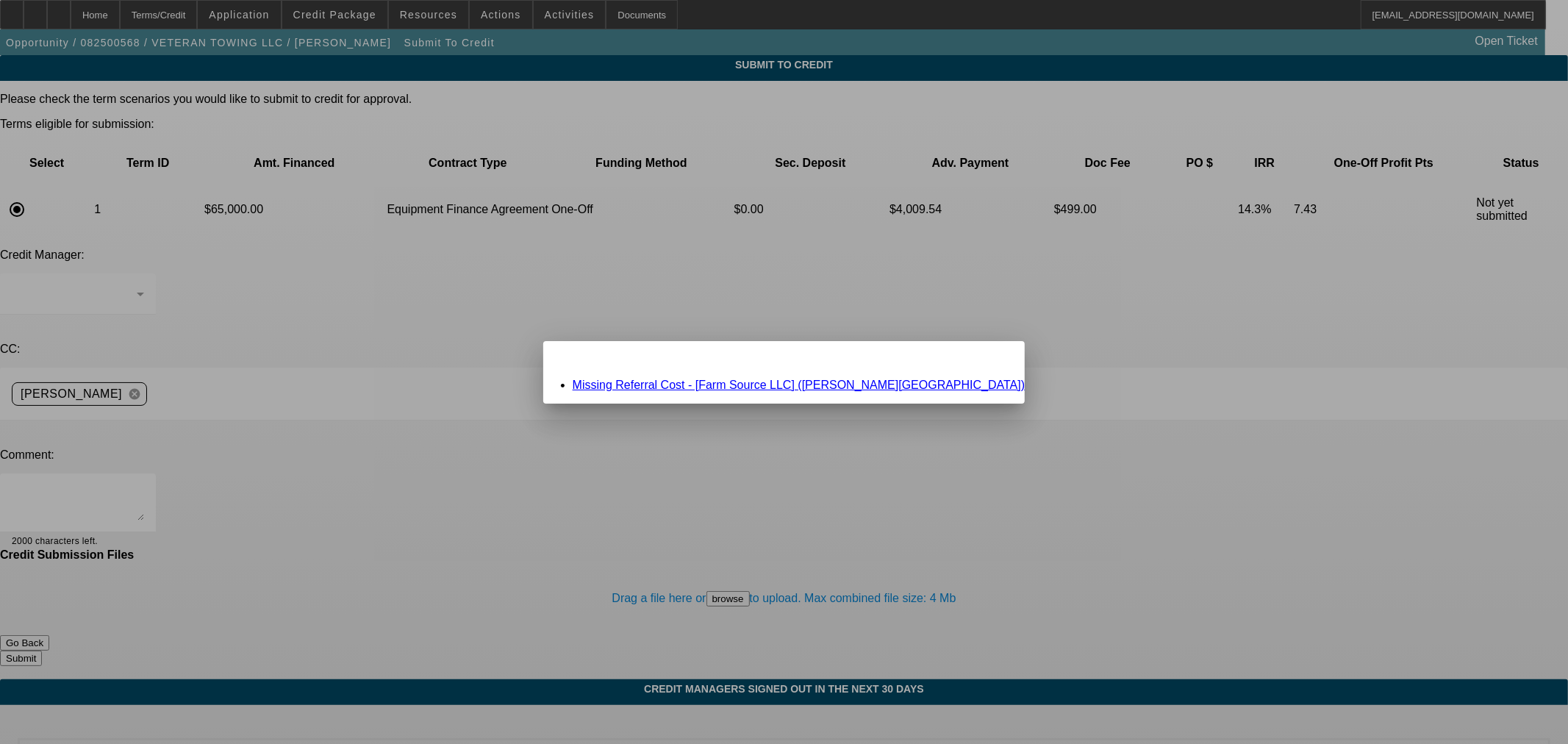
click at [772, 385] on link "Missing Referral Cost - [Farm Source LLC] (Harding, Eldon)" at bounding box center [799, 385] width 453 height 13
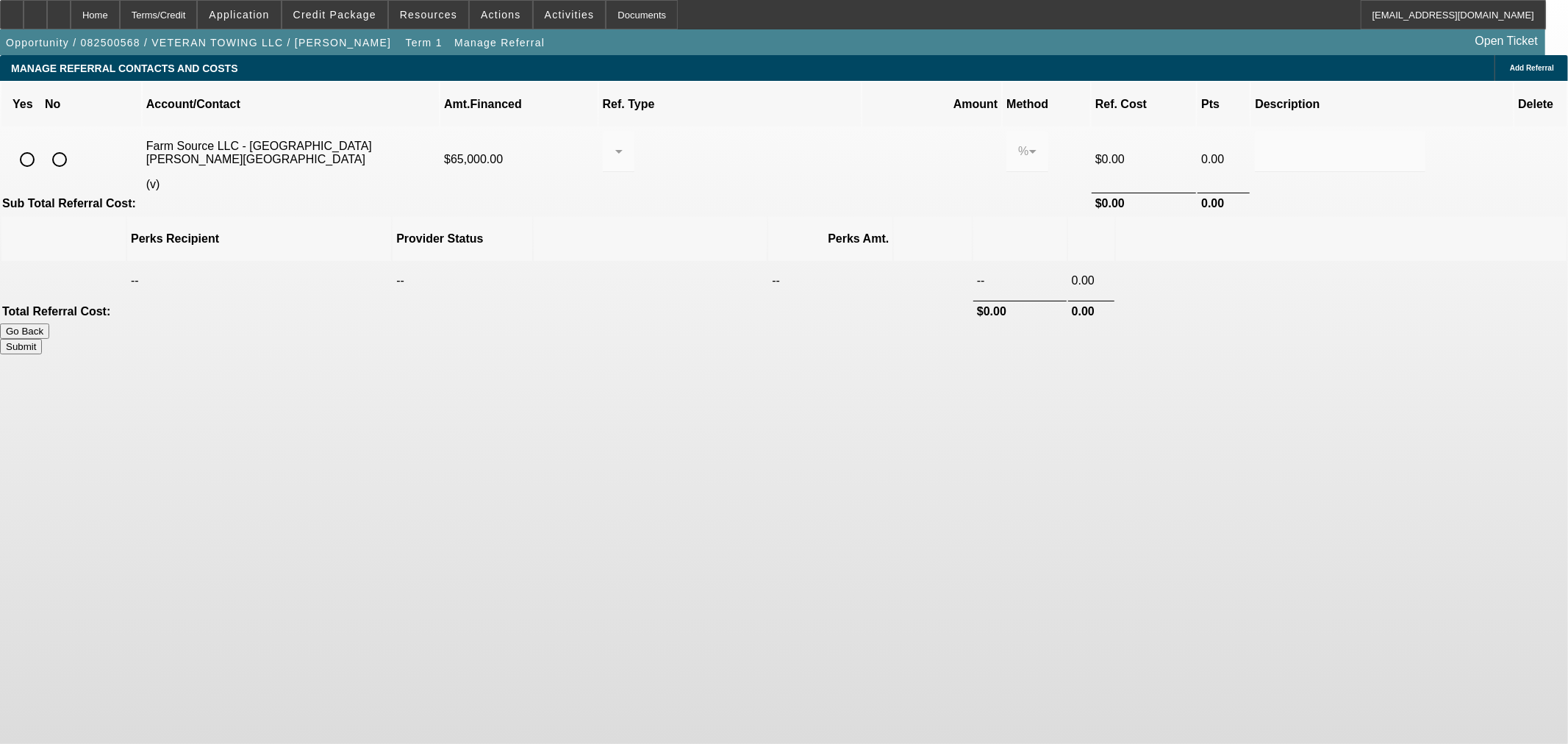
click at [42, 145] on input "radio" at bounding box center [28, 159] width 29 height 29
radio input "true"
click at [622, 131] on div at bounding box center [619, 151] width 8 height 41
click at [751, 215] on span "Pay vendor COMPANY" at bounding box center [738, 207] width 128 height 17
drag, startPoint x: 887, startPoint y: 127, endPoint x: 768, endPoint y: 122, distance: 119.1
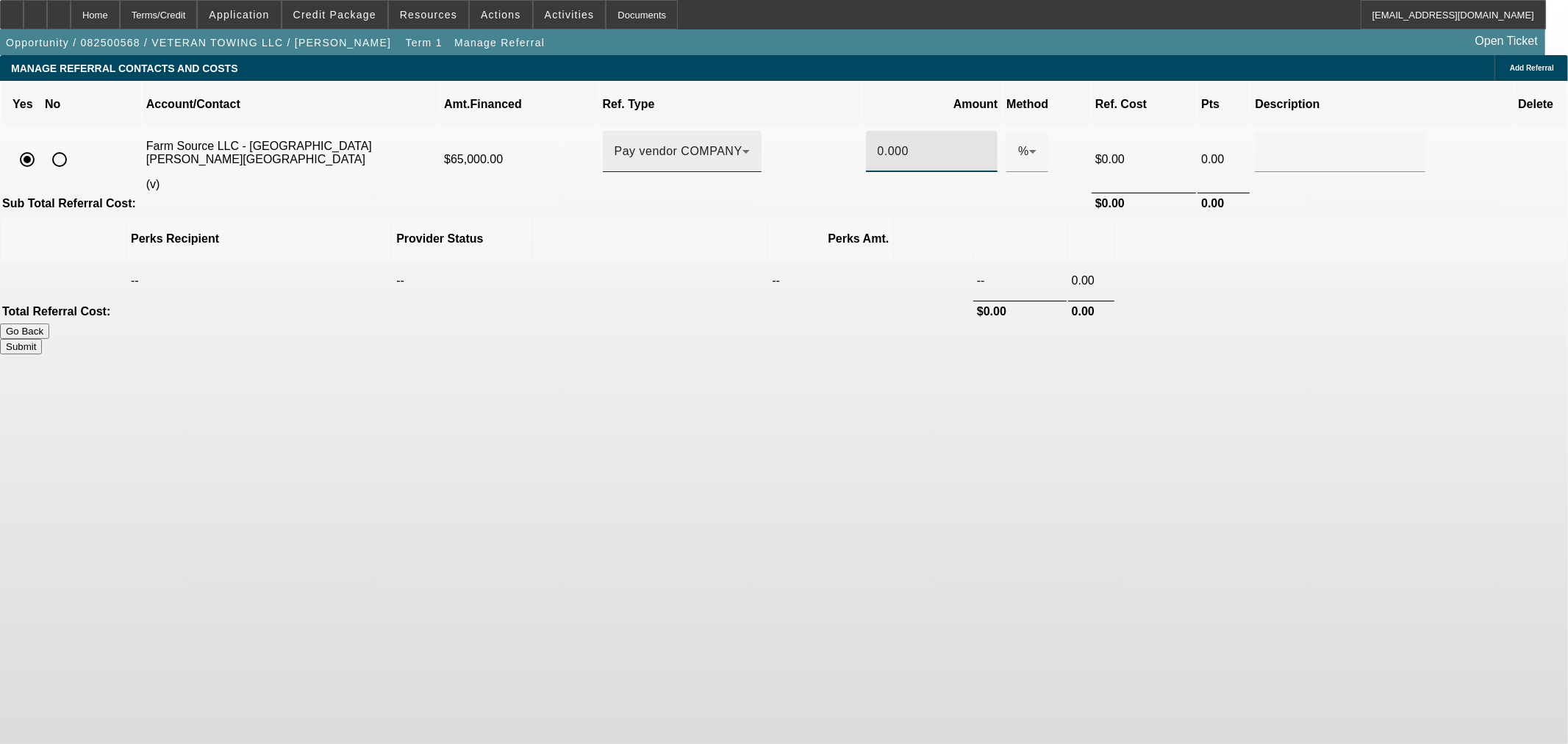
click at [769, 134] on tr "Farm Source LLC - Harding, Eldon (v) $65,000.00 Pay vendor COMPANY 0.000 % $0.00" at bounding box center [784, 159] width 1565 height 64
click at [655, 323] on div "Go Back Submit" at bounding box center [784, 339] width 1568 height 31
click at [1147, 339] on div "Submit" at bounding box center [784, 346] width 1568 height 16
click at [1130, 339] on div "Submit" at bounding box center [784, 346] width 1568 height 16
click at [42, 339] on button "Submit" at bounding box center [21, 346] width 42 height 16
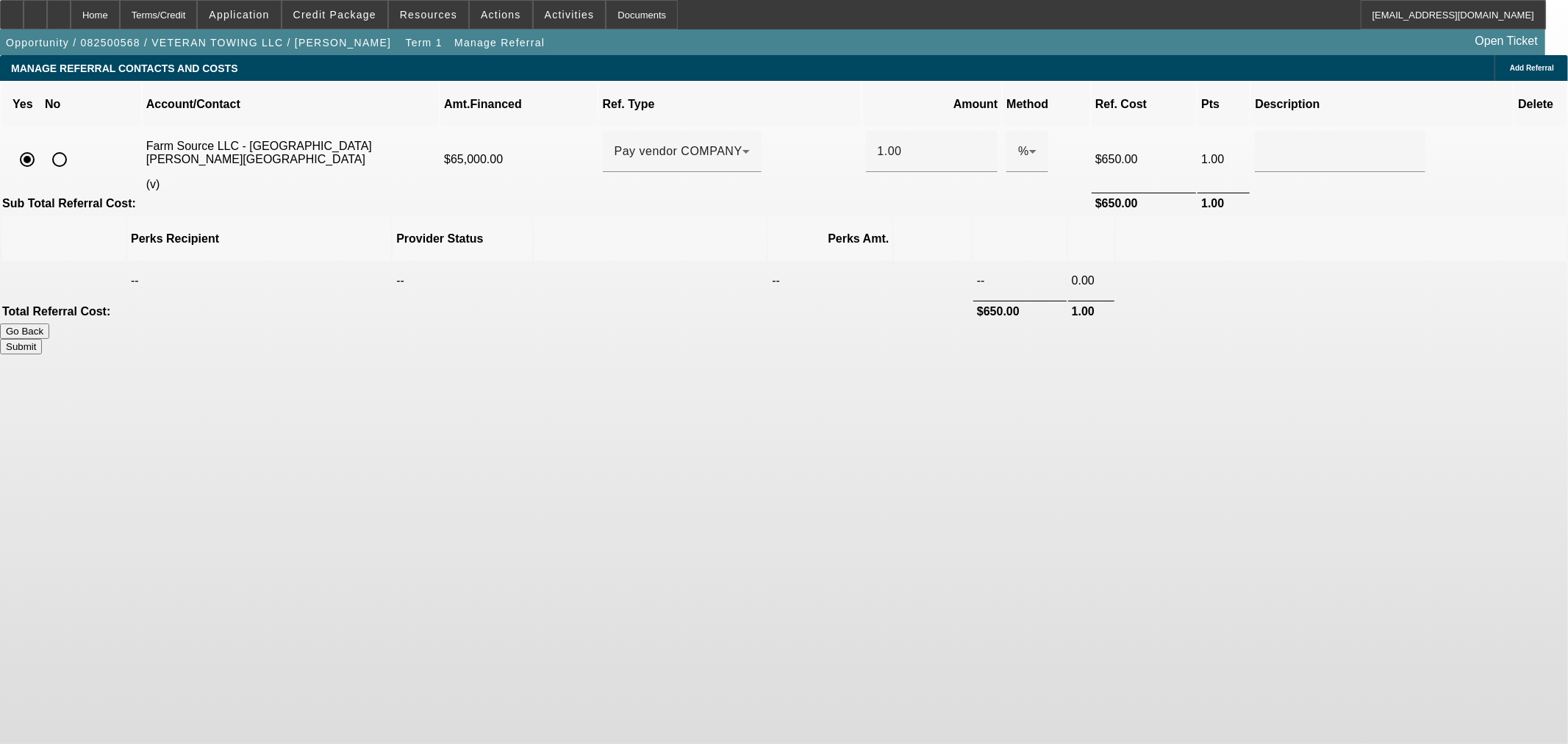
type input "1.000"
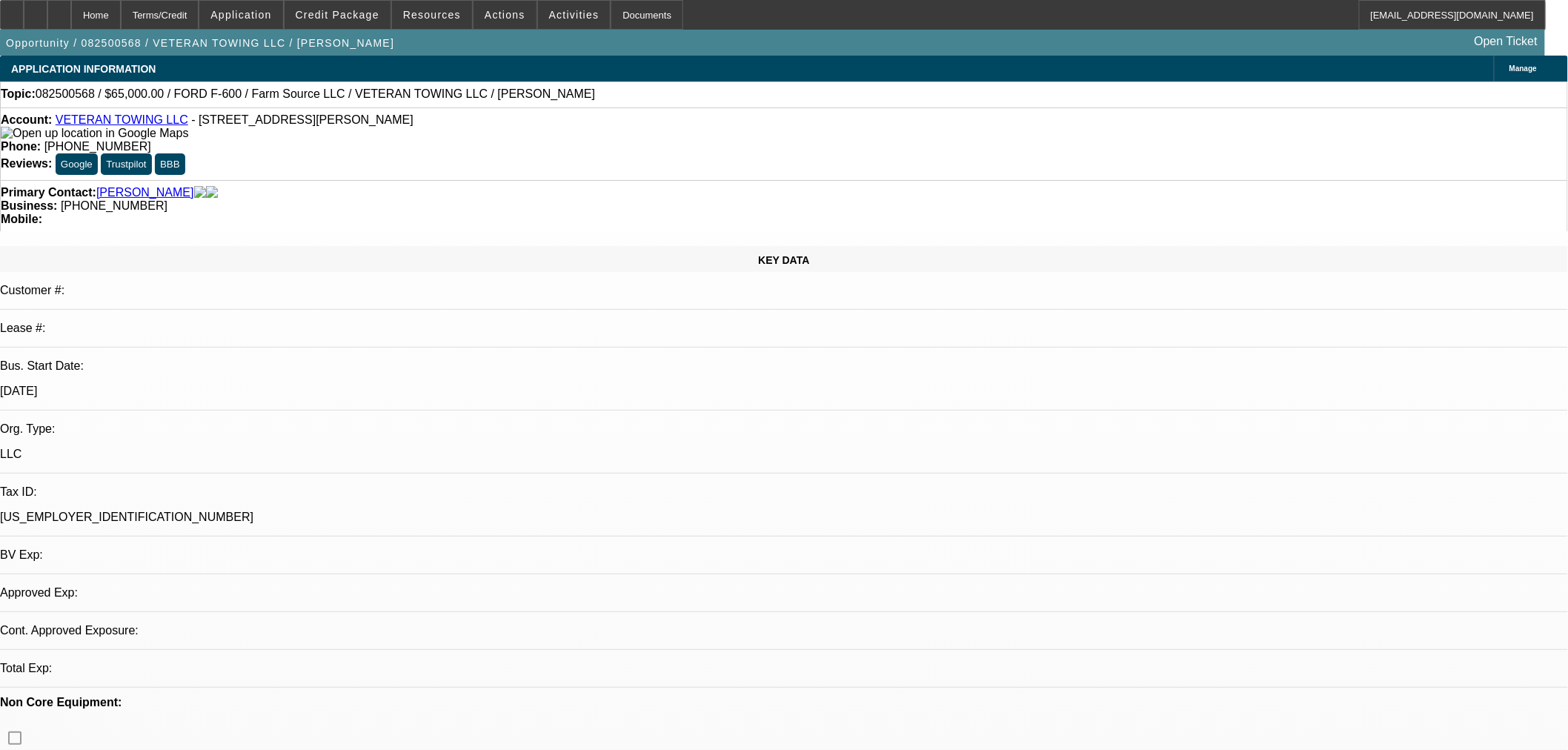
select select "0"
select select "6"
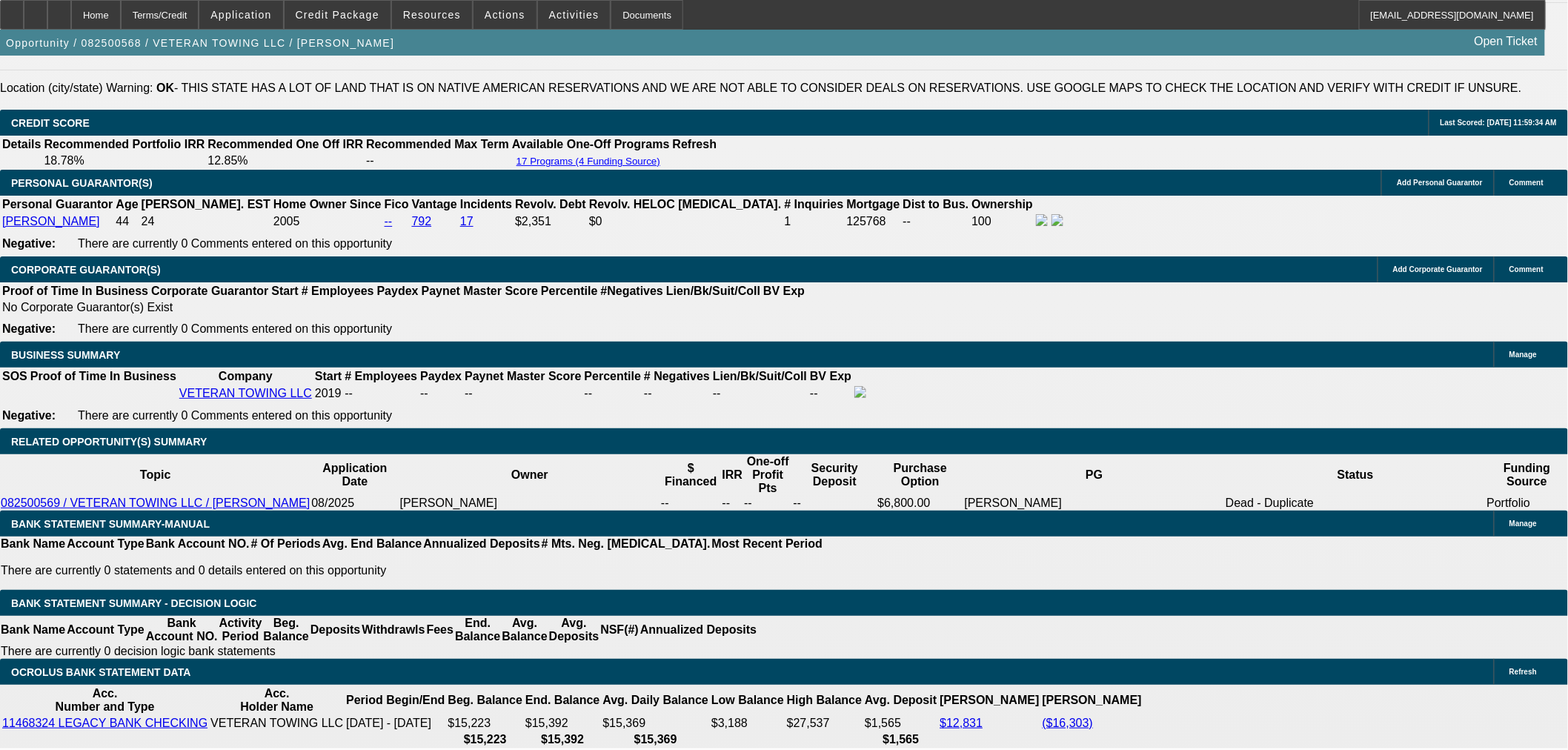
scroll to position [1959, 0]
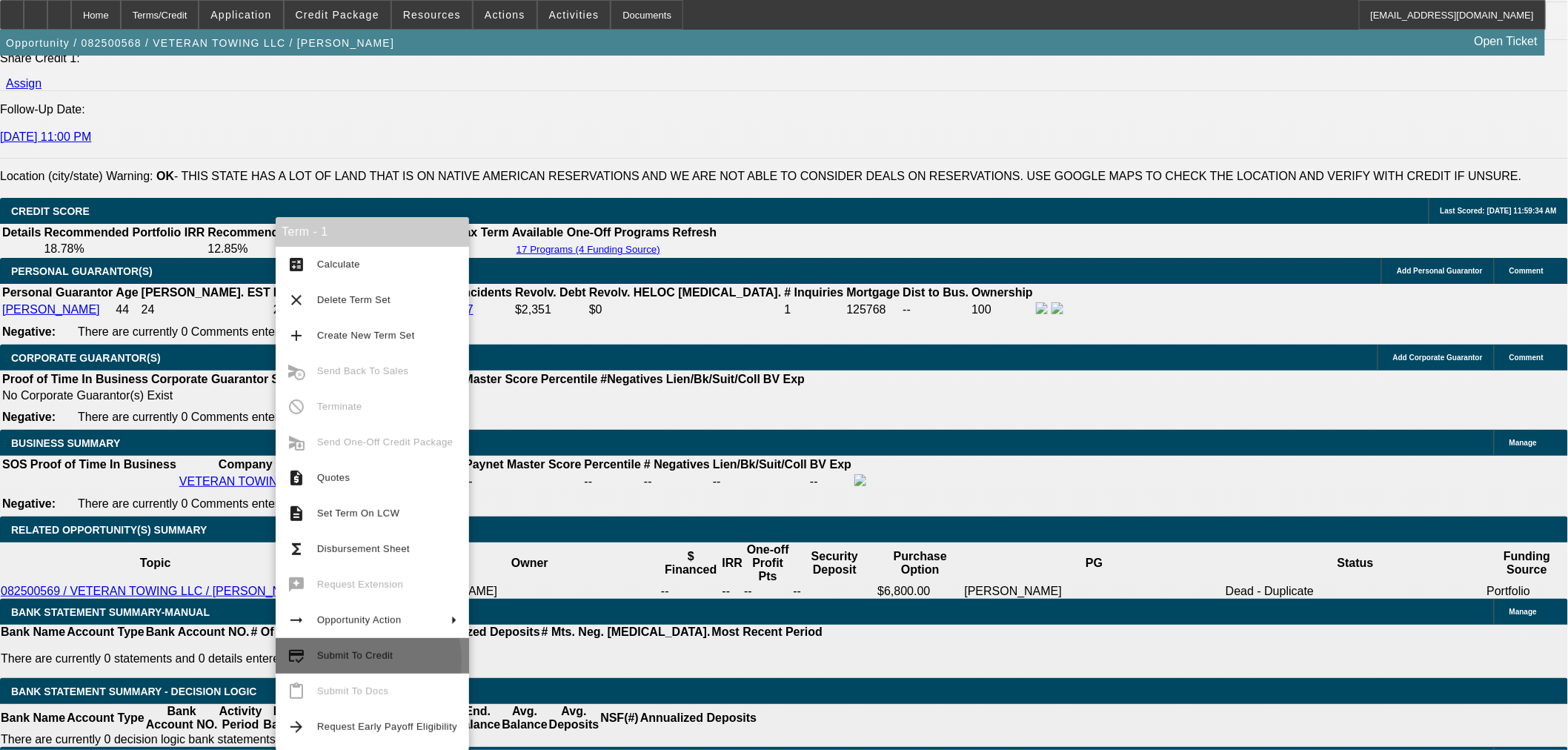
click at [346, 661] on span "Submit To Credit" at bounding box center [354, 655] width 75 height 11
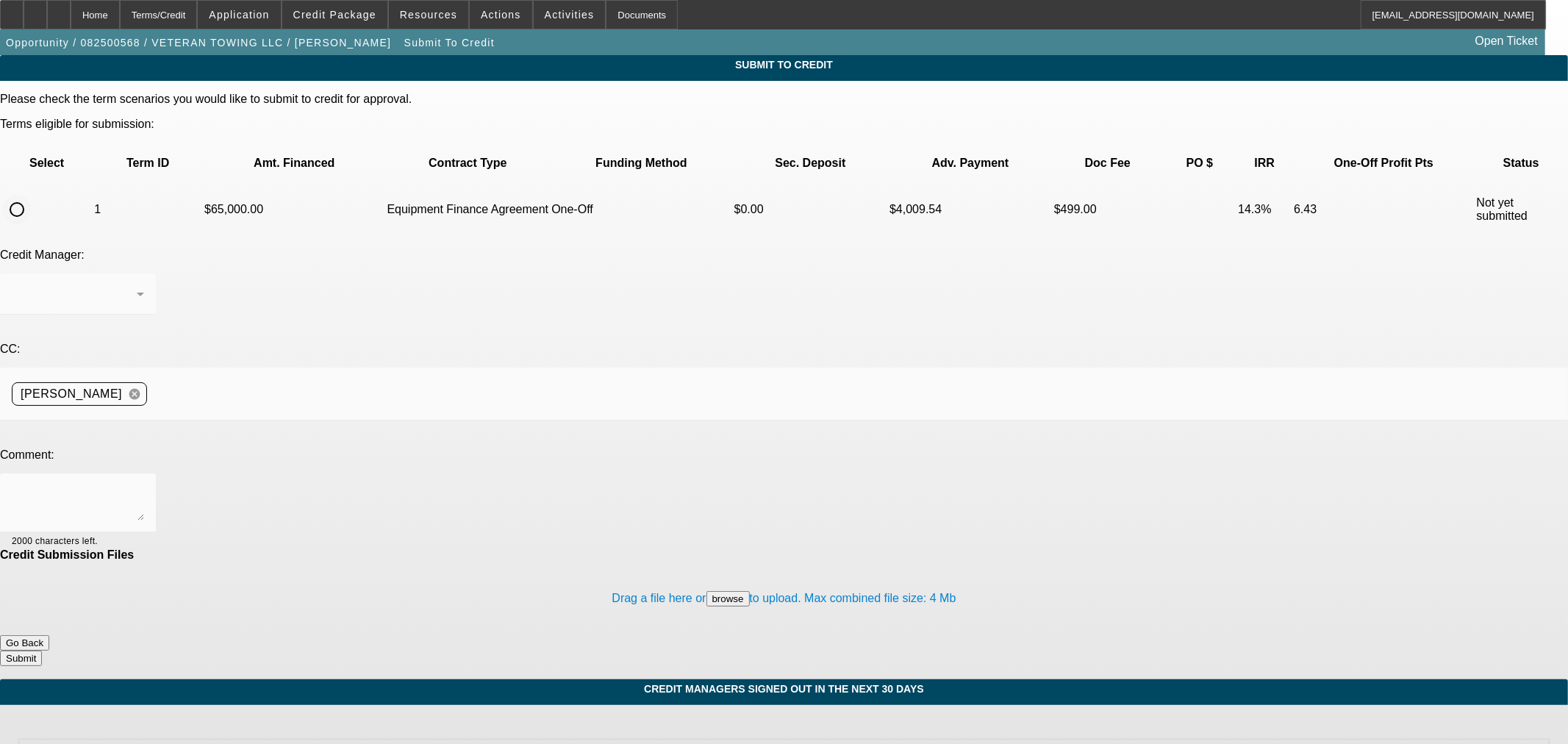
click at [31, 195] on input "radio" at bounding box center [17, 210] width 29 height 29
radio input "true"
drag, startPoint x: 312, startPoint y: 361, endPoint x: 328, endPoint y: 362, distance: 16.0
click at [145, 485] on textarea at bounding box center [78, 503] width 133 height 35
type textarea "Please ok to Finpac. Thanks"
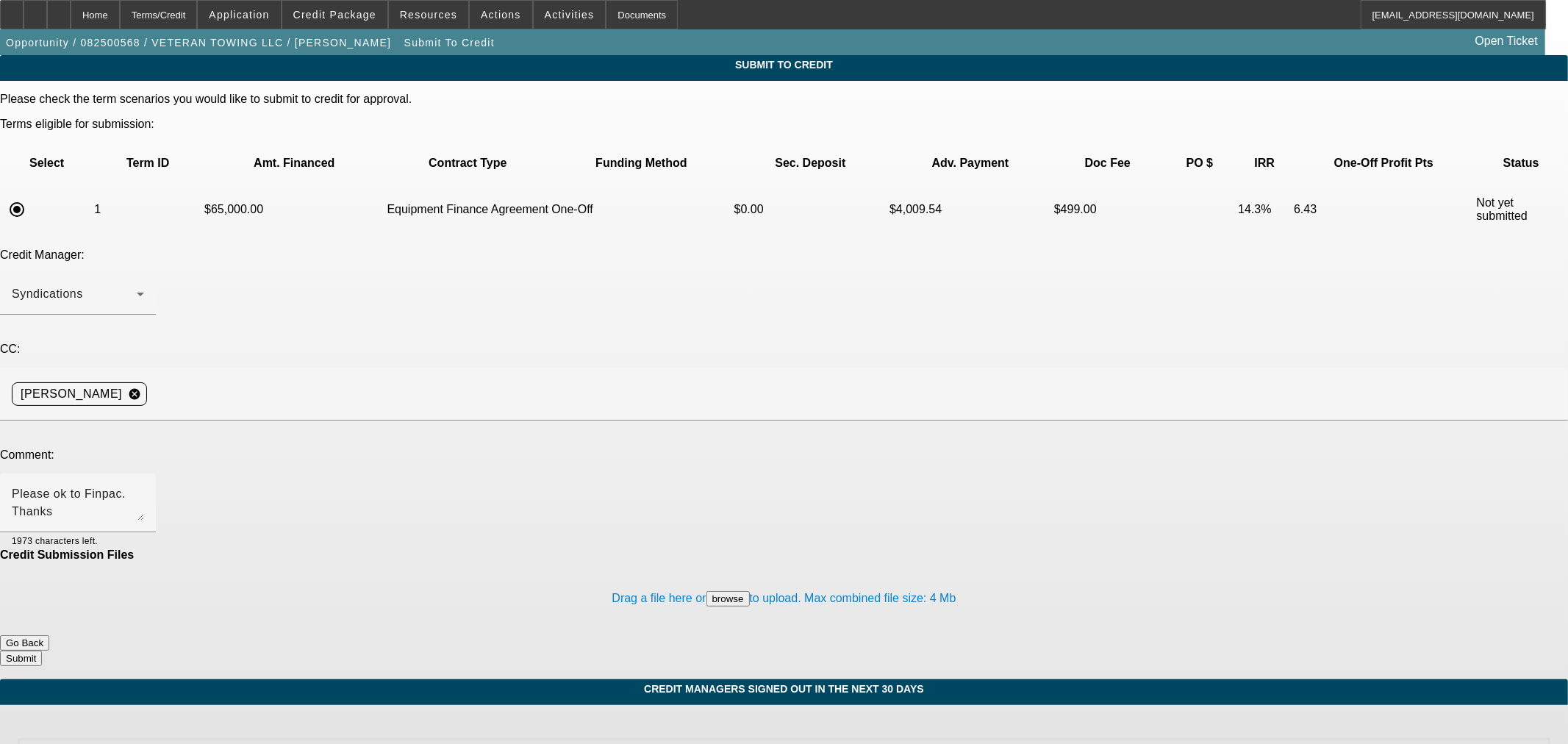
click at [42, 651] on button "Submit" at bounding box center [21, 658] width 42 height 16
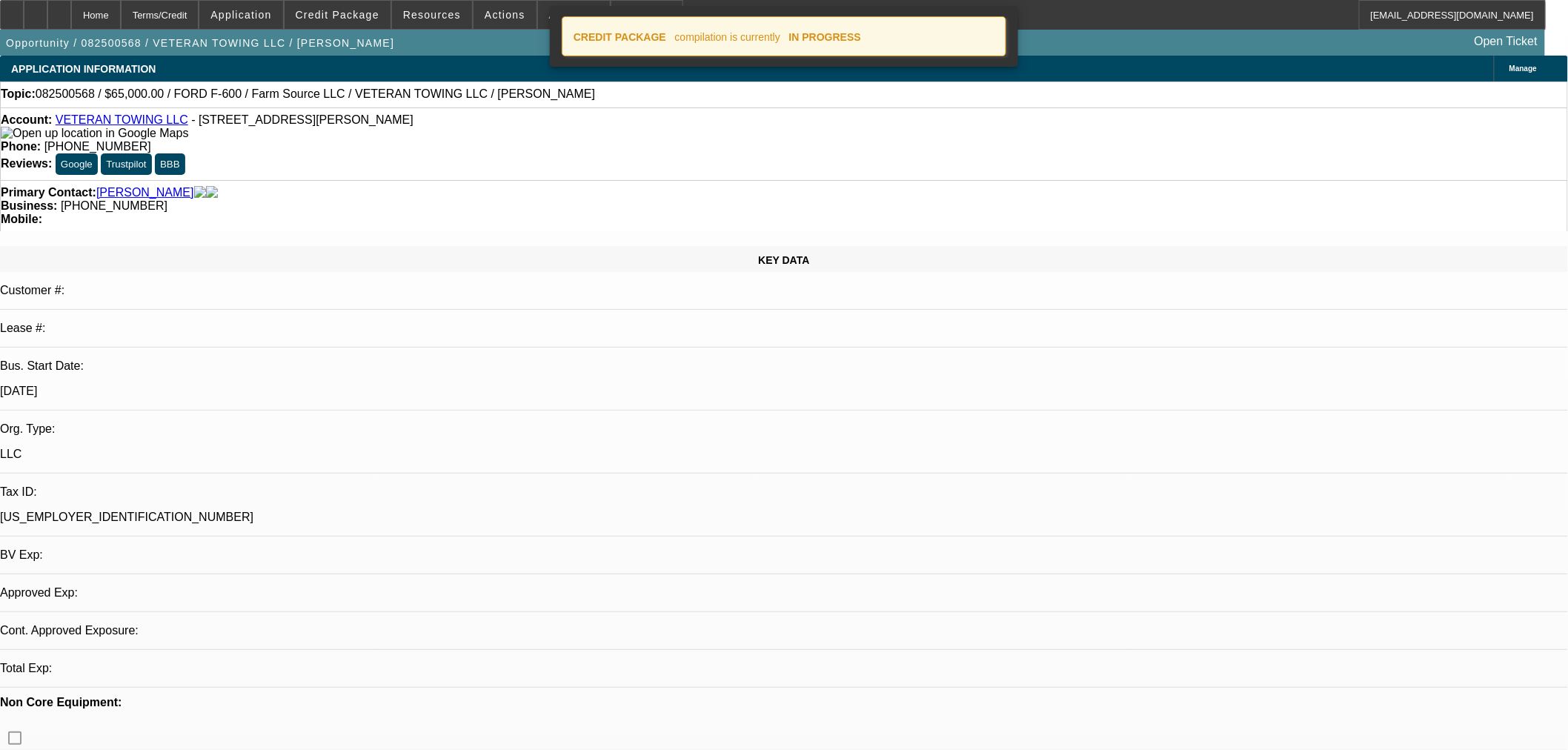
select select "0"
select select "6"
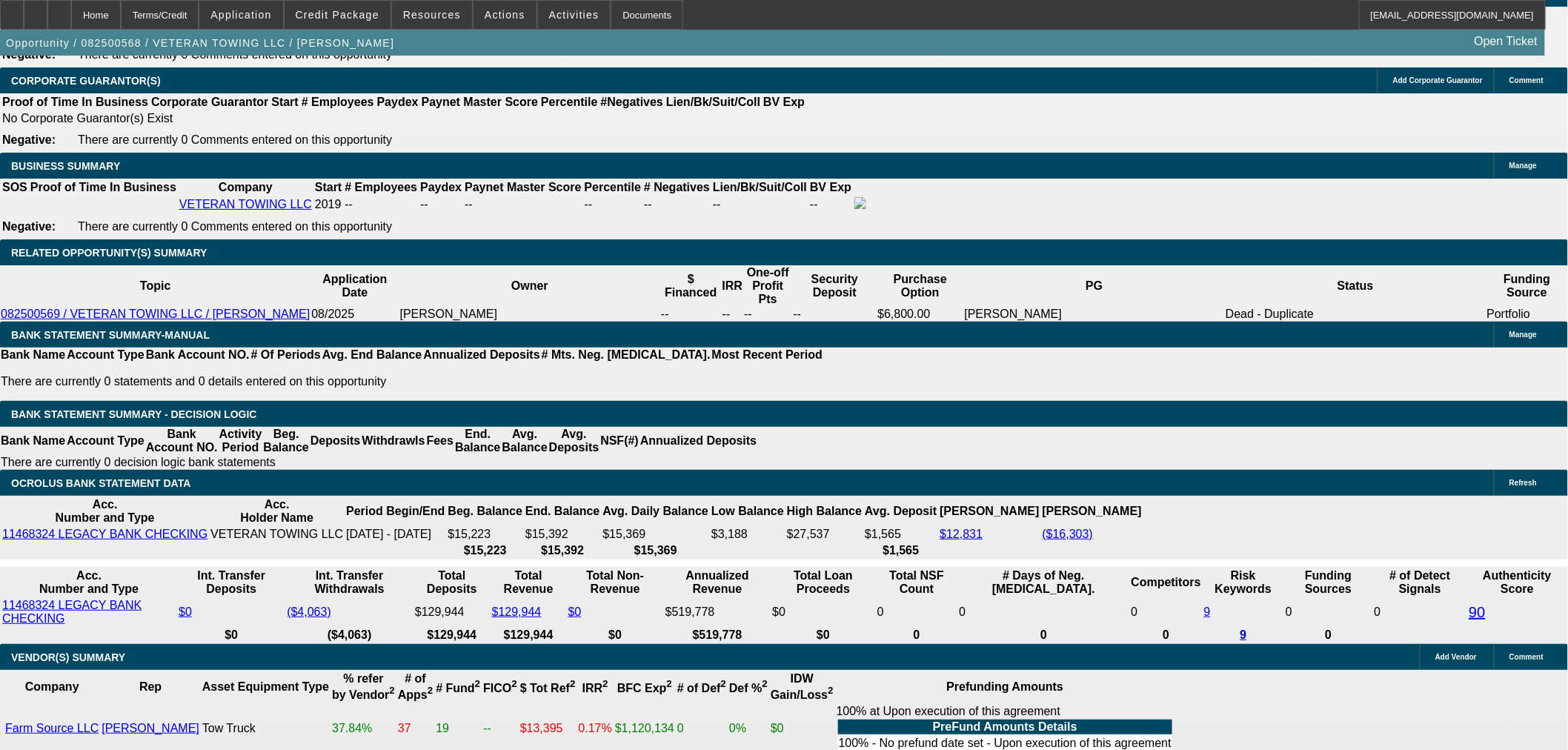
scroll to position [2224, 0]
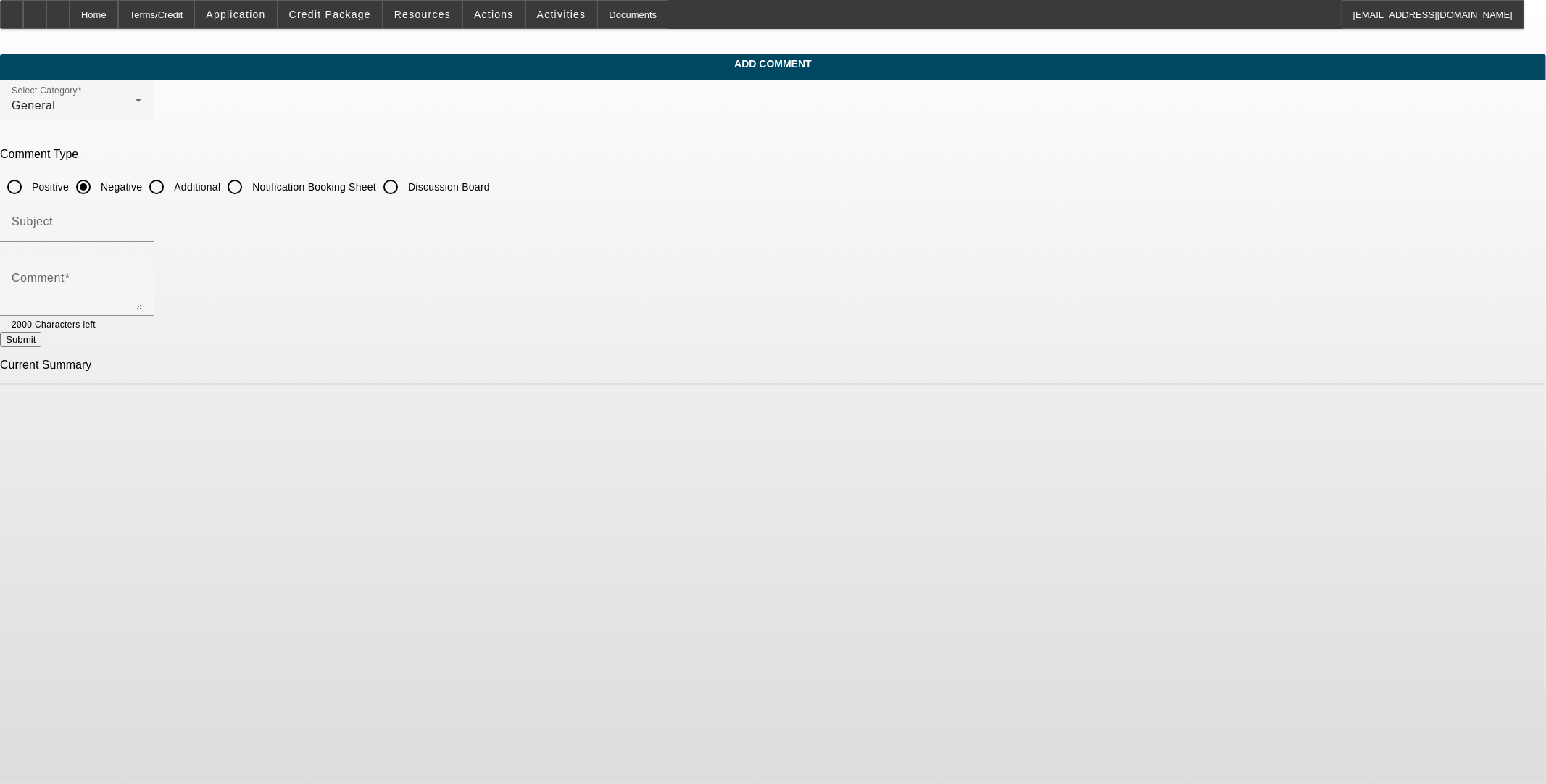
click at [171, 190] on input "Additional" at bounding box center [157, 187] width 29 height 29
radio input "true"
click at [143, 316] on div at bounding box center [118, 324] width 46 height 16
click at [143, 295] on textarea "Comment" at bounding box center [77, 292] width 131 height 34
click at [143, 291] on textarea "Comment" at bounding box center [77, 292] width 131 height 34
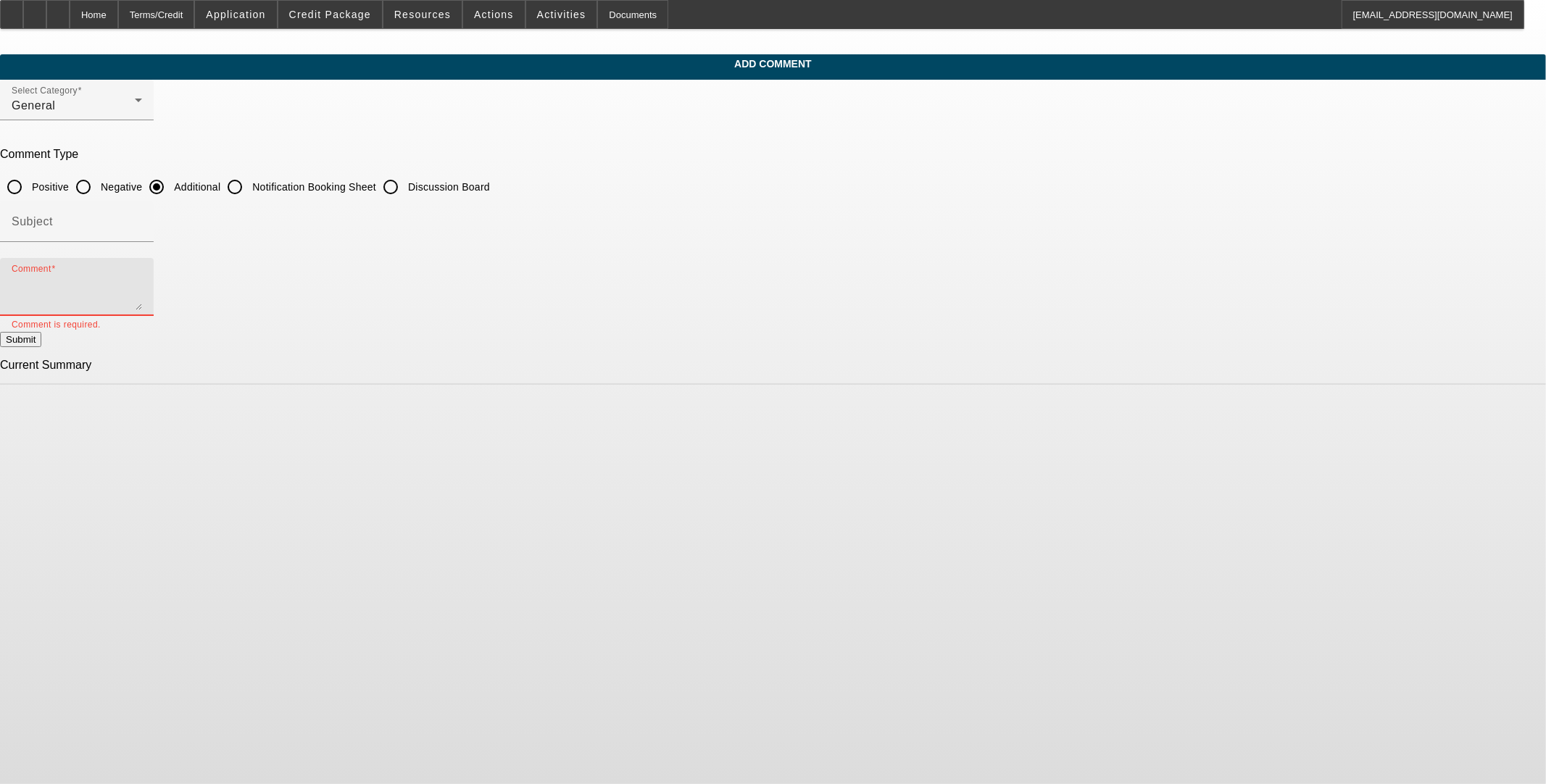
paste textarea "VETERAN TOWING LLC"
drag, startPoint x: 725, startPoint y: 279, endPoint x: 736, endPoint y: 289, distance: 14.9
click at [143, 279] on textarea "VETERAN TOWING LLC has been providing heavy and light towing since [DATE]" at bounding box center [77, 292] width 131 height 34
click at [143, 283] on textarea "VETERAN TOWING LLC has been providing heavy and light towing since [DATE]" at bounding box center [77, 292] width 131 height 34
click at [143, 279] on textarea "VETERAN TOWING LLC has been providing heavy and light towing, impound and roads…" at bounding box center [77, 292] width 131 height 34
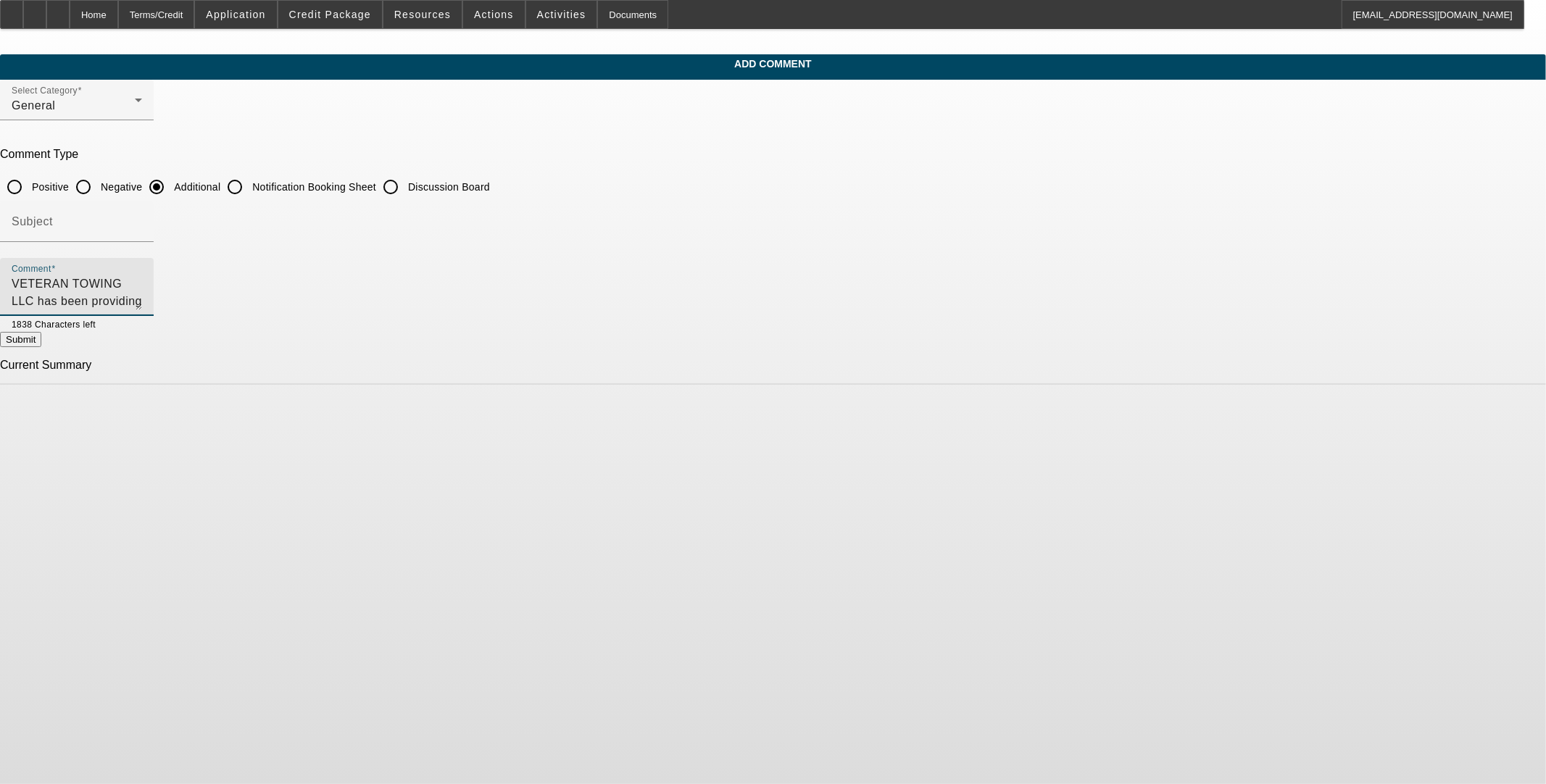
type textarea "VETERAN TOWING LLC has been providing heavy and light towing, impound and roads…"
click at [42, 337] on button "Submit" at bounding box center [21, 339] width 42 height 15
radio input "true"
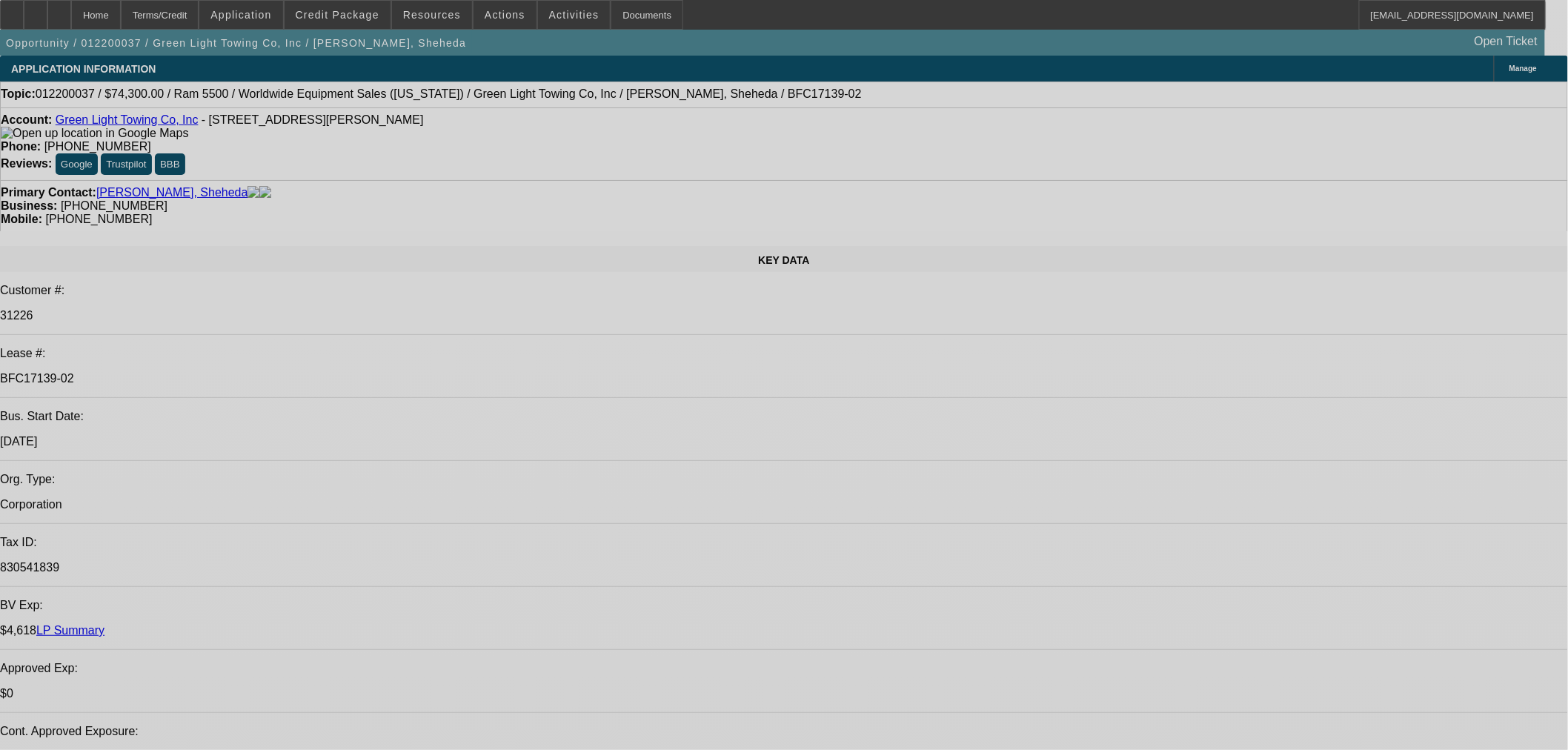
select select "0"
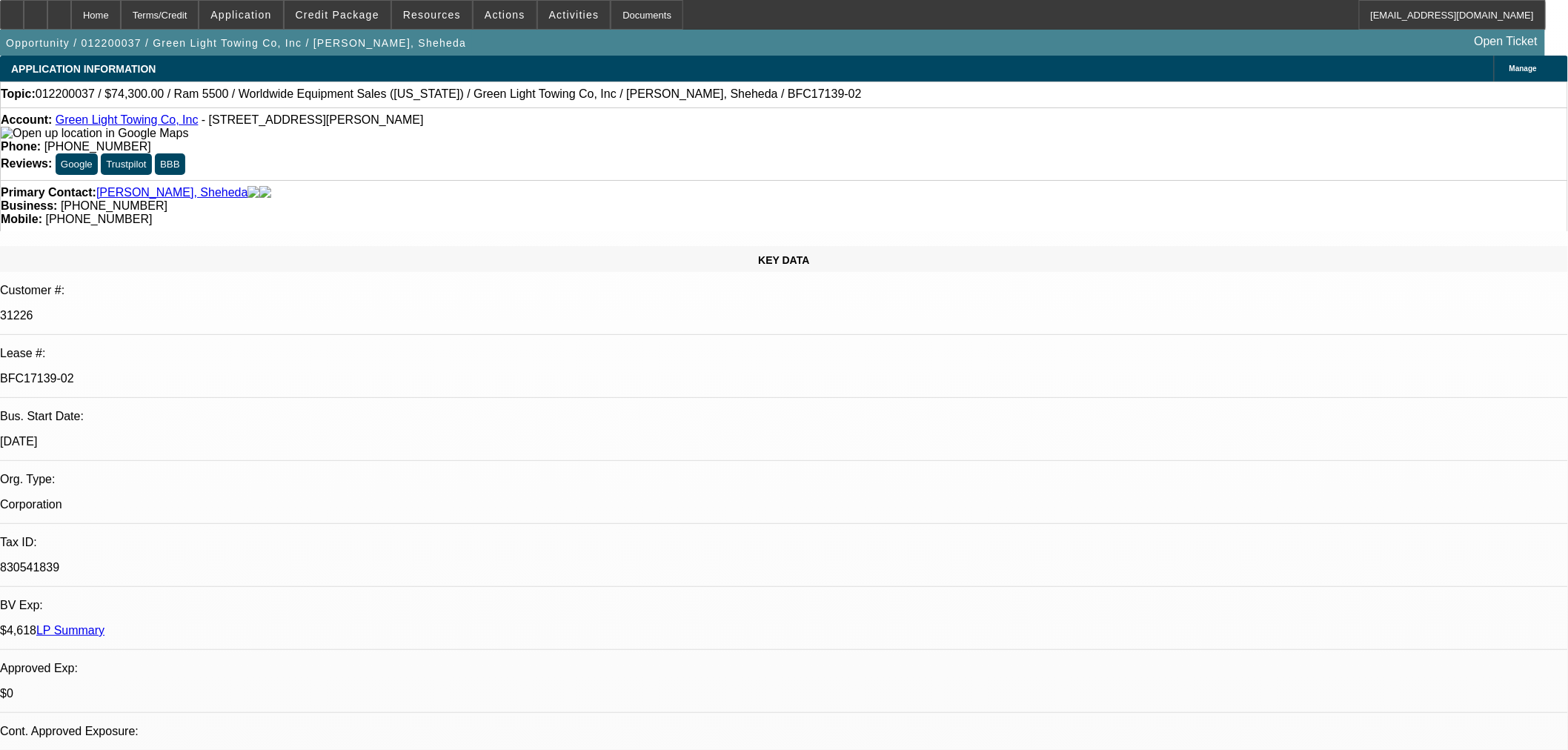
select select "0"
select select "2"
select select "0.1"
select select "4"
select select "0"
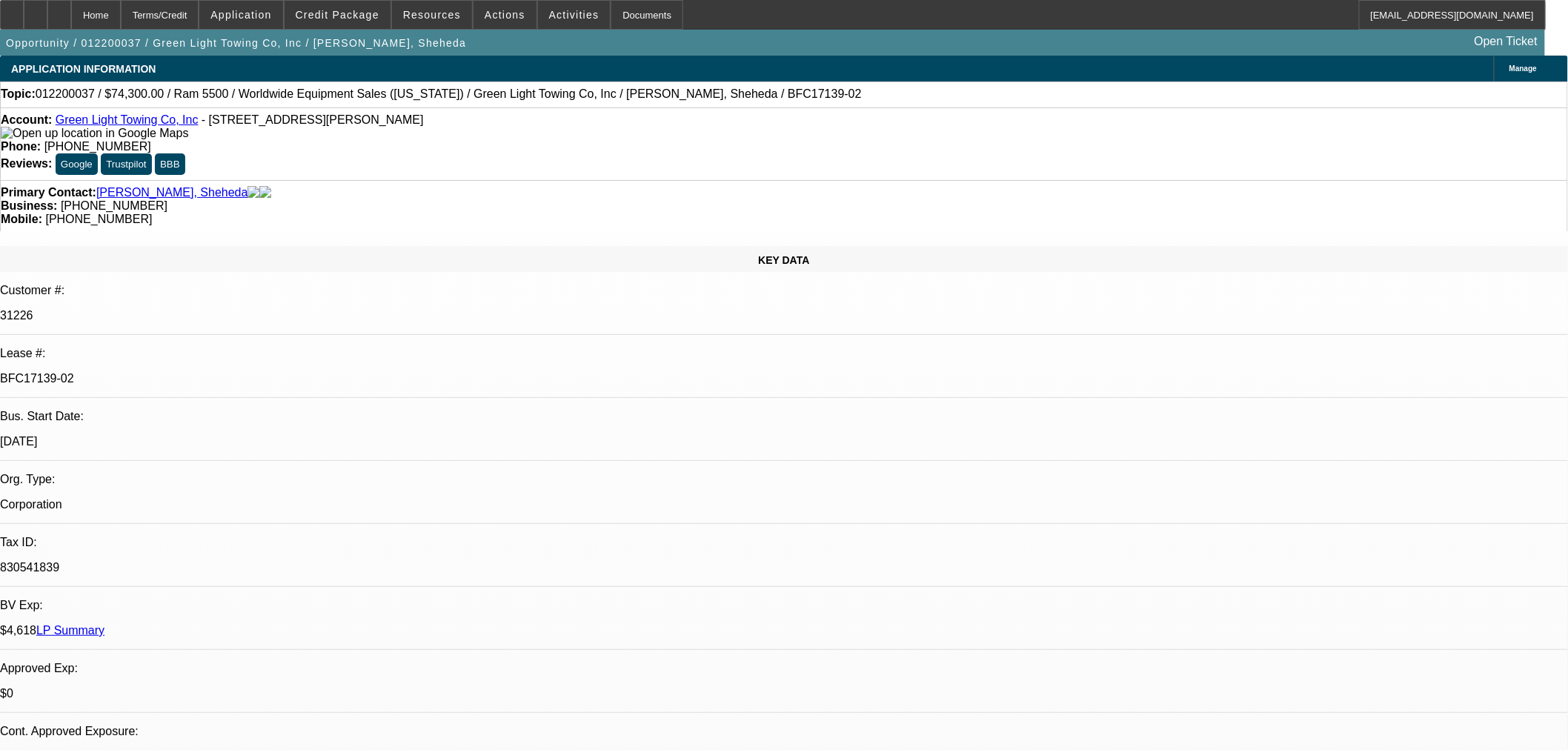
select select "0"
select select "2"
select select "0.1"
select select "4"
select select "0"
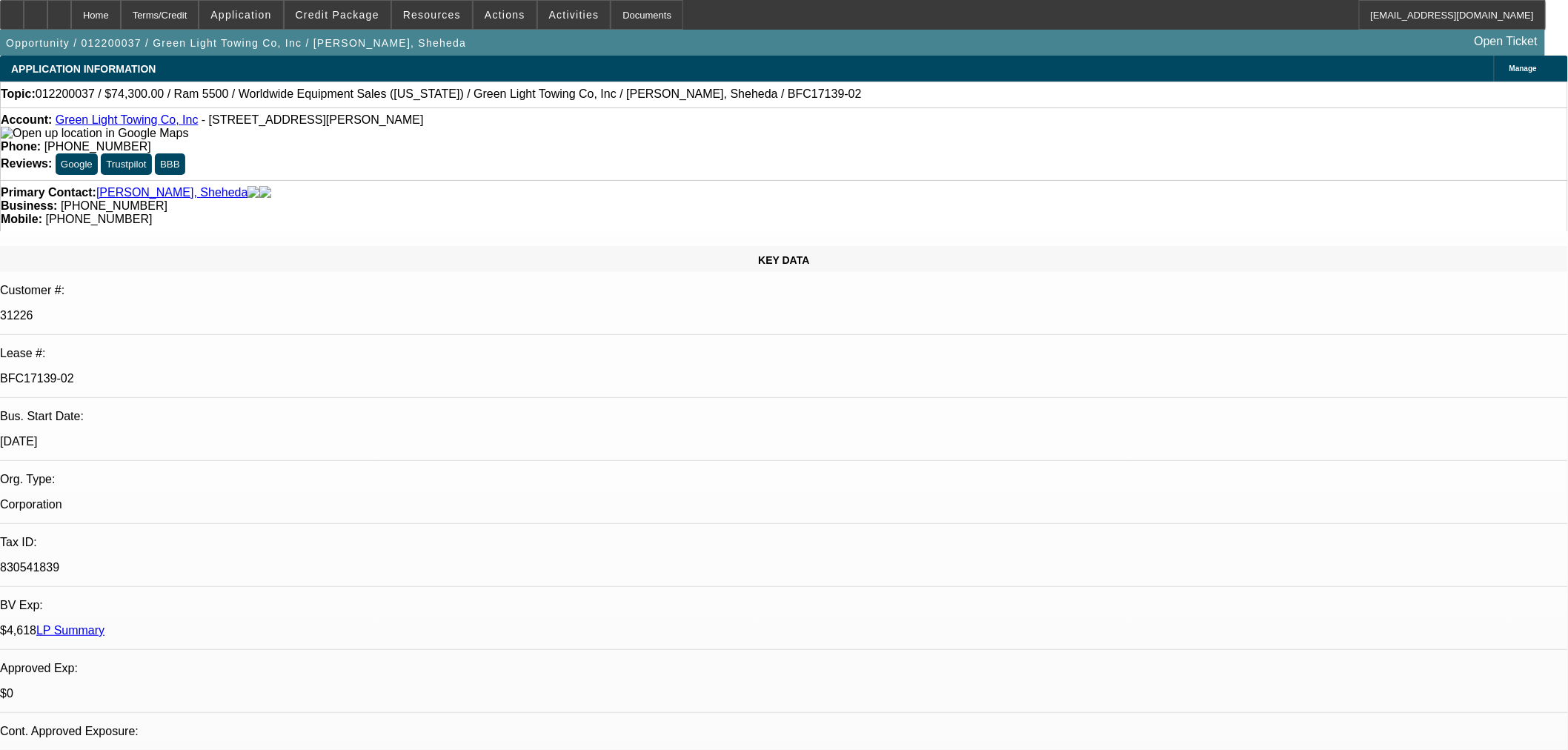
select select "0"
select select "2"
select select "0.1"
select select "4"
select select "0.2"
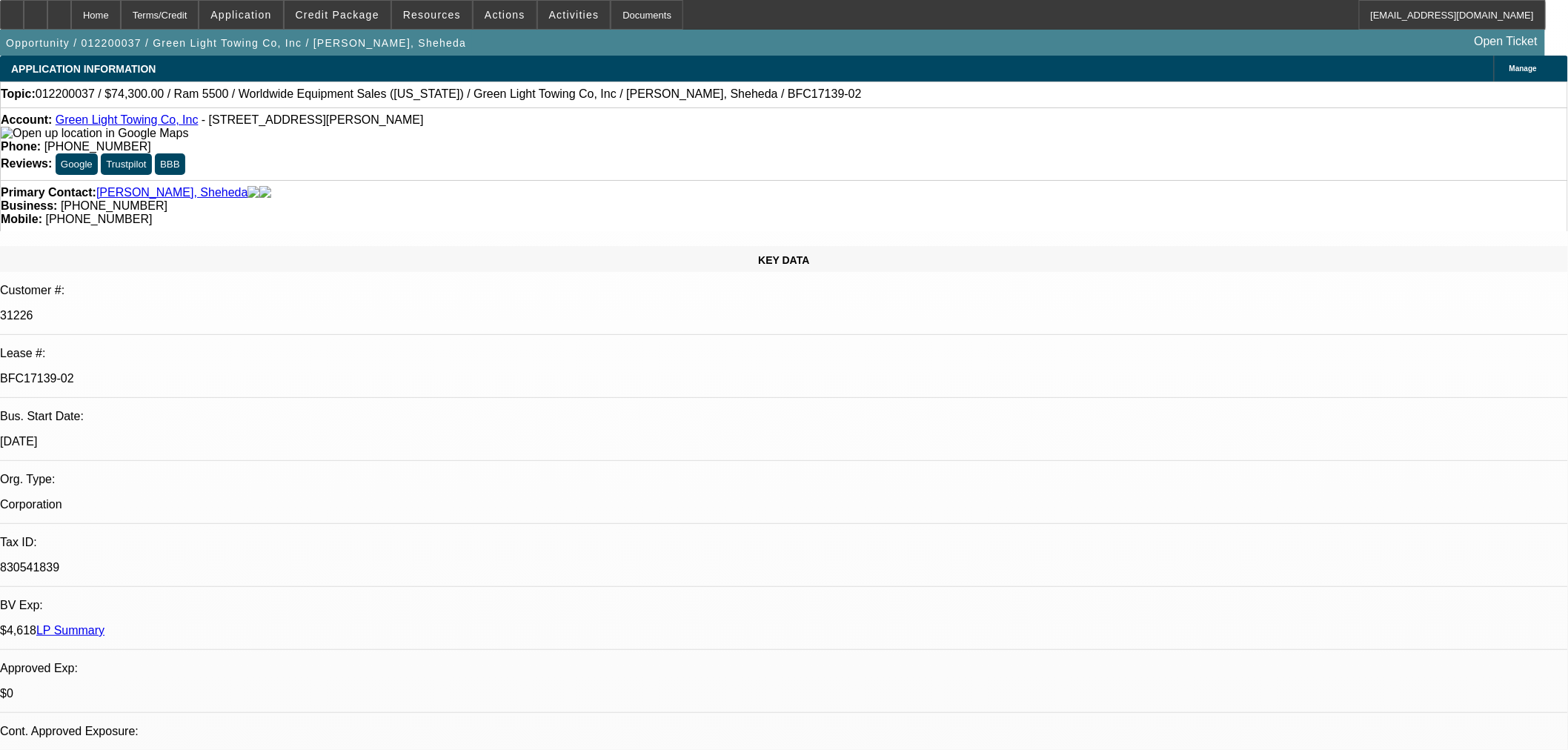
select select "0"
select select "2"
select select "0.1"
select select "4"
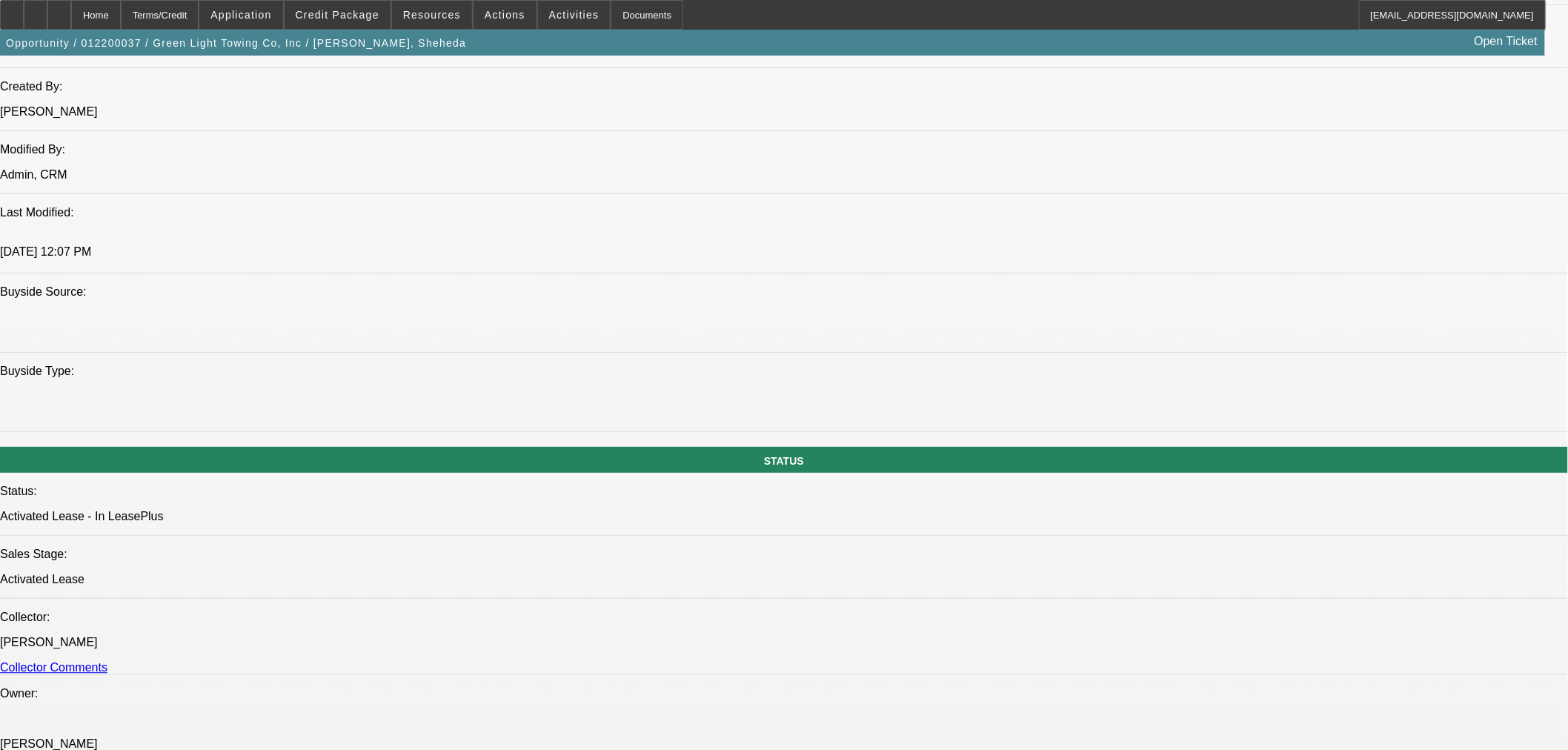
scroll to position [989, 0]
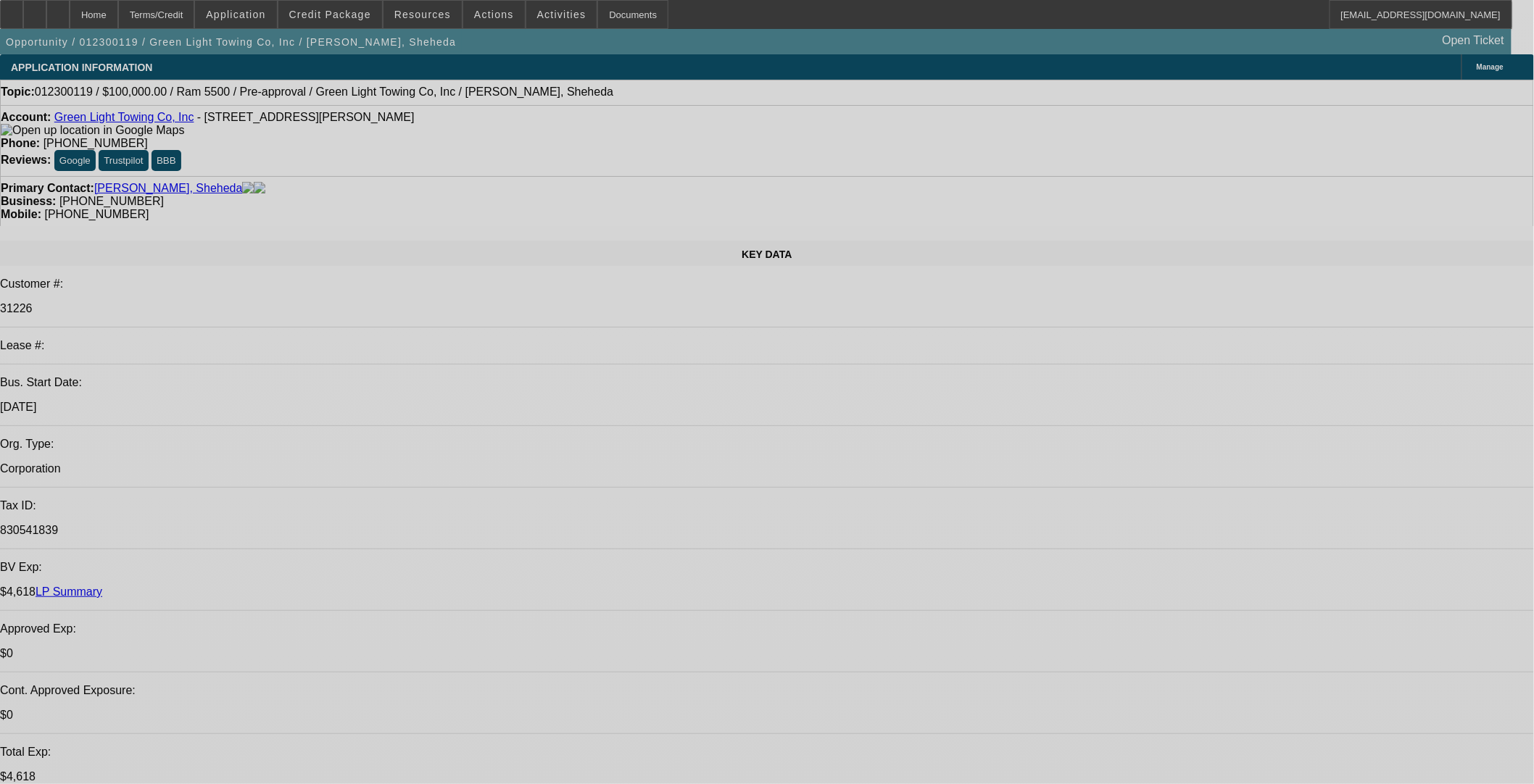
select select "0"
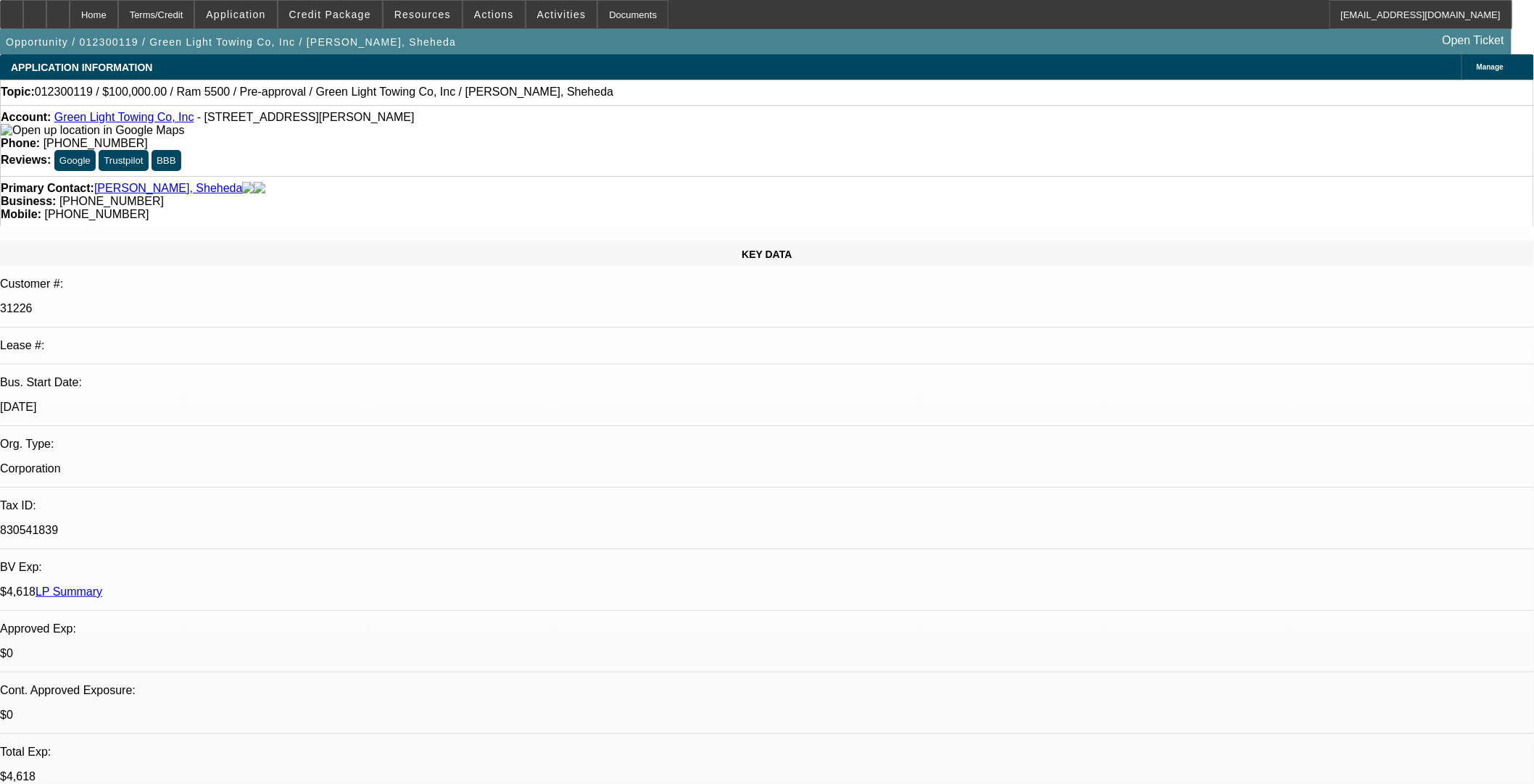
select select "0"
select select "0.1"
select select "4"
select select "0"
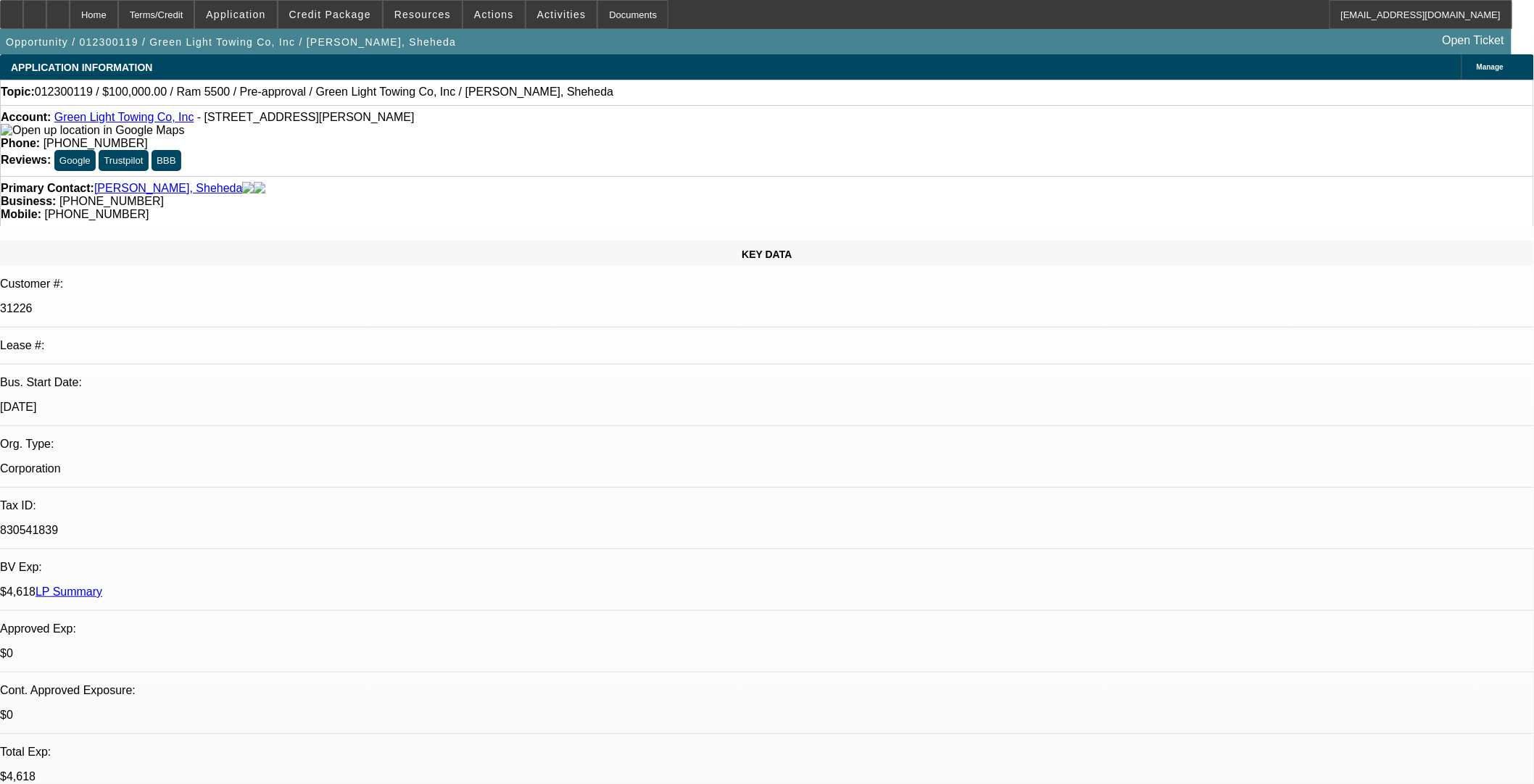
select select "0.1"
select select "4"
select select "0"
select select "0.1"
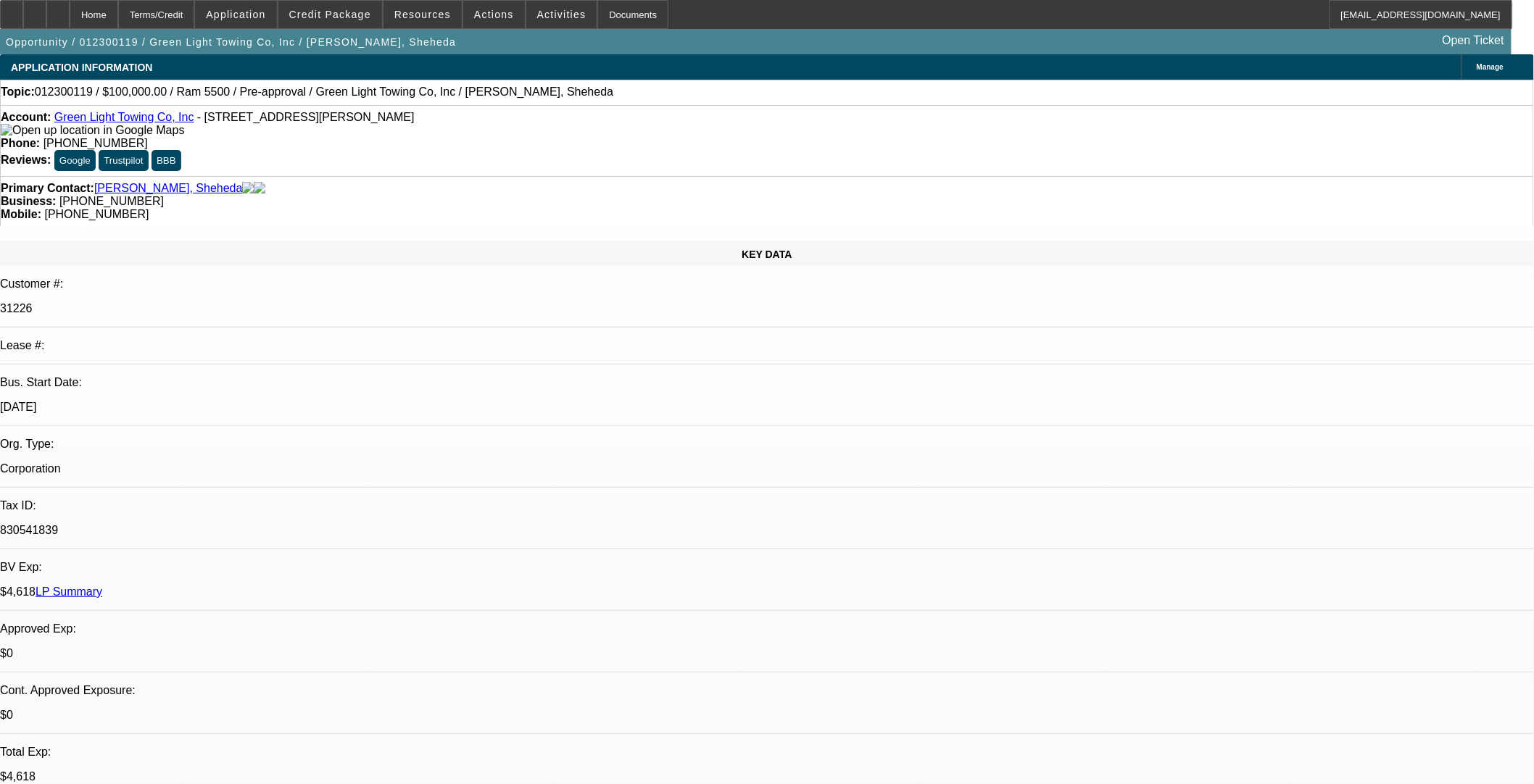
select select "4"
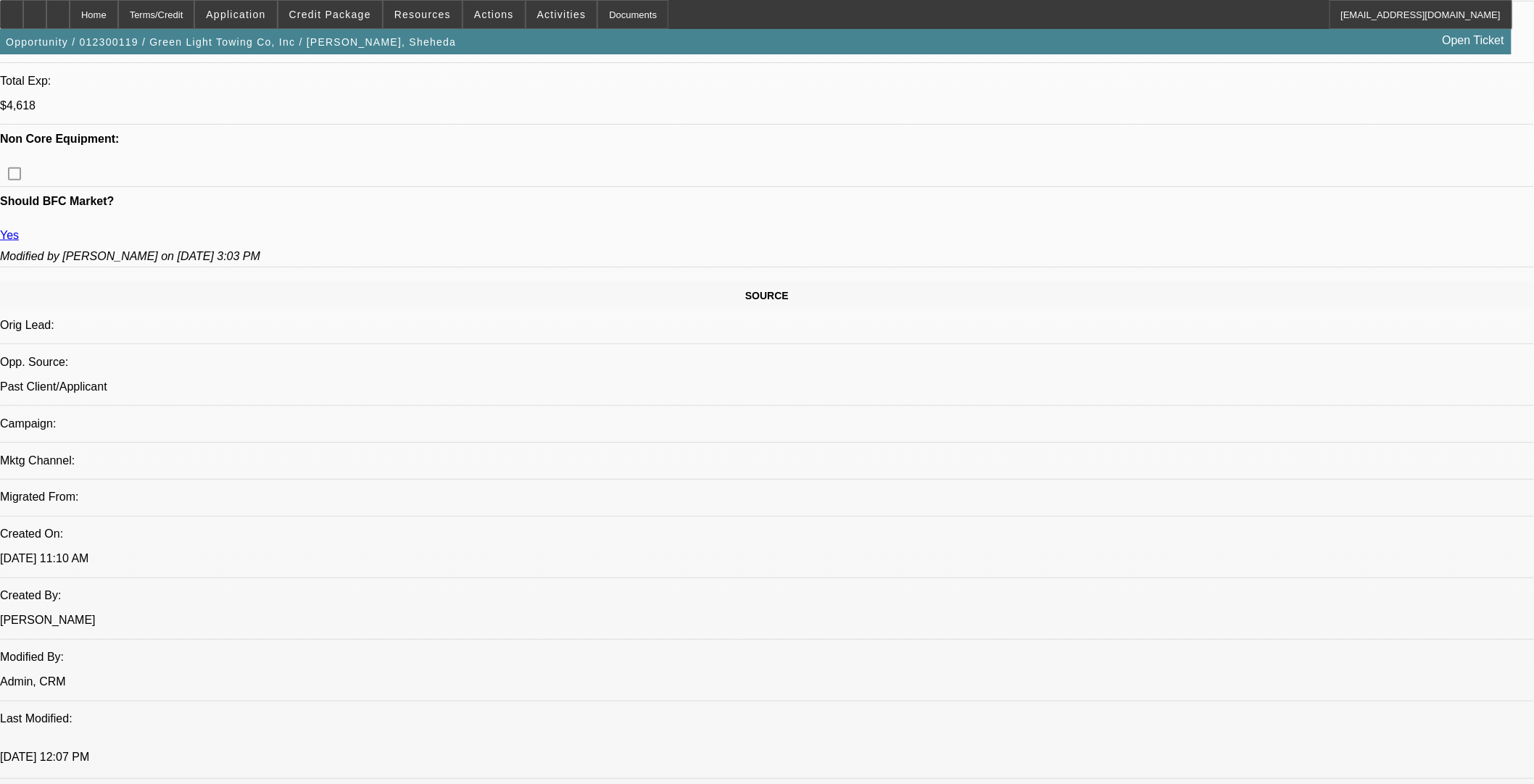
scroll to position [643, 0]
